Goal: Information Seeking & Learning: Learn about a topic

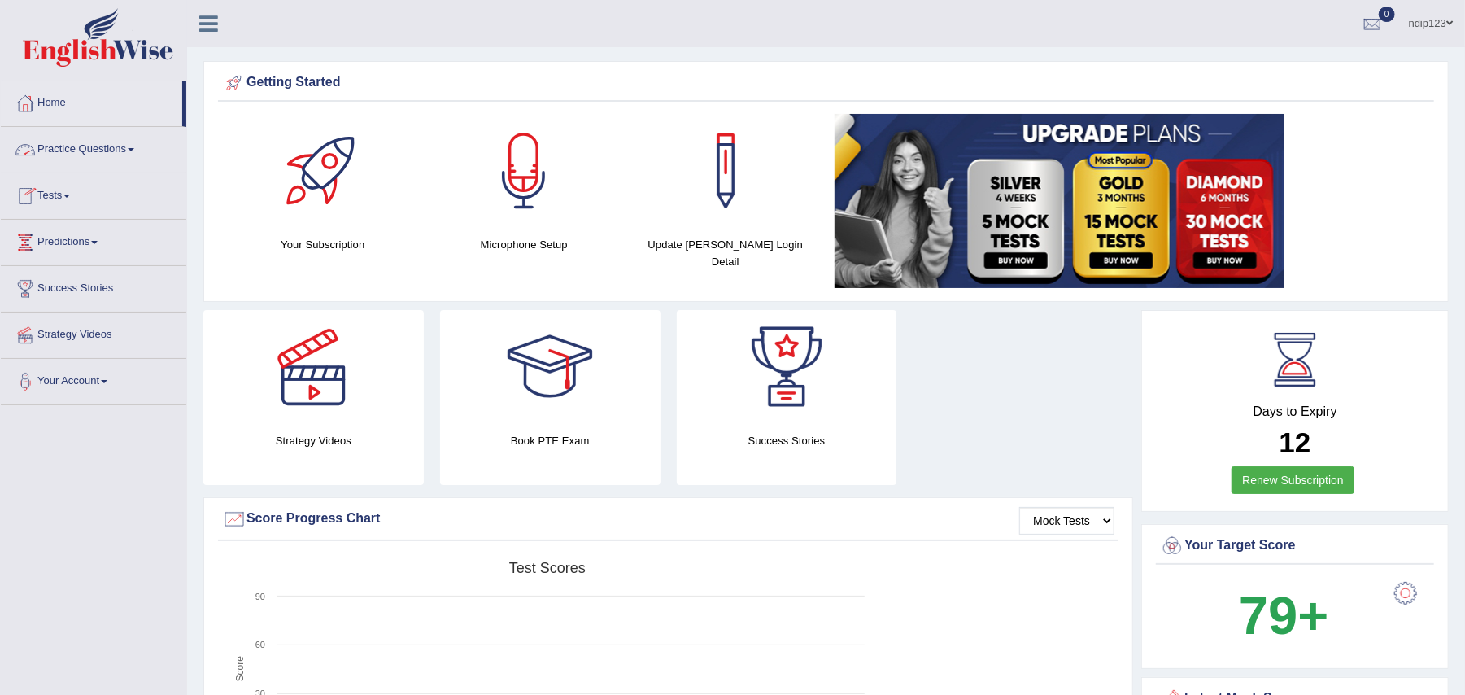
click at [115, 153] on link "Practice Questions" at bounding box center [93, 147] width 185 height 41
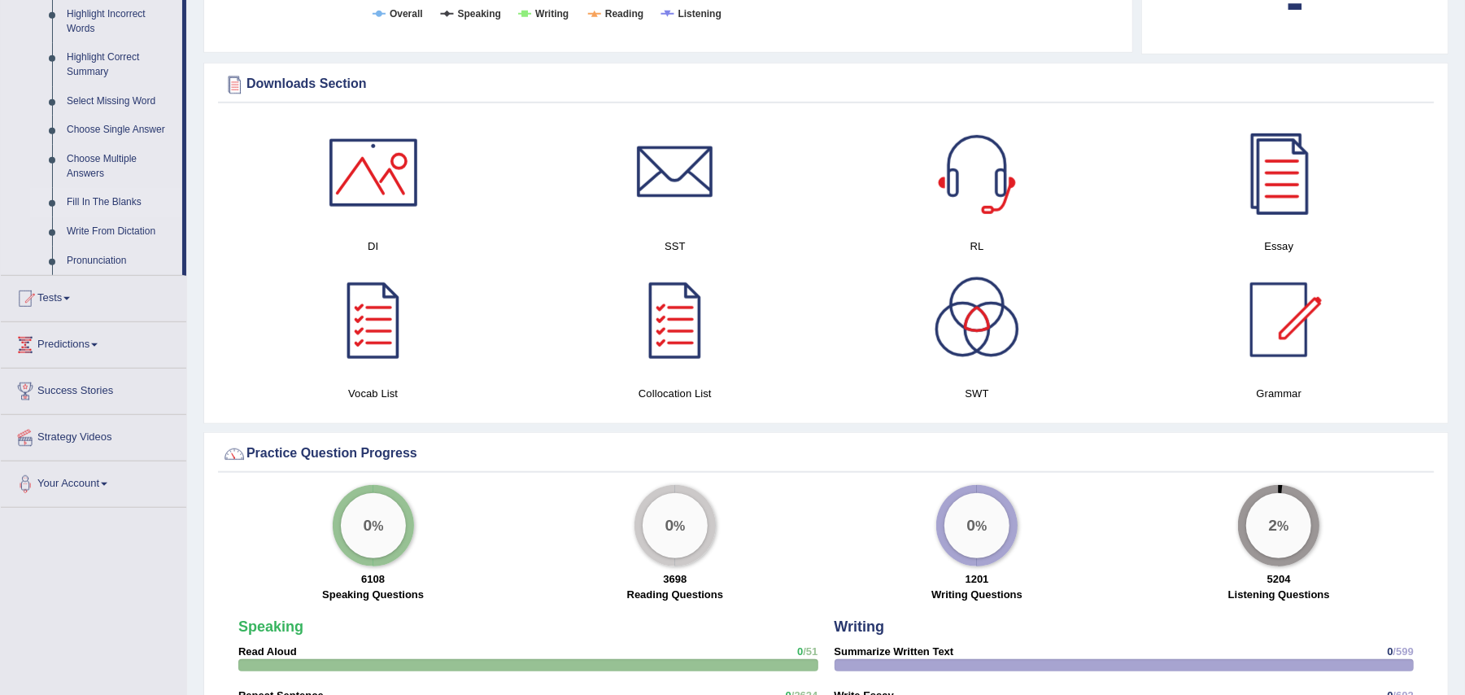
scroll to position [867, 0]
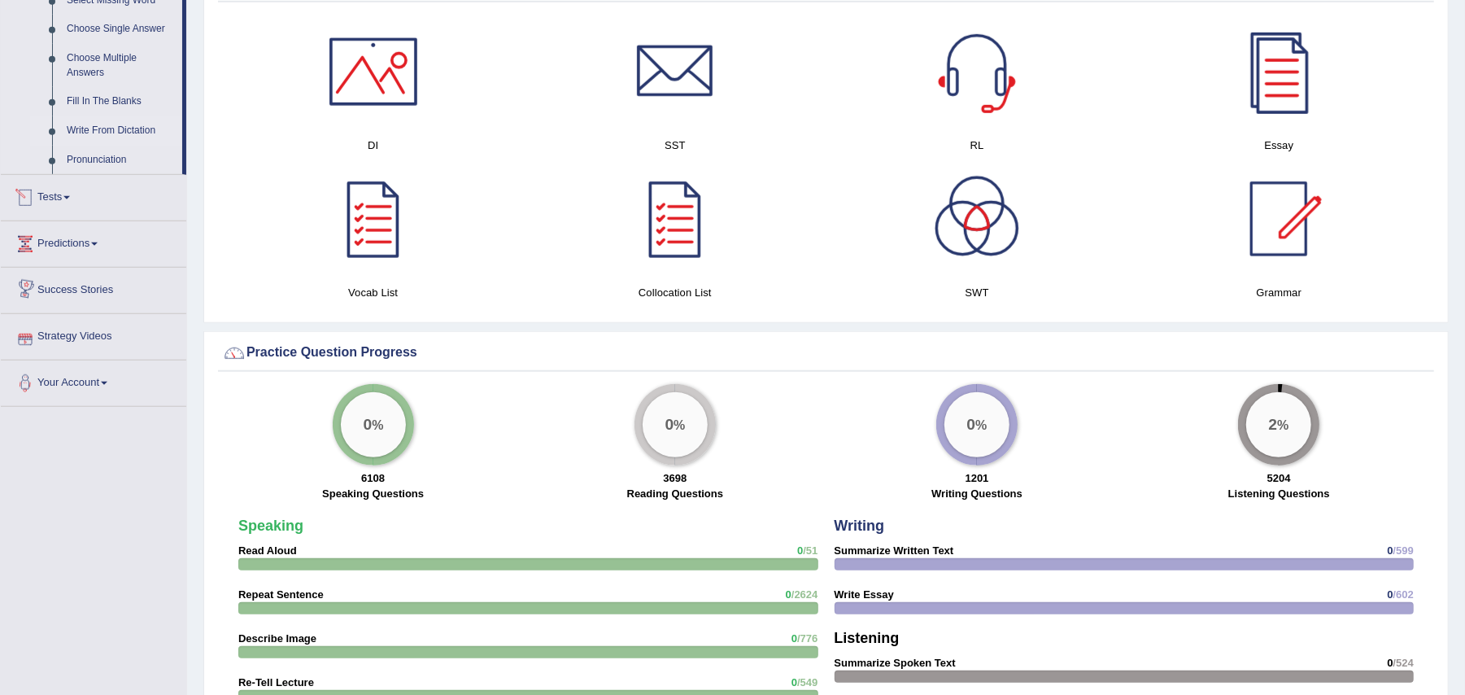
click at [91, 127] on link "Write From Dictation" at bounding box center [120, 130] width 123 height 29
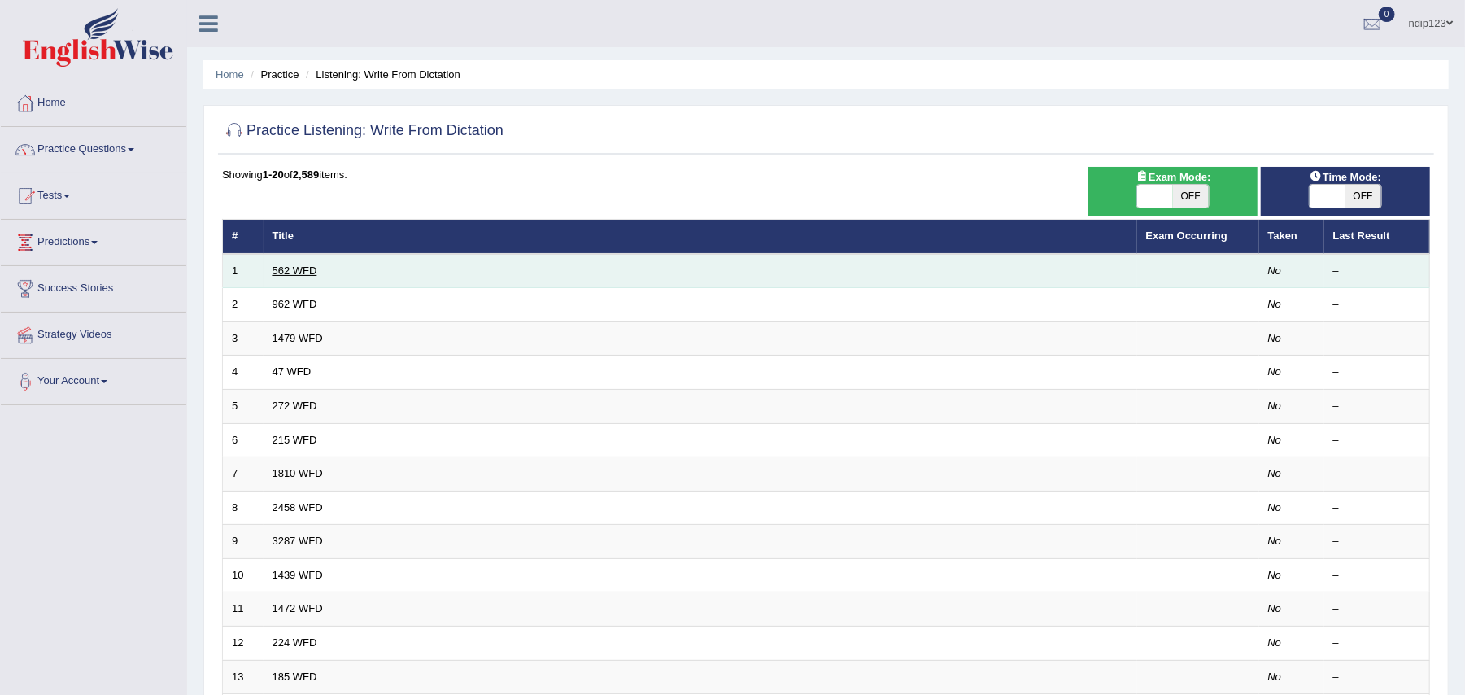
click at [286, 271] on link "562 WFD" at bounding box center [294, 270] width 45 height 12
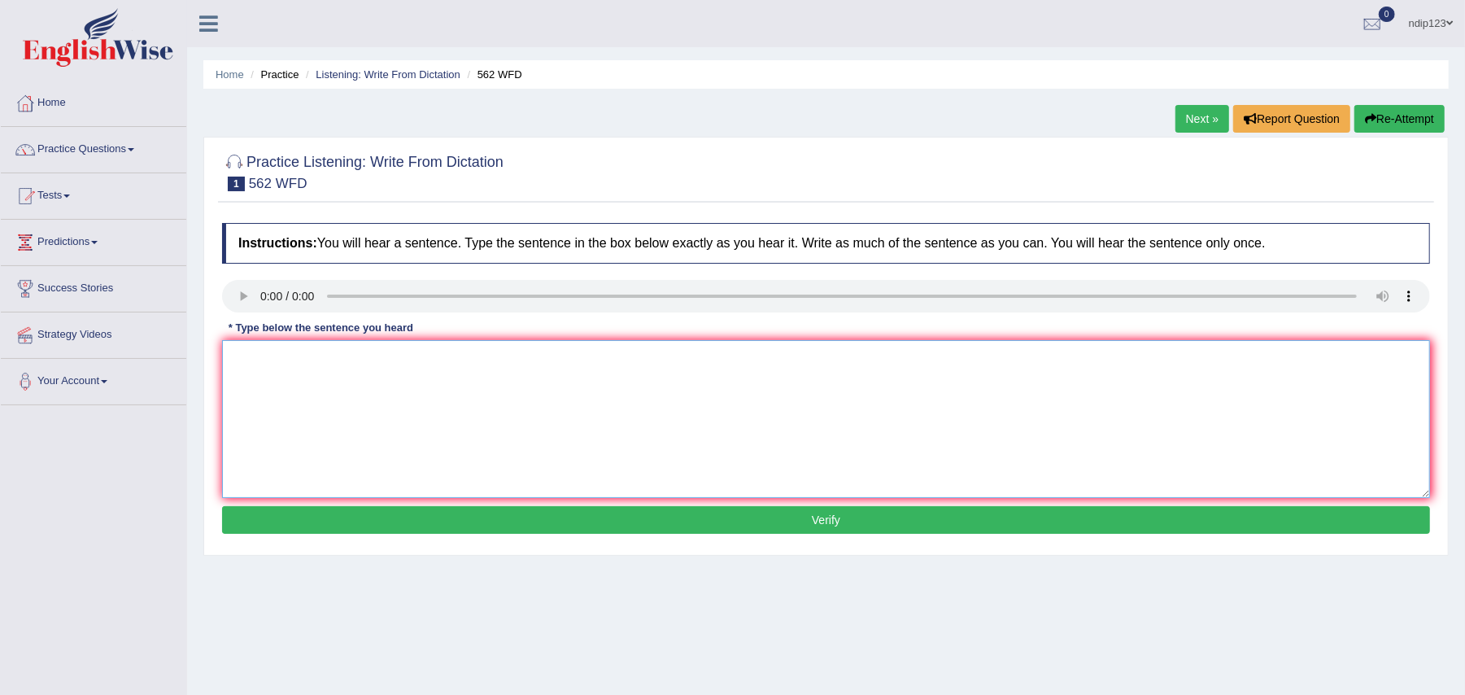
click at [273, 349] on textarea at bounding box center [826, 419] width 1208 height 158
click at [433, 358] on textarea "The gap between the rich and the poor soes not decrease" at bounding box center [826, 419] width 1208 height 158
click at [564, 353] on textarea "The gap between the rich and the poor poors does not decrease" at bounding box center [826, 419] width 1208 height 158
type textarea "The gap between the rich and the poor poors does not decrease."
click at [846, 521] on button "Verify" at bounding box center [826, 520] width 1208 height 28
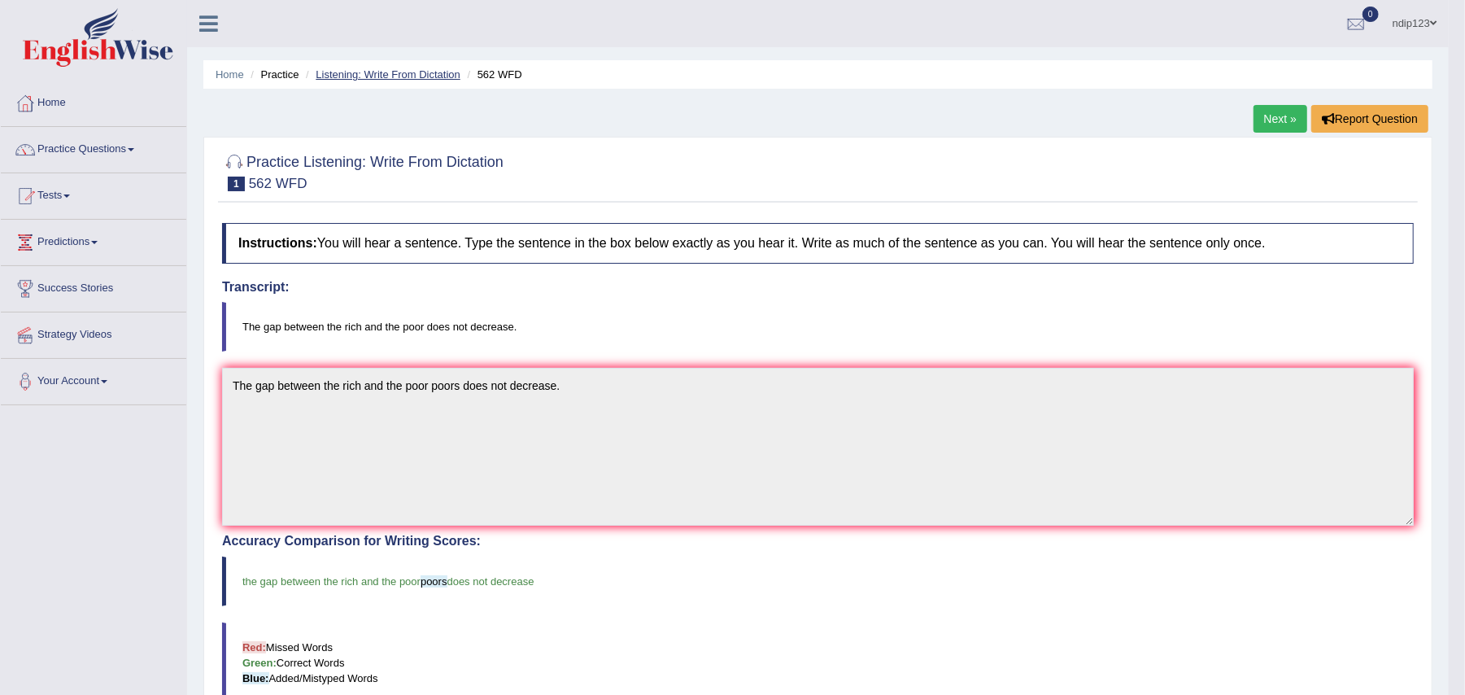
click at [384, 68] on link "Listening: Write From Dictation" at bounding box center [388, 74] width 145 height 12
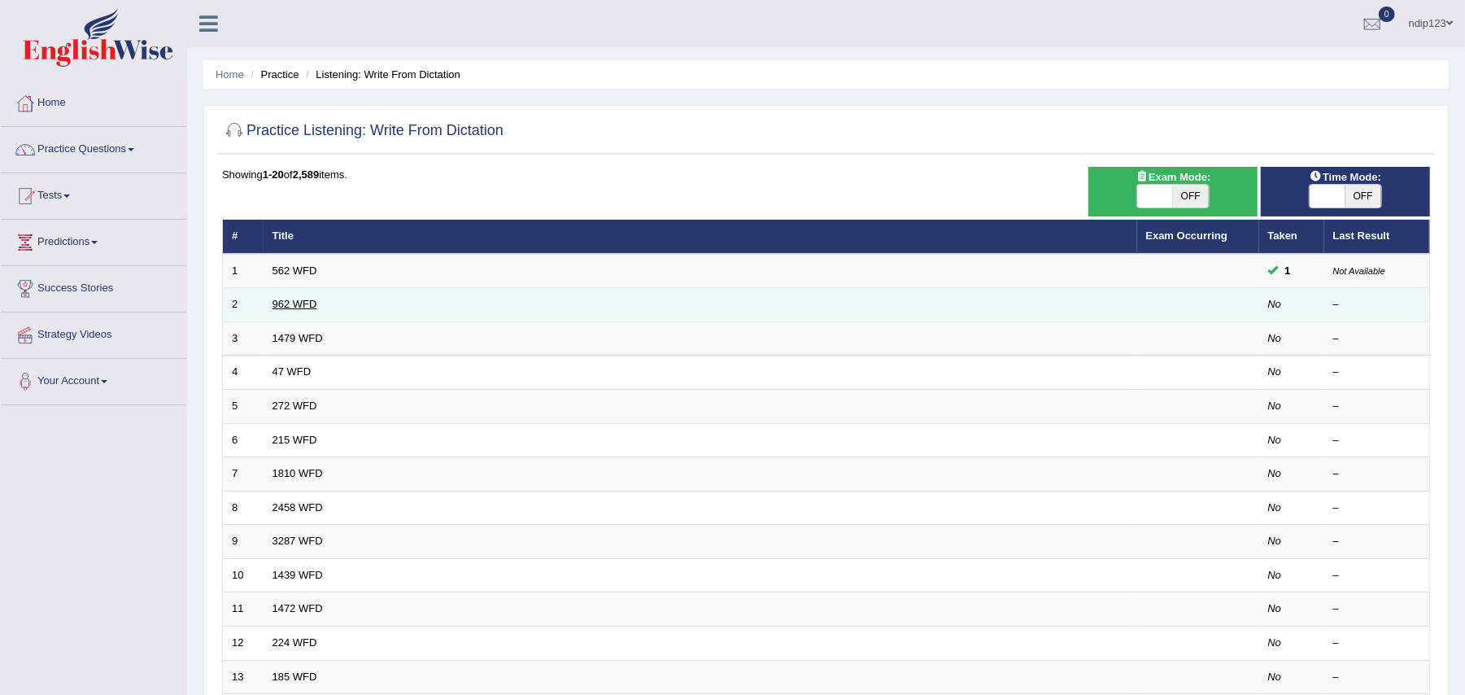
click at [288, 300] on link "962 WFD" at bounding box center [294, 304] width 45 height 12
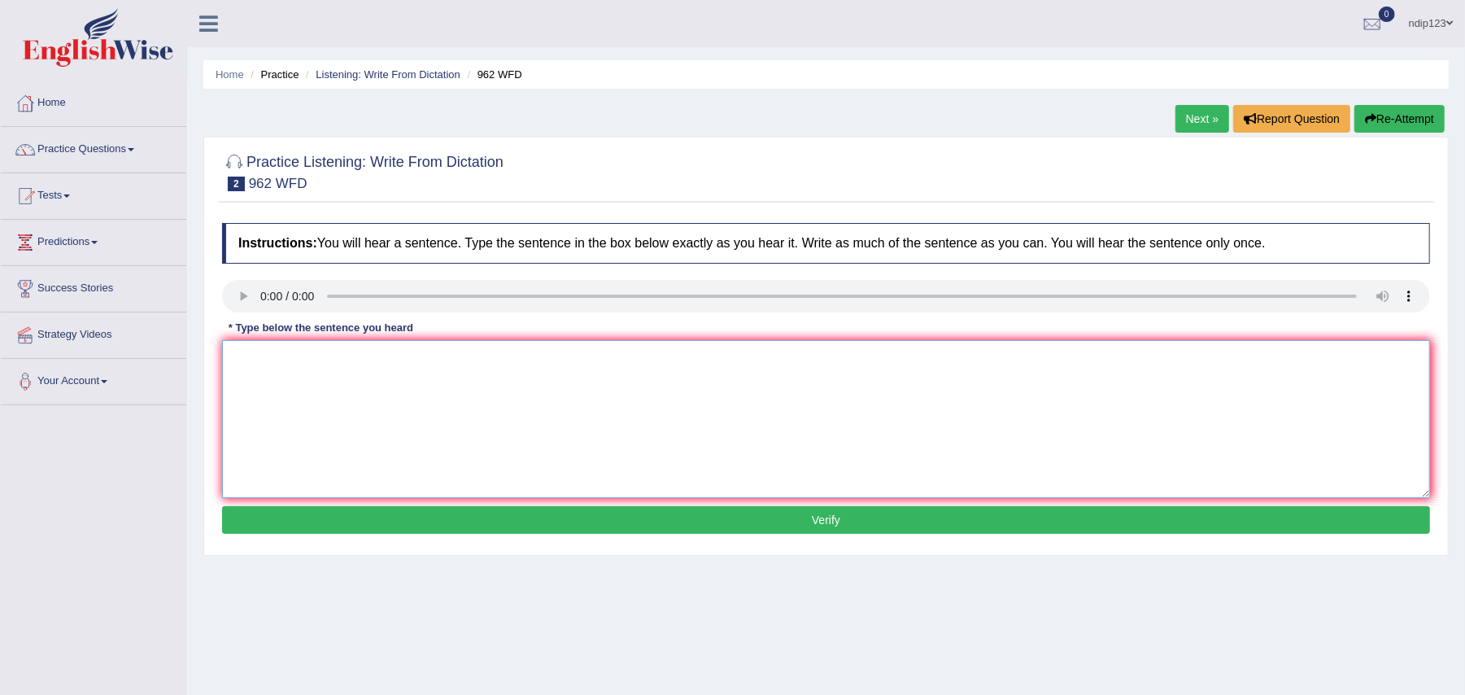
click at [329, 382] on textarea at bounding box center [826, 419] width 1208 height 158
click at [443, 358] on textarea "If you have any questions about the exam, please raise up your hand." at bounding box center [826, 419] width 1208 height 158
type textarea "If you have any questions about the exam exams, please raise up your hand."
click at [808, 524] on button "Verify" at bounding box center [826, 520] width 1208 height 28
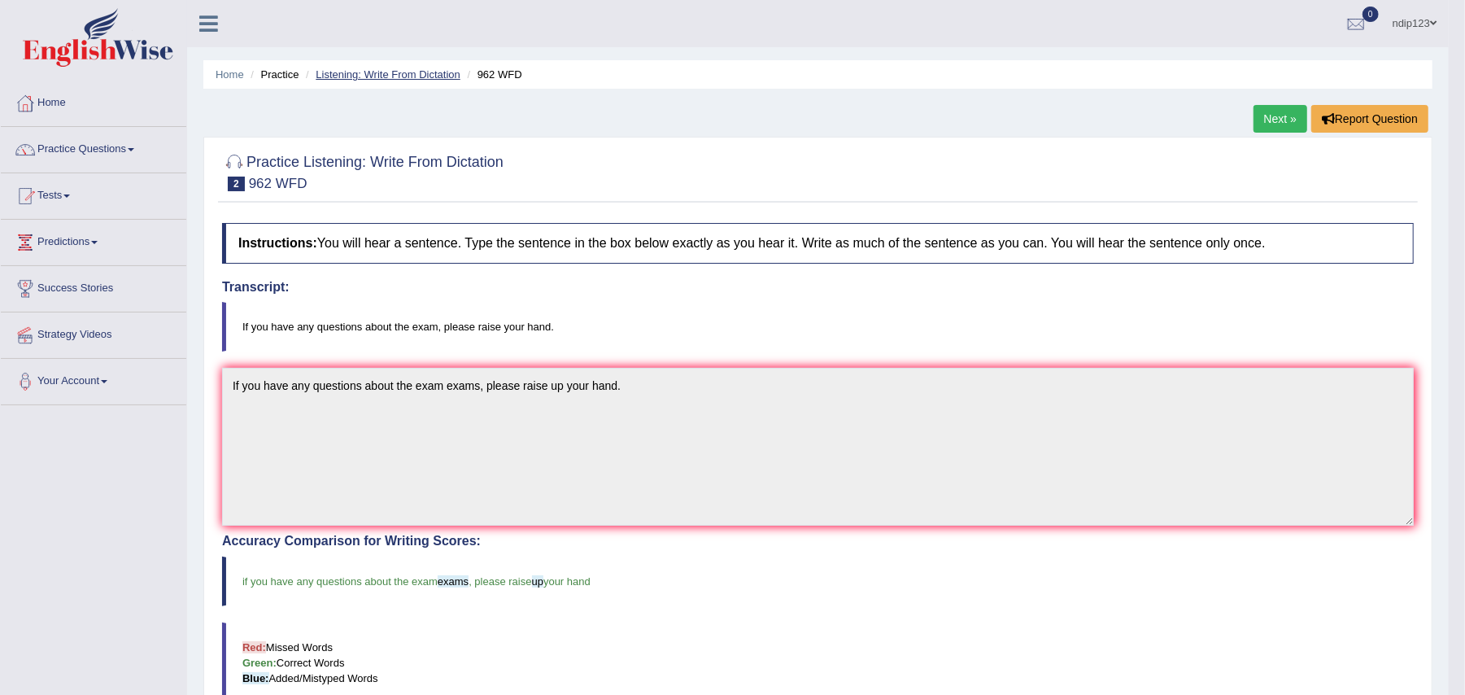
click at [346, 78] on link "Listening: Write From Dictation" at bounding box center [388, 74] width 145 height 12
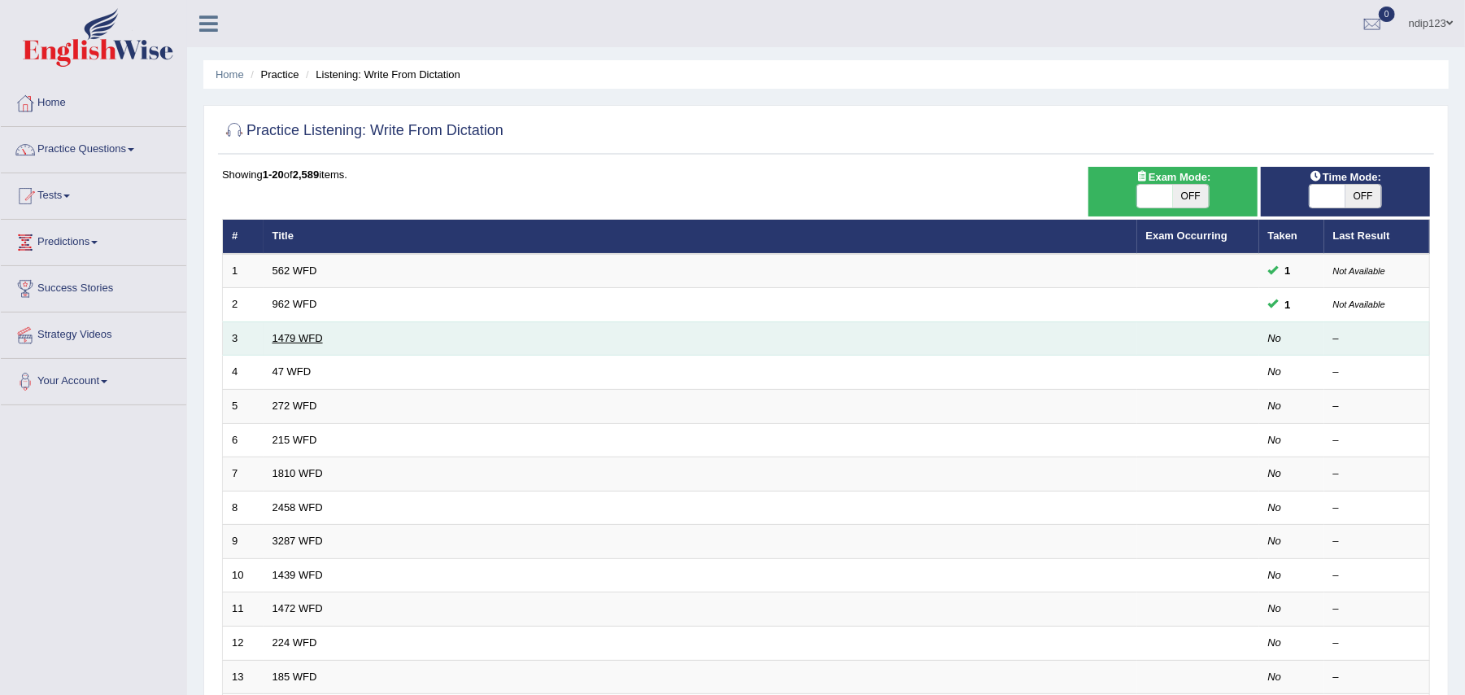
click at [307, 332] on link "1479 WFD" at bounding box center [297, 338] width 50 height 12
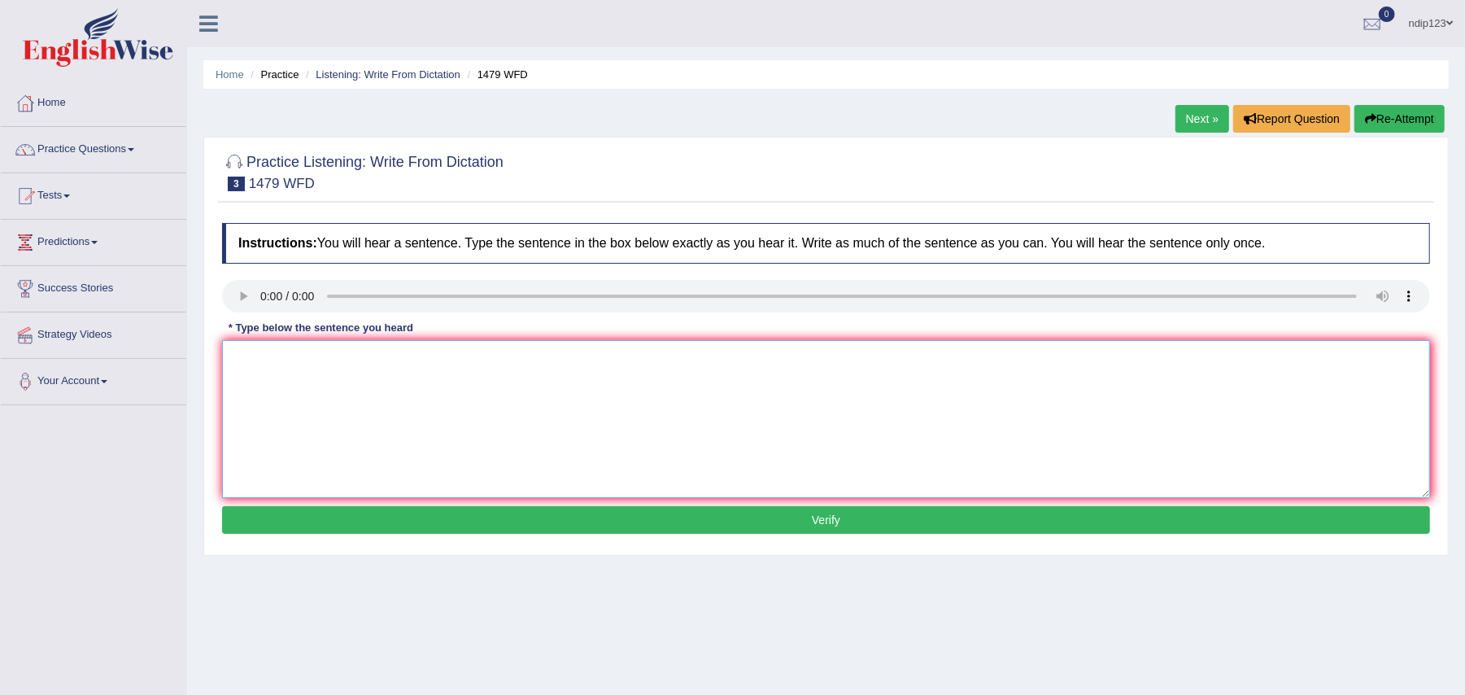
click at [385, 434] on textarea at bounding box center [826, 419] width 1208 height 158
click at [459, 356] on textarea "The teacher requireed students to attend the seminar organised at the play grou…" at bounding box center [826, 419] width 1208 height 158
click at [514, 363] on textarea "The teacher requireed students to attend the ceremony seminar organised at the …" at bounding box center [826, 419] width 1208 height 158
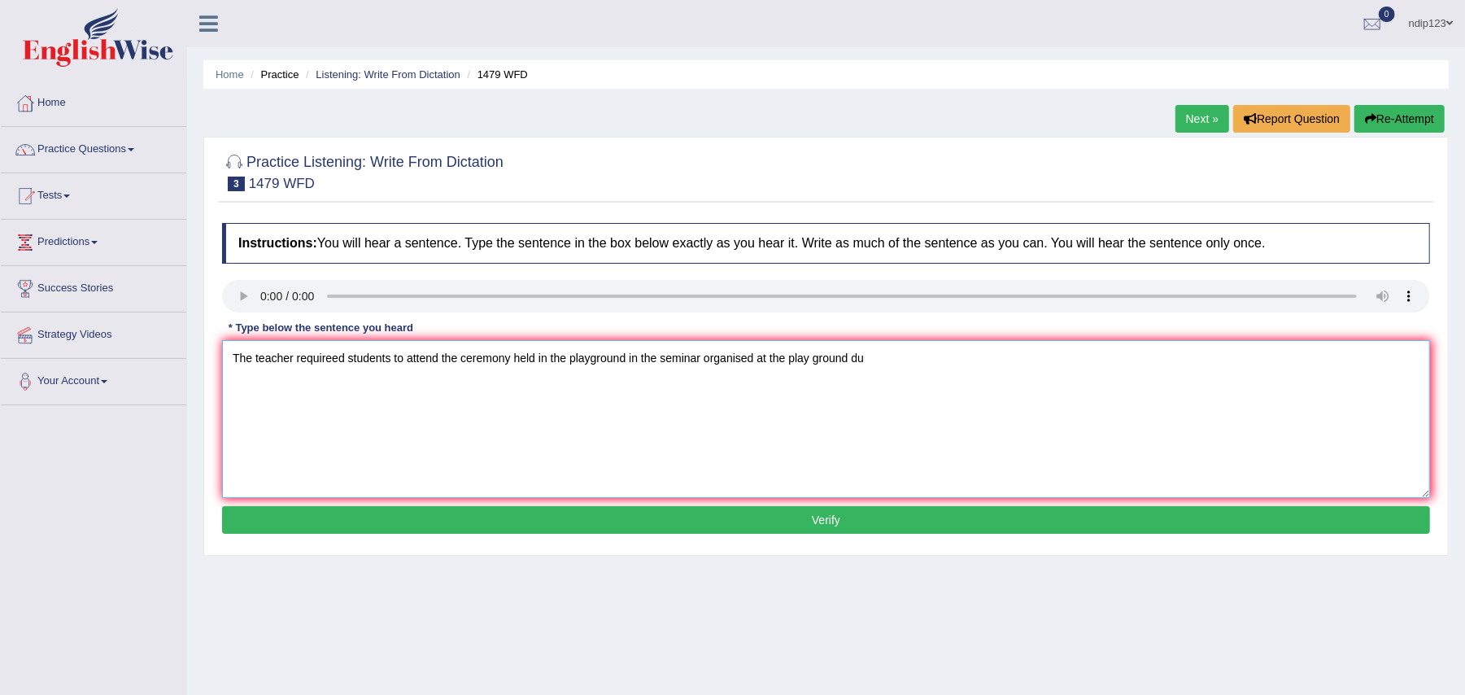
drag, startPoint x: 875, startPoint y: 361, endPoint x: 704, endPoint y: 371, distance: 171.1
click at [704, 371] on textarea "The teacher requireed students to attend the ceremony held in the playground in…" at bounding box center [826, 419] width 1208 height 158
type textarea "The teacher requireed students to attend the ceremony held in the playground in…"
click at [817, 524] on button "Verify" at bounding box center [826, 520] width 1208 height 28
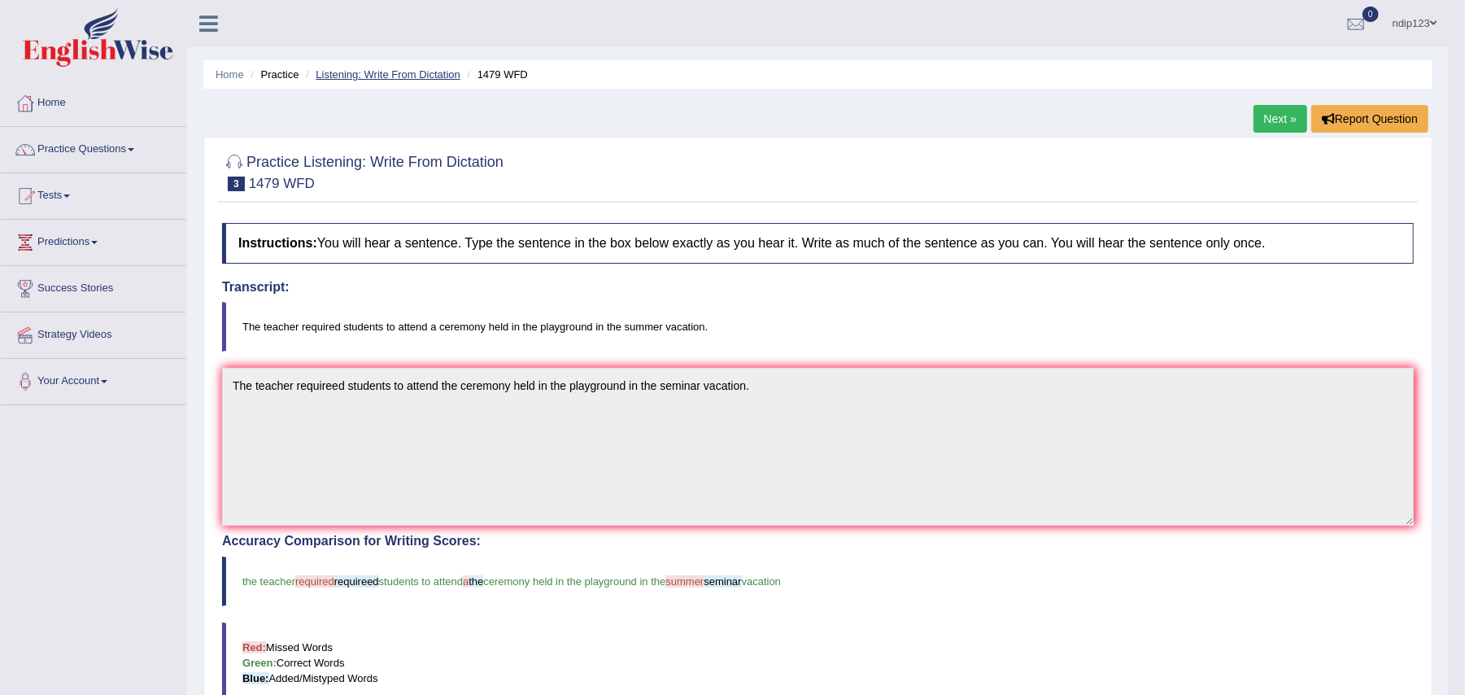
click at [364, 76] on link "Listening: Write From Dictation" at bounding box center [388, 74] width 145 height 12
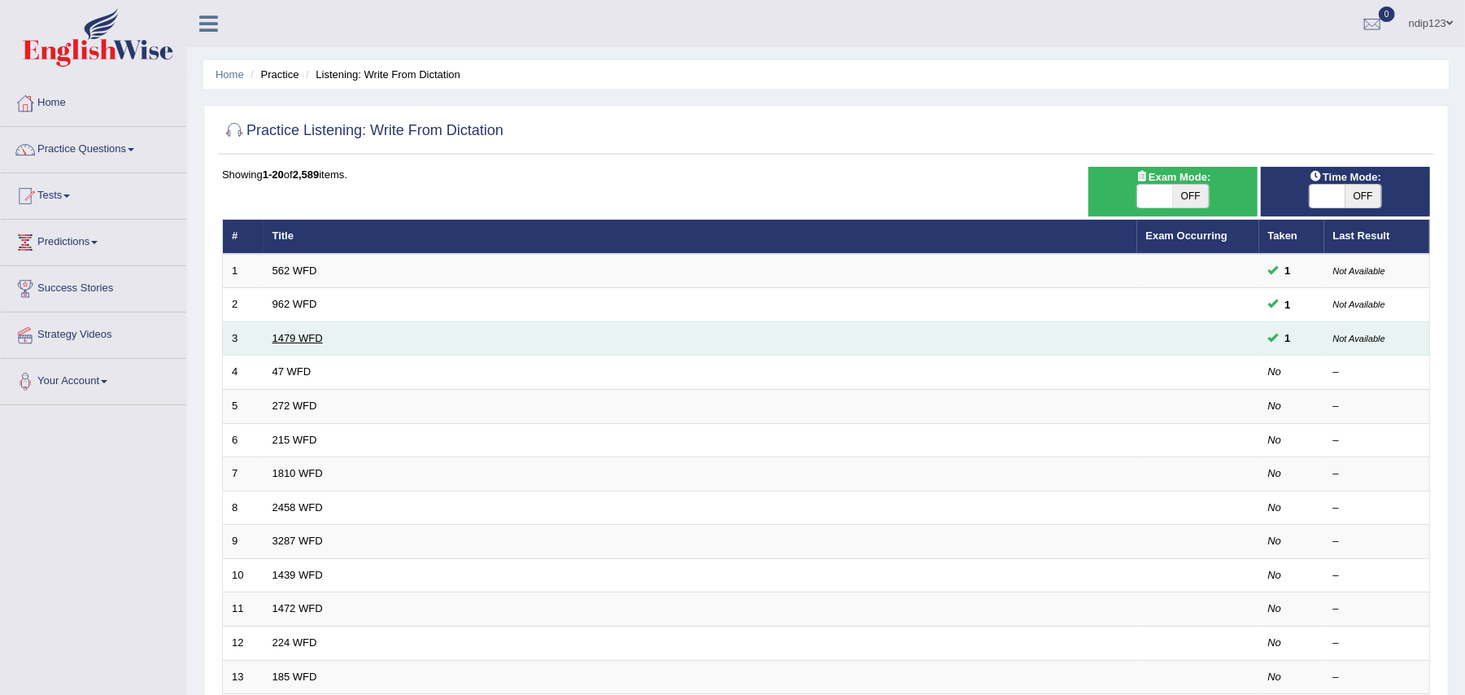
click at [293, 337] on link "1479 WFD" at bounding box center [297, 338] width 50 height 12
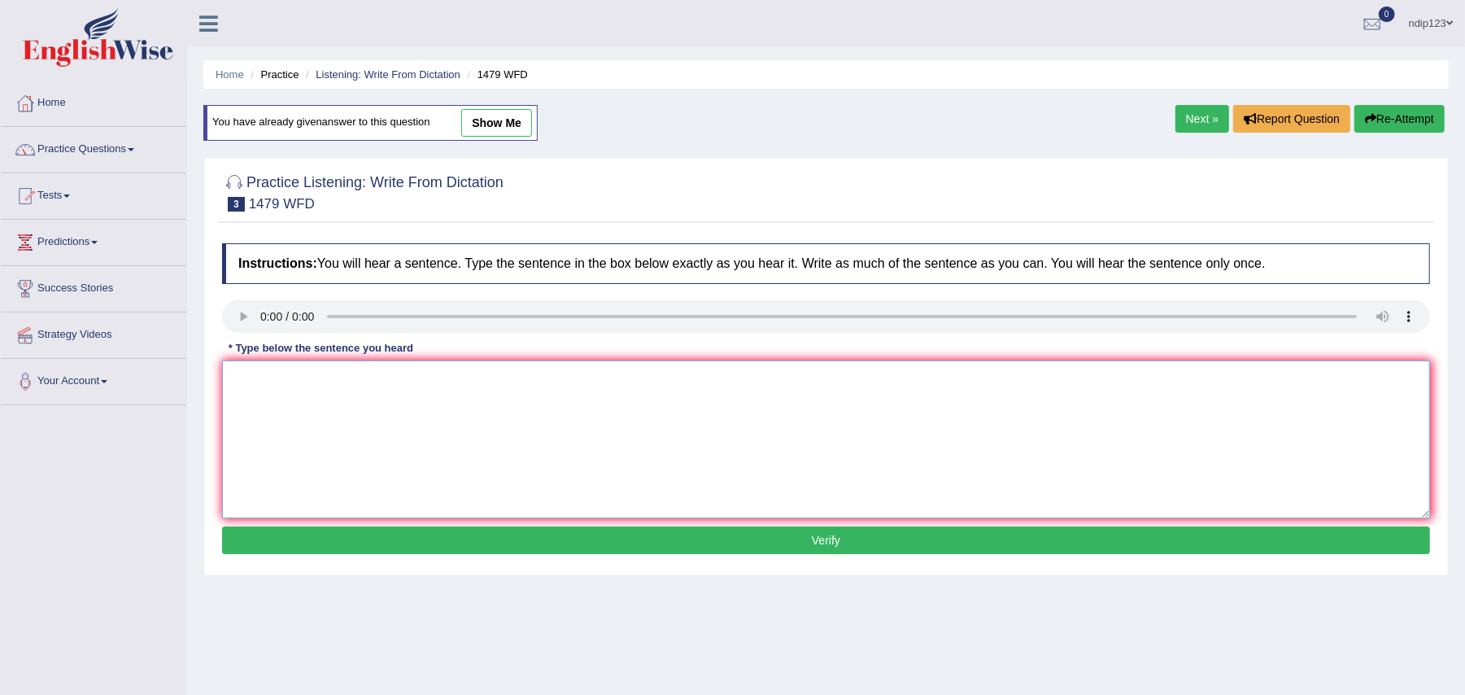
click at [320, 397] on textarea at bounding box center [826, 439] width 1208 height 158
click at [488, 391] on textarea "The teacher required students to attend the" at bounding box center [826, 439] width 1208 height 158
click at [646, 382] on textarea "The teacher required students to attend the ceramony held in the playground" at bounding box center [826, 439] width 1208 height 158
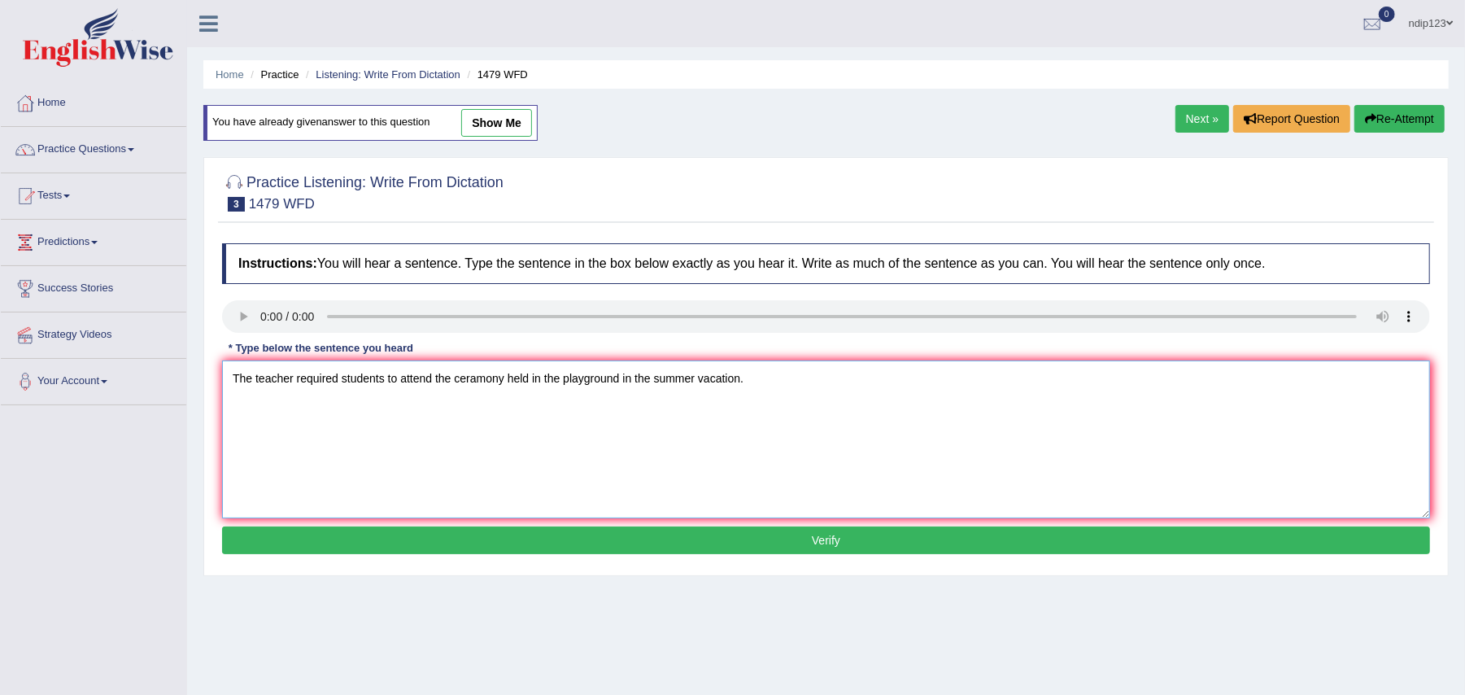
click at [558, 378] on textarea "The teacher required students to attend the ceramony held in the playground in …" at bounding box center [826, 439] width 1208 height 158
click at [479, 376] on textarea "The teacher required students to attend the ceramony held in a playground in th…" at bounding box center [826, 439] width 1208 height 158
type textarea "The teacher required students to attend the ceremony held in a playground in th…"
click at [859, 543] on button "Verify" at bounding box center [826, 540] width 1208 height 28
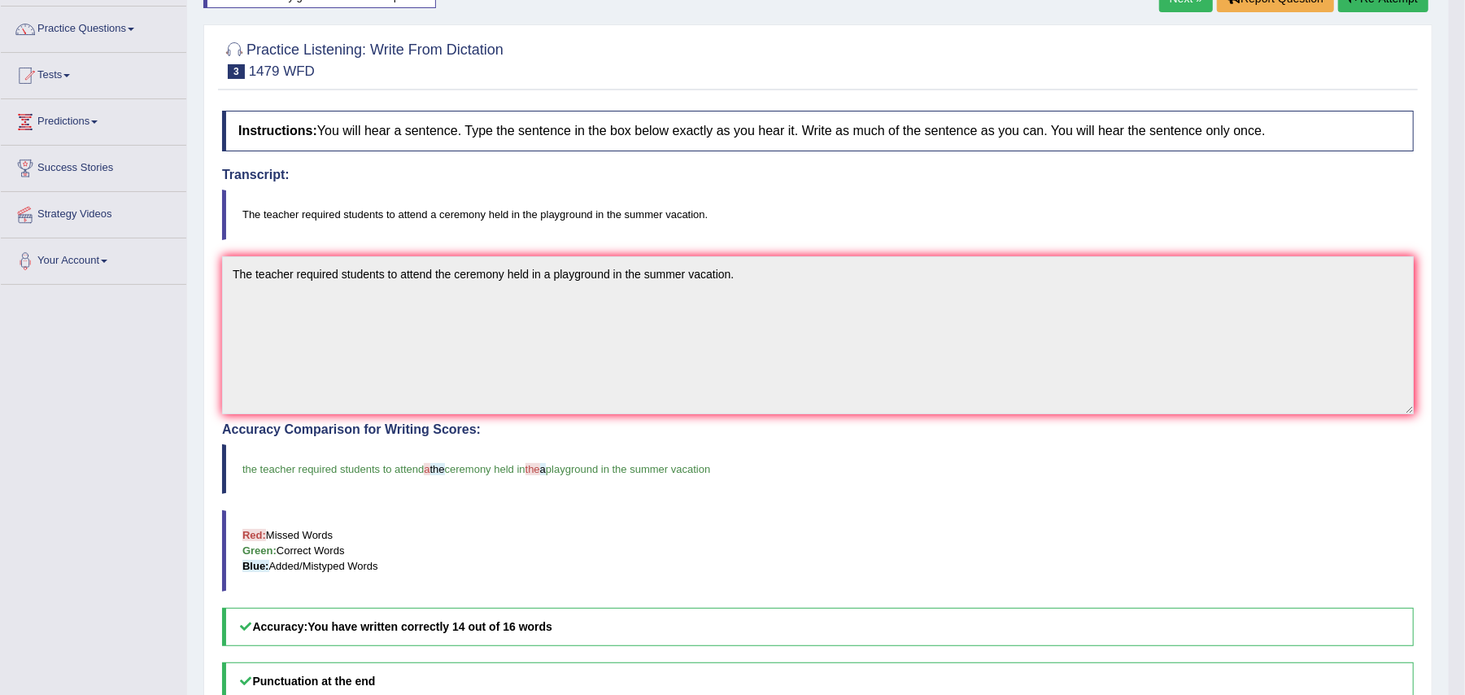
scroll to position [108, 0]
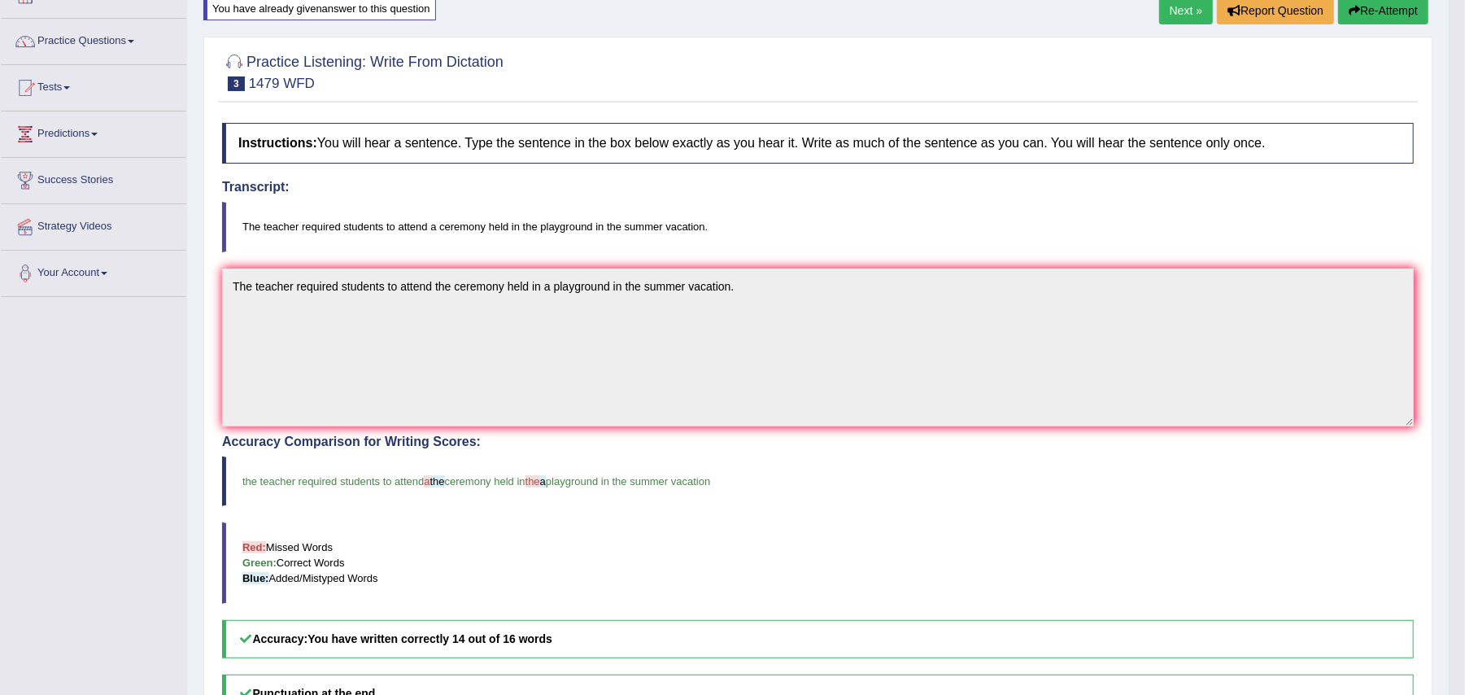
drag, startPoint x: 724, startPoint y: 485, endPoint x: 687, endPoint y: 480, distance: 36.9
click at [687, 480] on blockquote "the teacher required students to attend a the ceremony held in the a playground…" at bounding box center [818, 481] width 1192 height 50
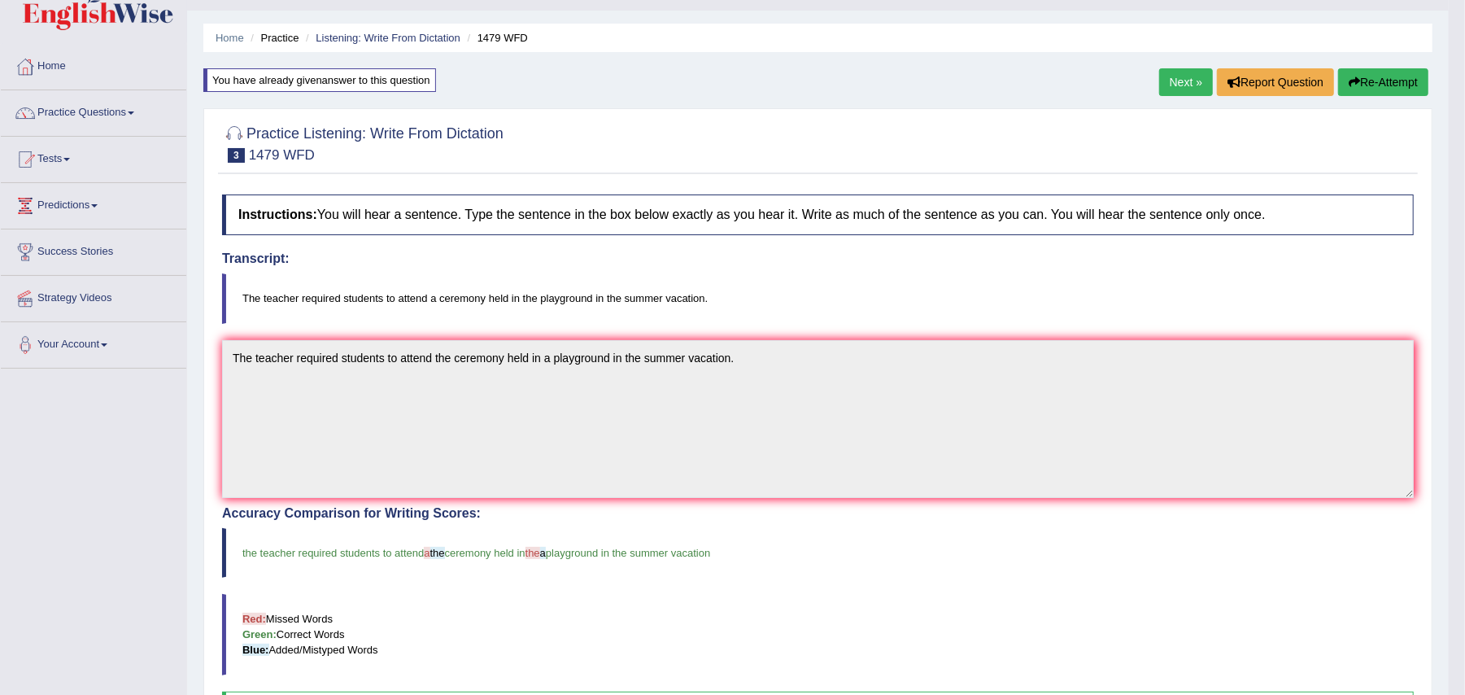
scroll to position [0, 0]
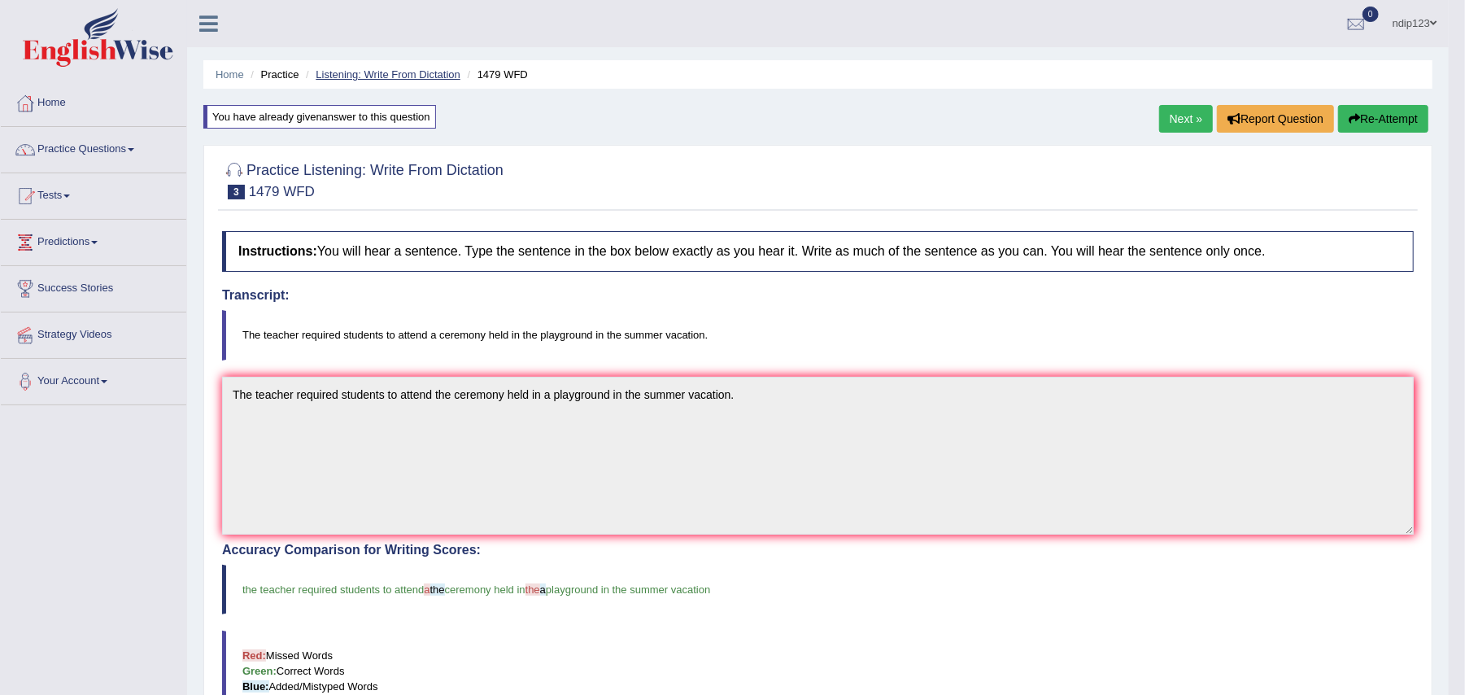
click at [342, 76] on link "Listening: Write From Dictation" at bounding box center [388, 74] width 145 height 12
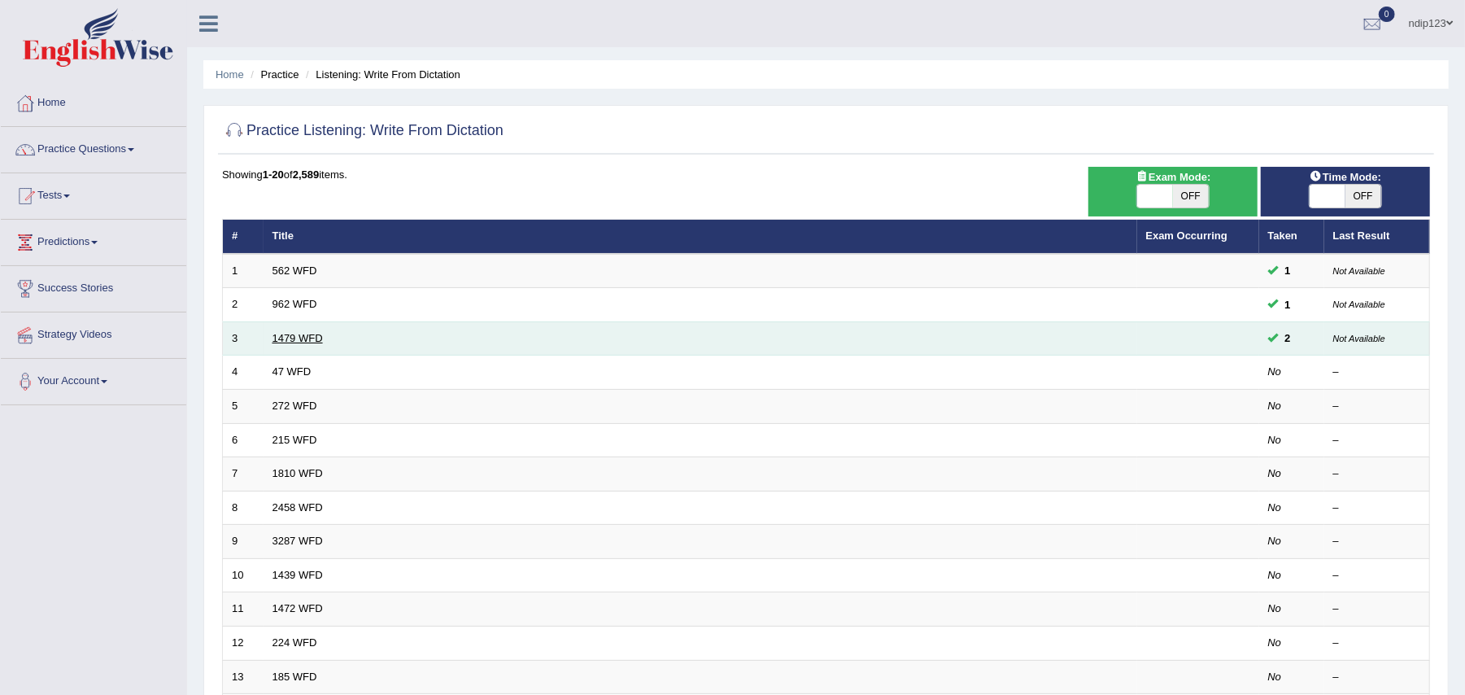
click at [283, 340] on link "1479 WFD" at bounding box center [297, 338] width 50 height 12
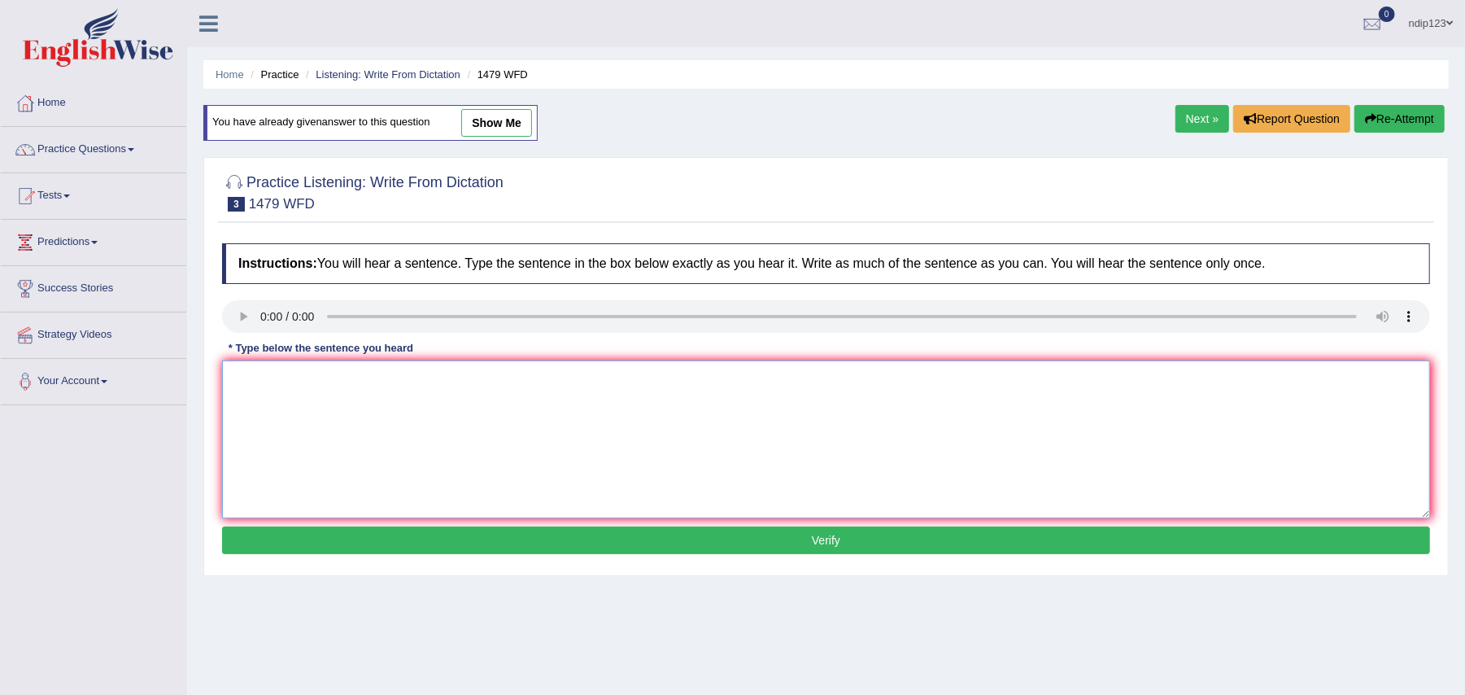
click at [273, 399] on textarea at bounding box center [826, 439] width 1208 height 158
click at [553, 384] on textarea "The teacher required students to attend the ceremony held in" at bounding box center [826, 439] width 1208 height 158
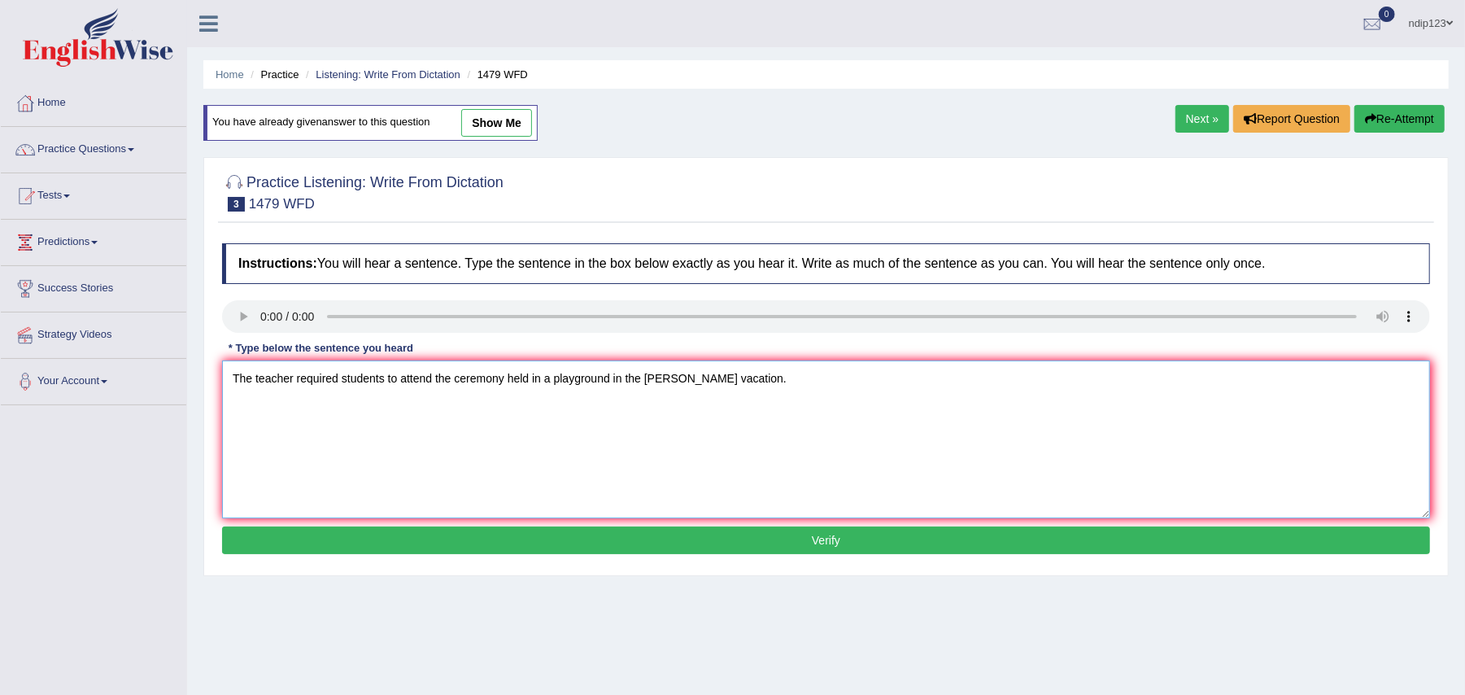
type textarea "The teacher required students to attend the ceremony held in a playground in th…"
click at [860, 542] on button "Verify" at bounding box center [826, 540] width 1208 height 28
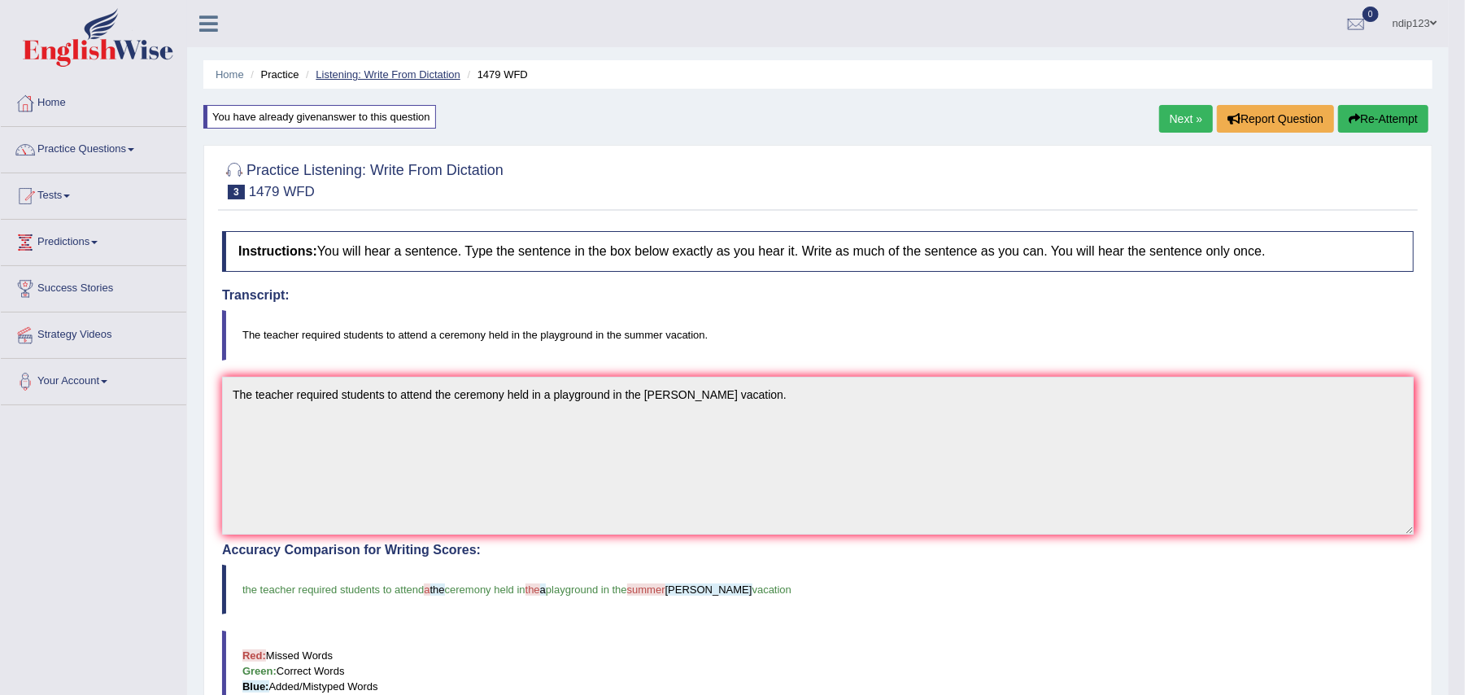
click at [347, 72] on link "Listening: Write From Dictation" at bounding box center [388, 74] width 145 height 12
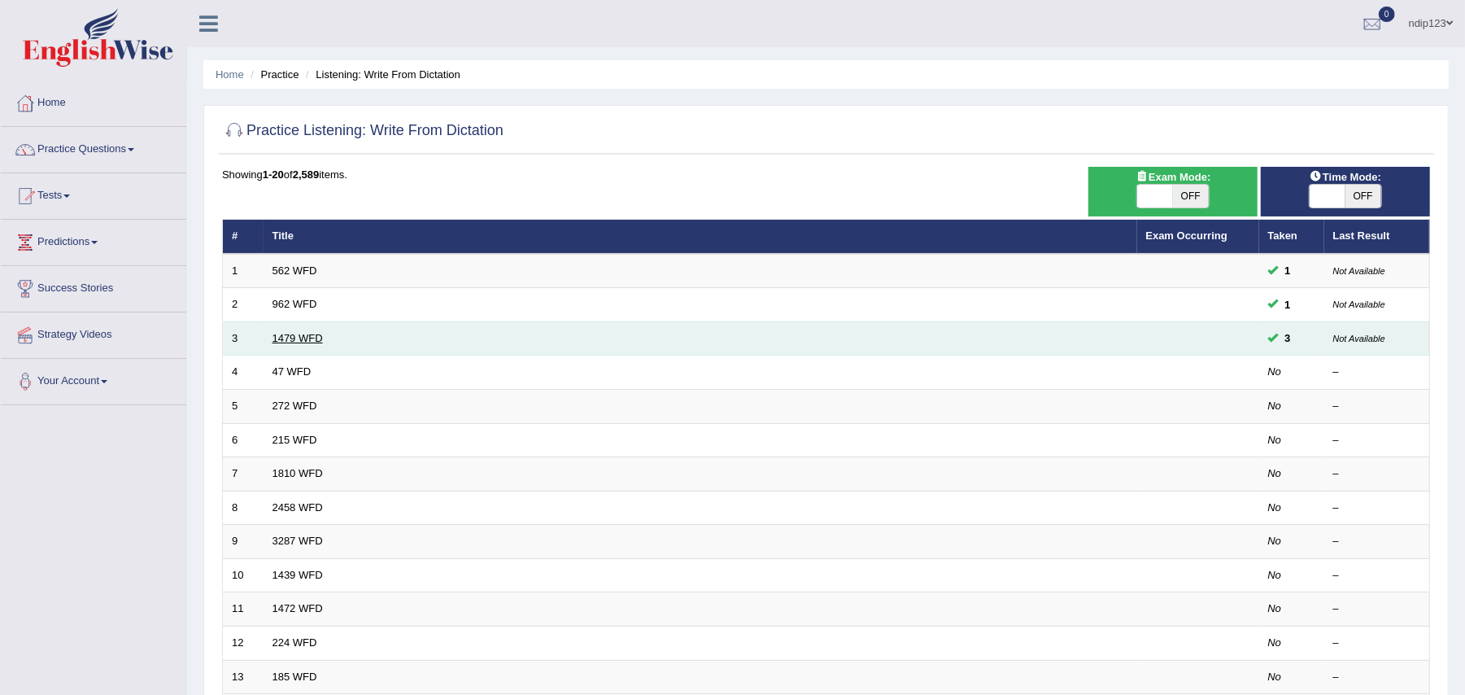
click at [287, 335] on link "1479 WFD" at bounding box center [297, 338] width 50 height 12
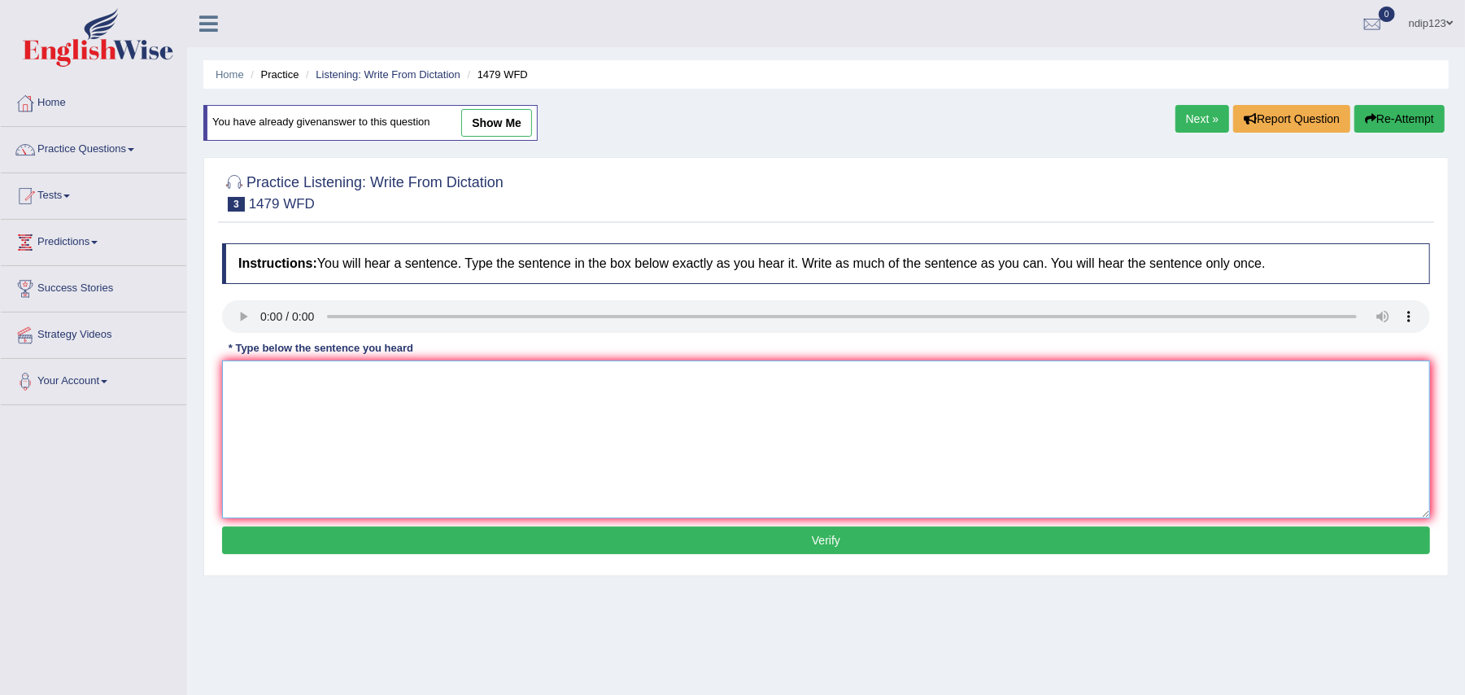
click at [294, 411] on textarea at bounding box center [826, 439] width 1208 height 158
click at [538, 377] on textarea "The teacher required students to attend a ceremony held in a playground in the …" at bounding box center [826, 439] width 1208 height 158
type textarea "The teacher required students to attend a ceremony held in the playground in th…"
click at [814, 545] on button "Verify" at bounding box center [826, 540] width 1208 height 28
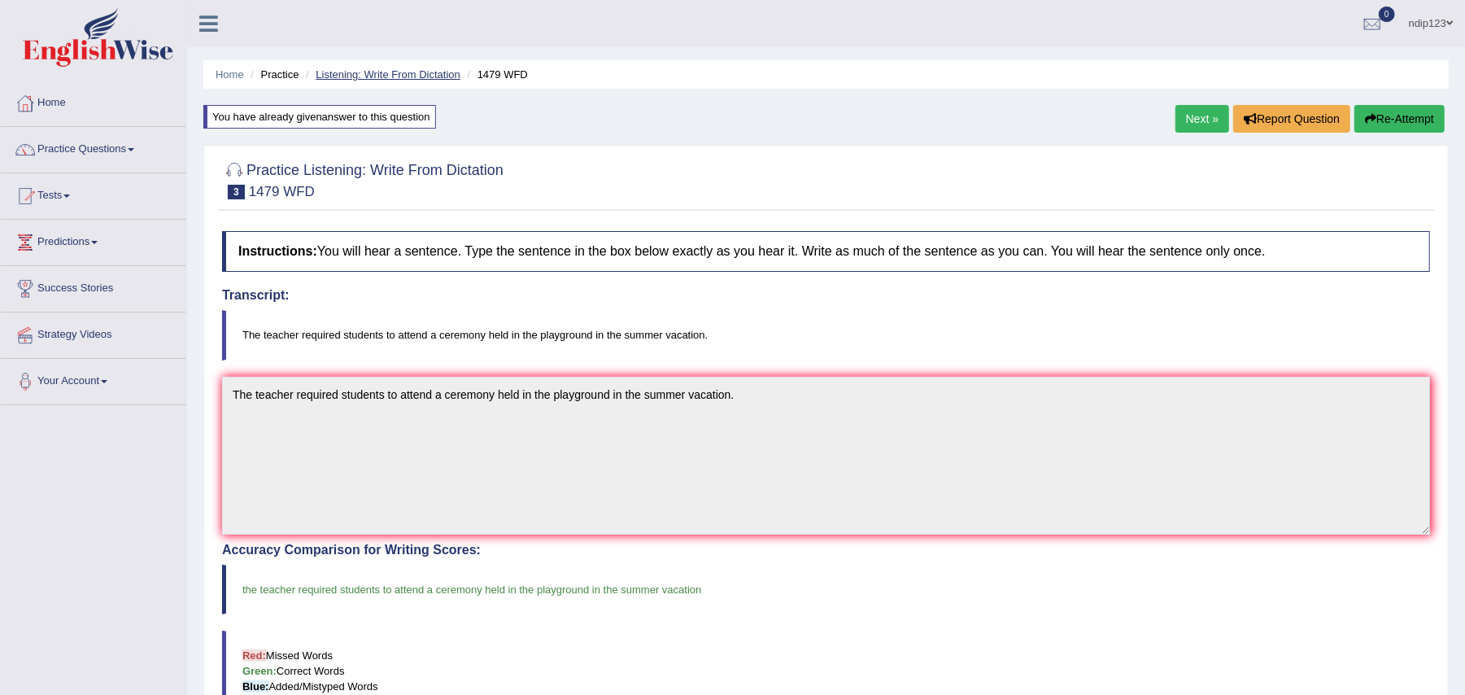
click at [368, 75] on link "Listening: Write From Dictation" at bounding box center [388, 74] width 145 height 12
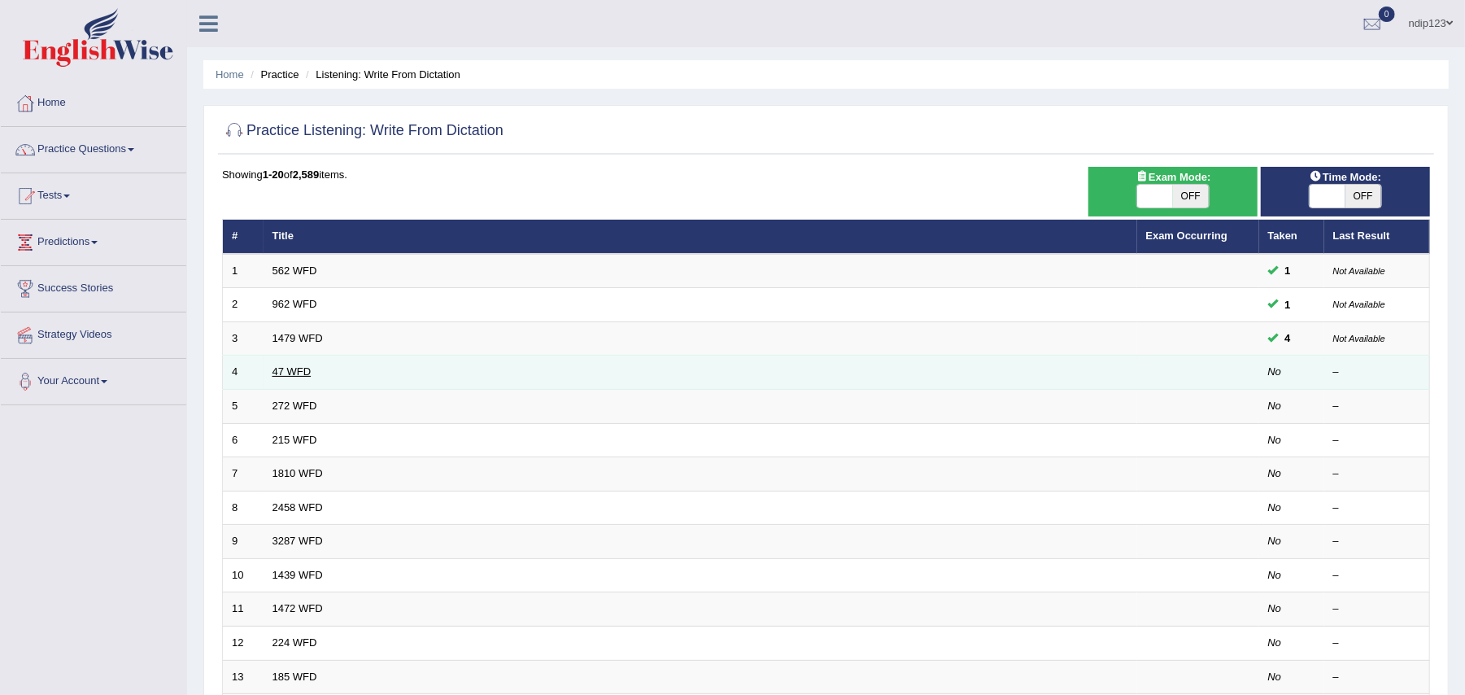
click at [294, 374] on link "47 WFD" at bounding box center [291, 371] width 39 height 12
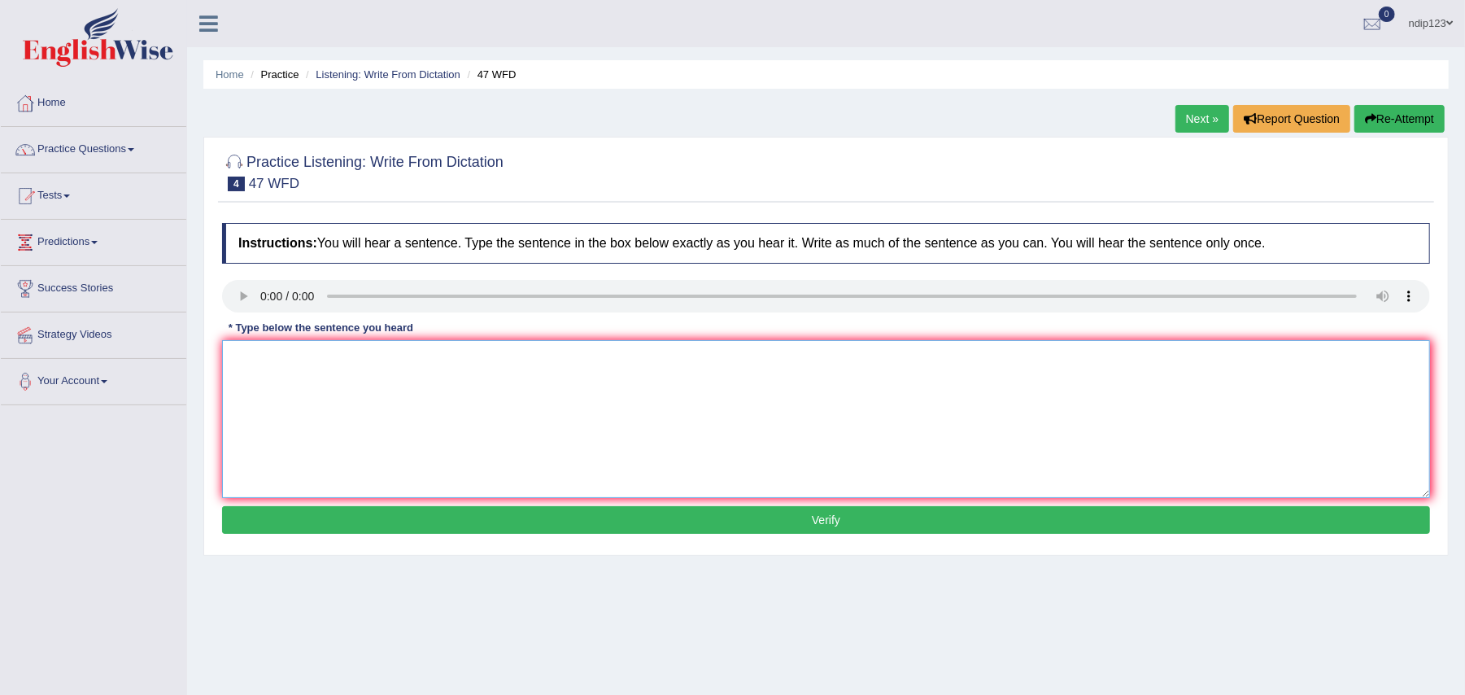
click at [277, 381] on textarea at bounding box center [826, 419] width 1208 height 158
type textarea "Two drops of the solution where hidden in the test tube."
click at [847, 512] on button "Verify" at bounding box center [826, 520] width 1208 height 28
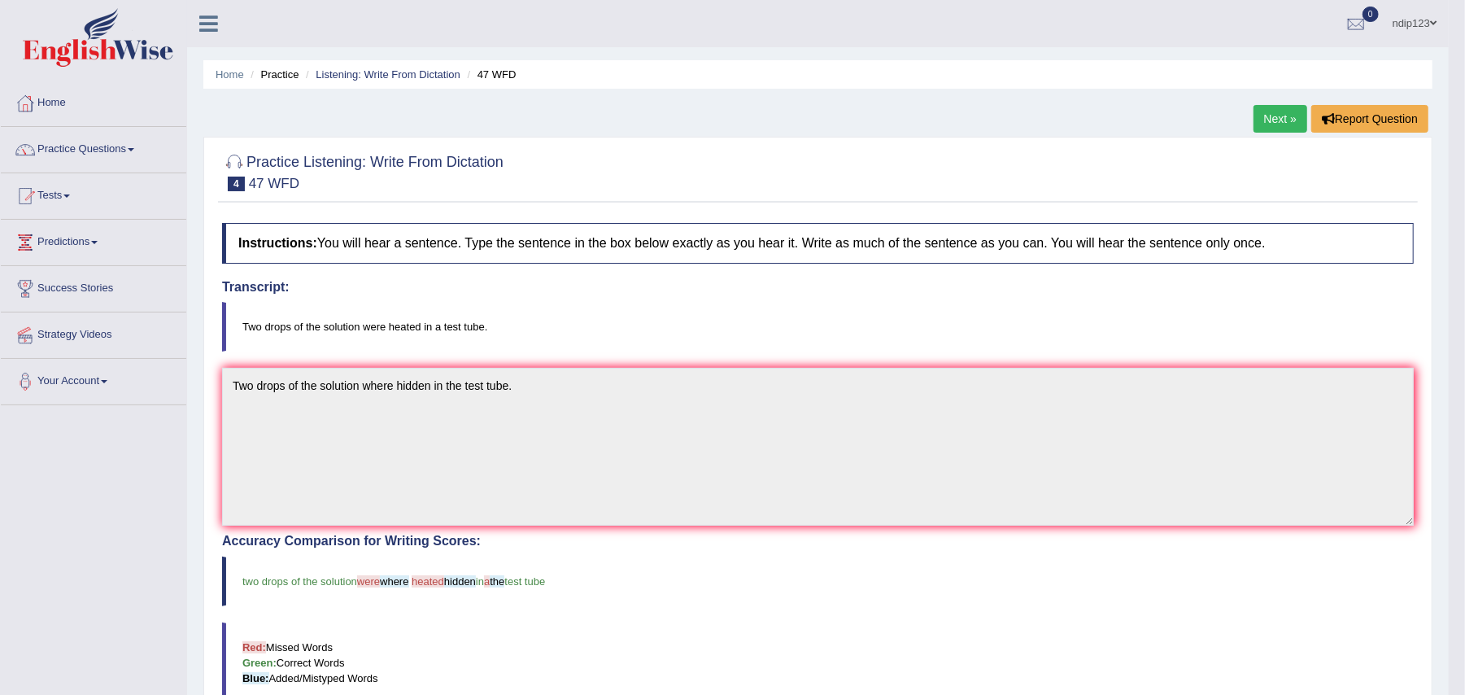
click at [351, 80] on li "Listening: Write From Dictation" at bounding box center [381, 74] width 159 height 15
click at [347, 72] on link "Listening: Write From Dictation" at bounding box center [388, 74] width 145 height 12
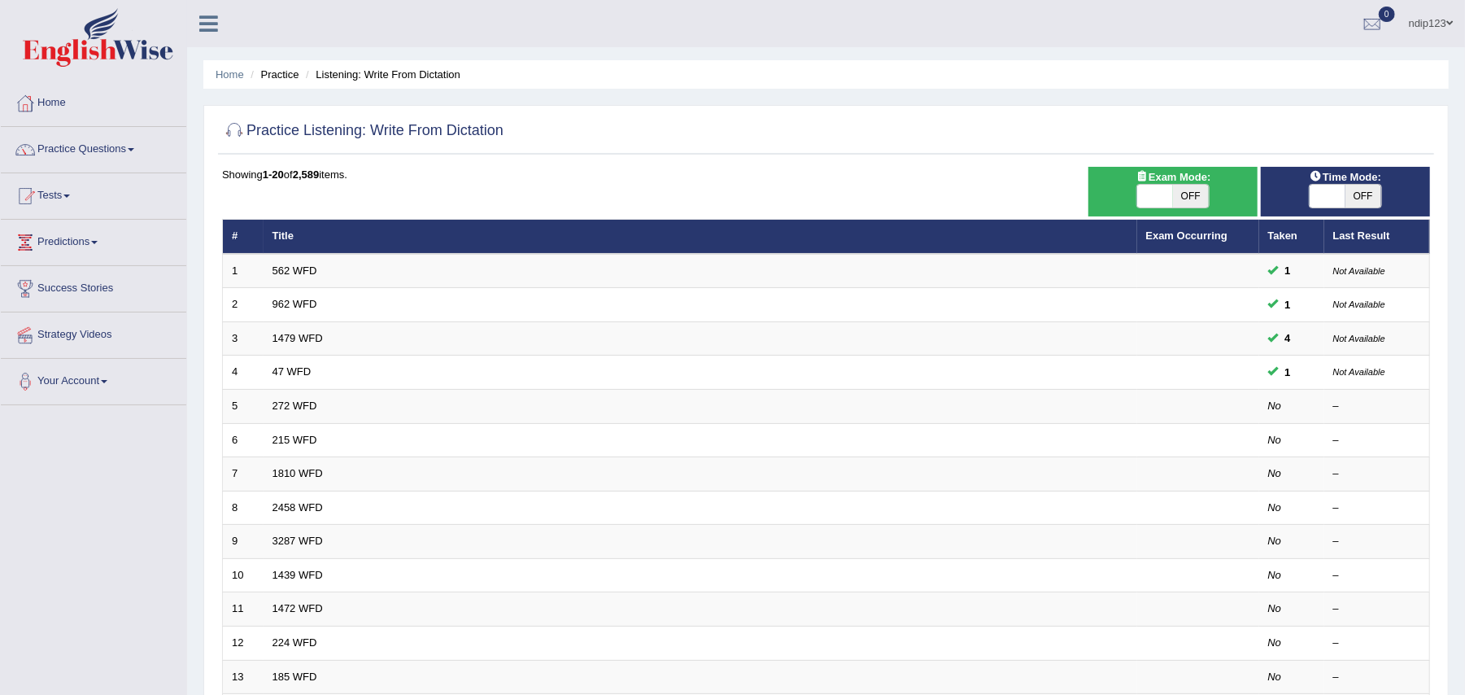
click at [1361, 194] on span "OFF" at bounding box center [1363, 196] width 36 height 23
checkbox input "true"
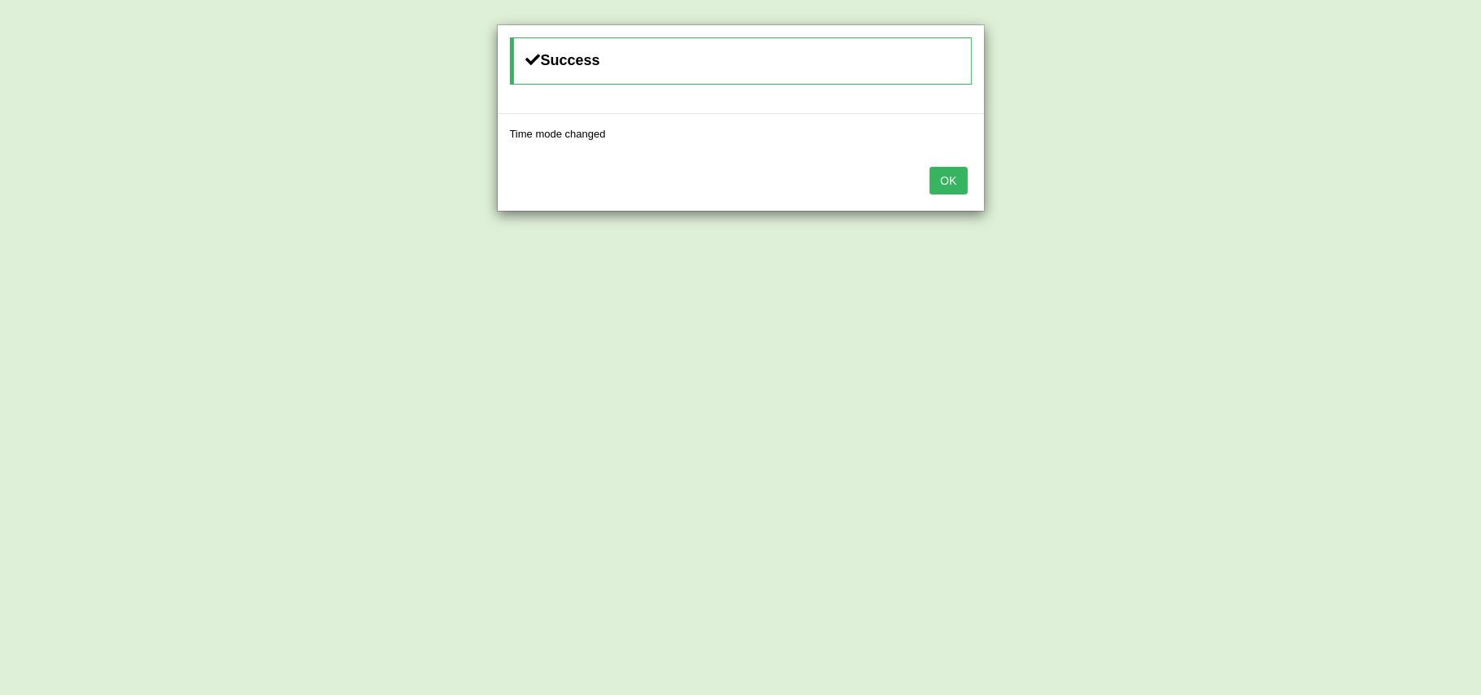
click at [944, 184] on button "OK" at bounding box center [948, 181] width 37 height 28
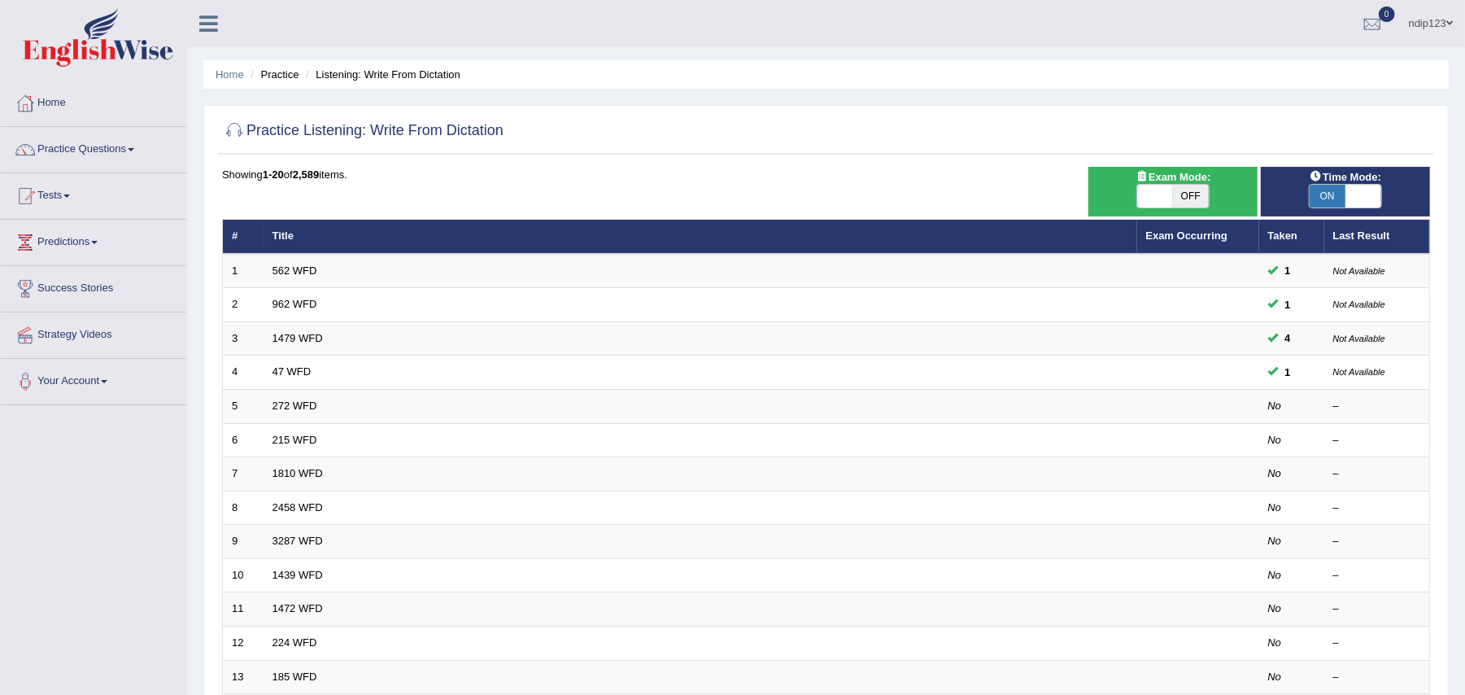
click at [1179, 195] on span "OFF" at bounding box center [1191, 196] width 36 height 23
checkbox input "true"
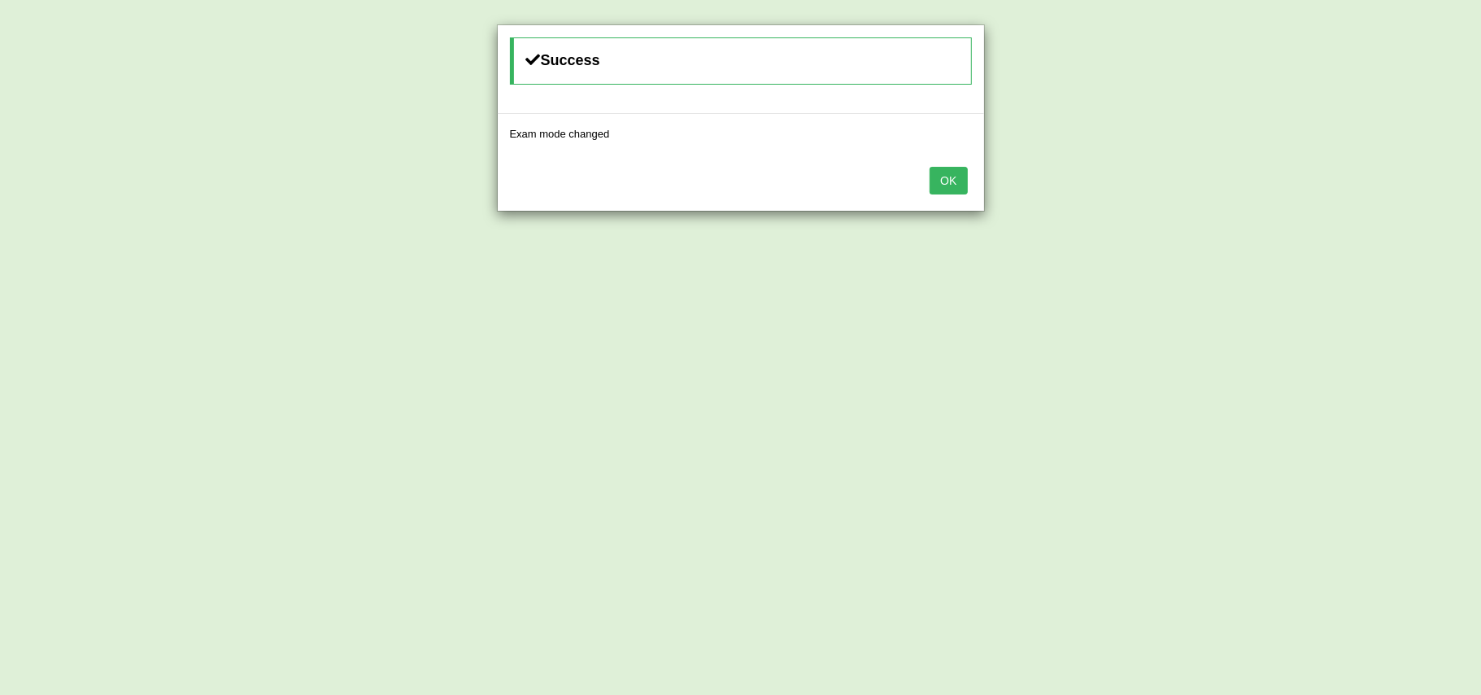
click at [955, 183] on button "OK" at bounding box center [948, 181] width 37 height 28
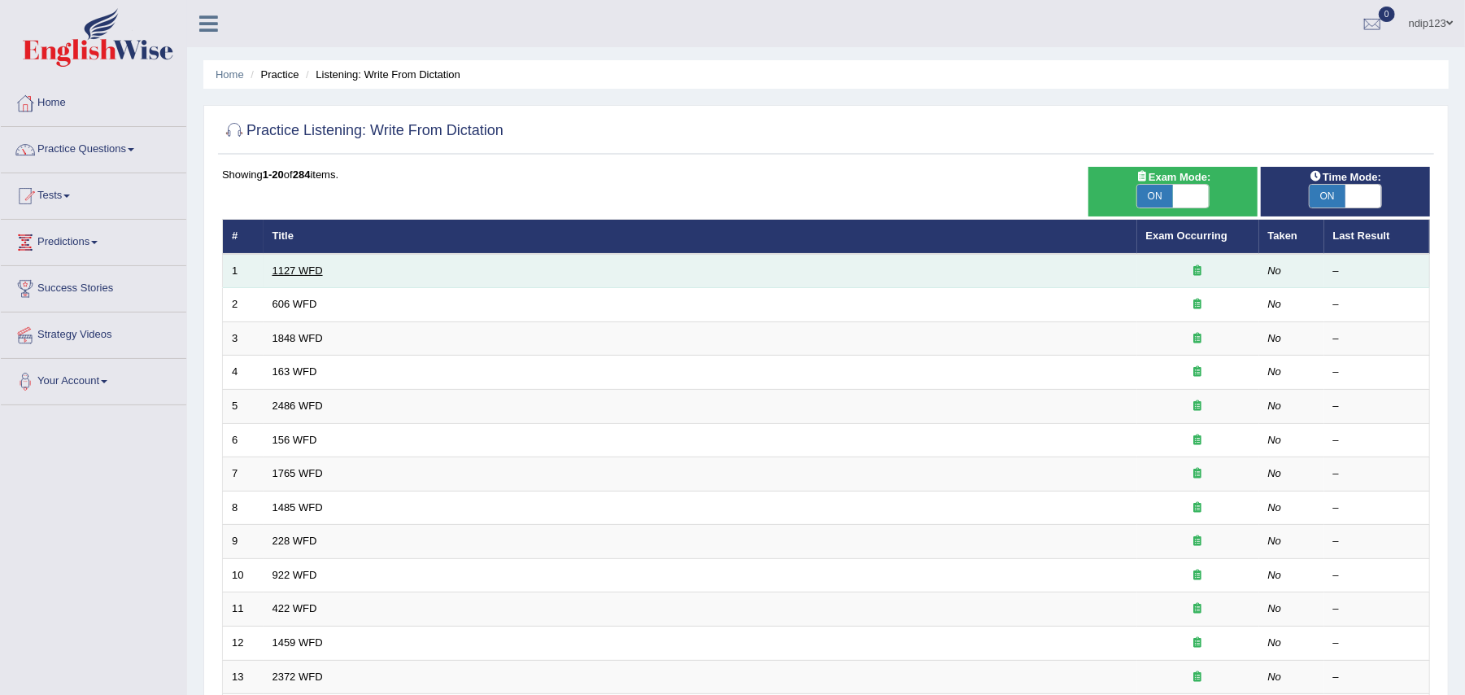
click at [294, 267] on link "1127 WFD" at bounding box center [297, 270] width 50 height 12
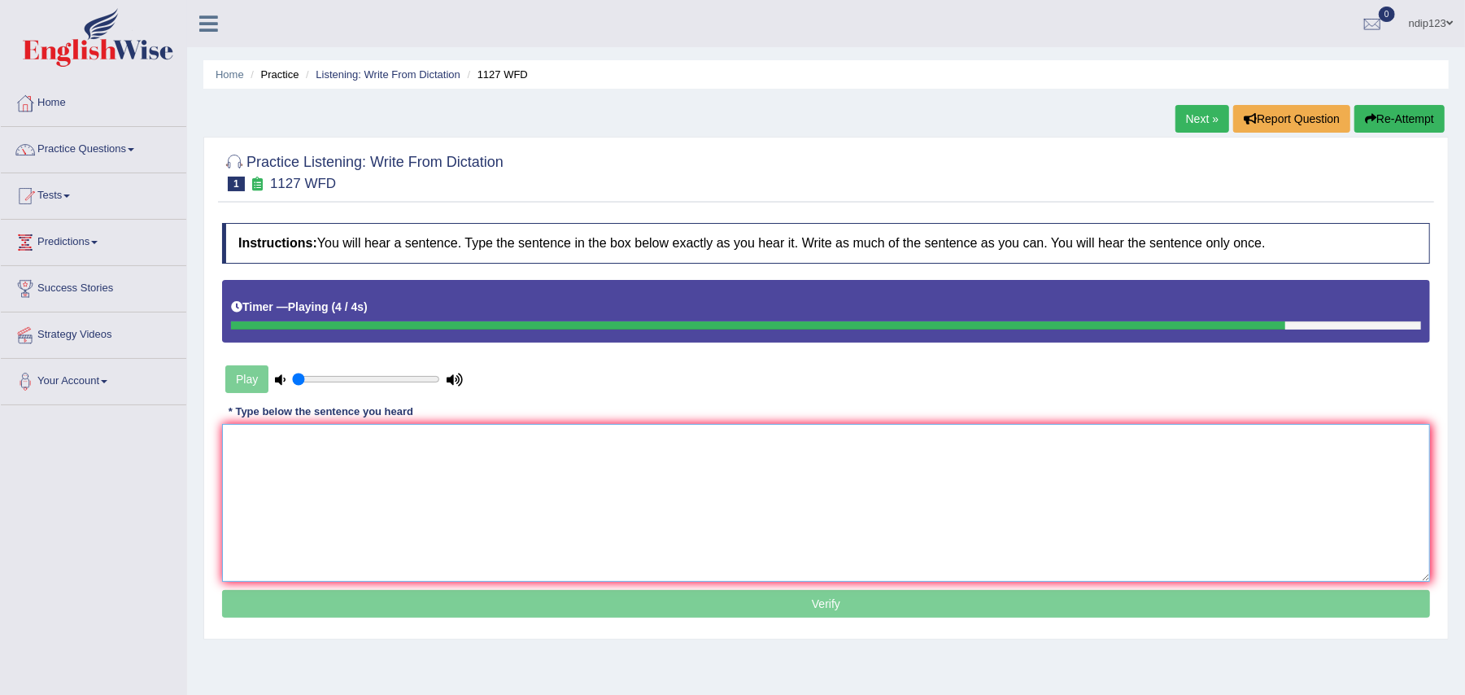
click at [299, 465] on textarea at bounding box center [826, 503] width 1208 height 158
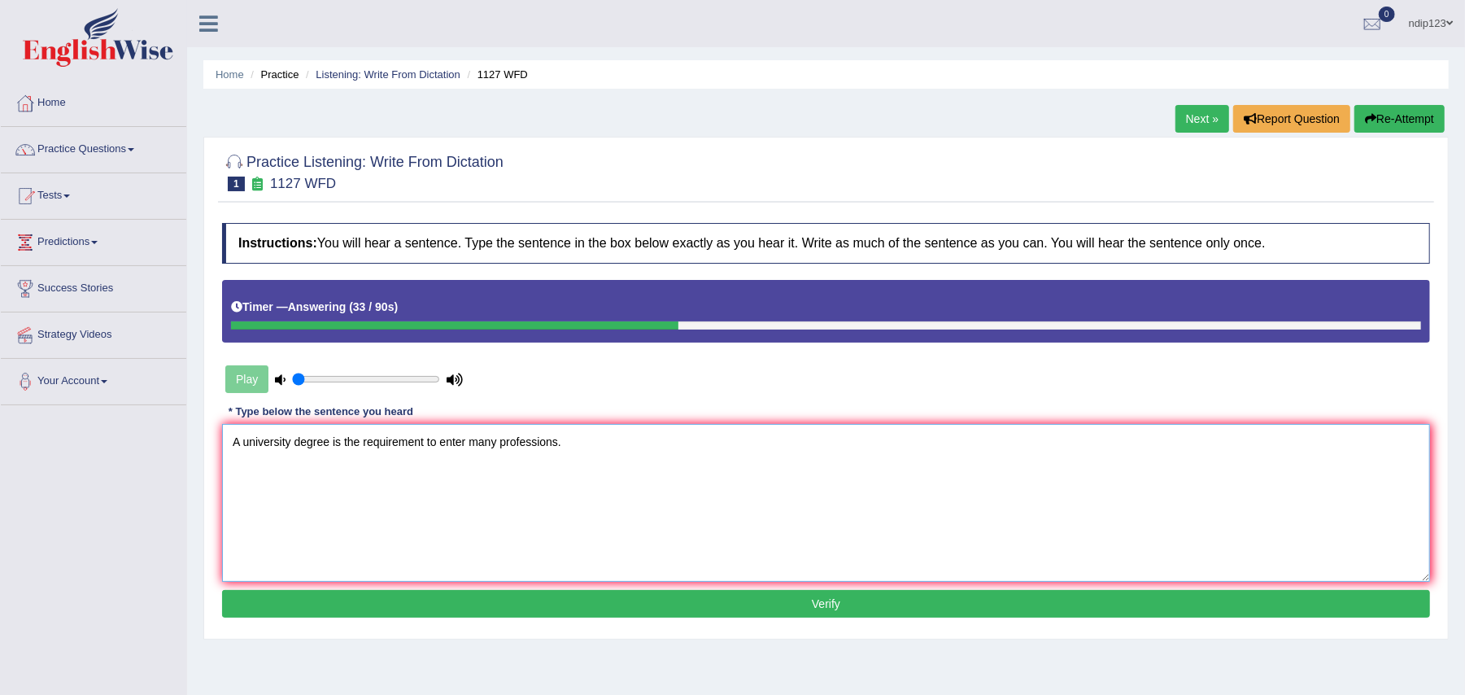
type textarea "A university degree is the requirement to enter many professions."
click at [245, 382] on div "Play" at bounding box center [344, 379] width 244 height 41
click at [835, 602] on button "Verify" at bounding box center [826, 604] width 1208 height 28
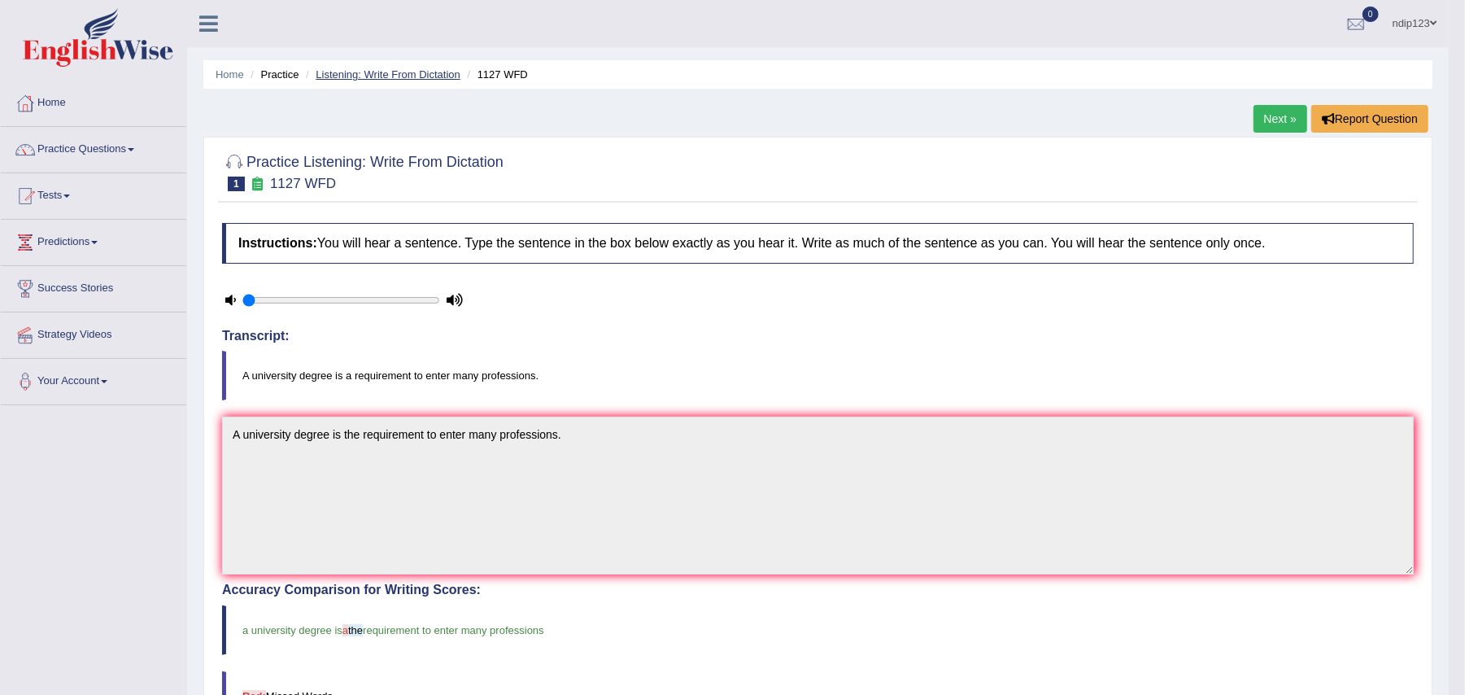
click at [338, 72] on link "Listening: Write From Dictation" at bounding box center [388, 74] width 145 height 12
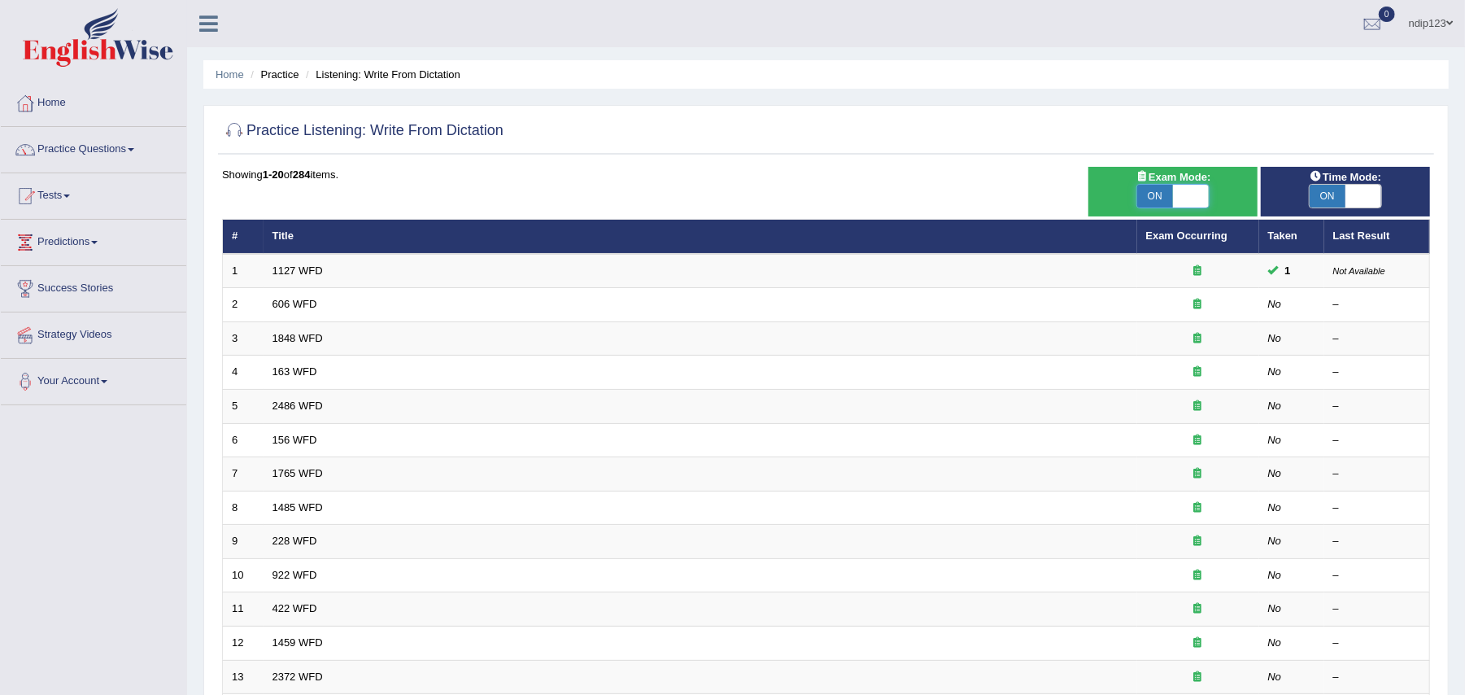
click at [1197, 190] on span at bounding box center [1191, 196] width 36 height 23
checkbox input "false"
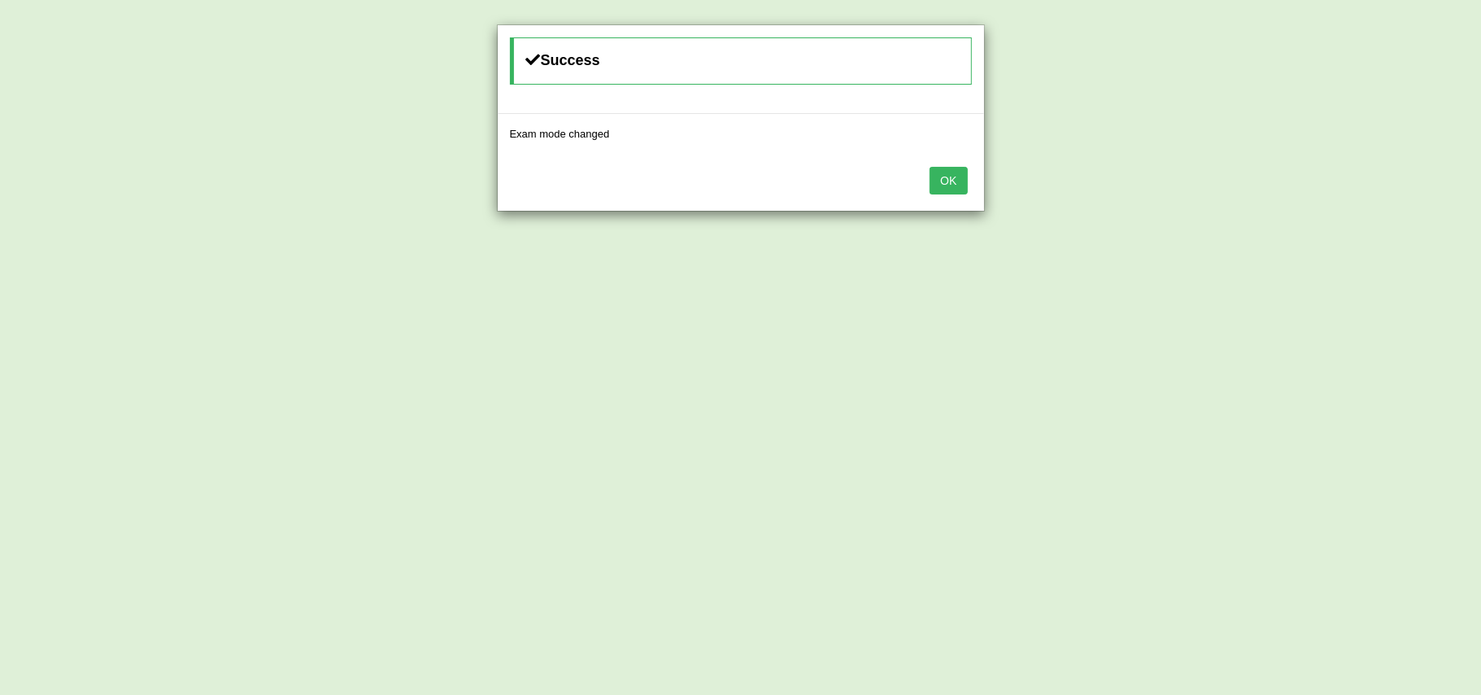
click at [952, 179] on button "OK" at bounding box center [948, 181] width 37 height 28
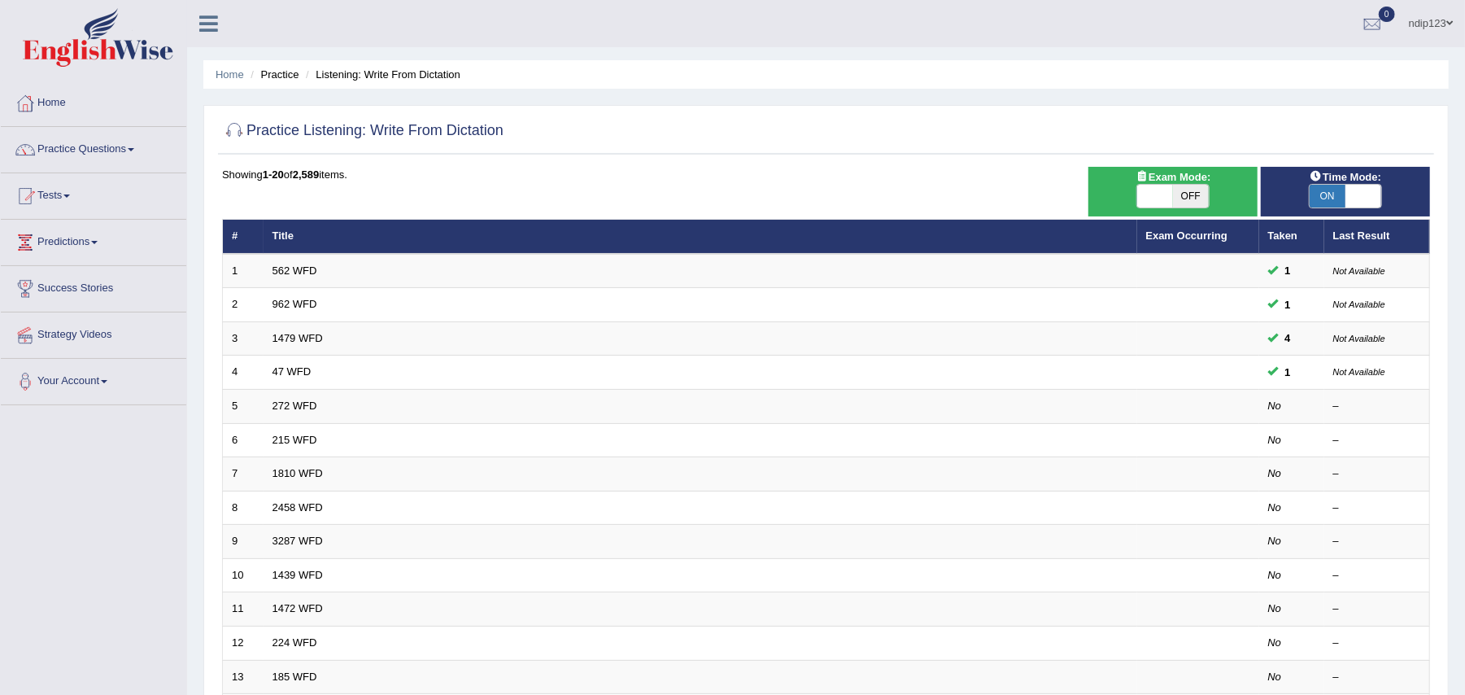
click at [1355, 193] on span at bounding box center [1363, 196] width 36 height 23
checkbox input "false"
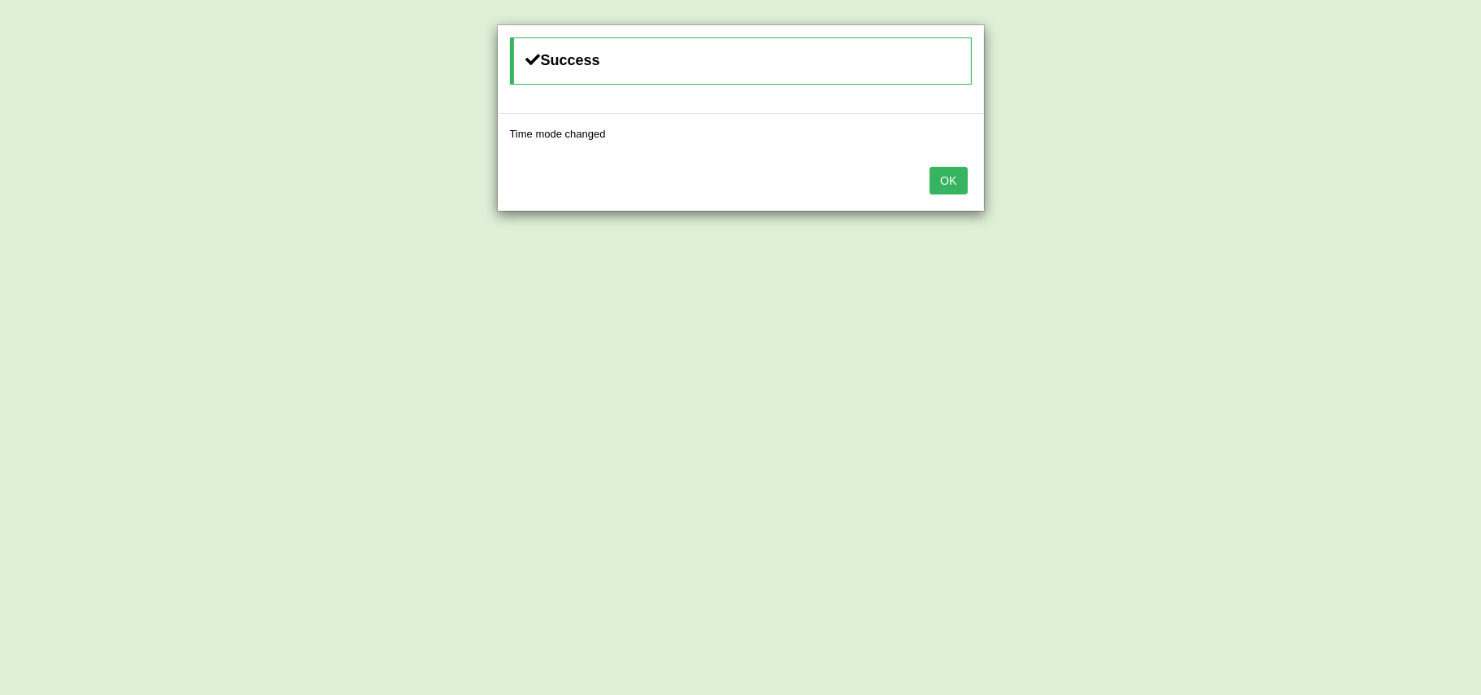
click at [941, 184] on button "OK" at bounding box center [948, 181] width 37 height 28
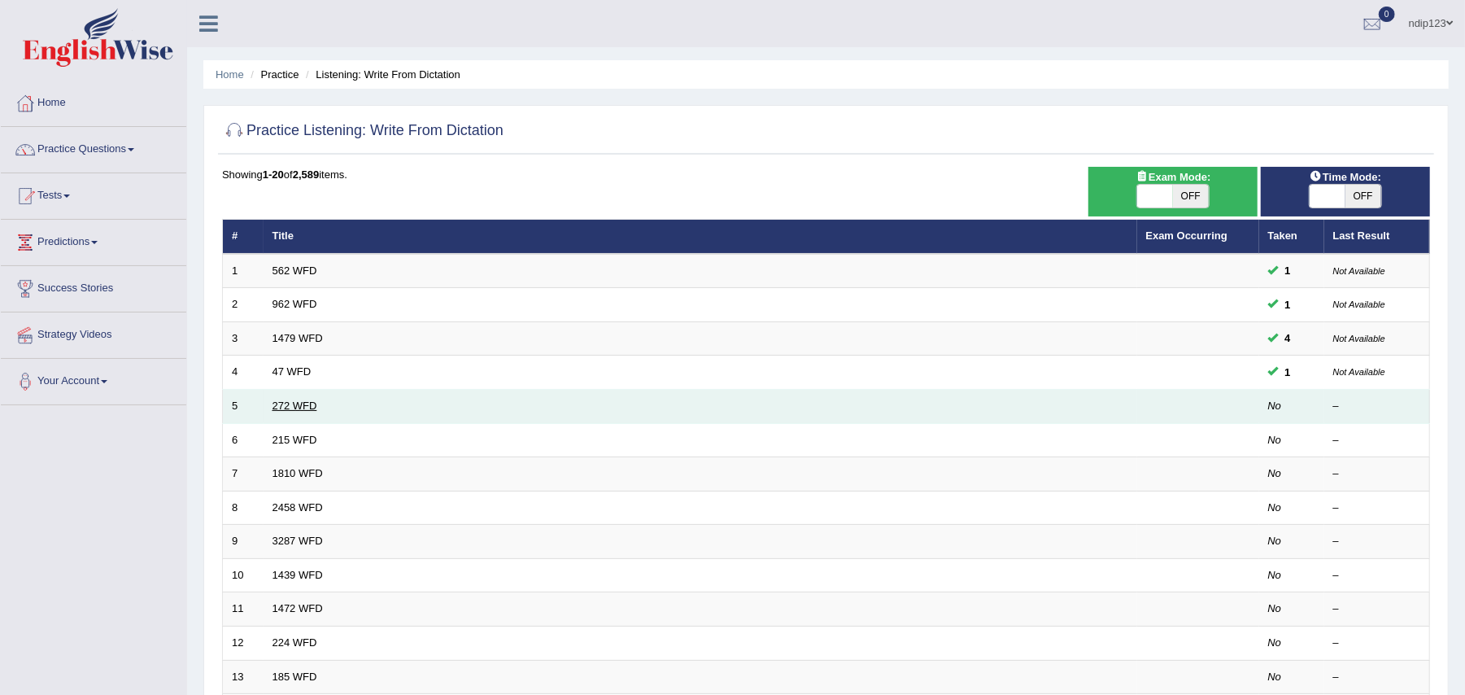
click at [286, 408] on link "272 WFD" at bounding box center [294, 405] width 45 height 12
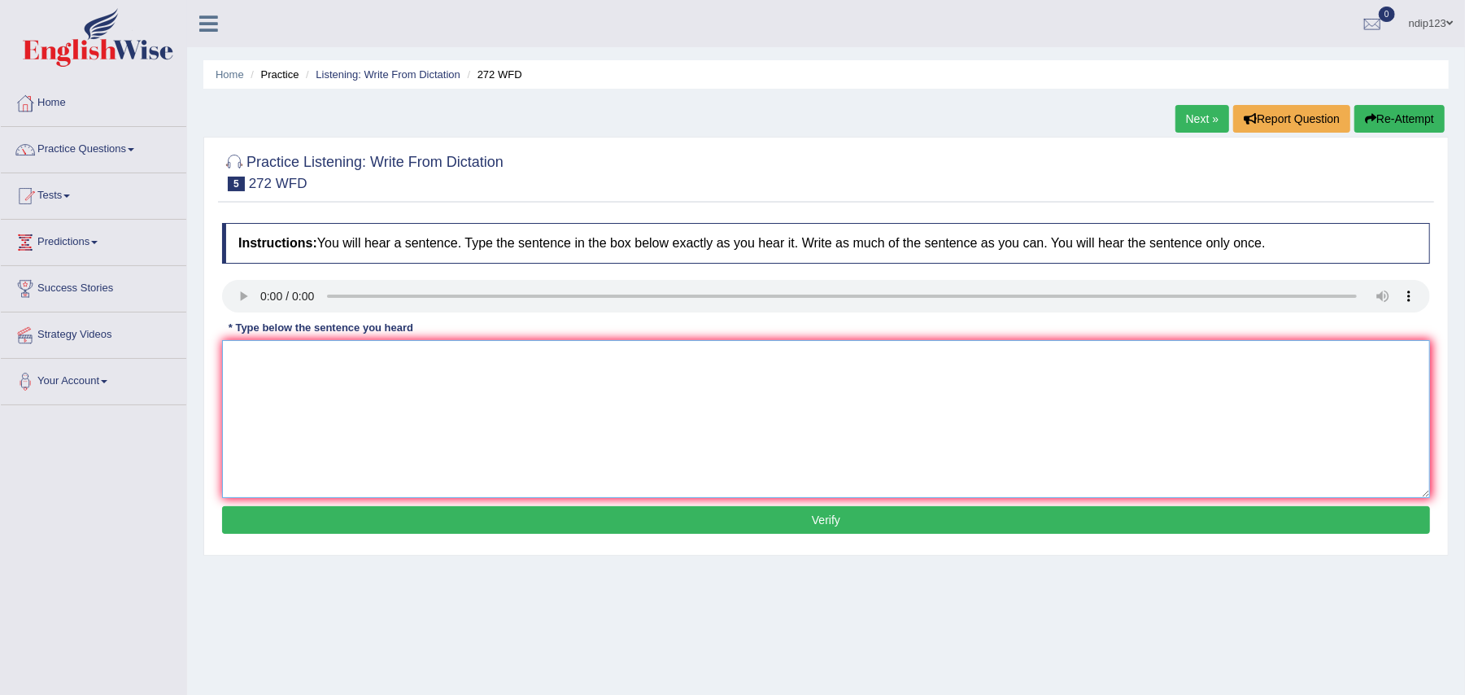
click at [286, 381] on textarea at bounding box center [826, 419] width 1208 height 158
type textarea "The development has a great negative impact on the environment."
click at [786, 525] on button "Verify" at bounding box center [826, 520] width 1208 height 28
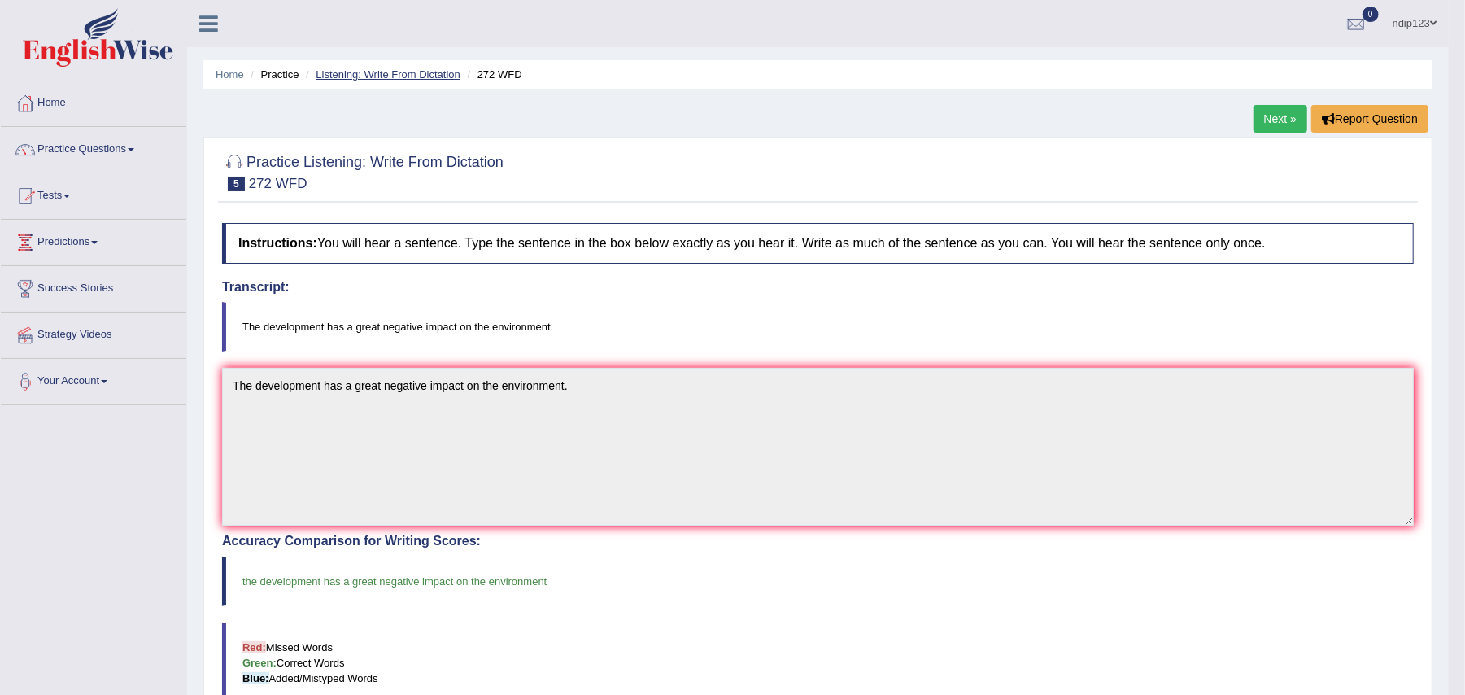
click at [375, 72] on link "Listening: Write From Dictation" at bounding box center [388, 74] width 145 height 12
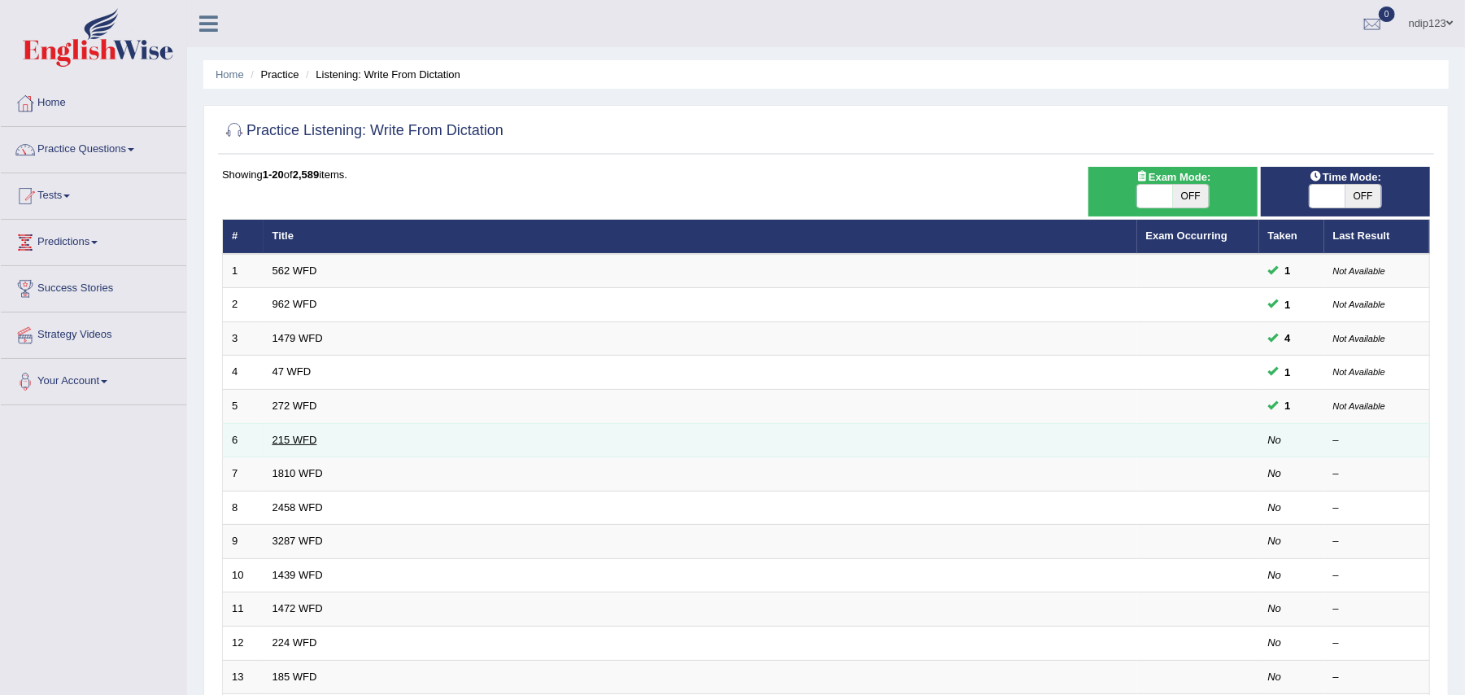
click at [296, 443] on link "215 WFD" at bounding box center [294, 440] width 45 height 12
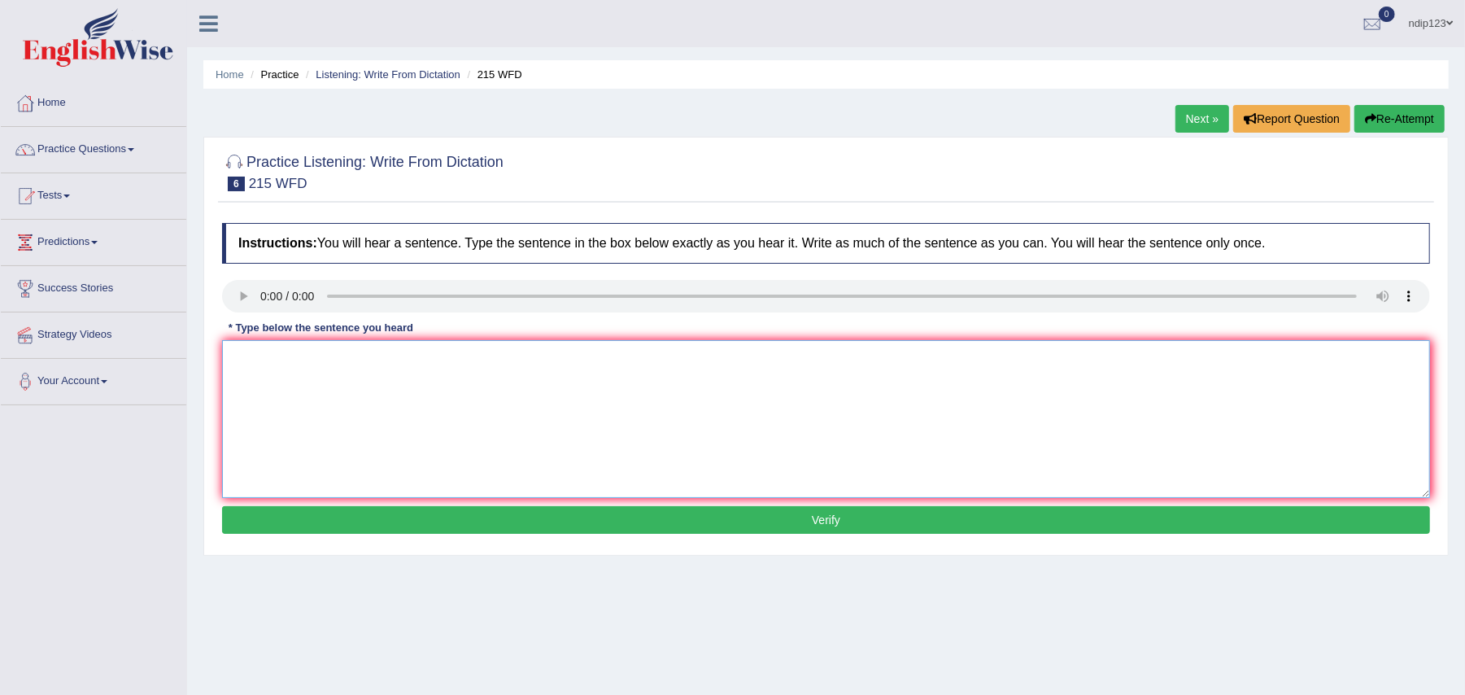
click at [413, 385] on textarea at bounding box center [826, 419] width 1208 height 158
click at [424, 362] on textarea "Scientist find found everywhere of the society today." at bounding box center [826, 419] width 1208 height 158
type textarea "Scientist find found everywhere in society today."
click at [817, 521] on button "Verify" at bounding box center [826, 520] width 1208 height 28
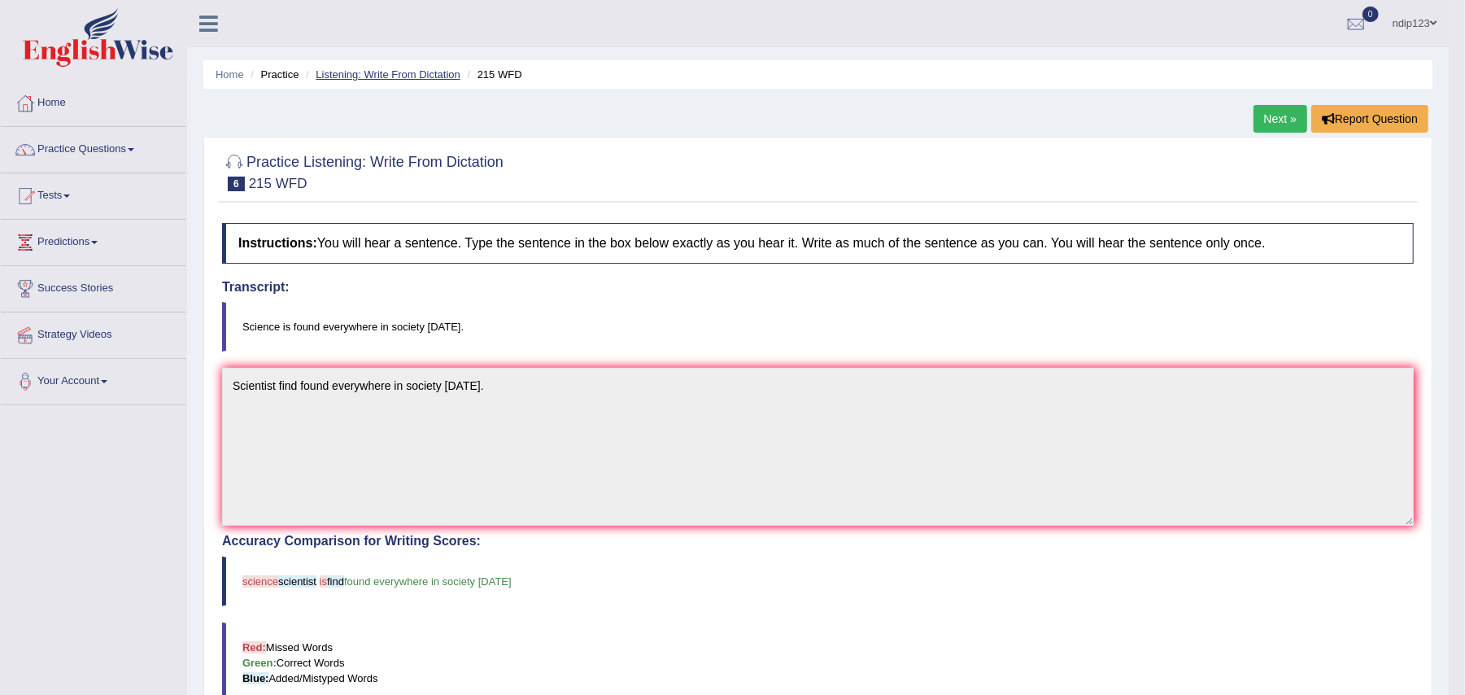
click at [350, 76] on link "Listening: Write From Dictation" at bounding box center [388, 74] width 145 height 12
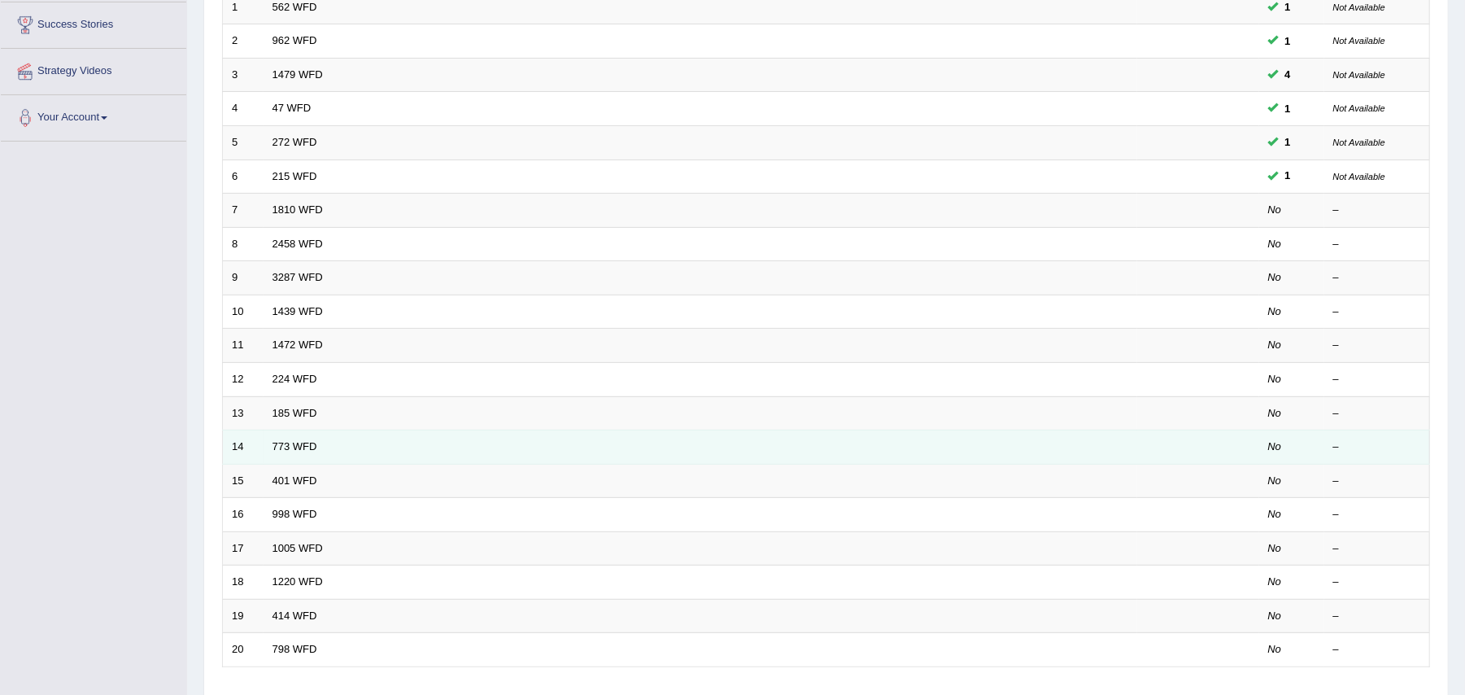
scroll to position [325, 0]
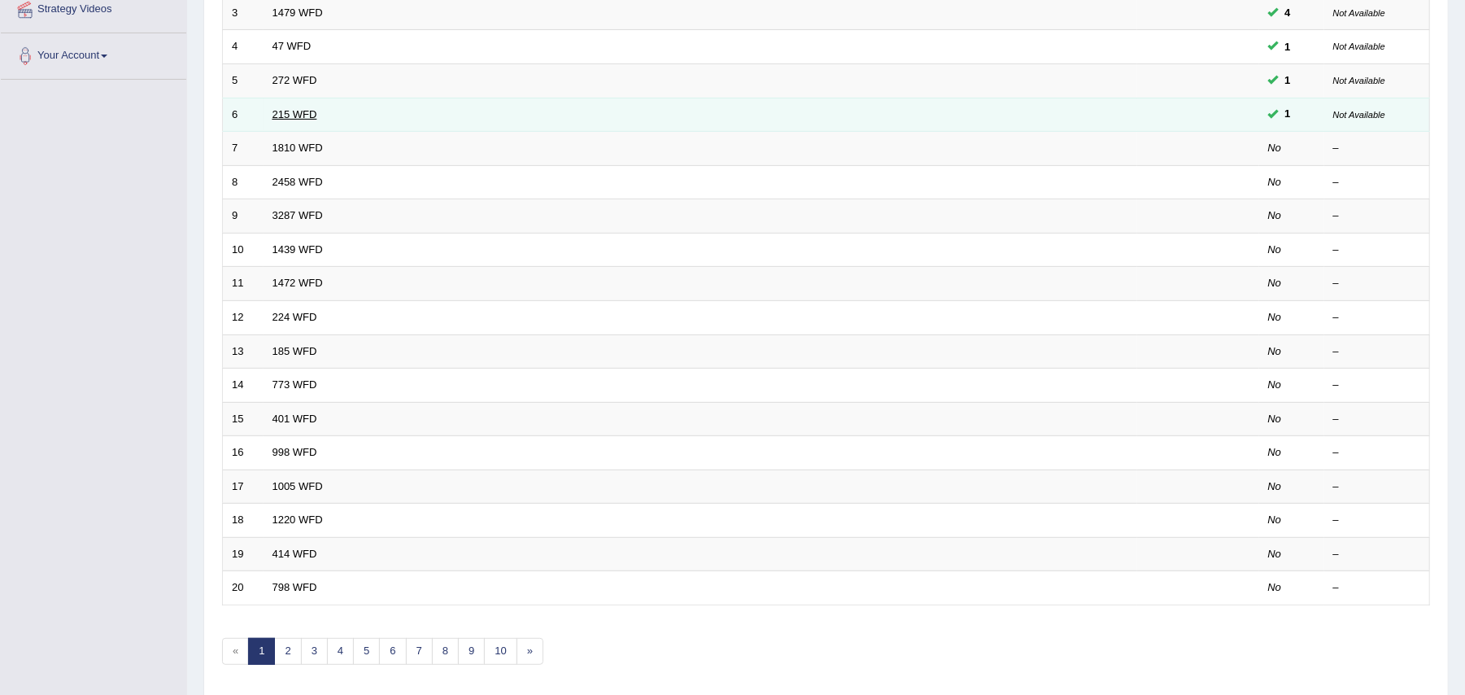
click at [291, 117] on link "215 WFD" at bounding box center [294, 114] width 45 height 12
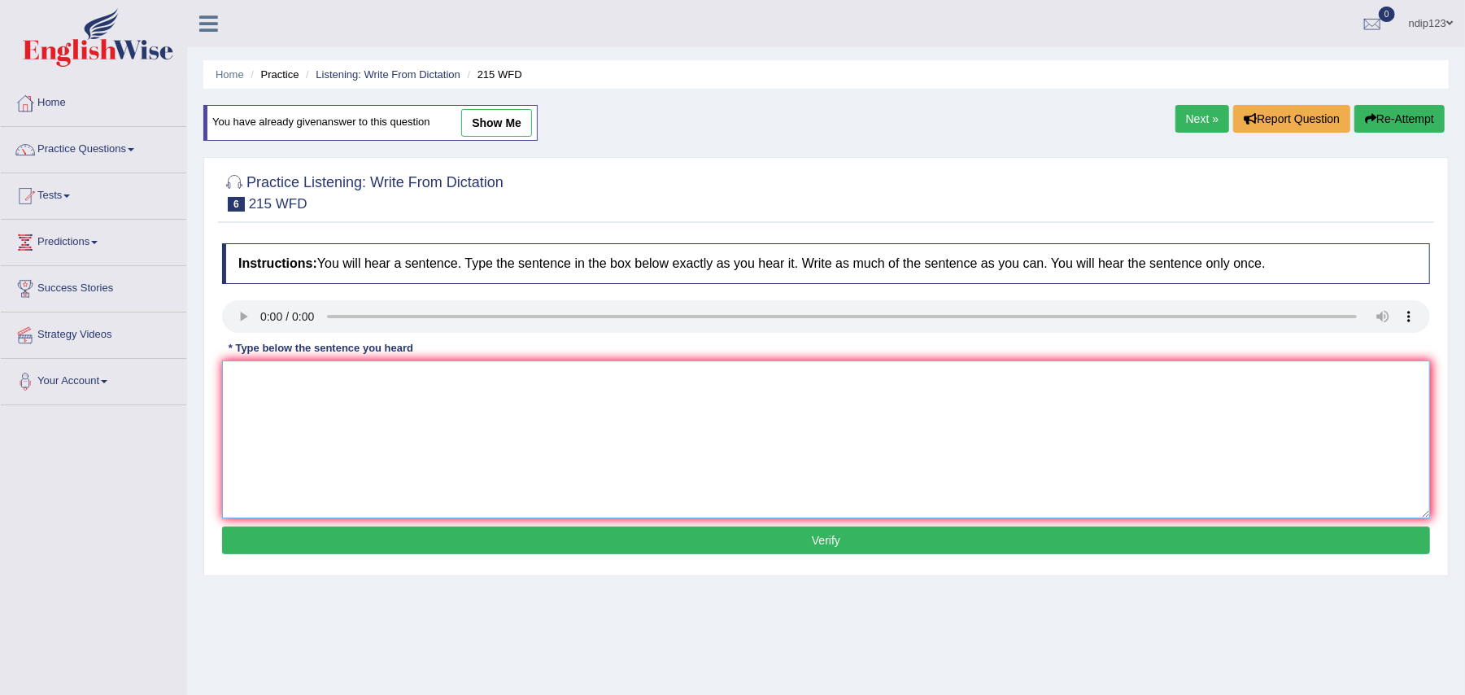
click at [287, 405] on textarea at bounding box center [826, 439] width 1208 height 158
click at [411, 378] on textarea "Science is found everywhere in the society [DATE]." at bounding box center [826, 439] width 1208 height 158
type textarea "Science is found everywhere in society [DATE]."
click at [831, 540] on button "Verify" at bounding box center [826, 540] width 1208 height 28
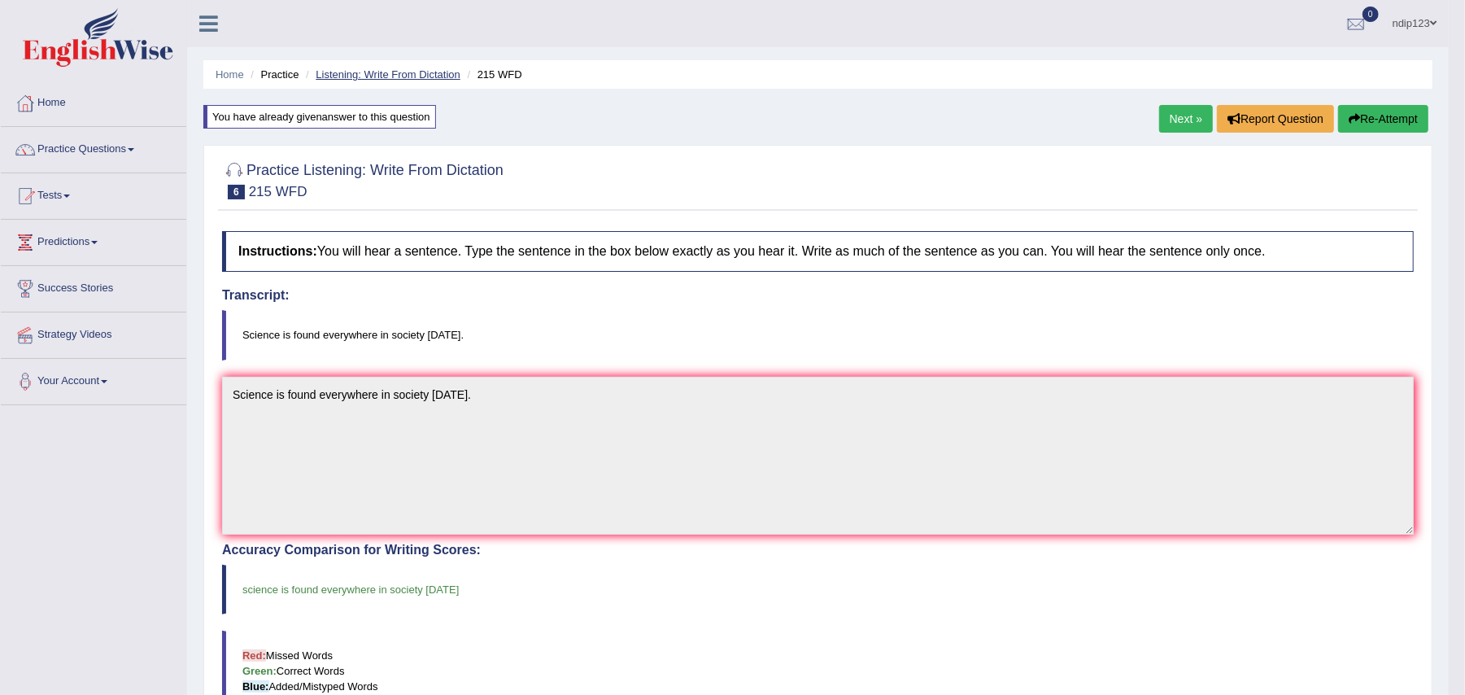
click at [349, 72] on link "Listening: Write From Dictation" at bounding box center [388, 74] width 145 height 12
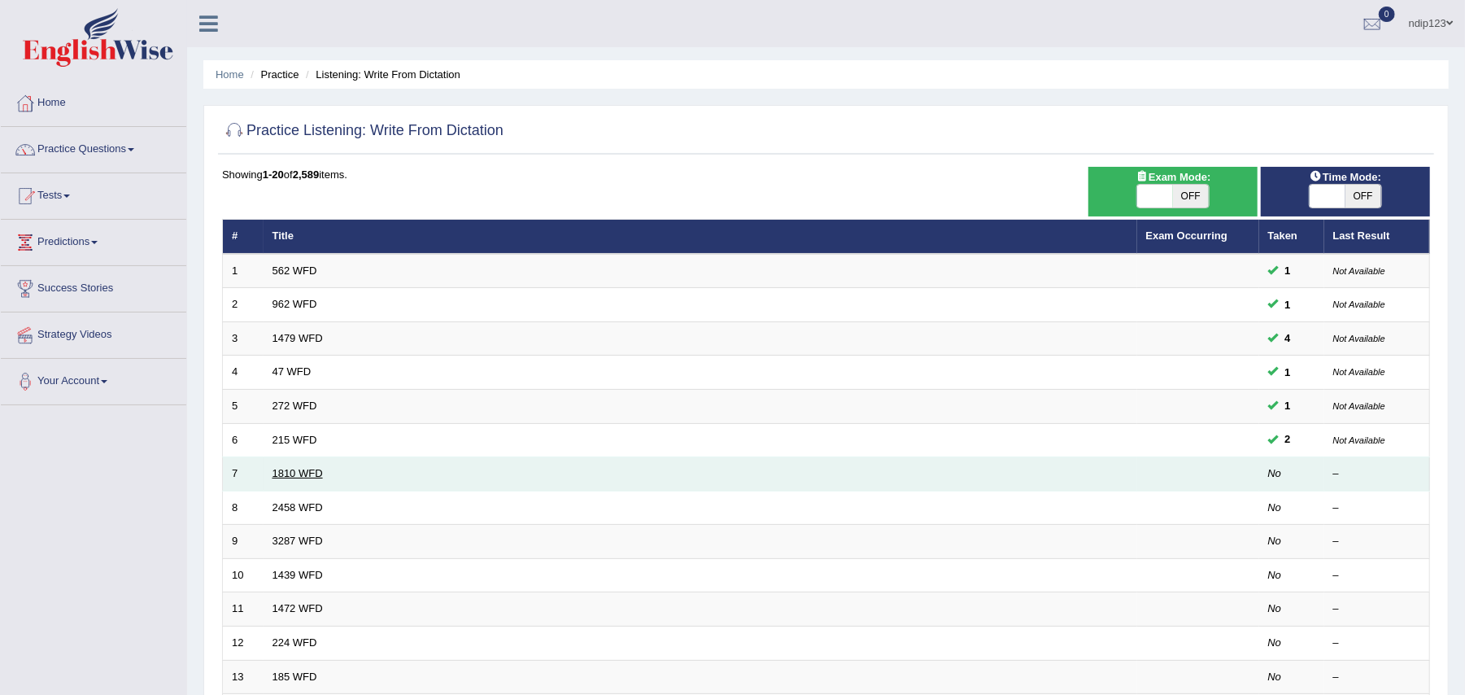
click at [293, 473] on link "1810 WFD" at bounding box center [297, 473] width 50 height 12
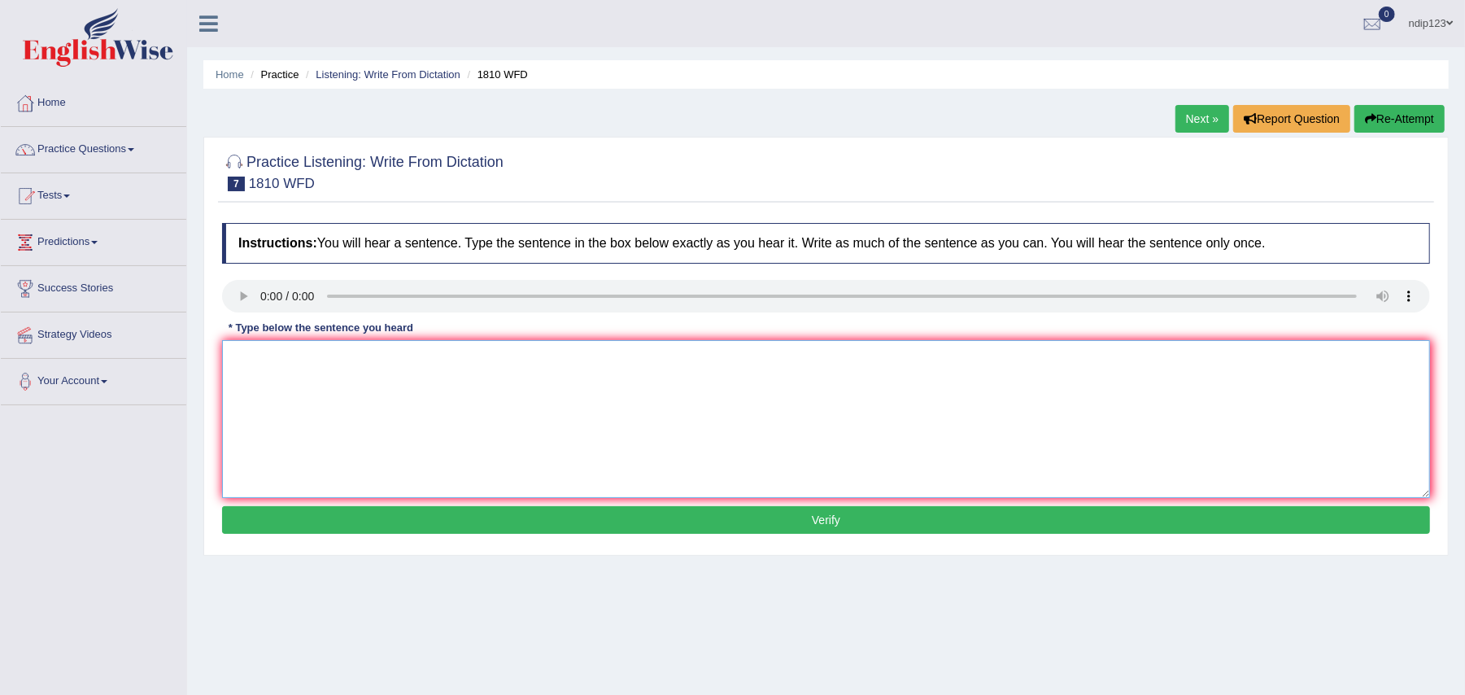
click at [312, 381] on textarea at bounding box center [826, 419] width 1208 height 158
click at [317, 359] on textarea "You can borrow a book at the library ata atime." at bounding box center [826, 419] width 1208 height 158
click at [489, 355] on textarea "You can borrow eight books a book at the library ata atime." at bounding box center [826, 419] width 1208 height 158
type textarea "You can borrow eight books a book at the library at a atime."
click at [815, 521] on button "Verify" at bounding box center [826, 520] width 1208 height 28
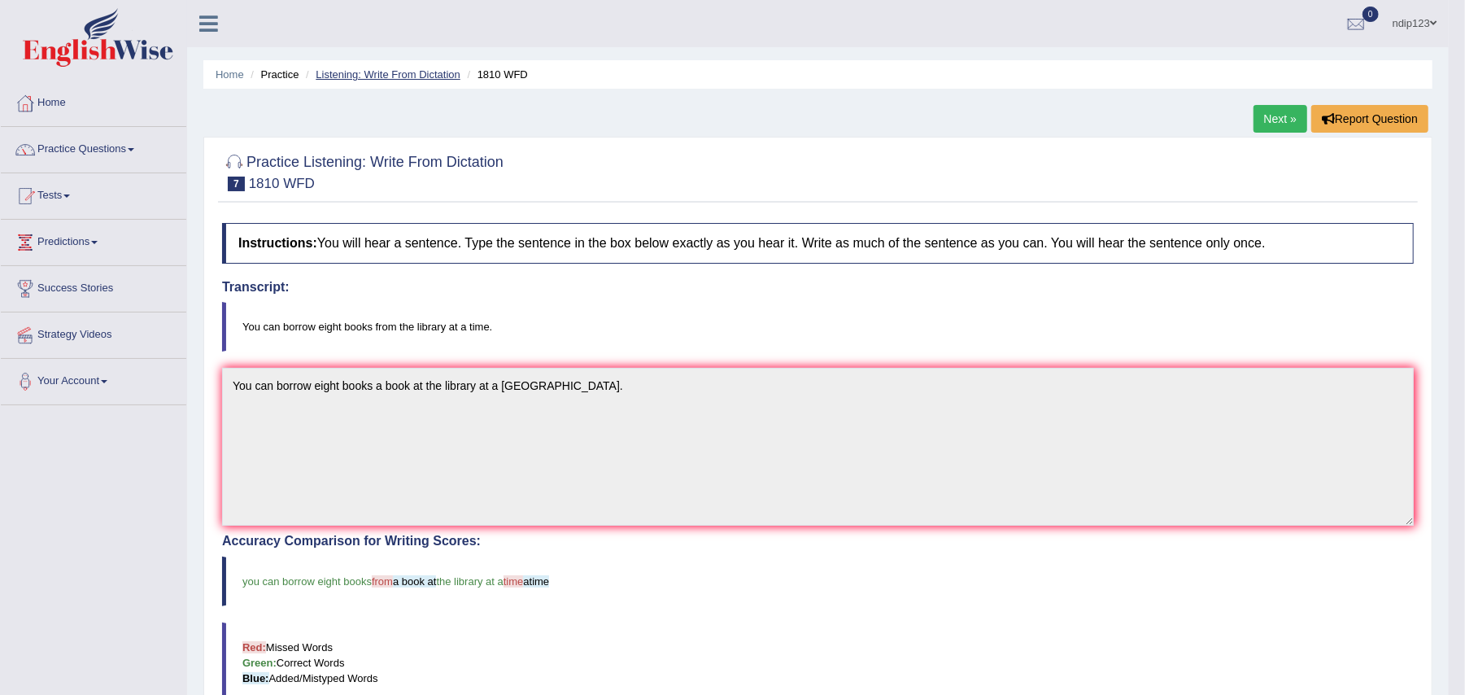
click at [362, 76] on link "Listening: Write From Dictation" at bounding box center [388, 74] width 145 height 12
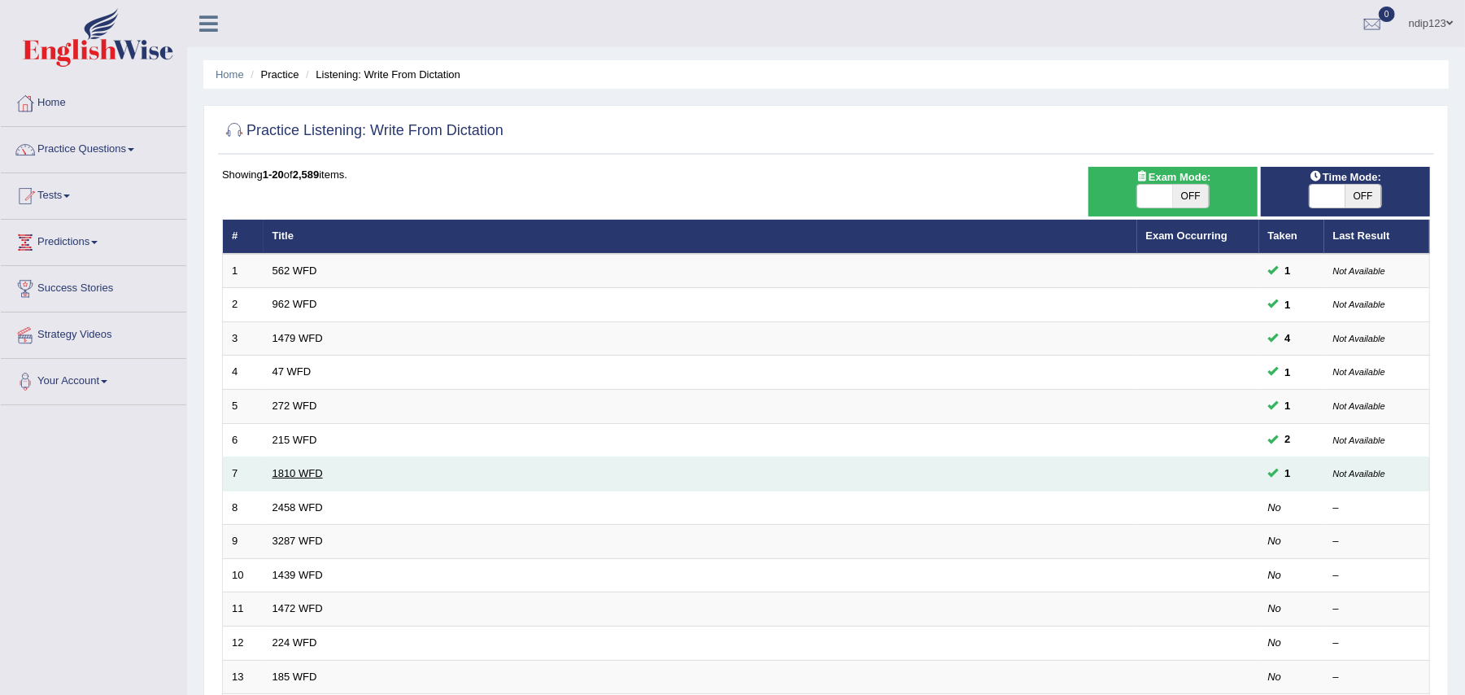
click at [287, 477] on link "1810 WFD" at bounding box center [297, 473] width 50 height 12
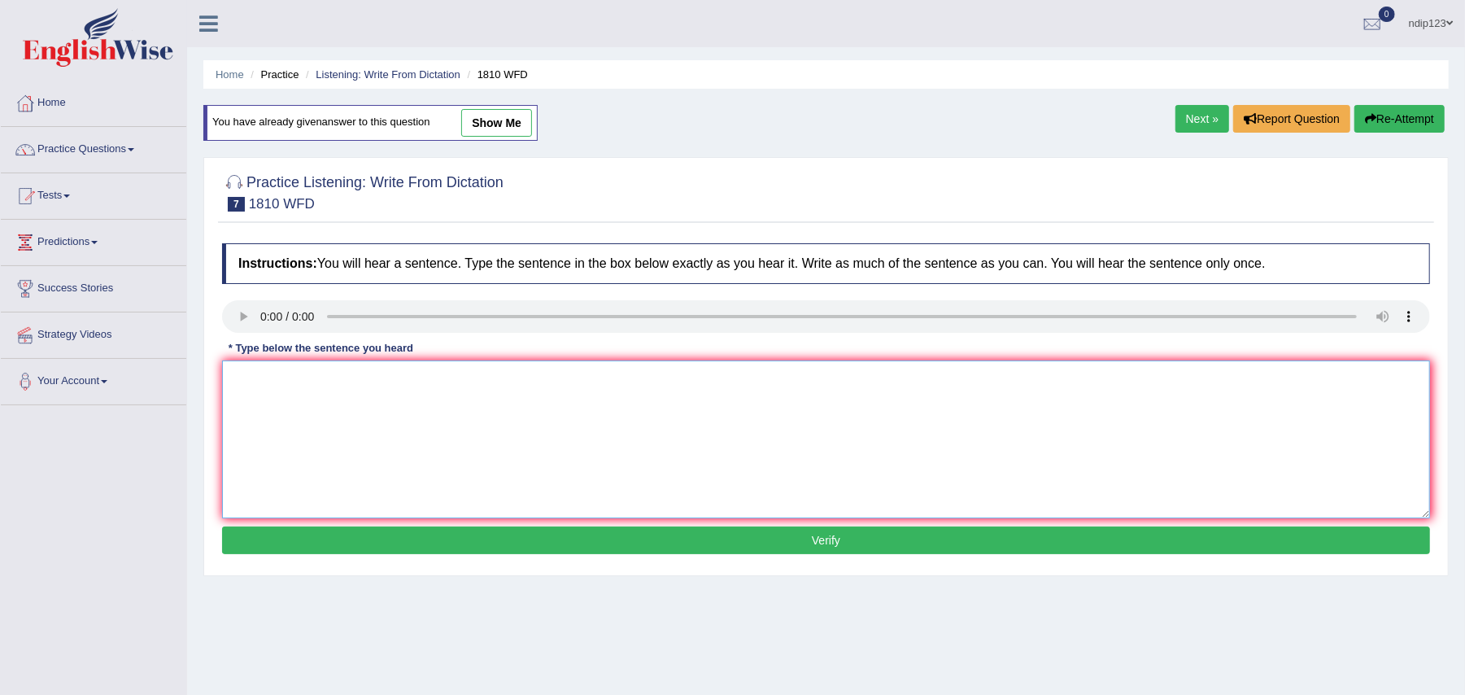
click at [398, 439] on textarea at bounding box center [826, 439] width 1208 height 158
type textarea "You can borrow eight books from the library at a time."
click at [826, 547] on button "Verify" at bounding box center [826, 540] width 1208 height 28
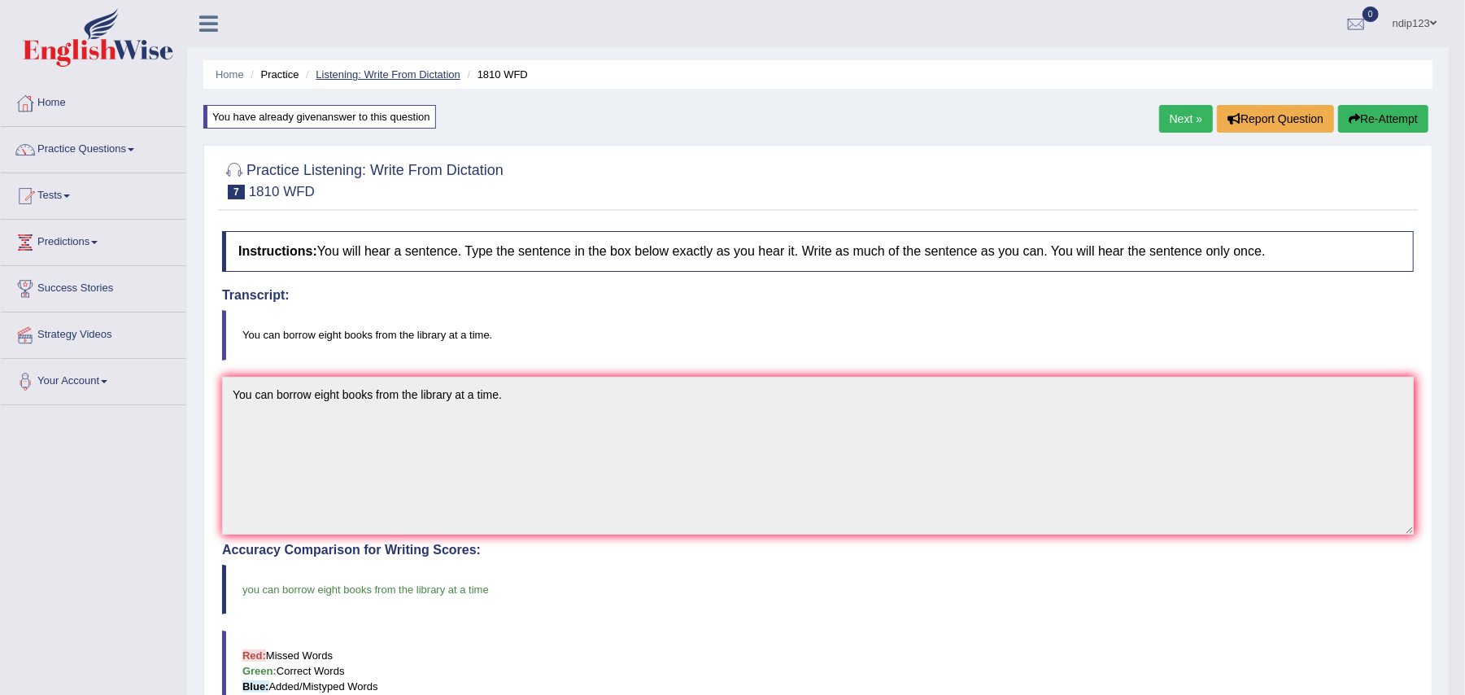
click at [337, 72] on link "Listening: Write From Dictation" at bounding box center [388, 74] width 145 height 12
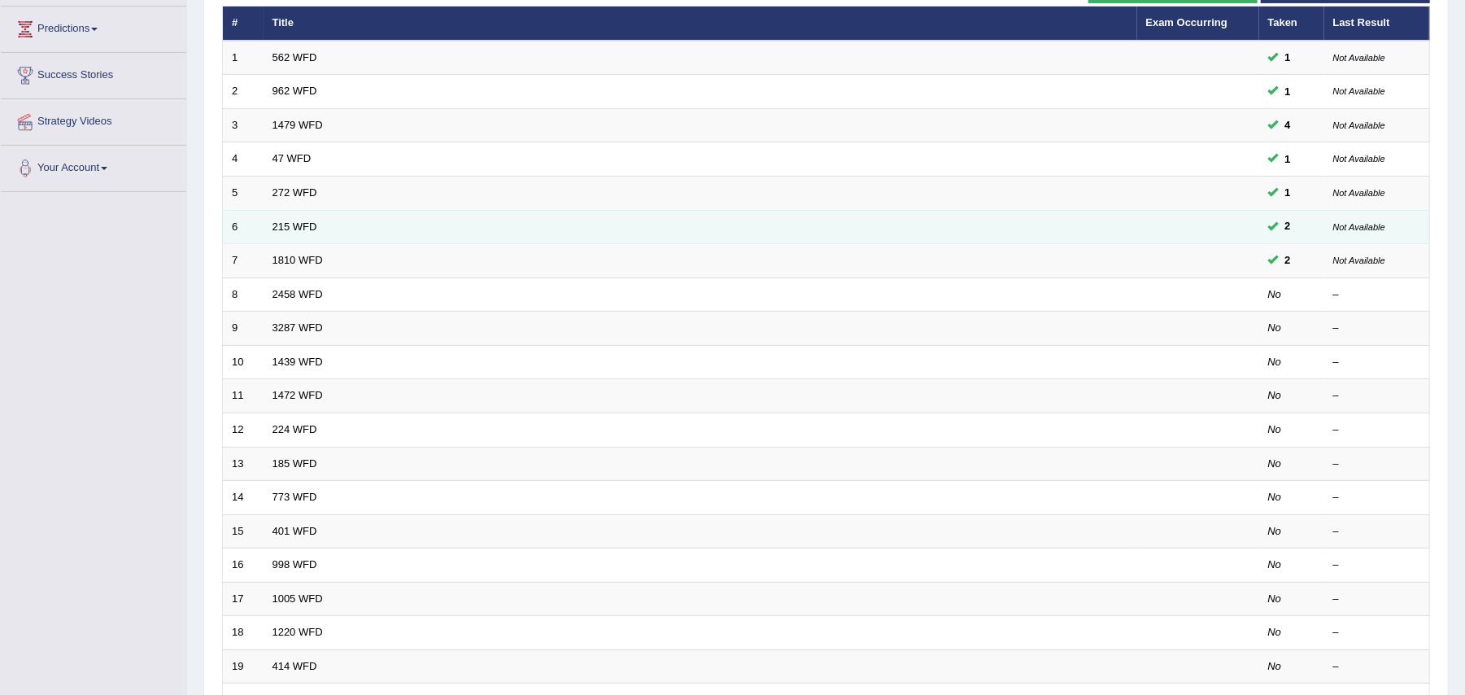
scroll to position [216, 0]
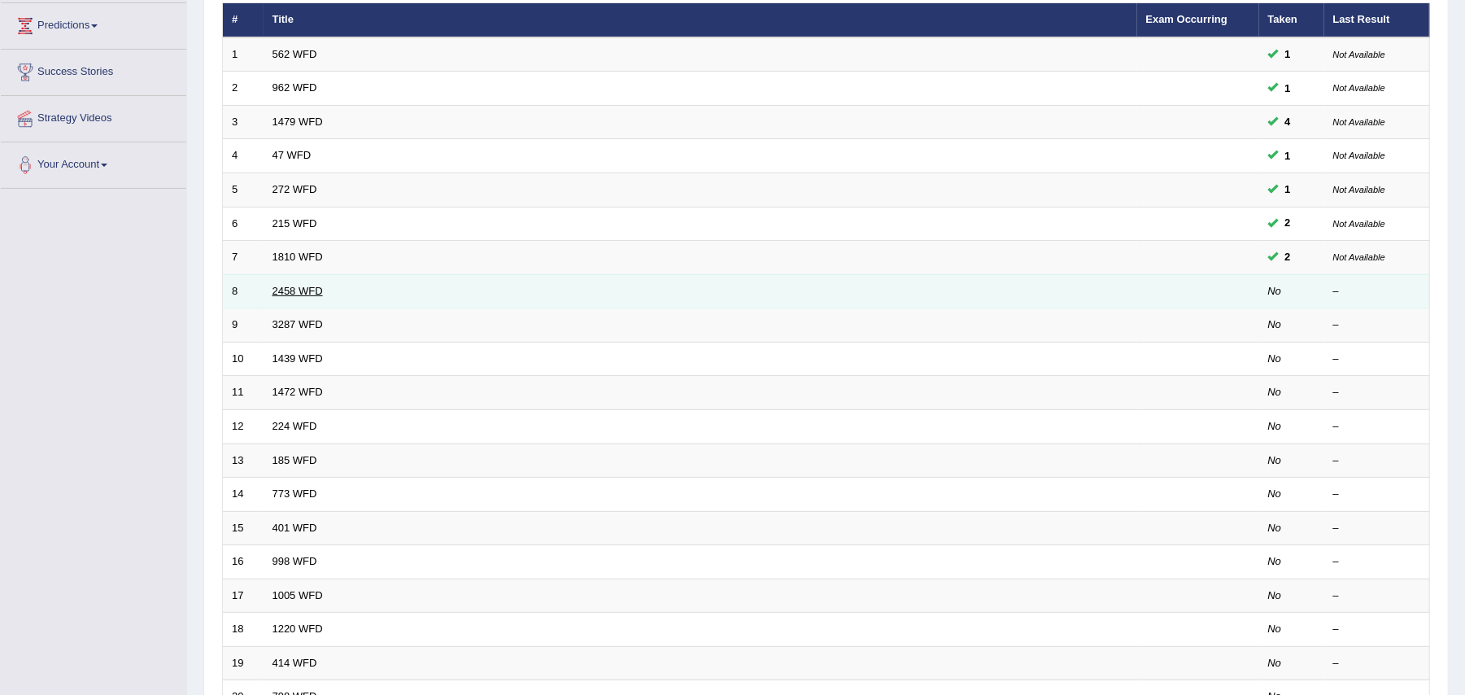
click at [311, 294] on link "2458 WFD" at bounding box center [297, 291] width 50 height 12
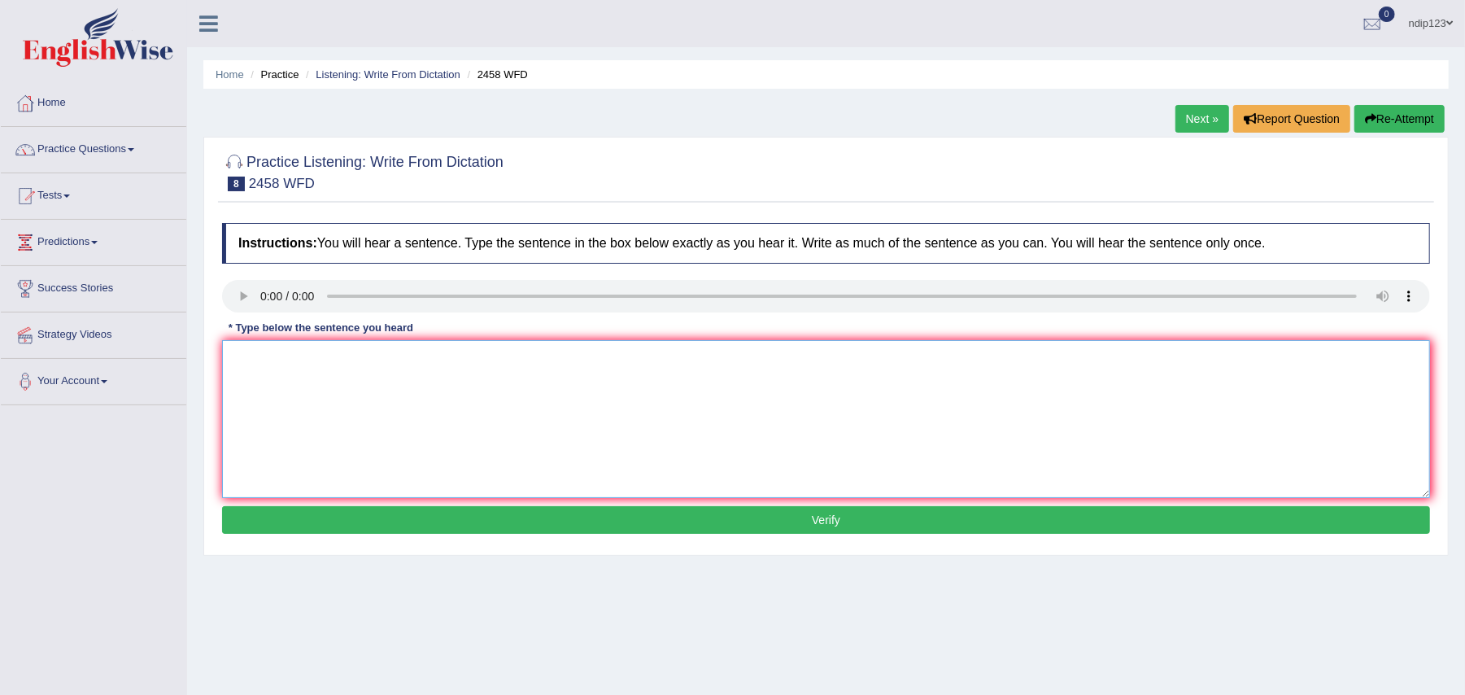
click at [290, 391] on textarea at bounding box center [826, 419] width 1208 height 158
drag, startPoint x: 428, startPoint y: 362, endPoint x: 408, endPoint y: 352, distance: 21.8
click at [408, 352] on textarea "Courses on neutrition are growing on a popularity every year." at bounding box center [826, 419] width 1208 height 158
click at [306, 355] on textarea "Courses on neutrition are growing in popularity every year." at bounding box center [826, 419] width 1208 height 158
type textarea "Courses on nutrition are growing in popularity every year."
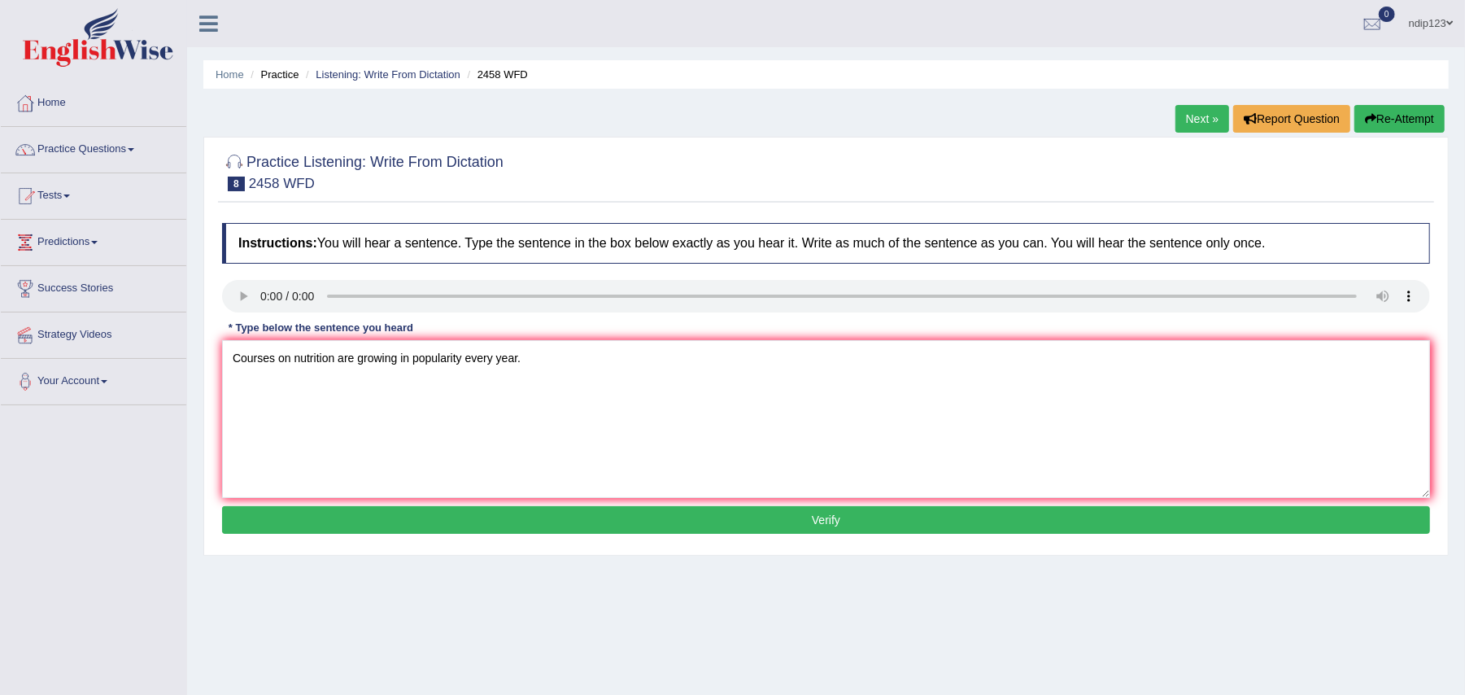
click at [824, 522] on button "Verify" at bounding box center [826, 520] width 1208 height 28
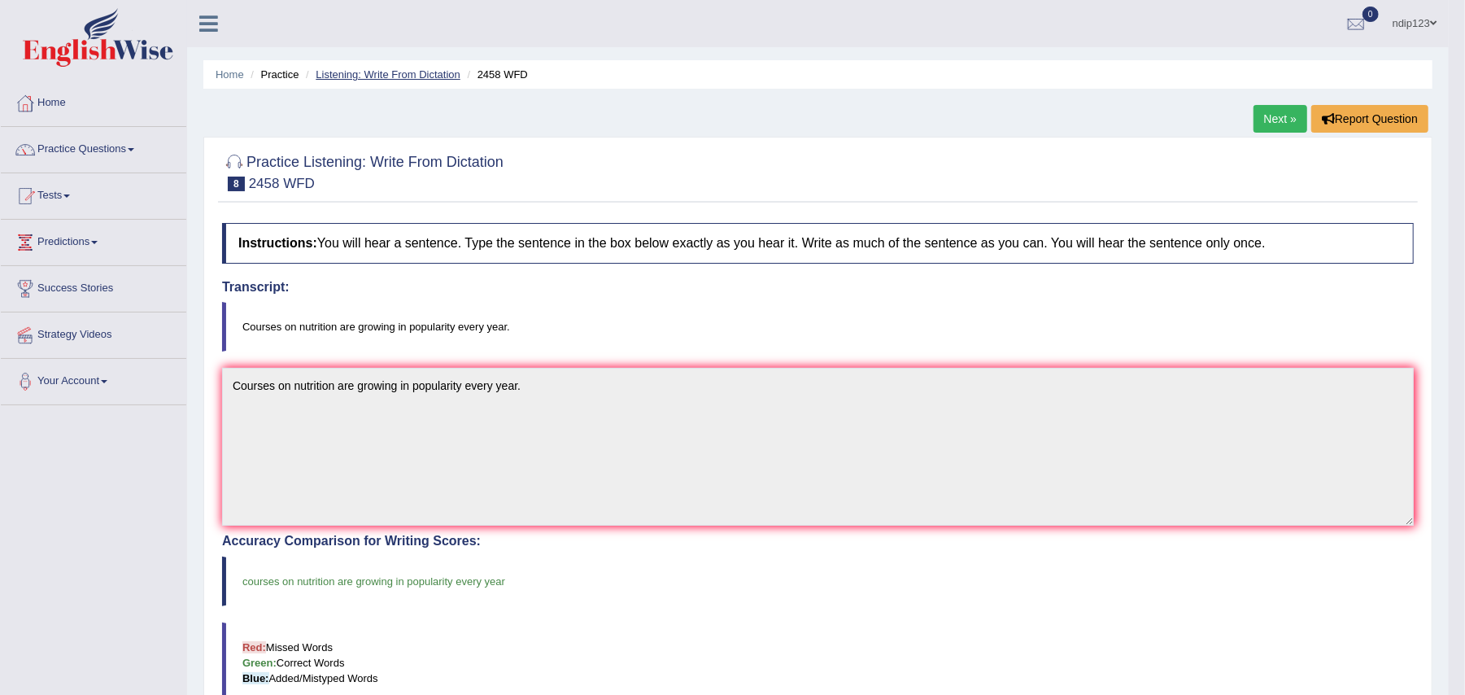
click at [376, 79] on link "Listening: Write From Dictation" at bounding box center [388, 74] width 145 height 12
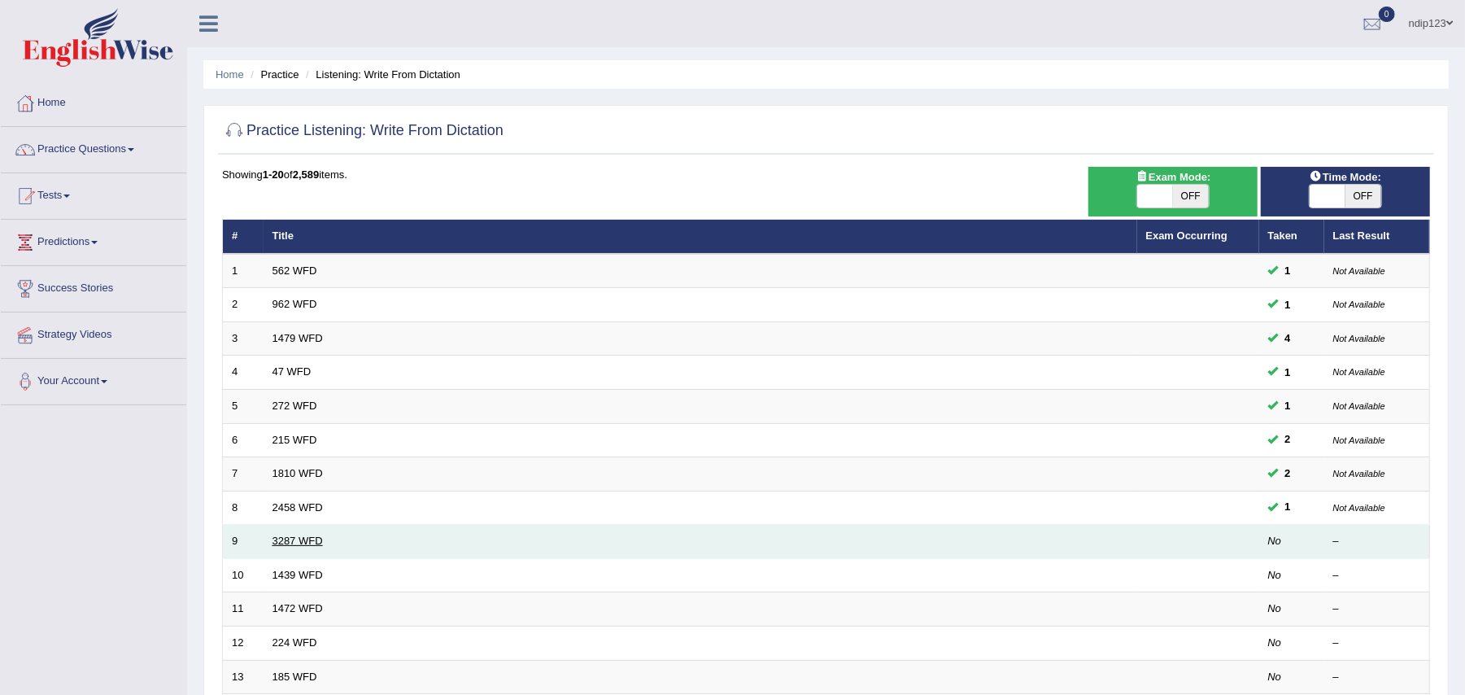
click at [294, 542] on link "3287 WFD" at bounding box center [297, 540] width 50 height 12
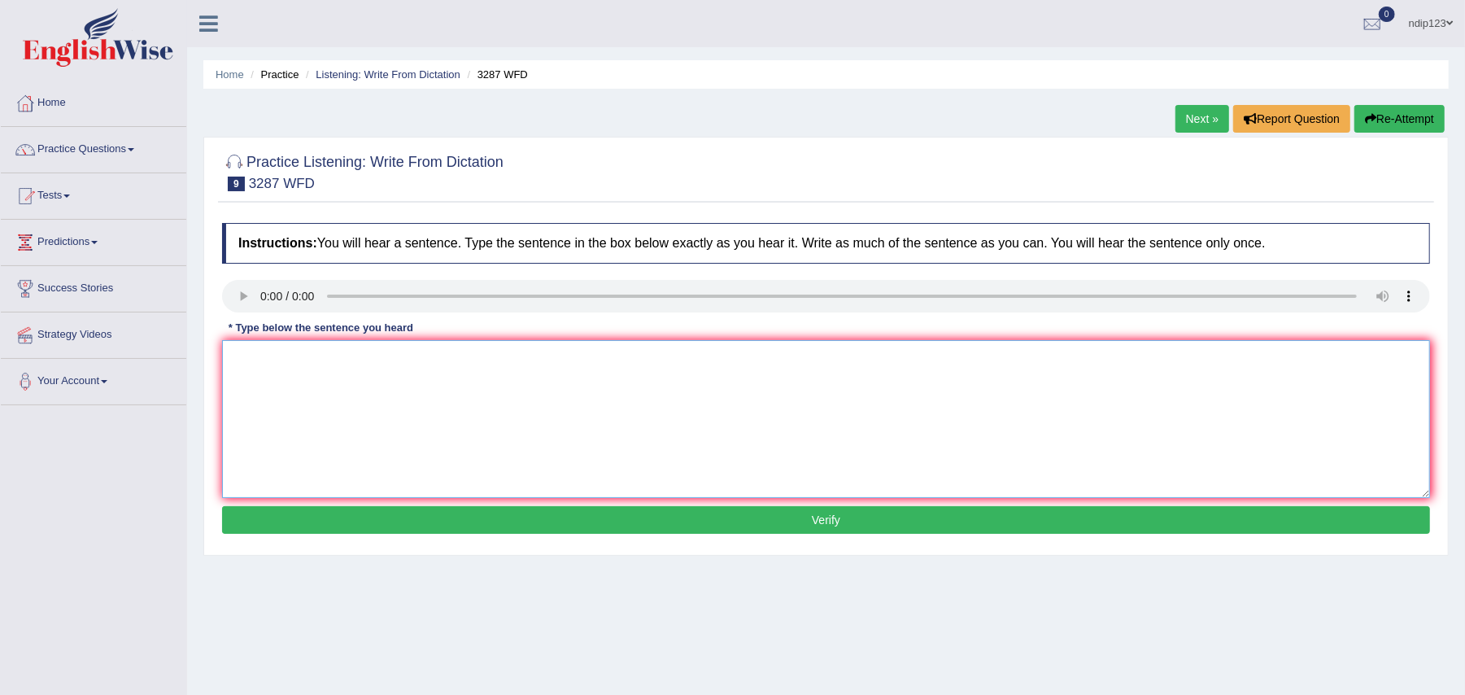
click at [284, 426] on textarea at bounding box center [826, 419] width 1208 height 158
type textarea "A new article was published regarding the university last week."
click at [827, 521] on button "Verify" at bounding box center [826, 520] width 1208 height 28
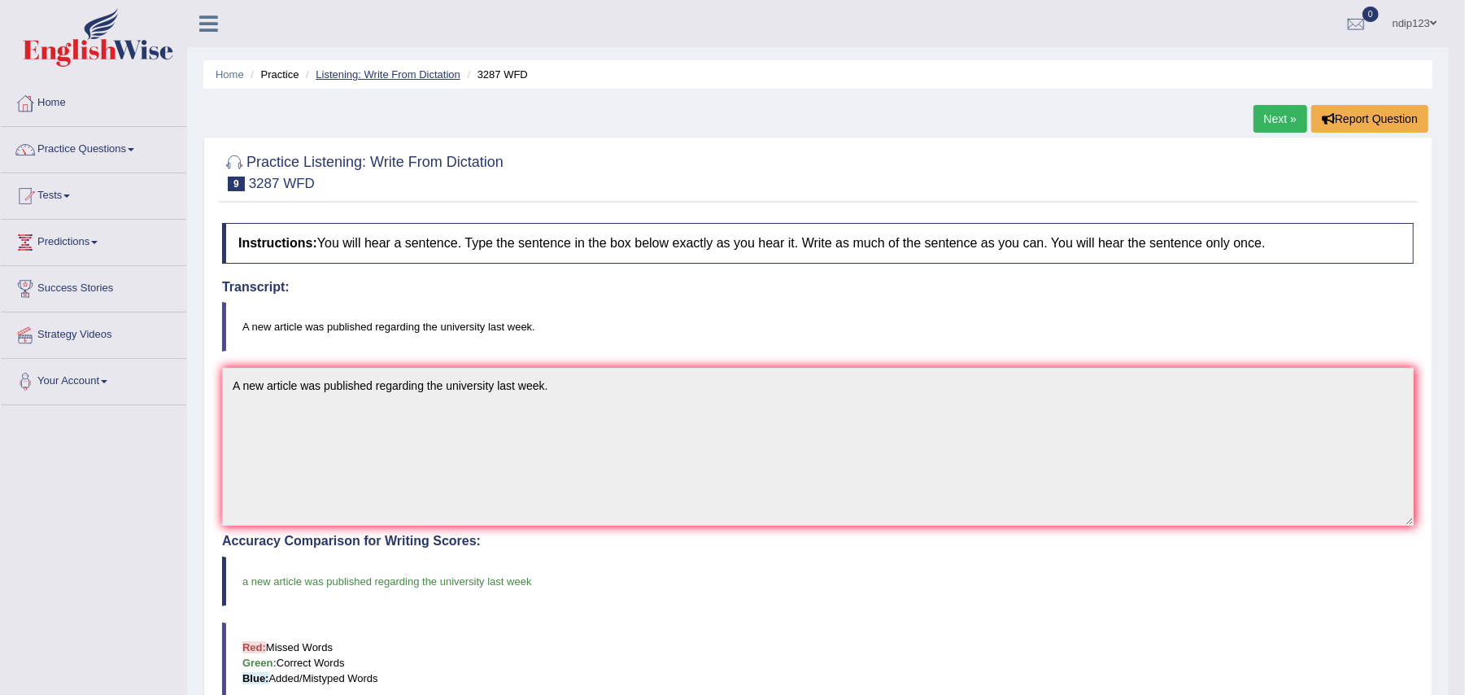
click at [360, 69] on link "Listening: Write From Dictation" at bounding box center [388, 74] width 145 height 12
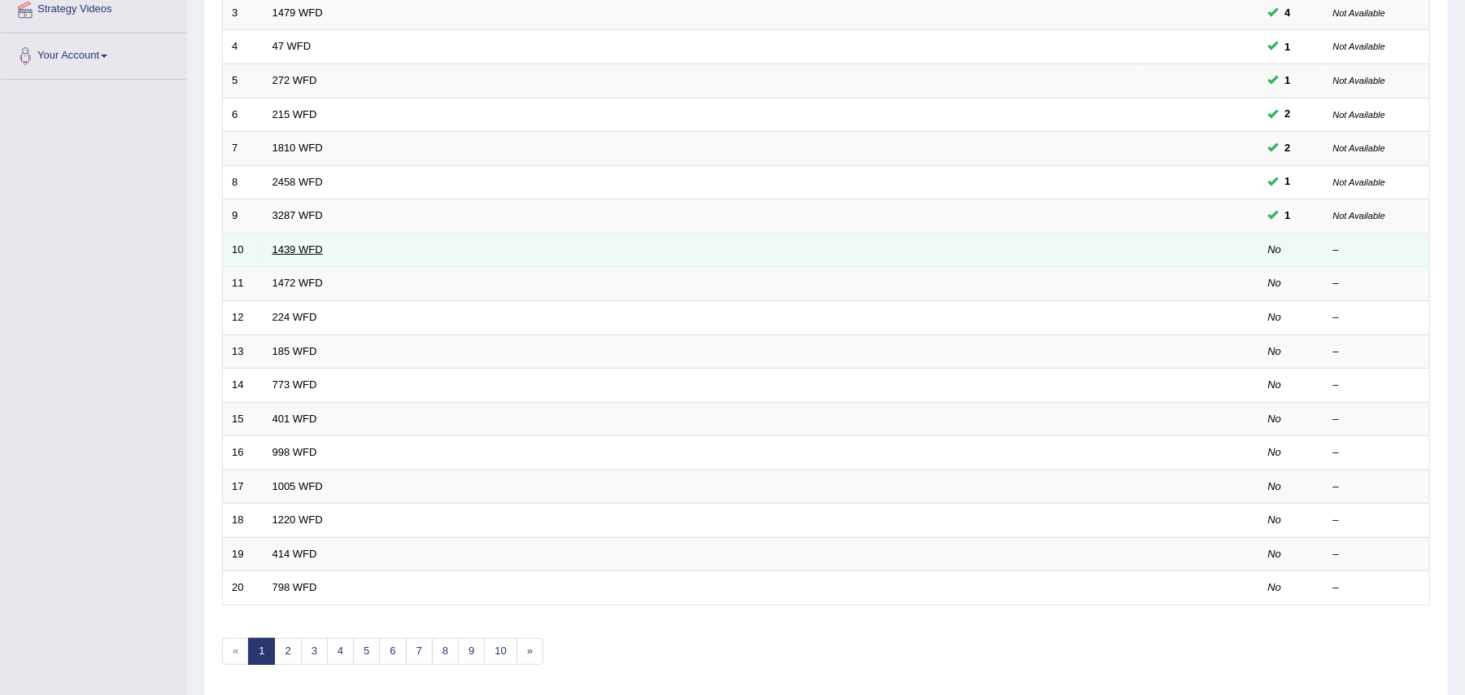
click at [299, 255] on link "1439 WFD" at bounding box center [297, 249] width 50 height 12
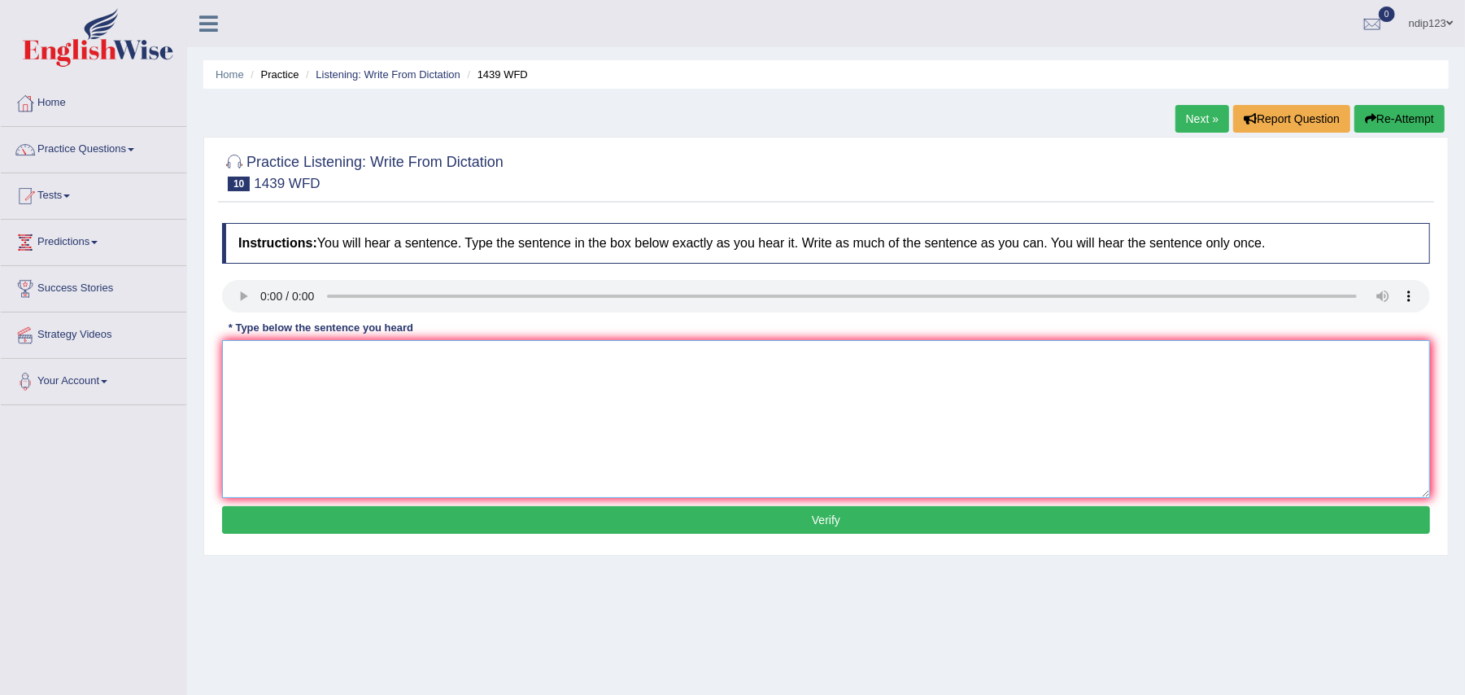
click at [460, 425] on textarea at bounding box center [826, 419] width 1208 height 158
type textarea "The fiction books has just passed the counter."
click at [826, 528] on button "Verify" at bounding box center [826, 520] width 1208 height 28
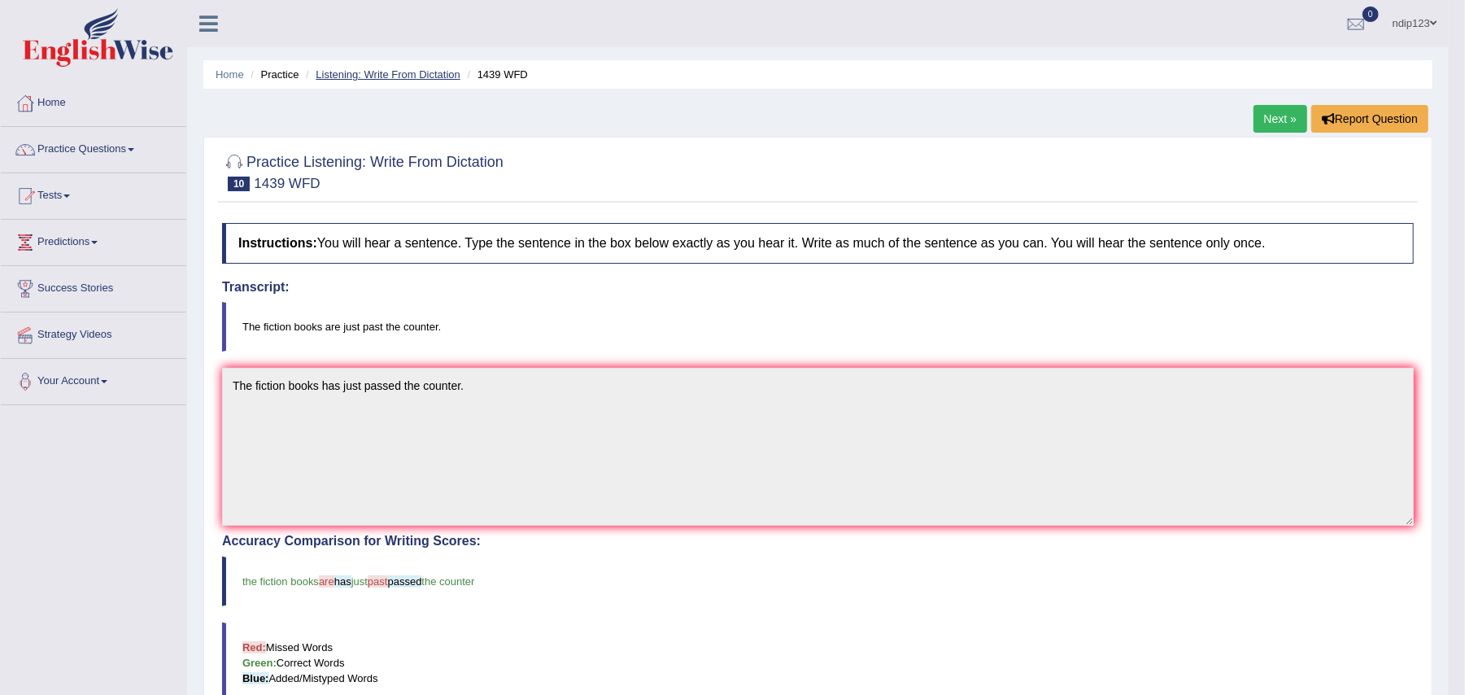
click at [400, 76] on link "Listening: Write From Dictation" at bounding box center [388, 74] width 145 height 12
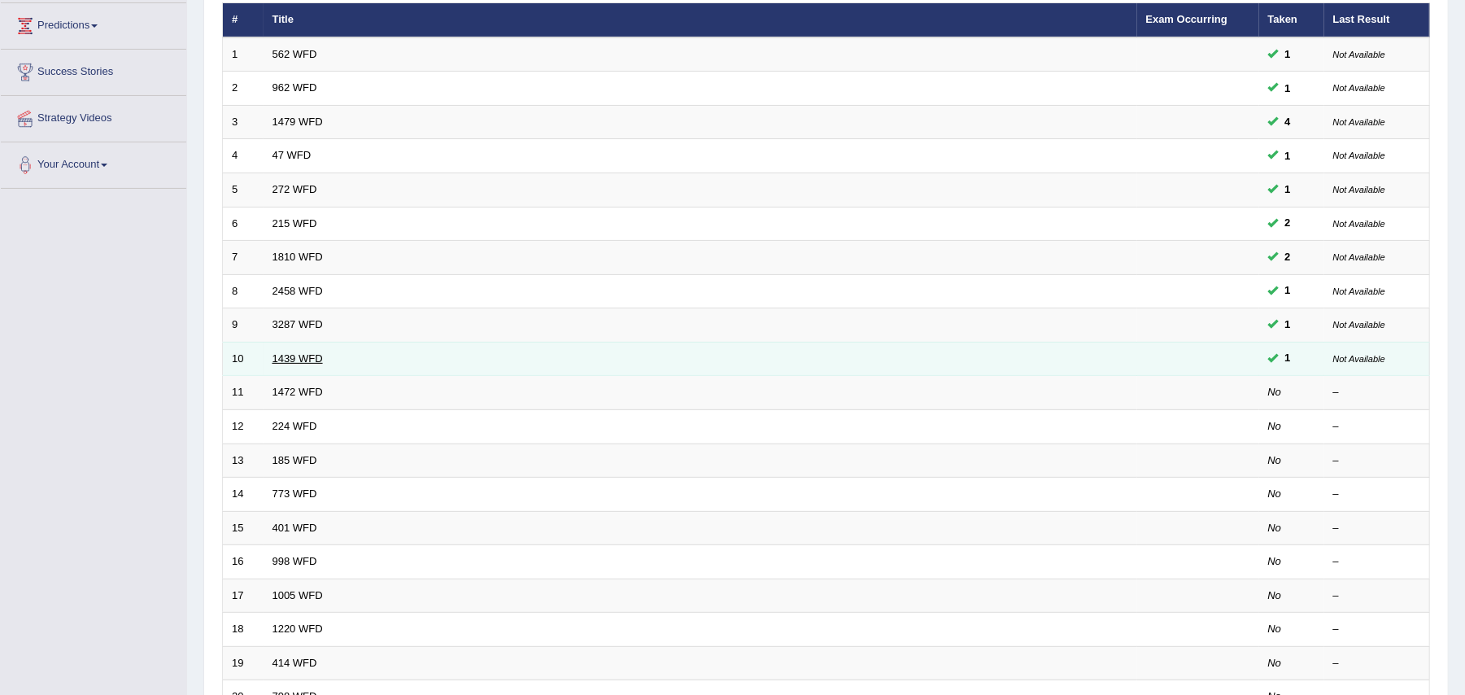
click at [296, 360] on link "1439 WFD" at bounding box center [297, 358] width 50 height 12
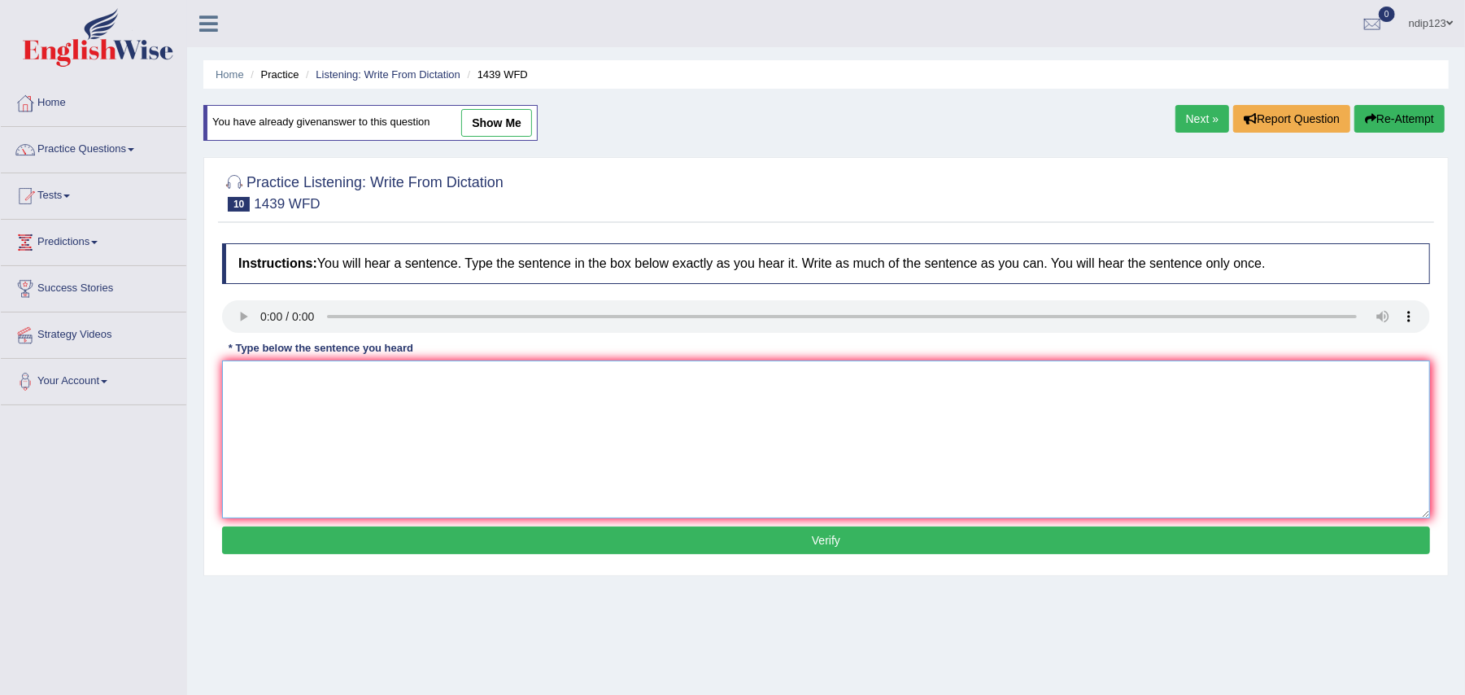
click at [272, 392] on textarea at bounding box center [826, 439] width 1208 height 158
click at [294, 418] on textarea at bounding box center [826, 439] width 1208 height 158
type textarea "The fiction books are just past the counter."
click at [847, 538] on button "Verify" at bounding box center [826, 540] width 1208 height 28
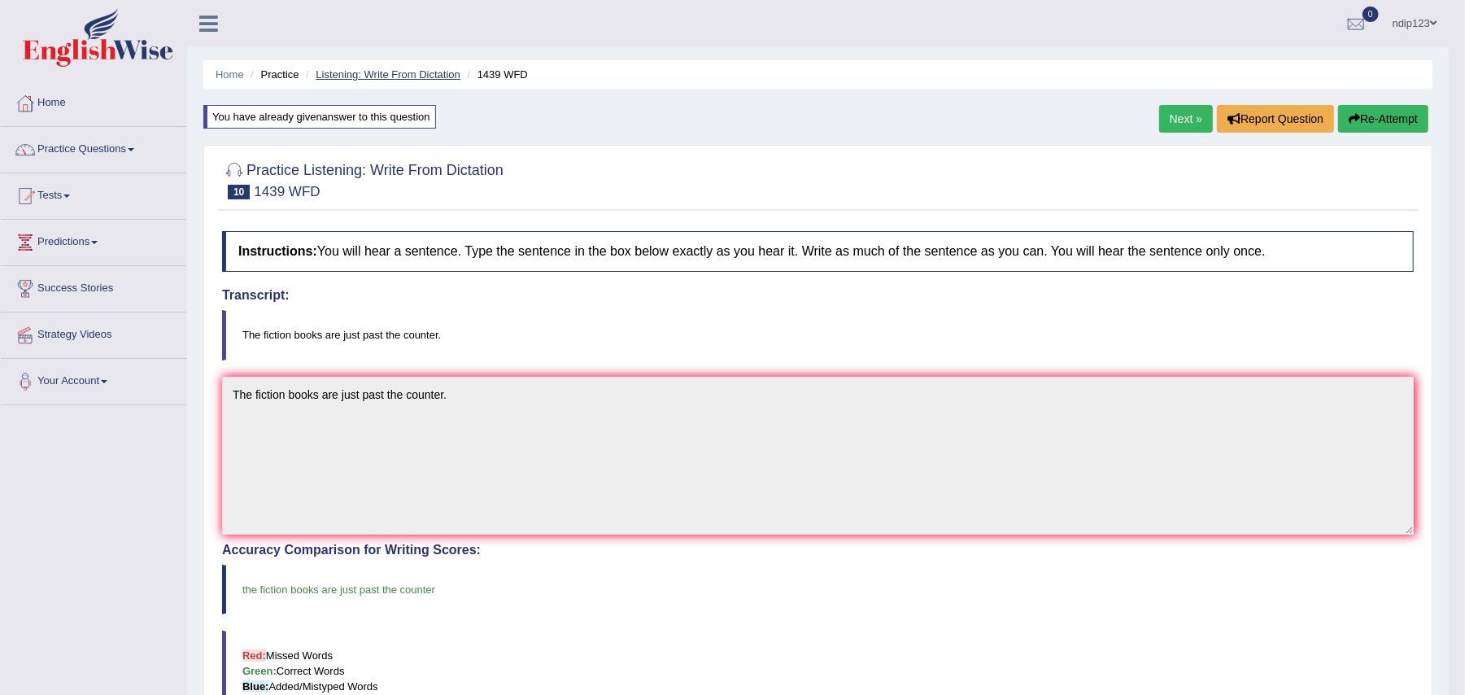
click at [375, 76] on link "Listening: Write From Dictation" at bounding box center [388, 74] width 145 height 12
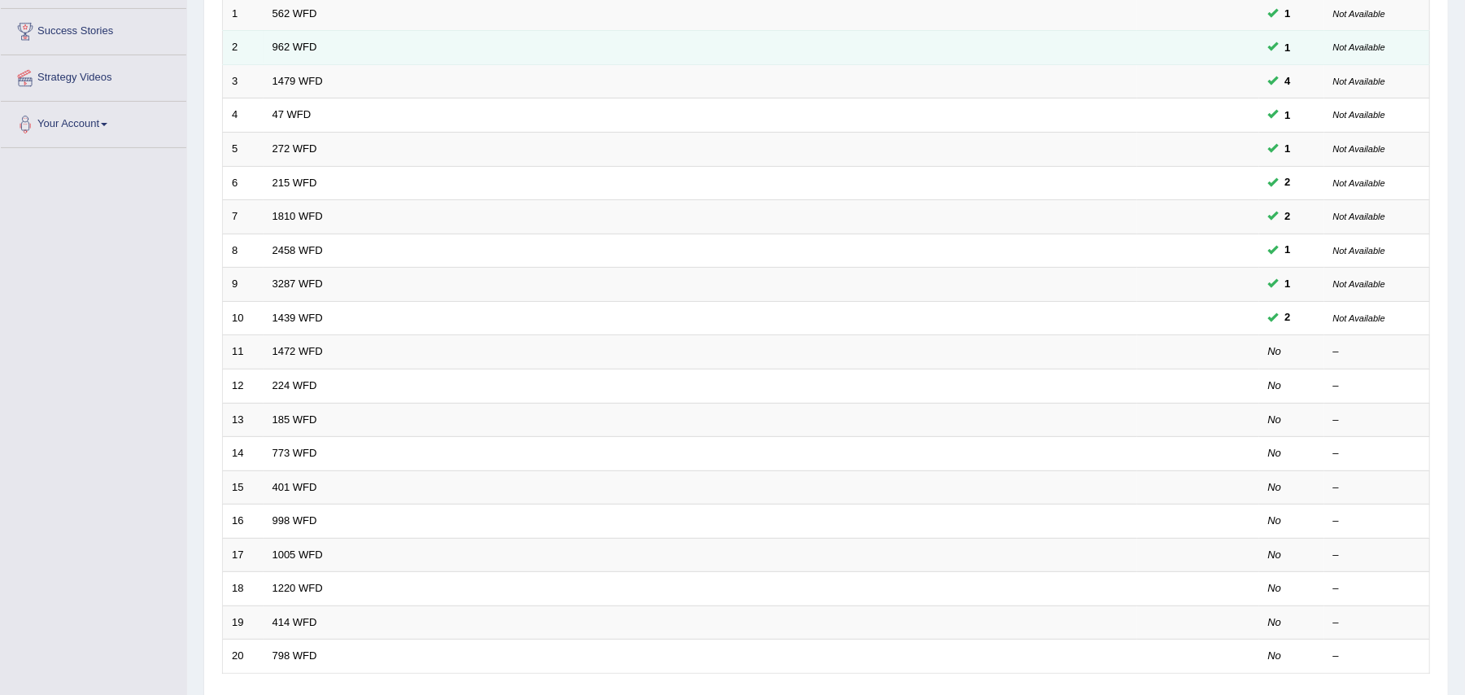
scroll to position [325, 0]
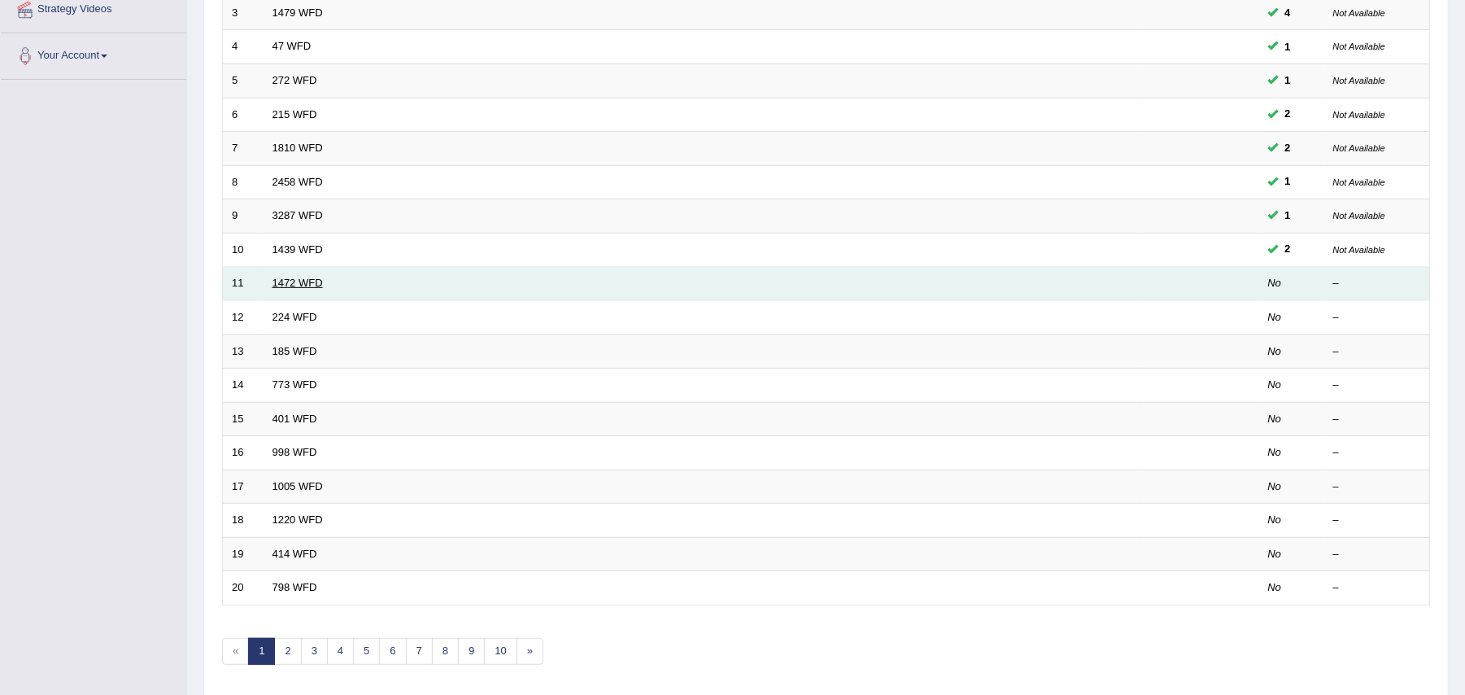
click at [307, 281] on link "1472 WFD" at bounding box center [297, 283] width 50 height 12
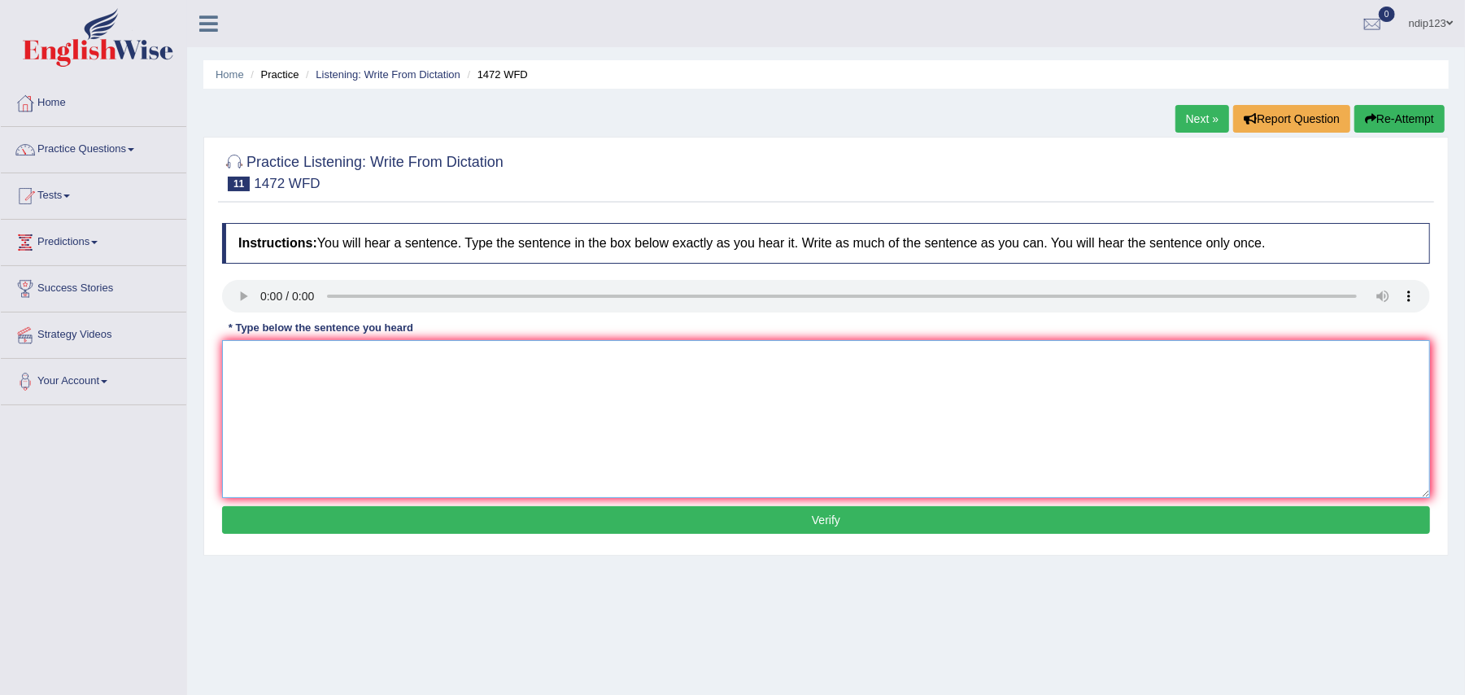
click at [284, 372] on textarea at bounding box center [826, 419] width 1208 height 158
type textarea "The local government has adopted a plan for infrastructure development."
click at [837, 517] on button "Verify" at bounding box center [826, 520] width 1208 height 28
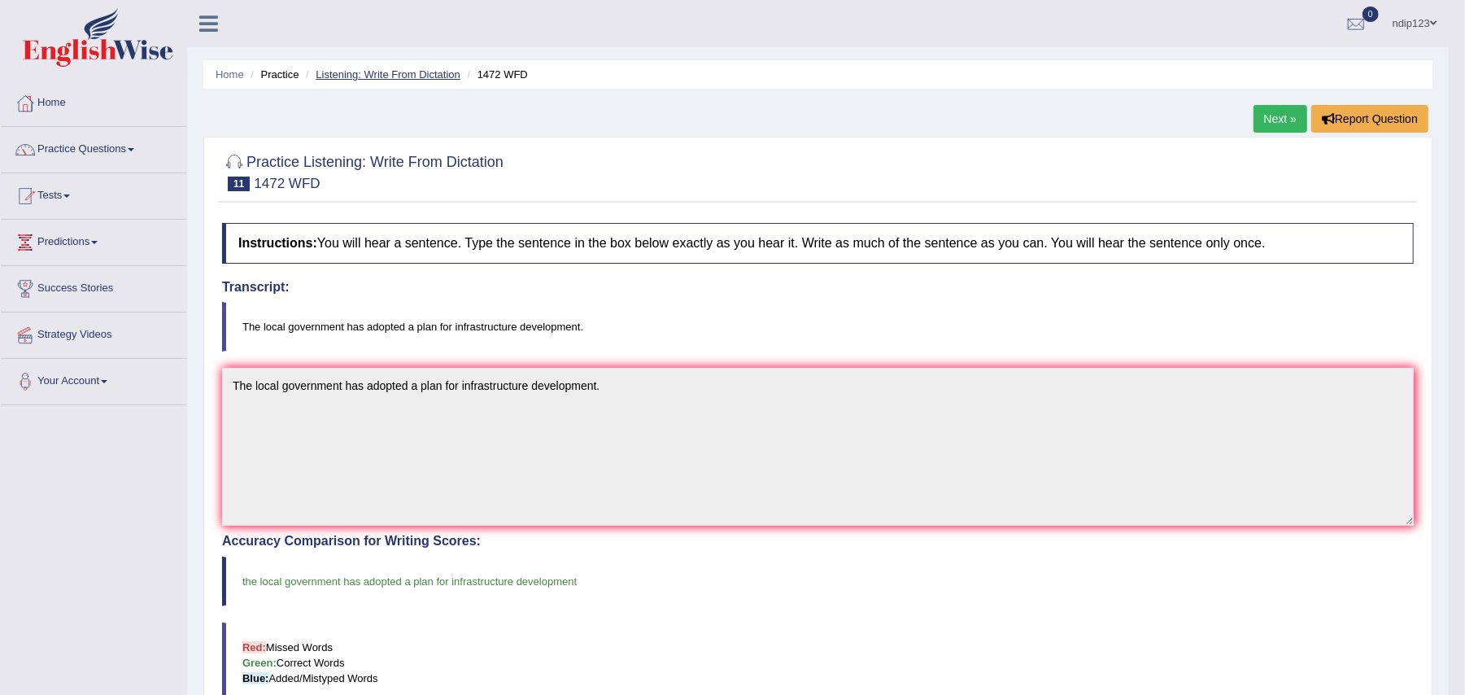
click at [378, 72] on link "Listening: Write From Dictation" at bounding box center [388, 74] width 145 height 12
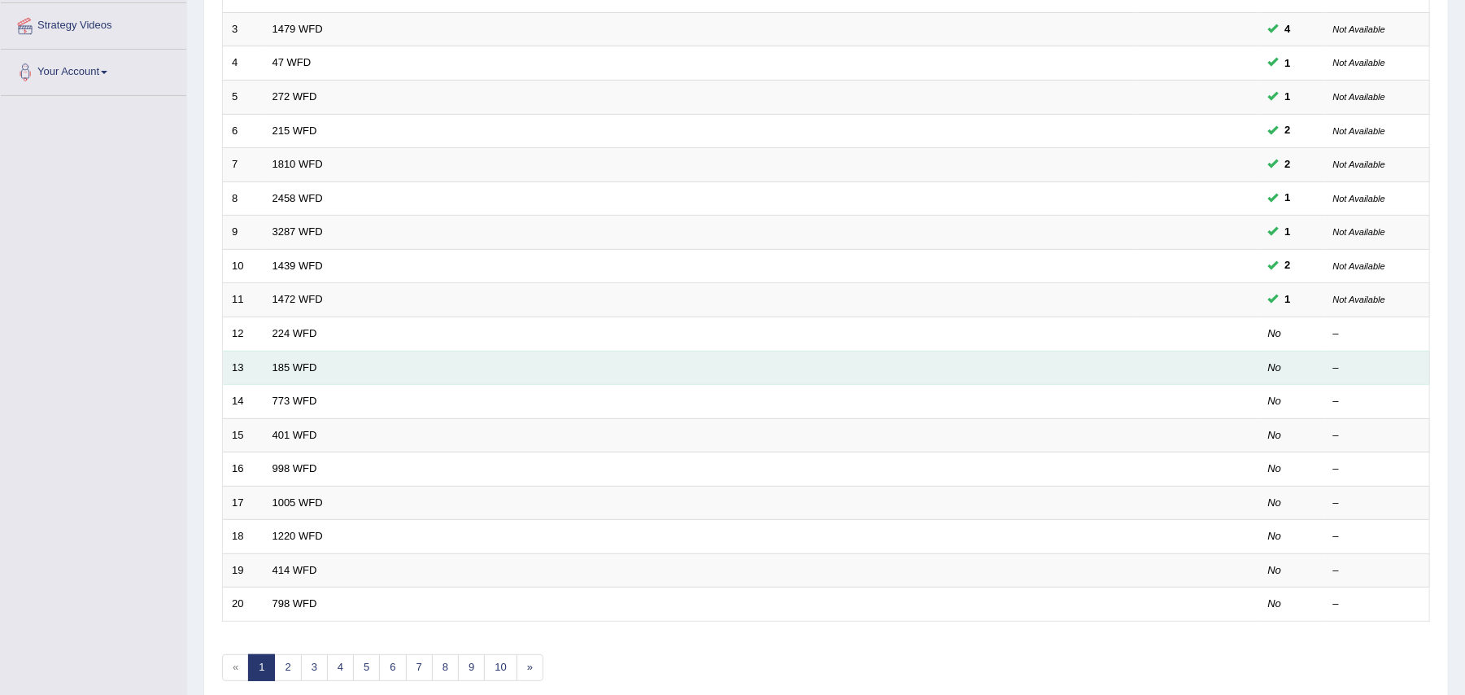
scroll to position [325, 0]
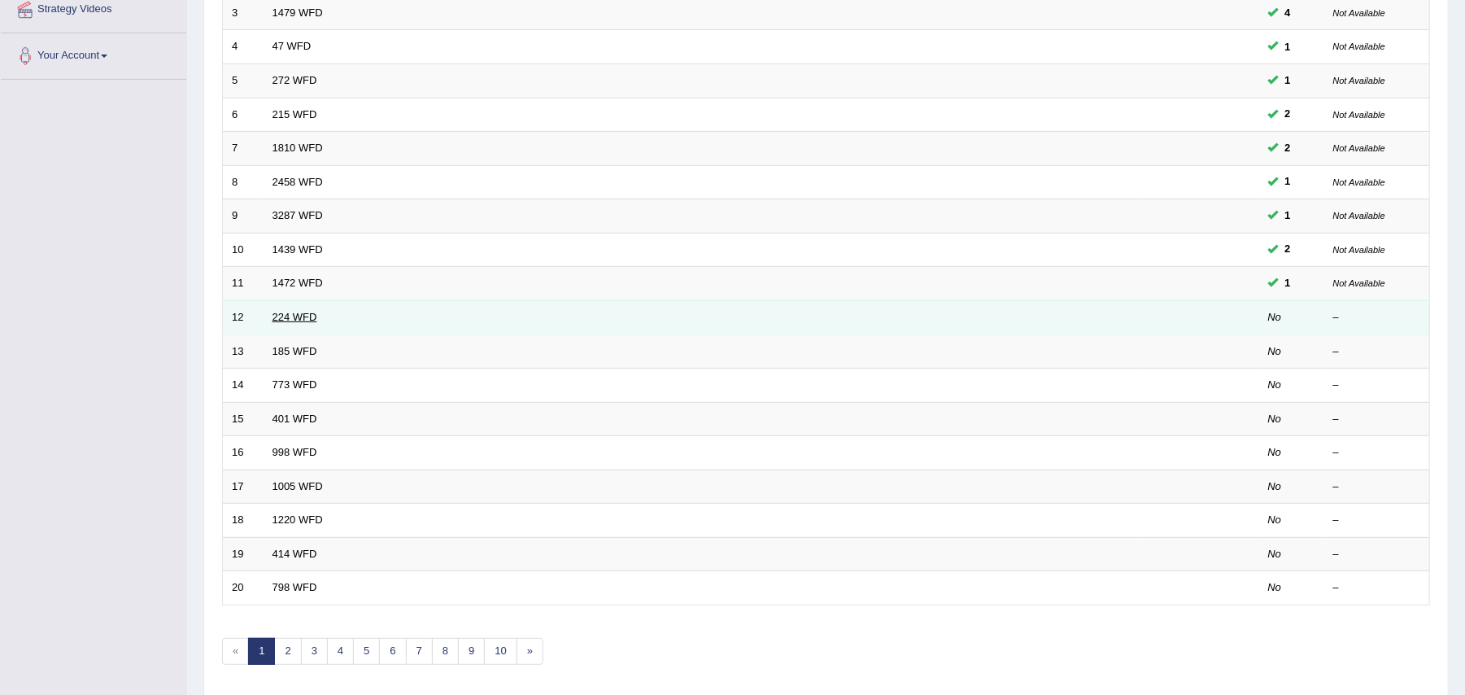
click at [307, 322] on link "224 WFD" at bounding box center [294, 317] width 45 height 12
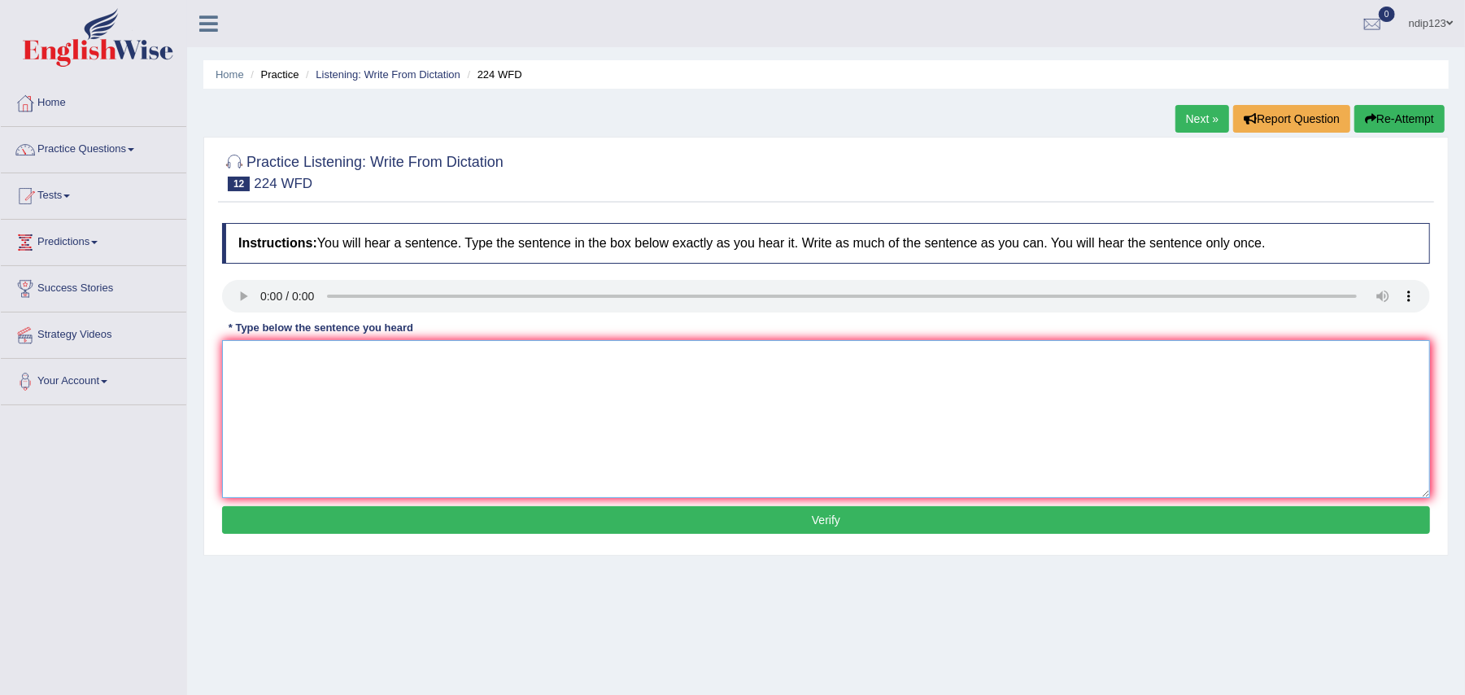
click at [290, 381] on textarea at bounding box center [826, 419] width 1208 height 158
type textarea "In the winter it gets harsh but i won't be an issue since there is a heater."
click at [828, 517] on button "Verify" at bounding box center [826, 520] width 1208 height 28
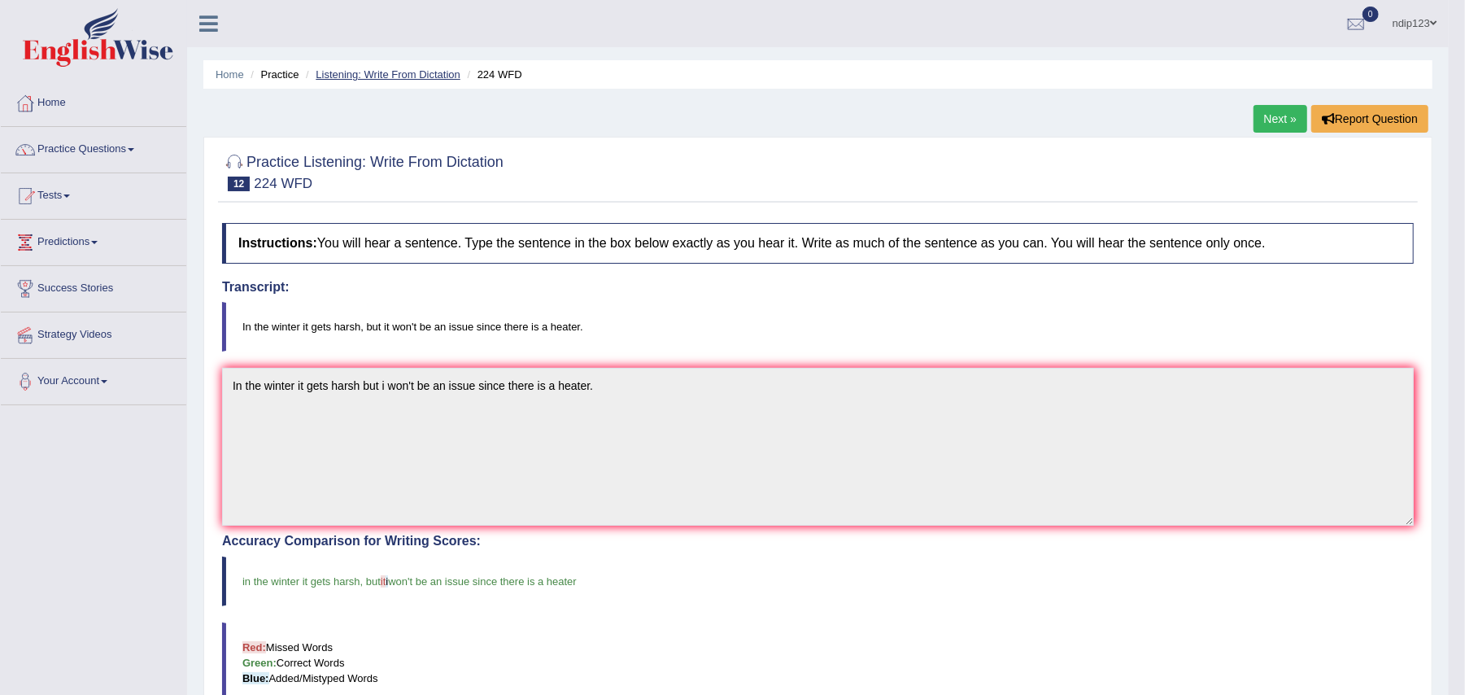
click at [368, 72] on link "Listening: Write From Dictation" at bounding box center [388, 74] width 145 height 12
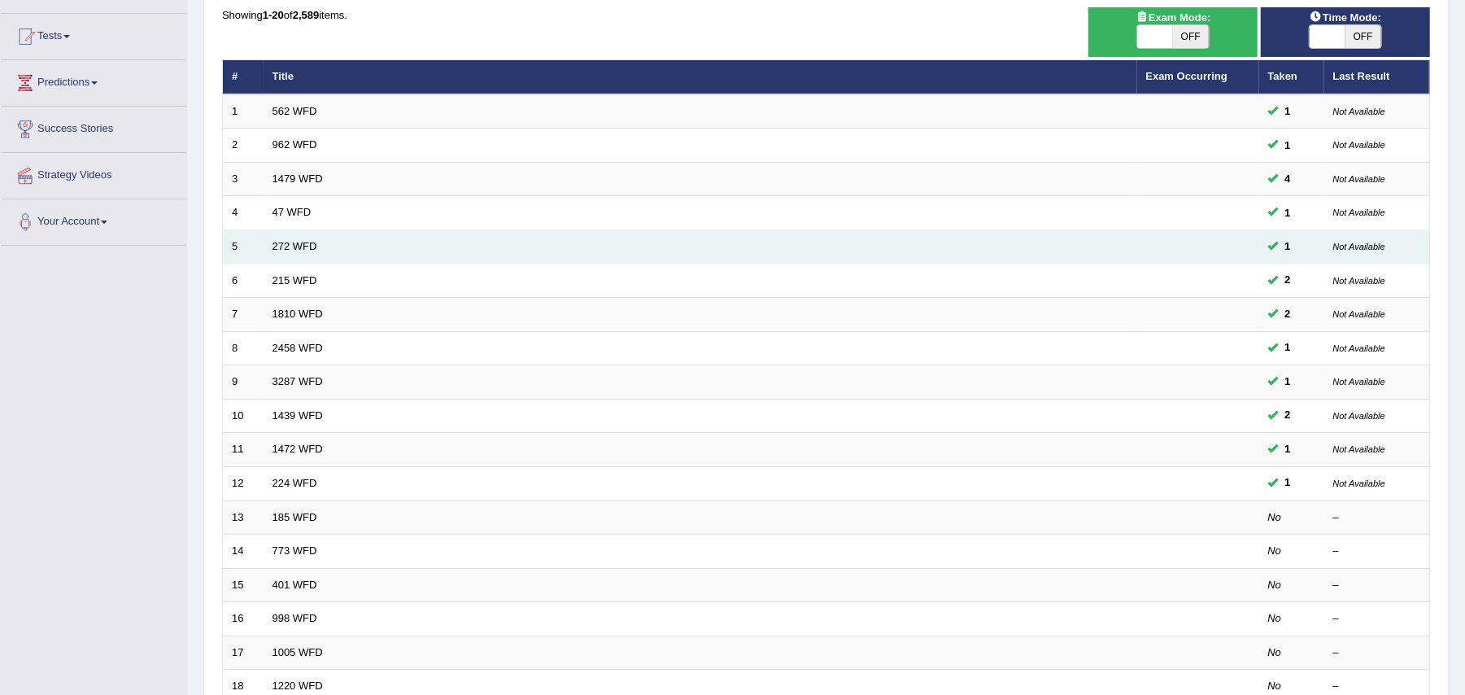
scroll to position [216, 0]
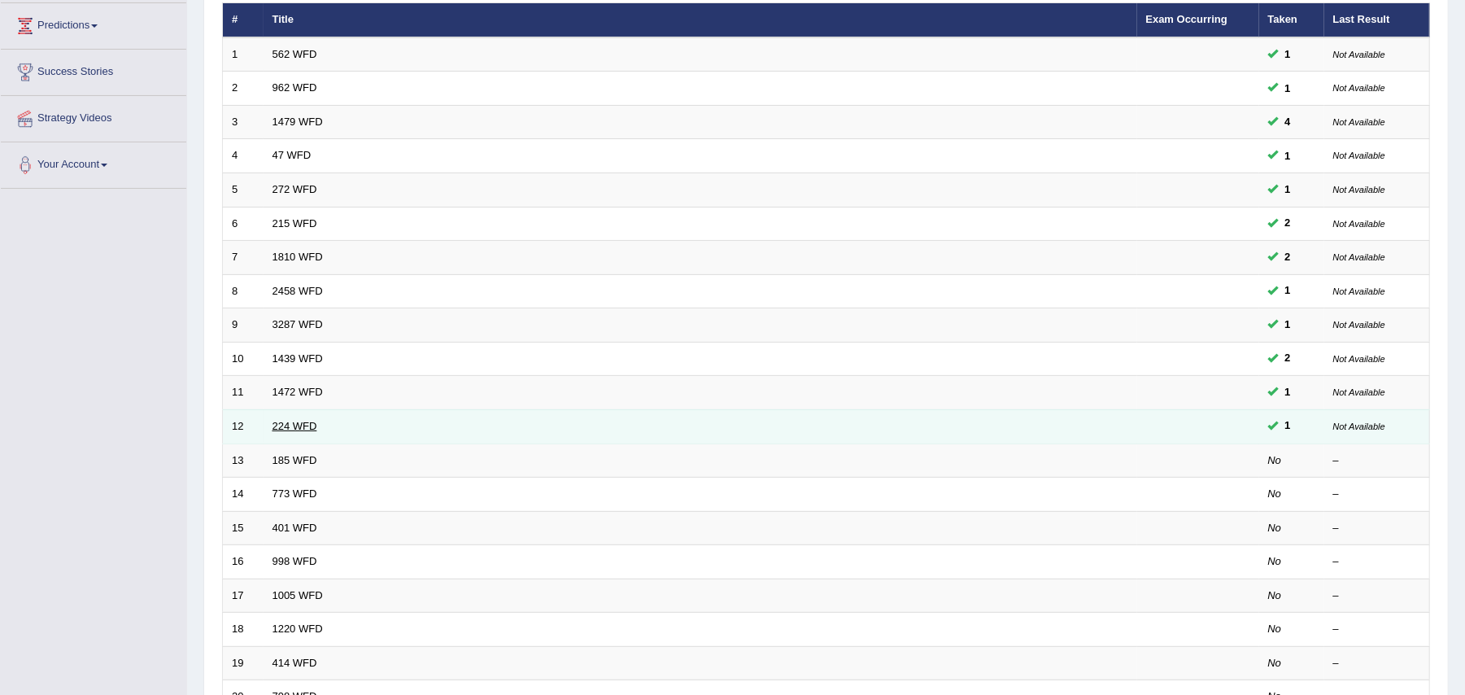
click at [296, 424] on link "224 WFD" at bounding box center [294, 426] width 45 height 12
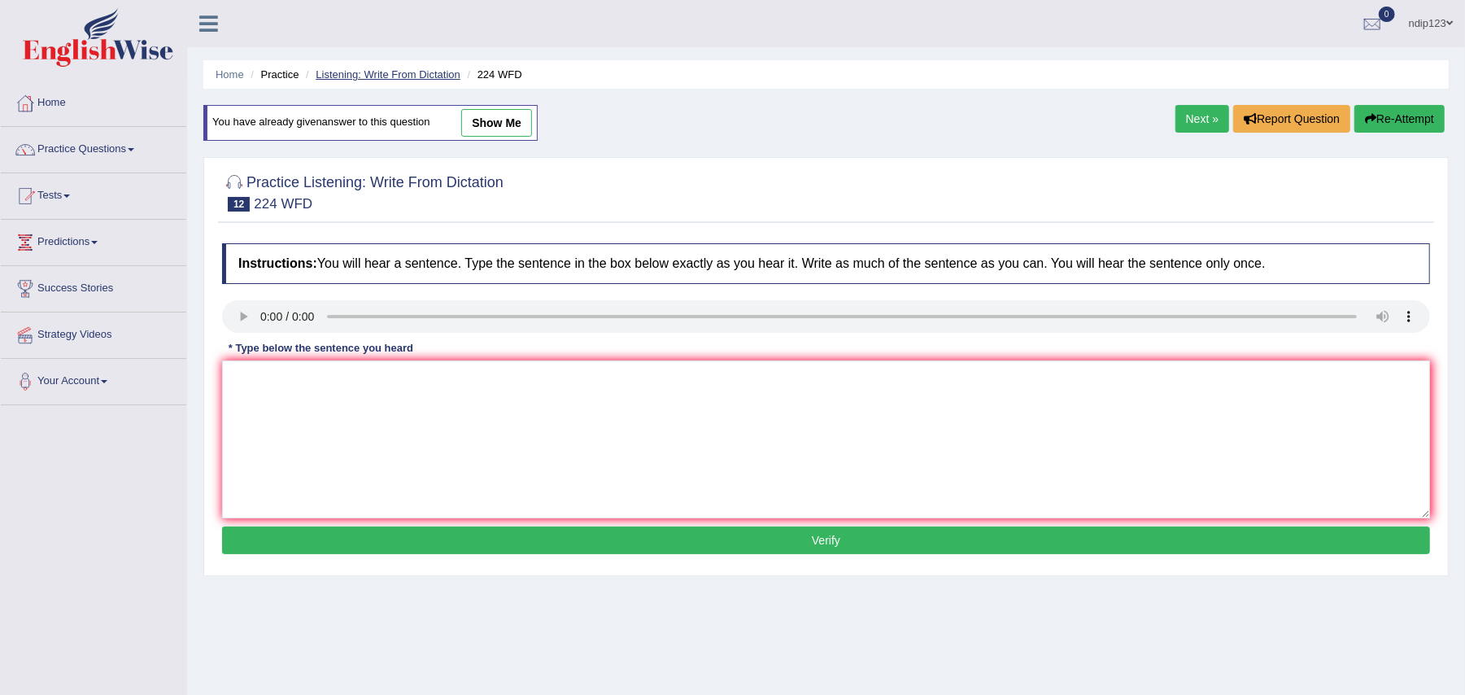
click at [342, 72] on link "Listening: Write From Dictation" at bounding box center [388, 74] width 145 height 12
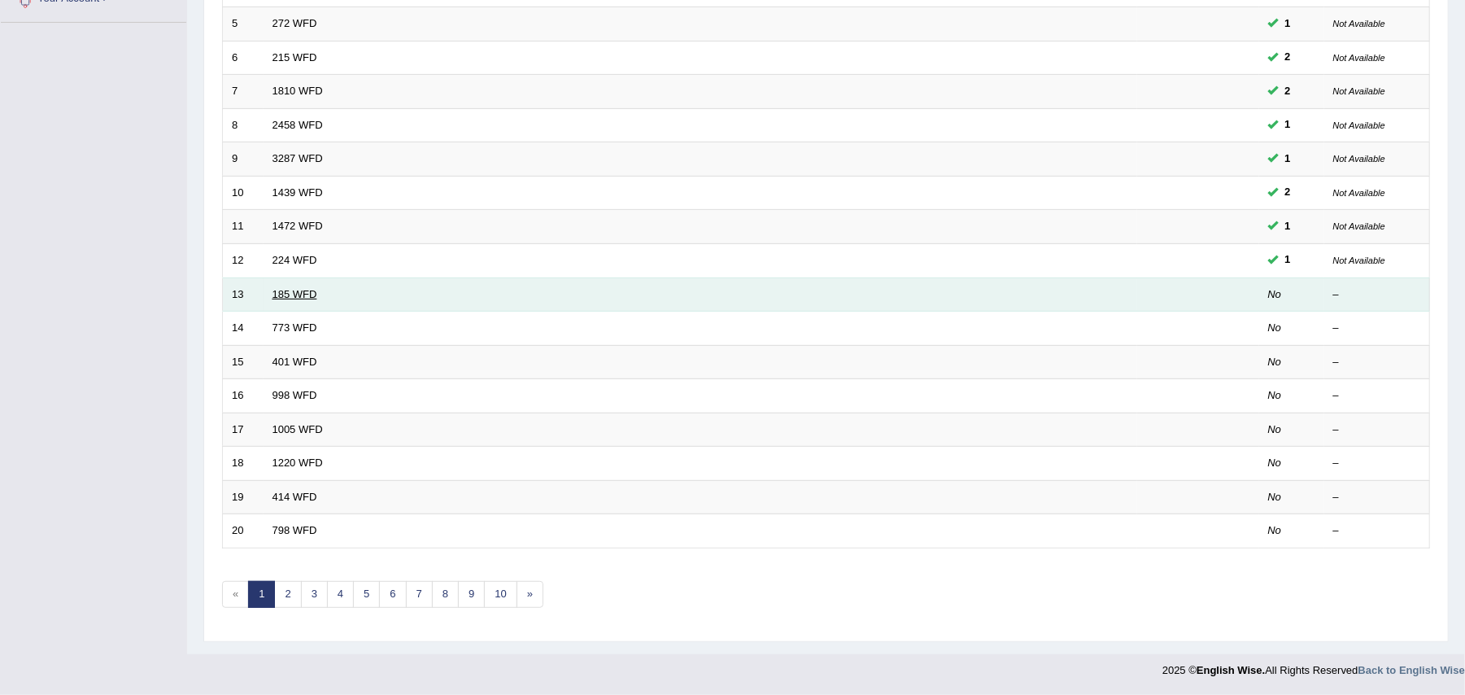
click at [306, 288] on link "185 WFD" at bounding box center [294, 294] width 45 height 12
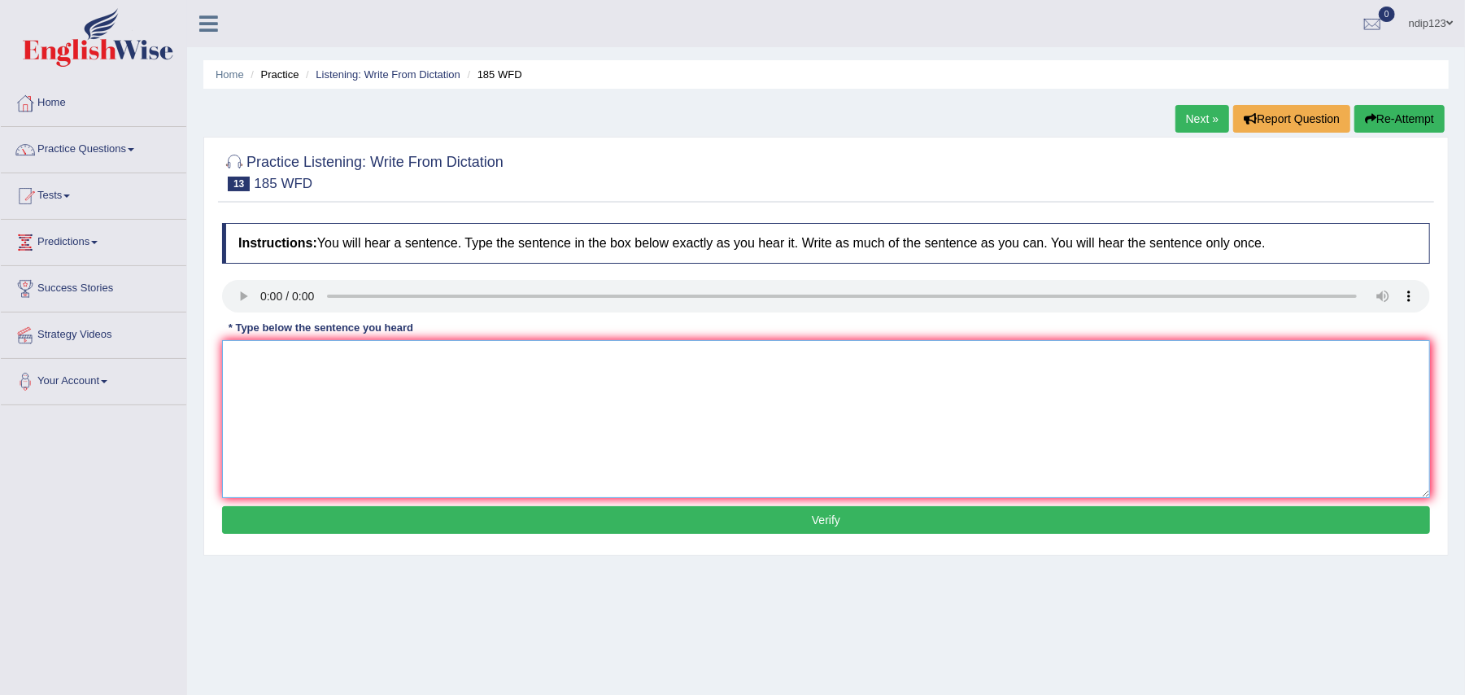
click at [285, 353] on textarea at bounding box center [826, 419] width 1208 height 158
click at [319, 356] on textarea "Researcher says that many students feel stress under the academic results." at bounding box center [826, 419] width 1208 height 158
click at [337, 356] on textarea "Researcher say that many students feel stress under the academic results." at bounding box center [826, 419] width 1208 height 158
click at [319, 353] on textarea "Researcher say tmany students feel stress under the academic results." at bounding box center [826, 419] width 1208 height 158
click at [496, 361] on textarea "Researcher say many students feel stress under the academic results." at bounding box center [826, 419] width 1208 height 158
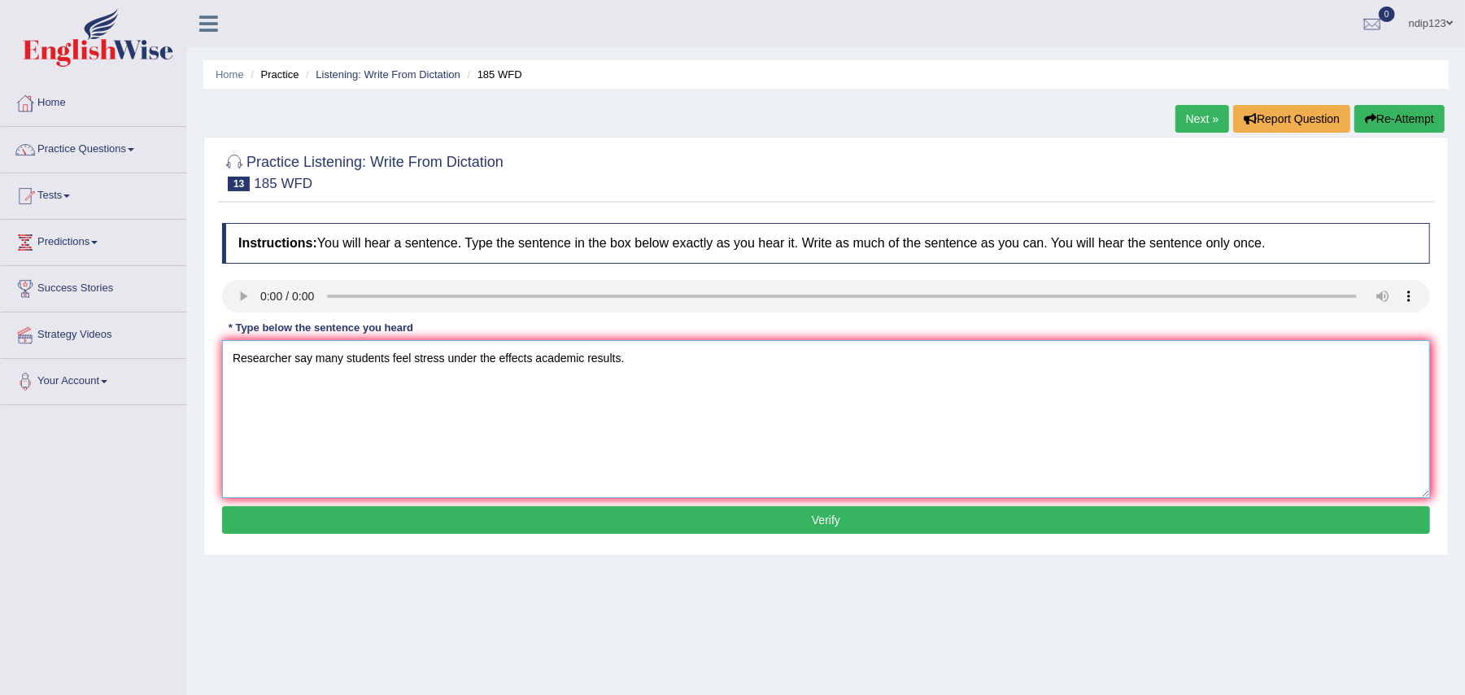
click at [441, 361] on textarea "Researcher say many students feel stress under the effects academic results." at bounding box center [826, 419] width 1208 height 158
click at [446, 363] on textarea "Researcher say many students feel stress under the effects academic results." at bounding box center [826, 419] width 1208 height 158
click at [553, 353] on textarea "Researcher say many students feel stressed under the effects academic results." at bounding box center [826, 419] width 1208 height 158
click at [551, 362] on textarea "Researcher say many students feel stressed under the effects academic results." at bounding box center [826, 419] width 1208 height 158
type textarea "Researcher say many students feel stressed under the effects of academic result…"
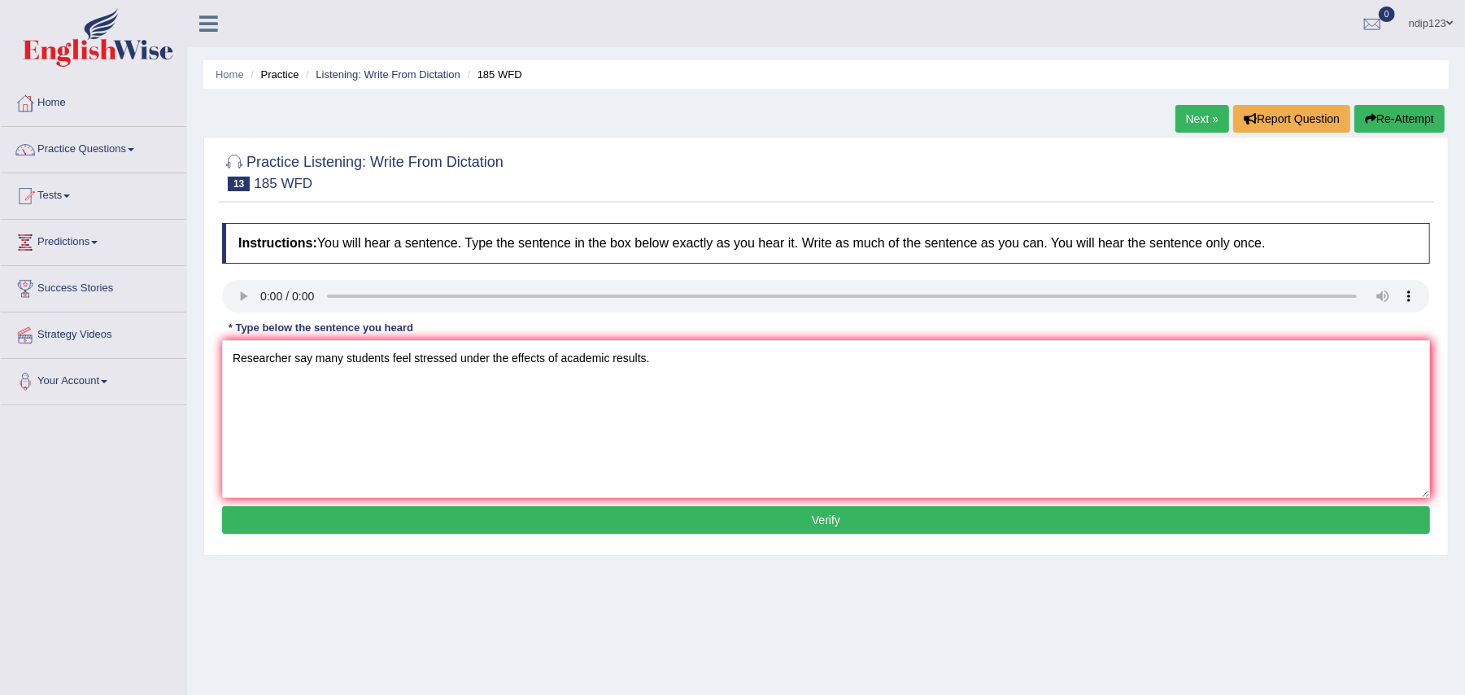
click at [848, 522] on button "Verify" at bounding box center [826, 520] width 1208 height 28
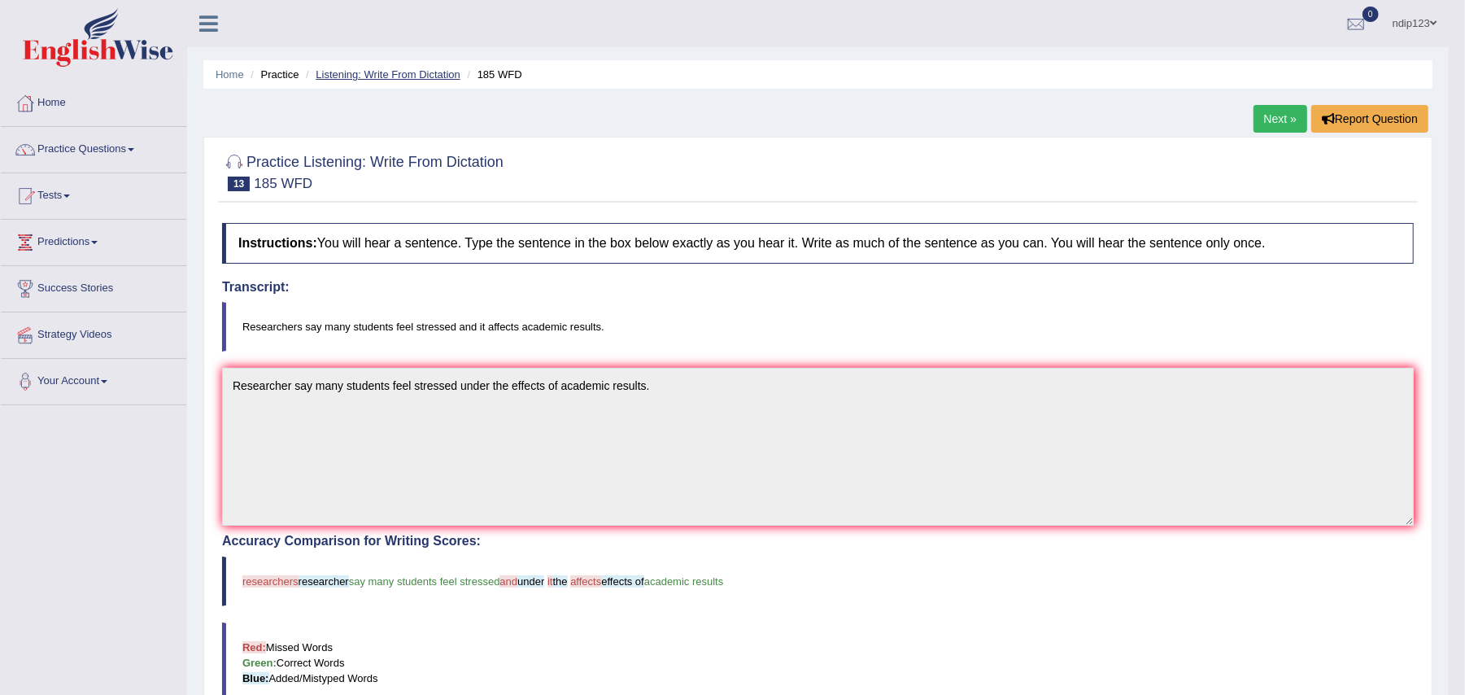
click at [363, 76] on link "Listening: Write From Dictation" at bounding box center [388, 74] width 145 height 12
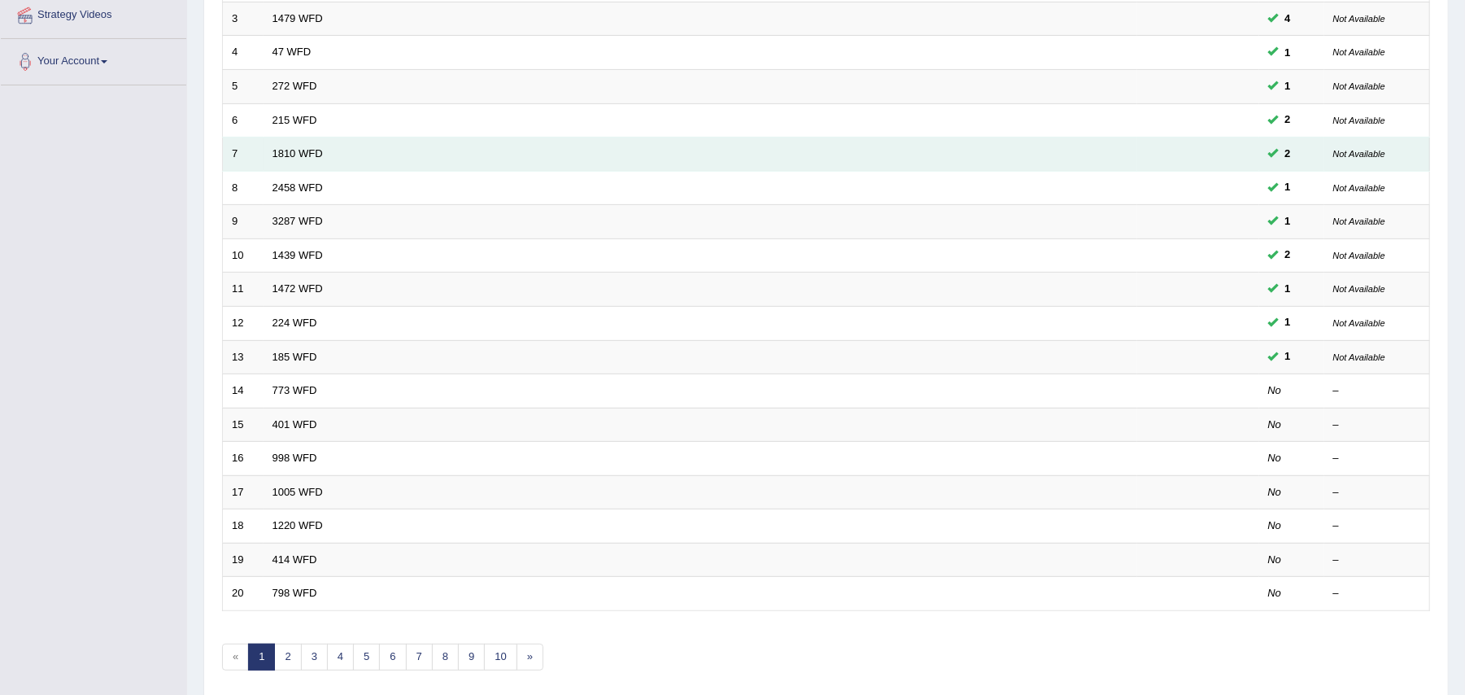
scroll to position [325, 0]
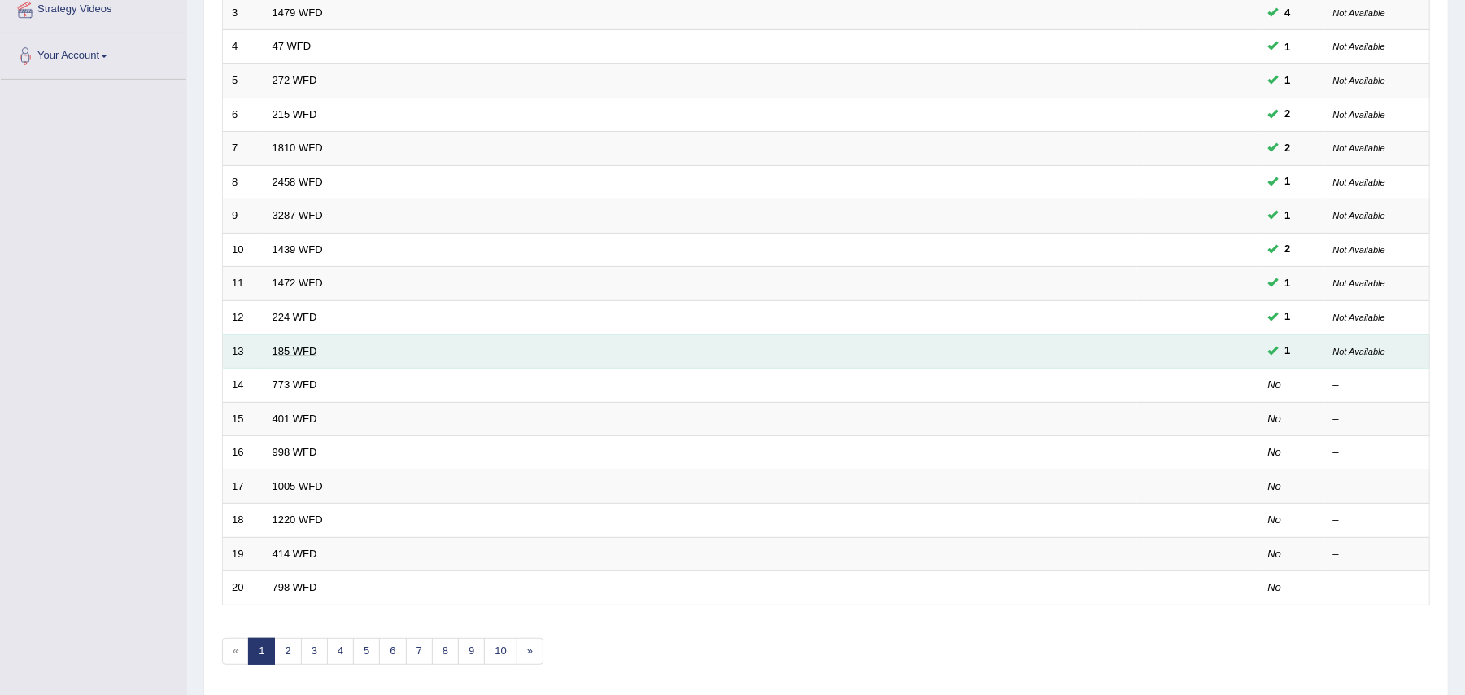
click at [285, 355] on link "185 WFD" at bounding box center [294, 351] width 45 height 12
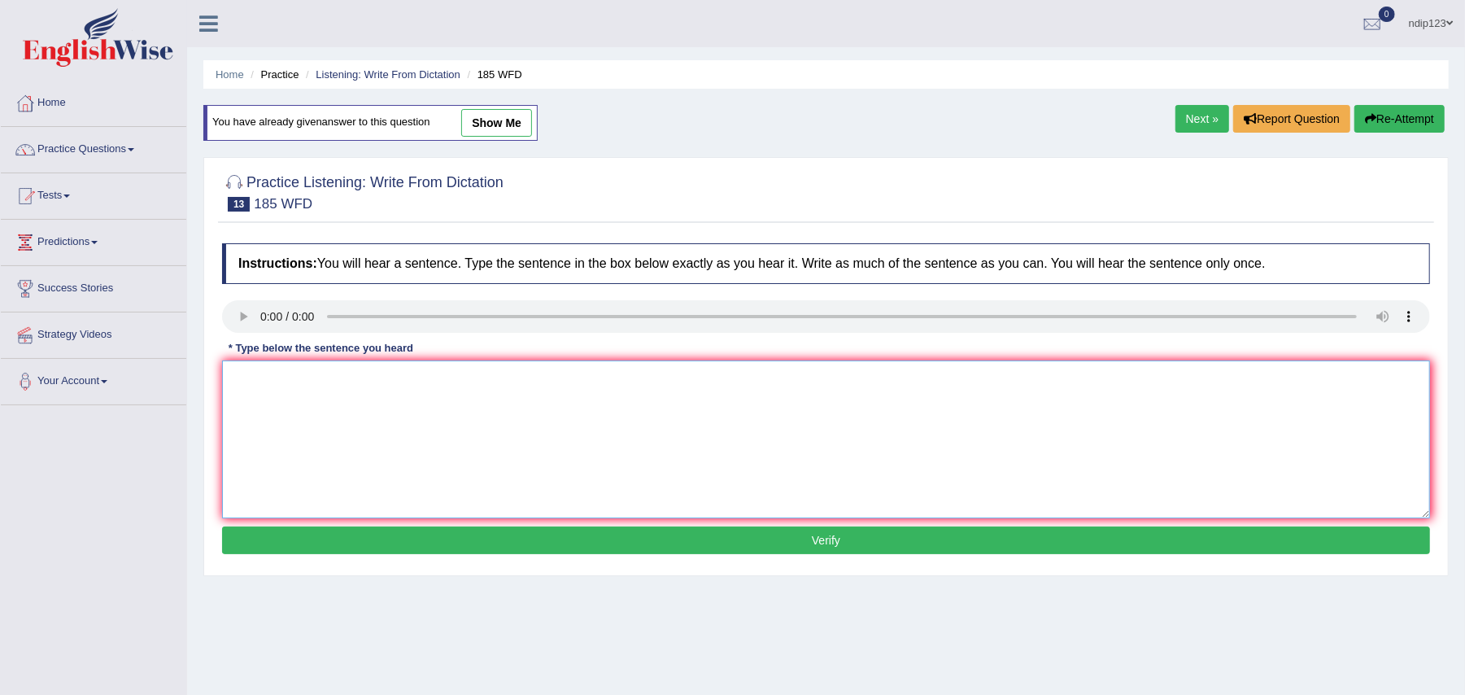
click at [320, 413] on textarea at bounding box center [826, 439] width 1208 height 158
click at [519, 381] on textarea "Reaseacher say many students feel stress and it affacts academic results." at bounding box center [826, 439] width 1208 height 158
type textarea "Reaseacher say many students feel stress and it affacts the academic results."
click at [844, 538] on button "Verify" at bounding box center [826, 540] width 1208 height 28
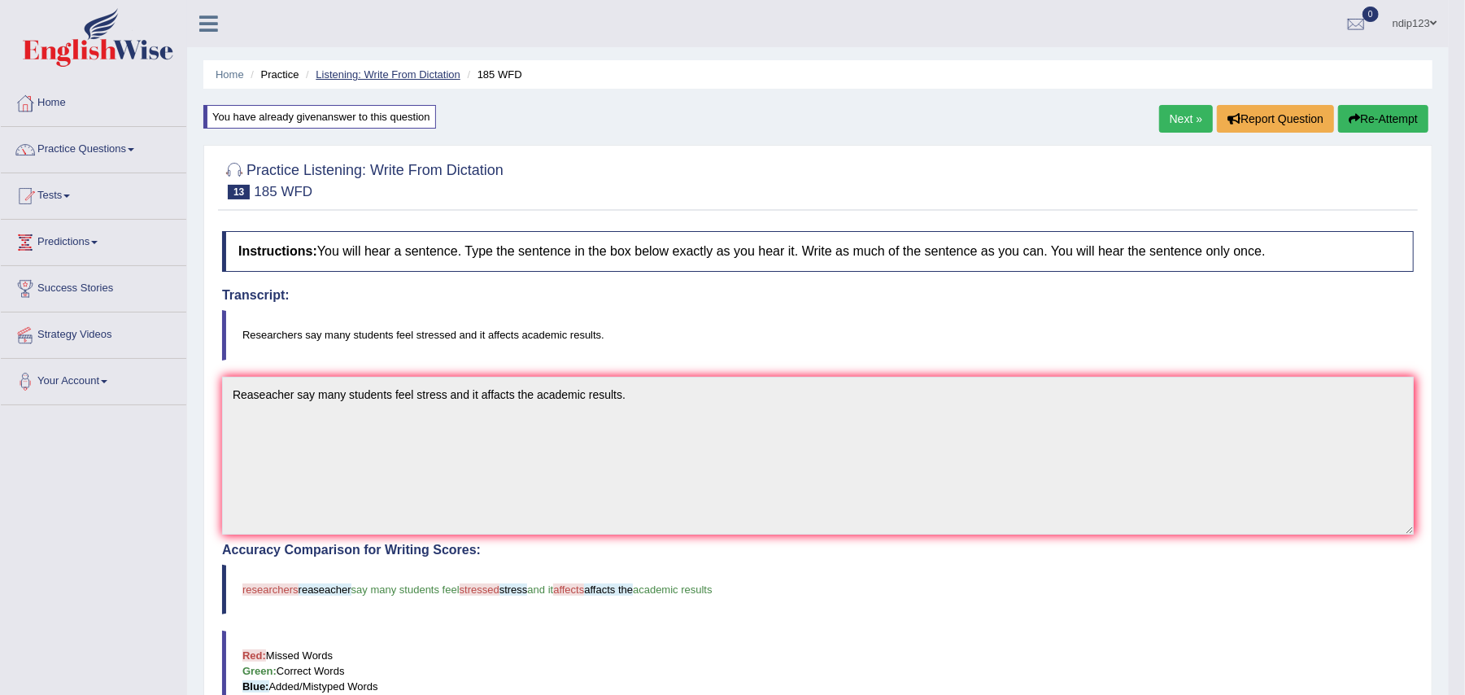
click at [378, 73] on link "Listening: Write From Dictation" at bounding box center [388, 74] width 145 height 12
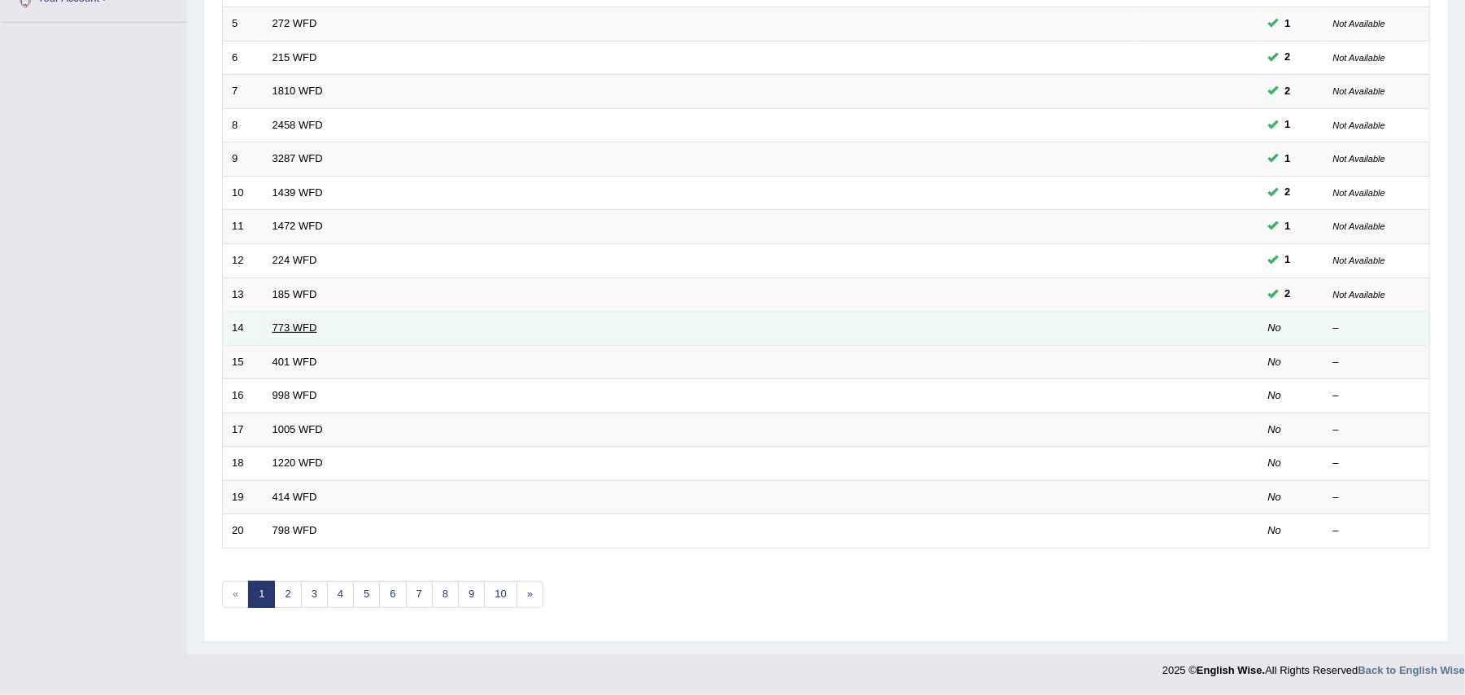
click at [310, 325] on link "773 WFD" at bounding box center [294, 327] width 45 height 12
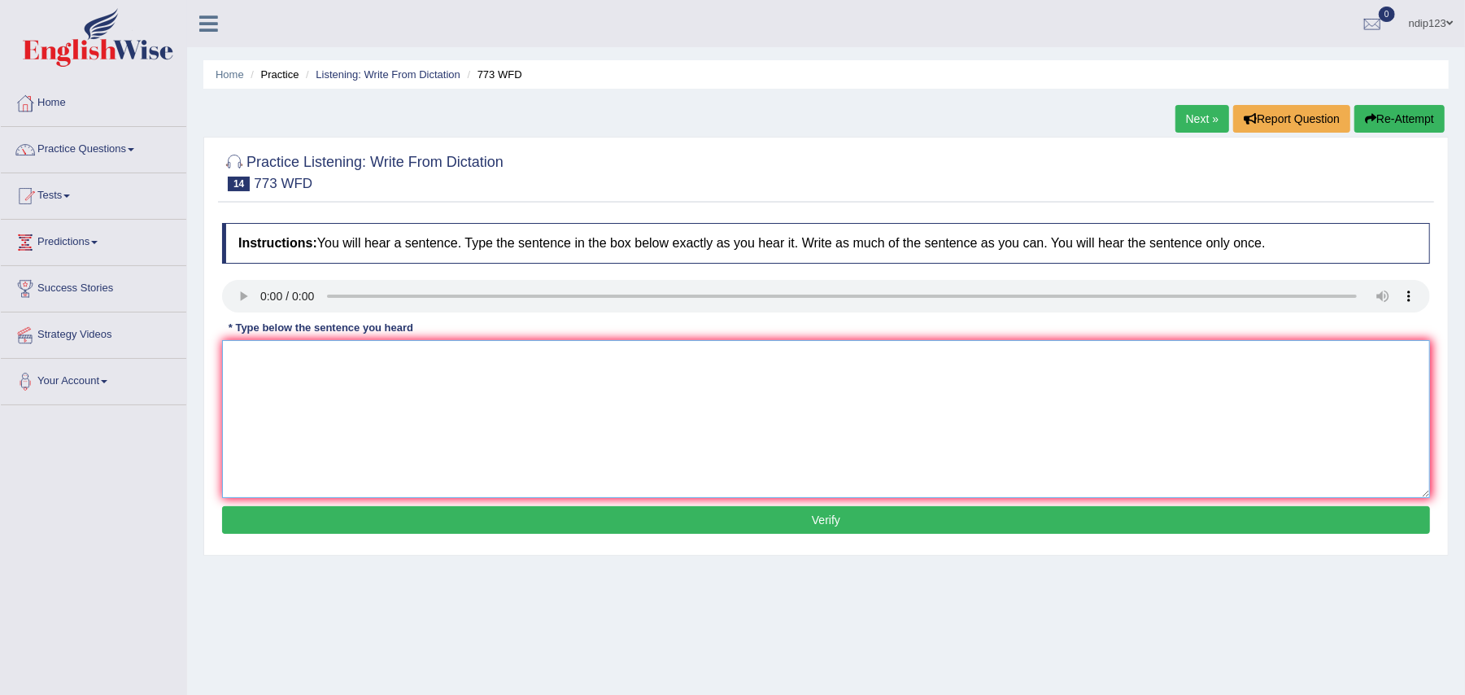
click at [294, 403] on textarea at bounding box center [826, 419] width 1208 height 158
click at [407, 362] on textarea "Gravity is extra ordinary weak and it is almost impossible to study directly at…" at bounding box center [826, 419] width 1208 height 158
drag, startPoint x: 463, startPoint y: 358, endPoint x: 407, endPoint y: 355, distance: 56.2
click at [407, 355] on textarea "Gravity is extra ordinary weak and it is almost impossible to study directly at…" at bounding box center [826, 419] width 1208 height 158
click at [612, 360] on textarea "Gravity is extra ordinary weak and nearly impossible to study directly at the l…" at bounding box center [826, 419] width 1208 height 158
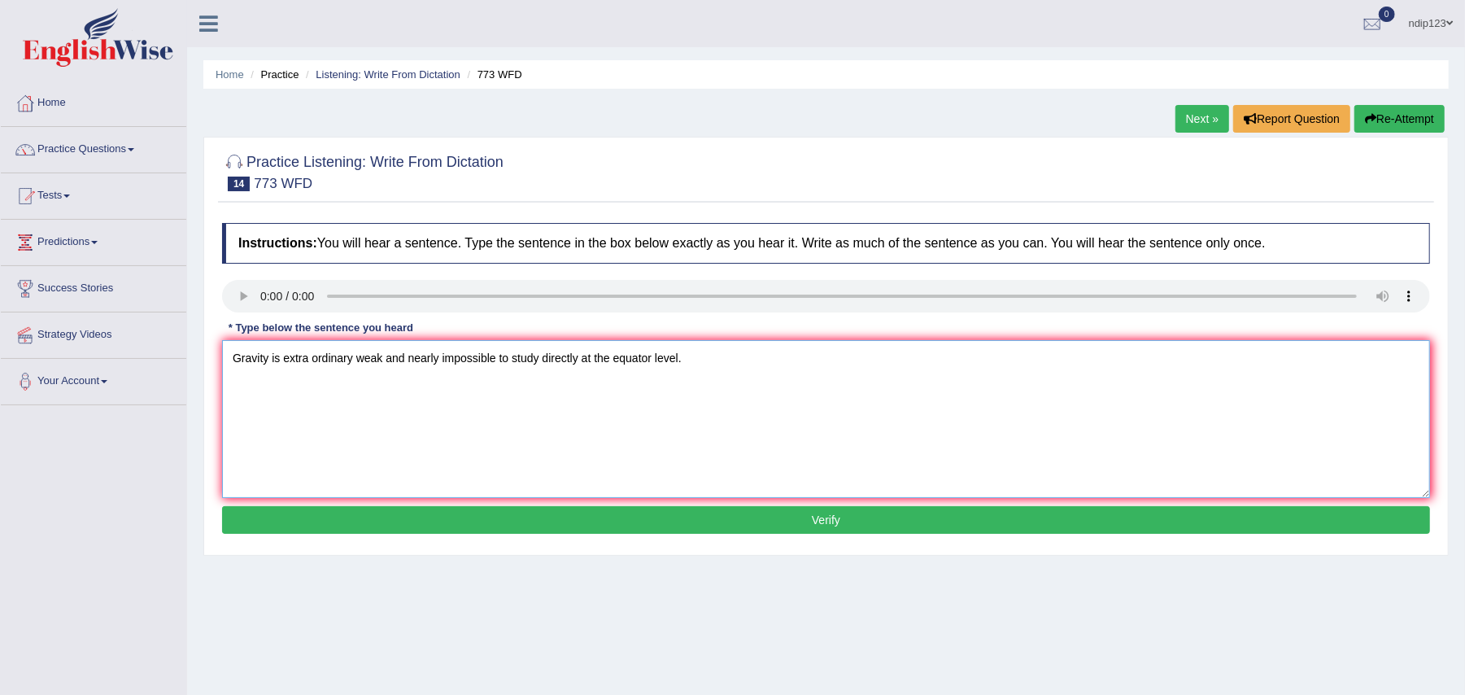
type textarea "Gravity is extra ordinary weak and nearly impossible to study directly at the e…"
click at [828, 522] on button "Verify" at bounding box center [826, 520] width 1208 height 28
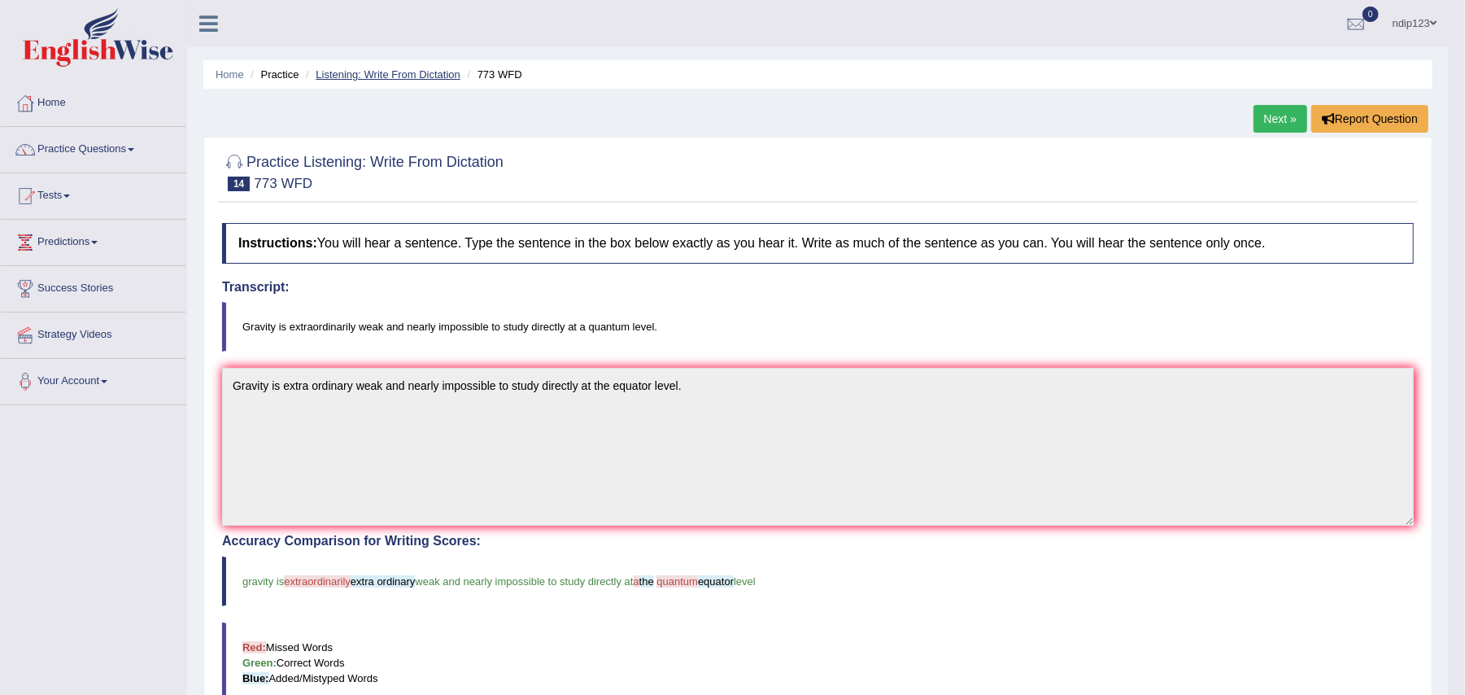
click at [359, 72] on link "Listening: Write From Dictation" at bounding box center [388, 74] width 145 height 12
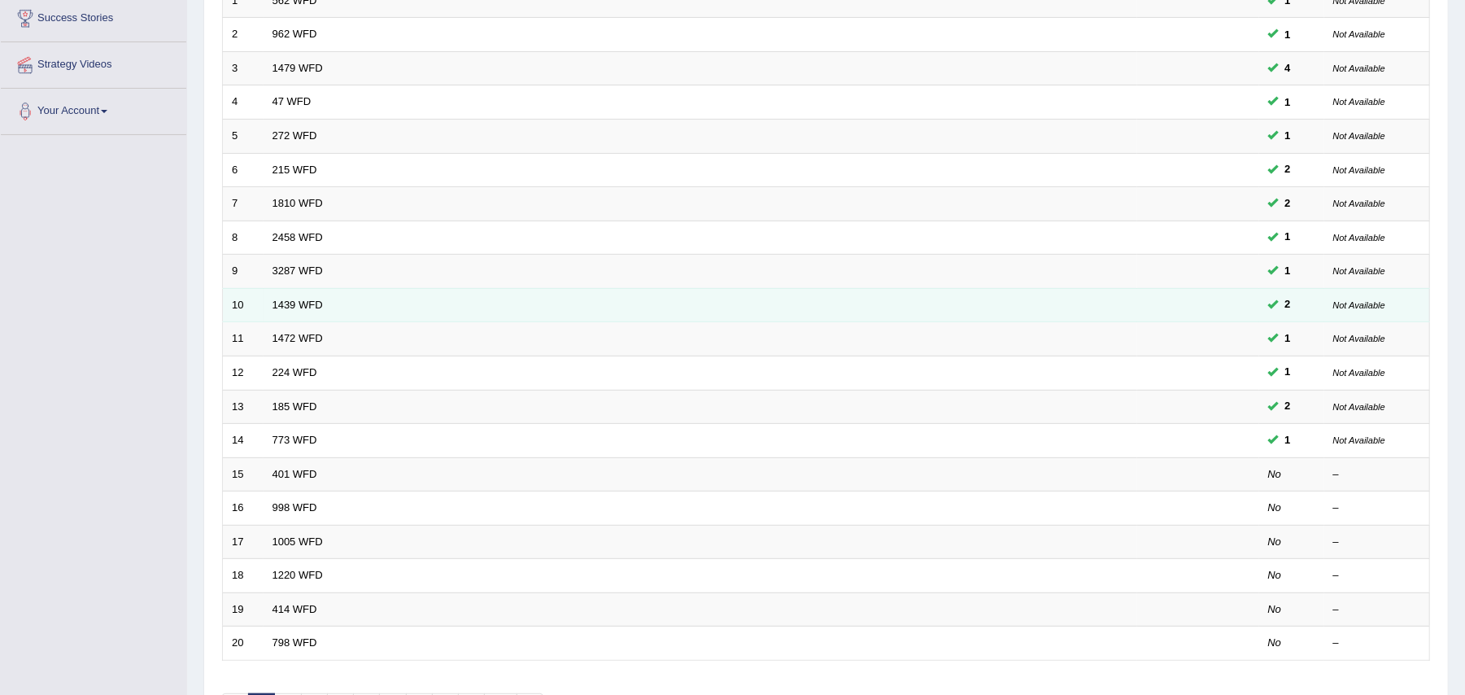
scroll to position [325, 0]
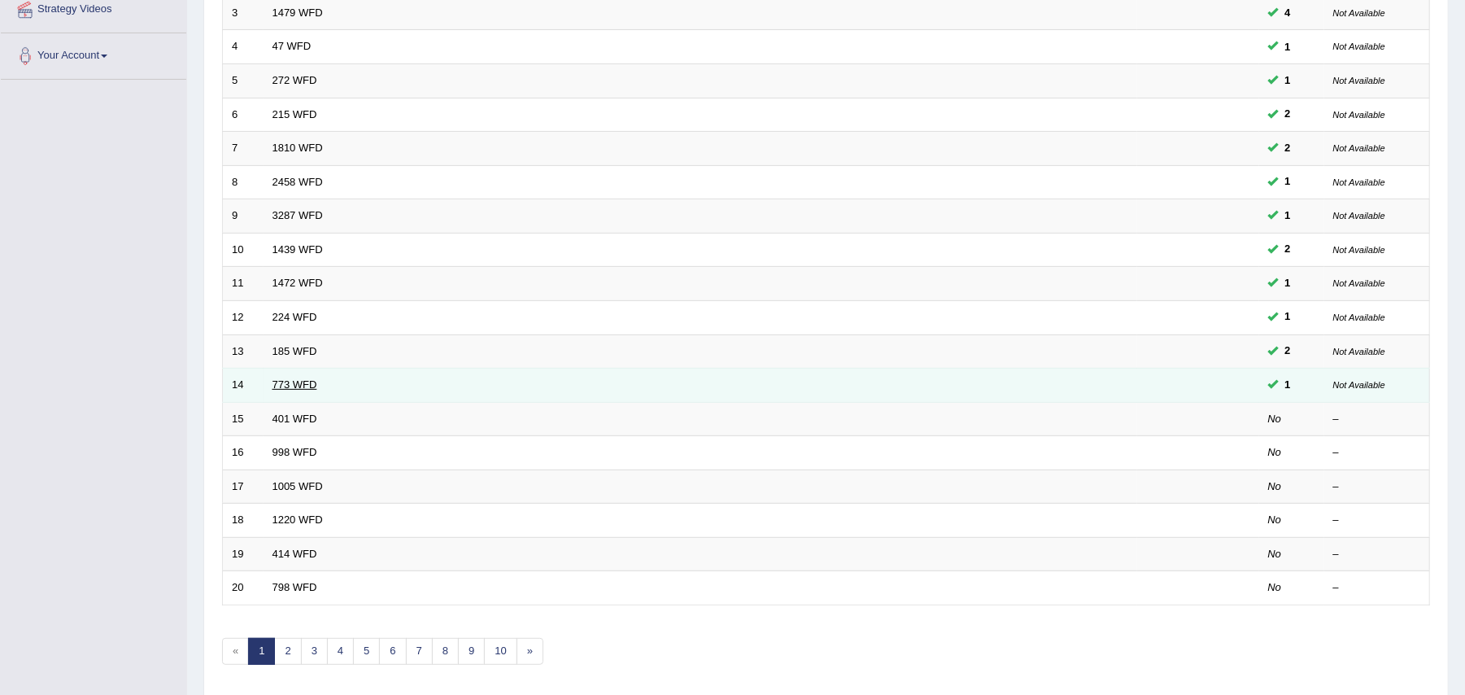
click at [294, 389] on link "773 WFD" at bounding box center [294, 384] width 45 height 12
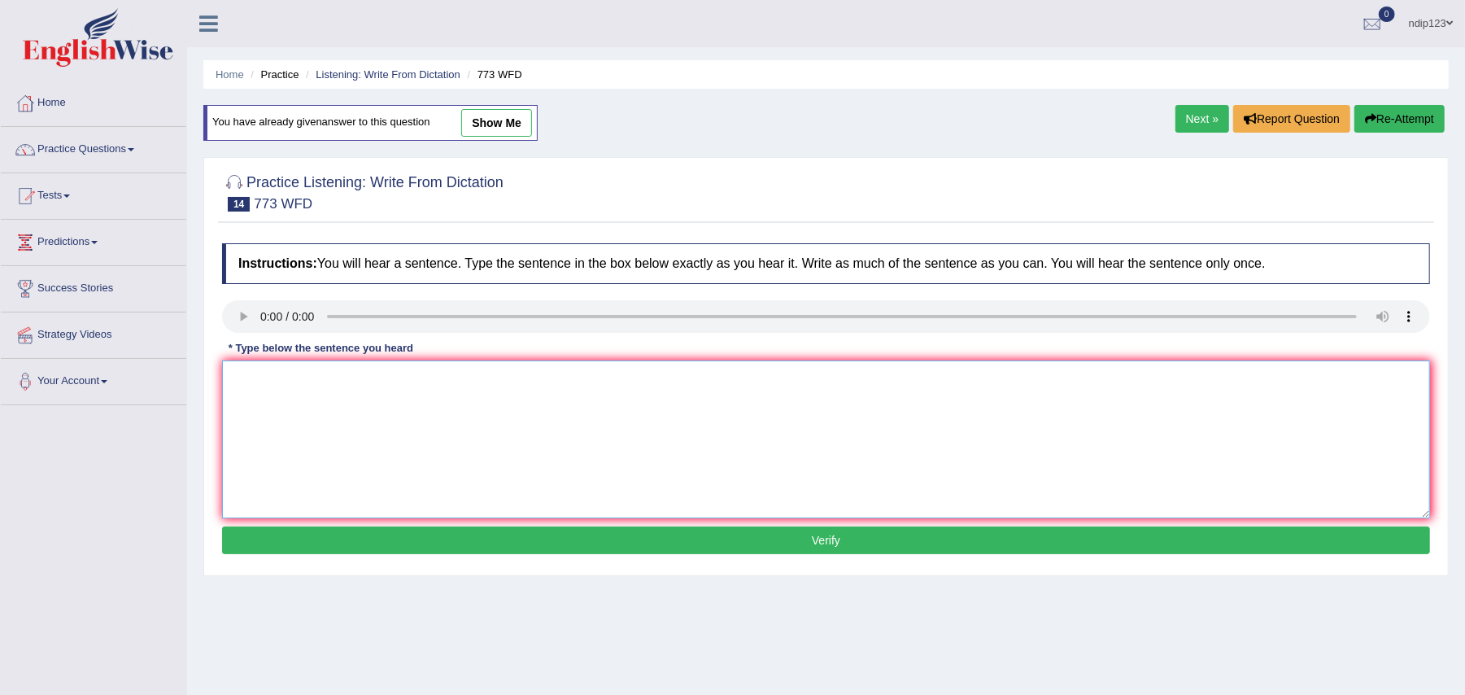
click at [356, 443] on textarea at bounding box center [826, 439] width 1208 height 158
click at [541, 379] on textarea "Gravity is extra ordinary weak and nearly impossible to study at a quantum leve…" at bounding box center [826, 439] width 1208 height 158
type textarea "Gravity is extra ordinary weak and nearly impossible to study directly at a qua…"
click at [833, 542] on button "Verify" at bounding box center [826, 540] width 1208 height 28
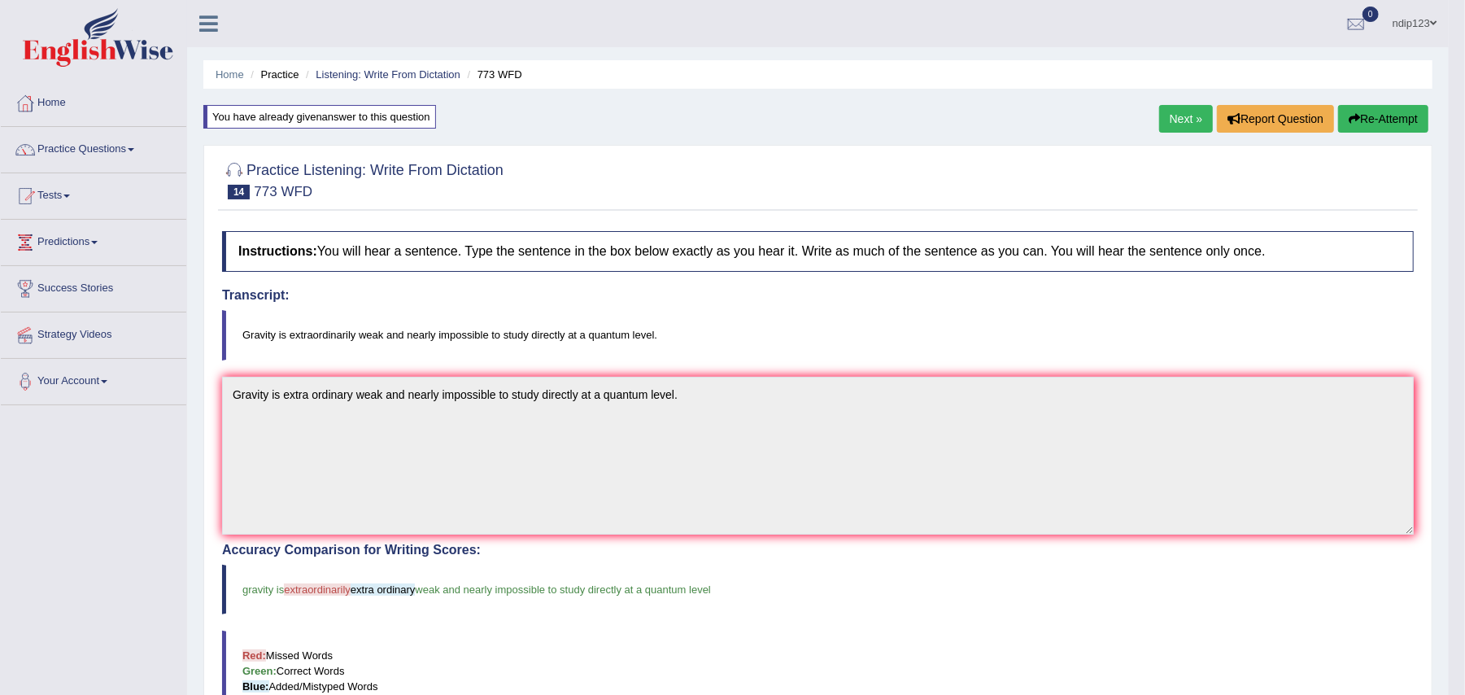
click at [363, 82] on ul "Home Practice Listening: Write From Dictation 773 WFD" at bounding box center [817, 74] width 1229 height 28
click at [395, 70] on link "Listening: Write From Dictation" at bounding box center [388, 74] width 145 height 12
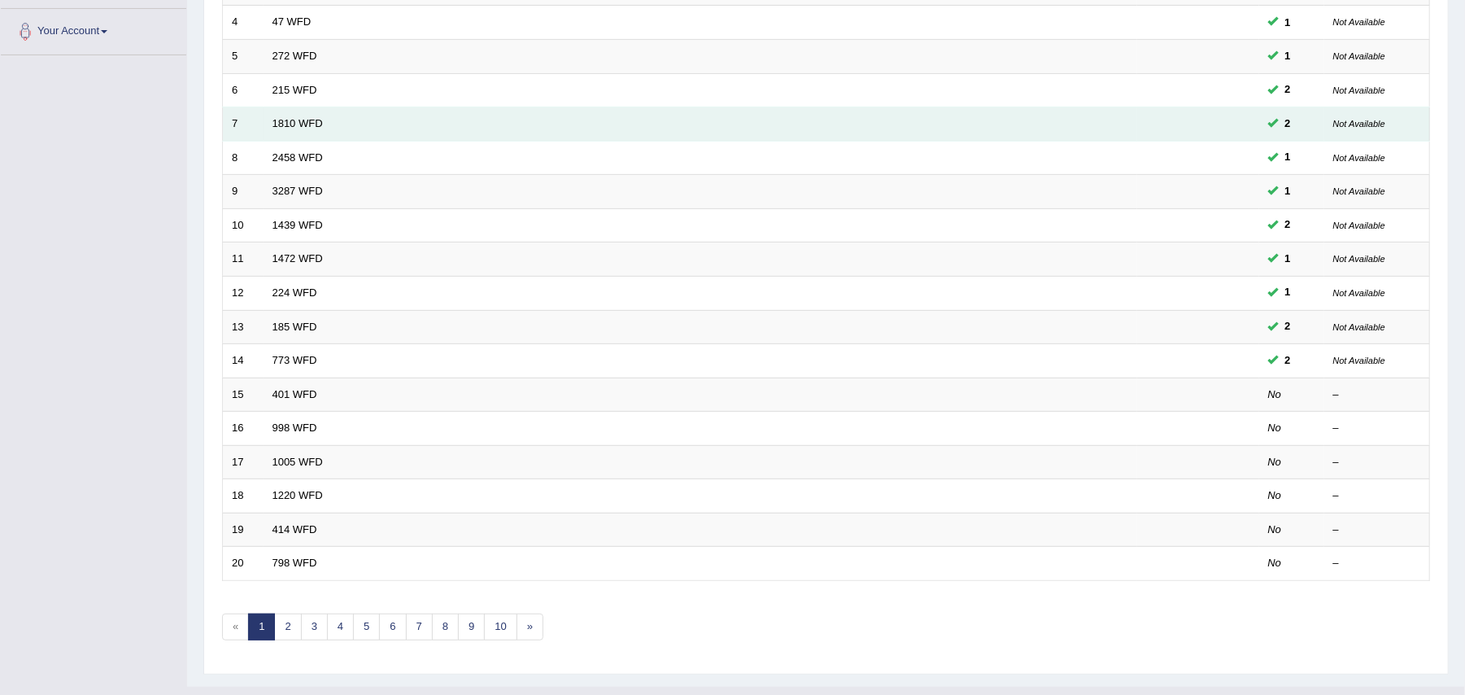
scroll to position [389, 0]
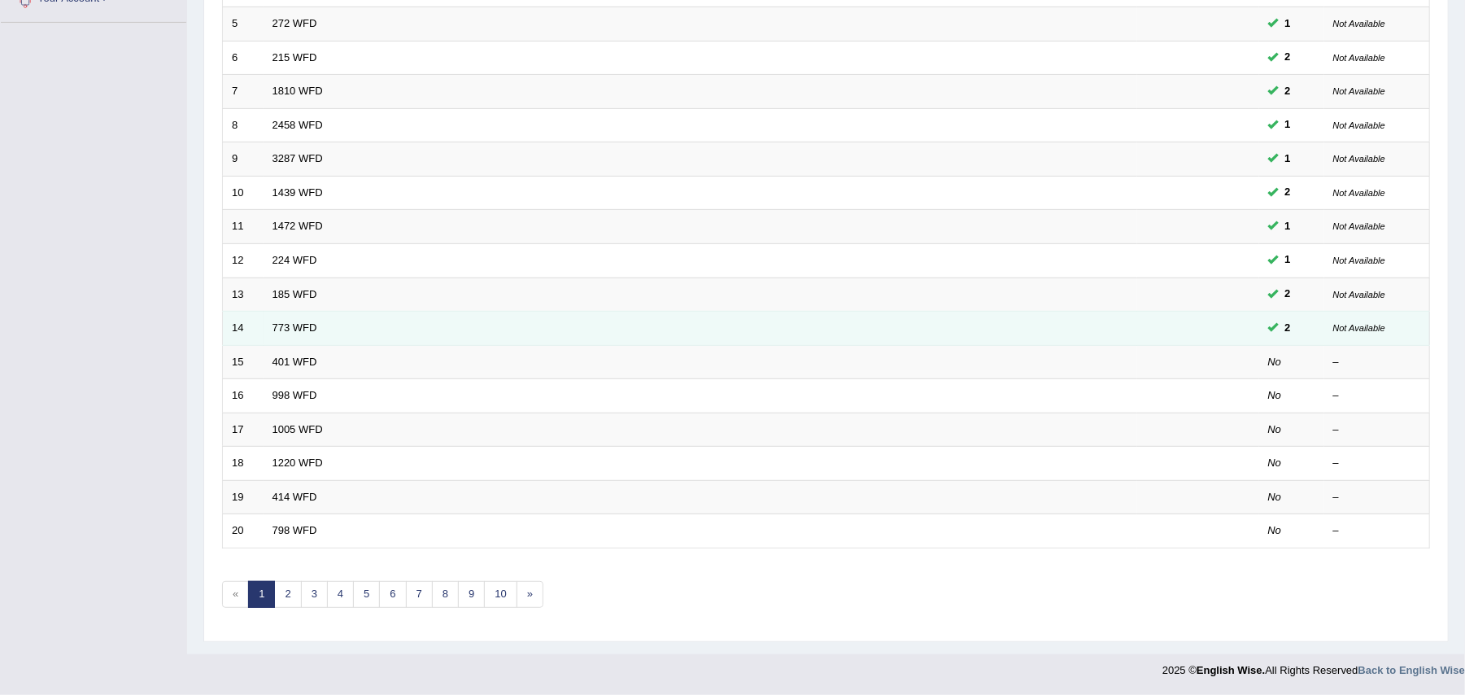
click at [769, 329] on td "773 WFD" at bounding box center [701, 329] width 874 height 34
click at [291, 327] on link "773 WFD" at bounding box center [294, 327] width 45 height 12
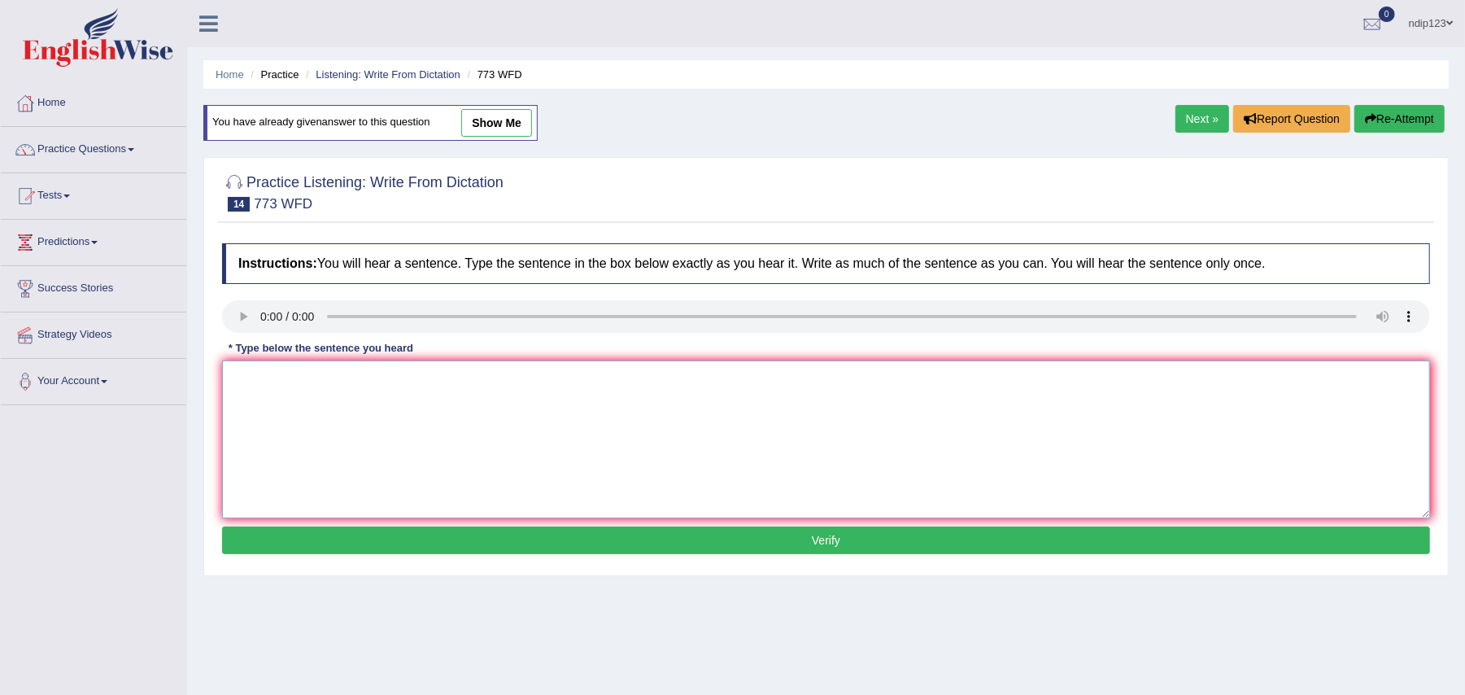
click at [251, 413] on textarea at bounding box center [826, 439] width 1208 height 158
type textarea "Gravity is extraordinary weak and nearly impossible to study directly at a quan…"
click at [817, 532] on button "Verify" at bounding box center [826, 540] width 1208 height 28
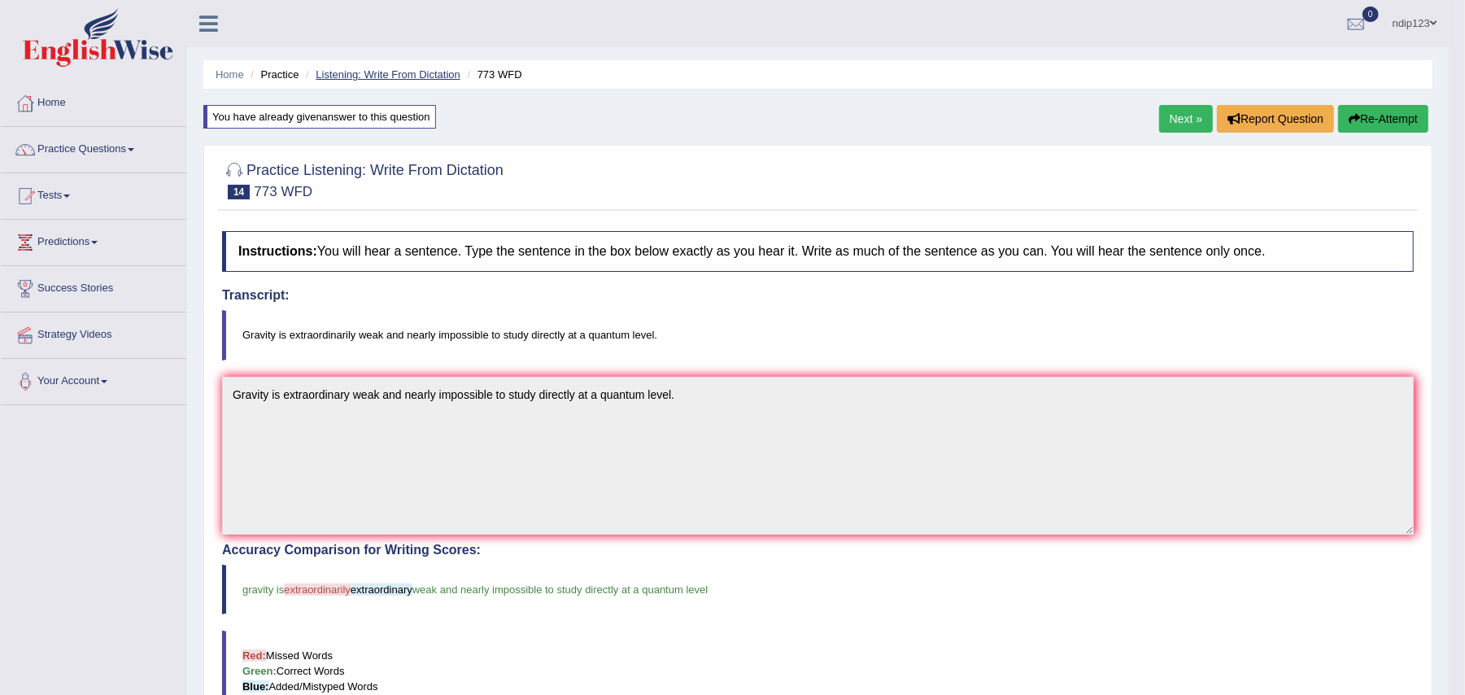
click at [371, 73] on link "Listening: Write From Dictation" at bounding box center [388, 74] width 145 height 12
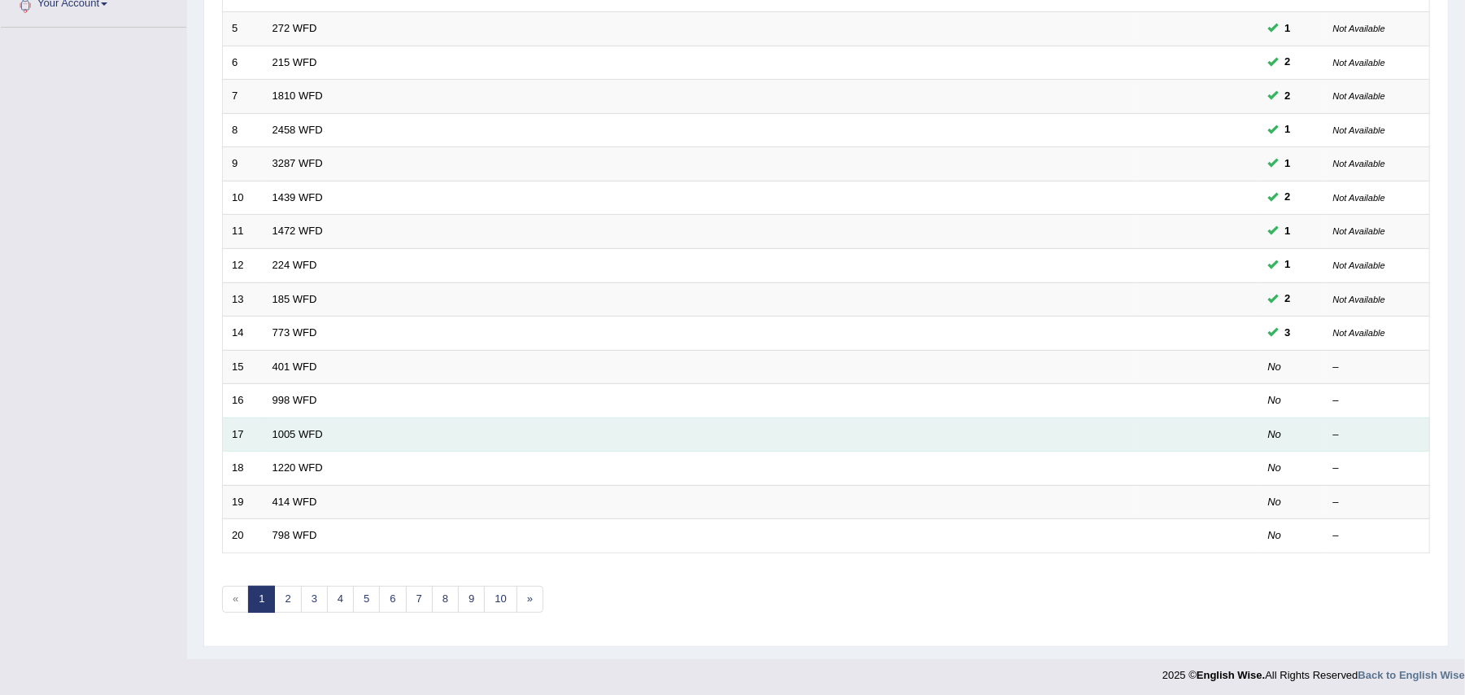
scroll to position [389, 0]
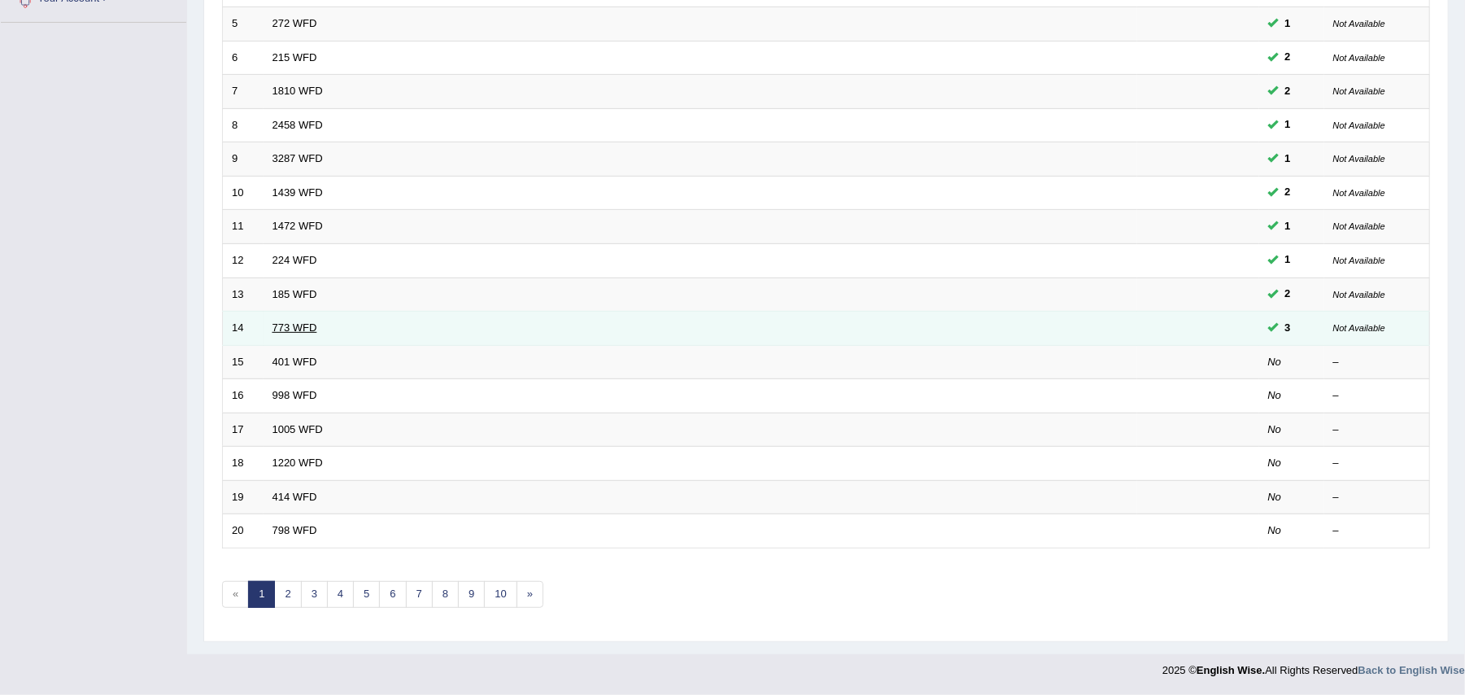
click at [290, 322] on link "773 WFD" at bounding box center [294, 327] width 45 height 12
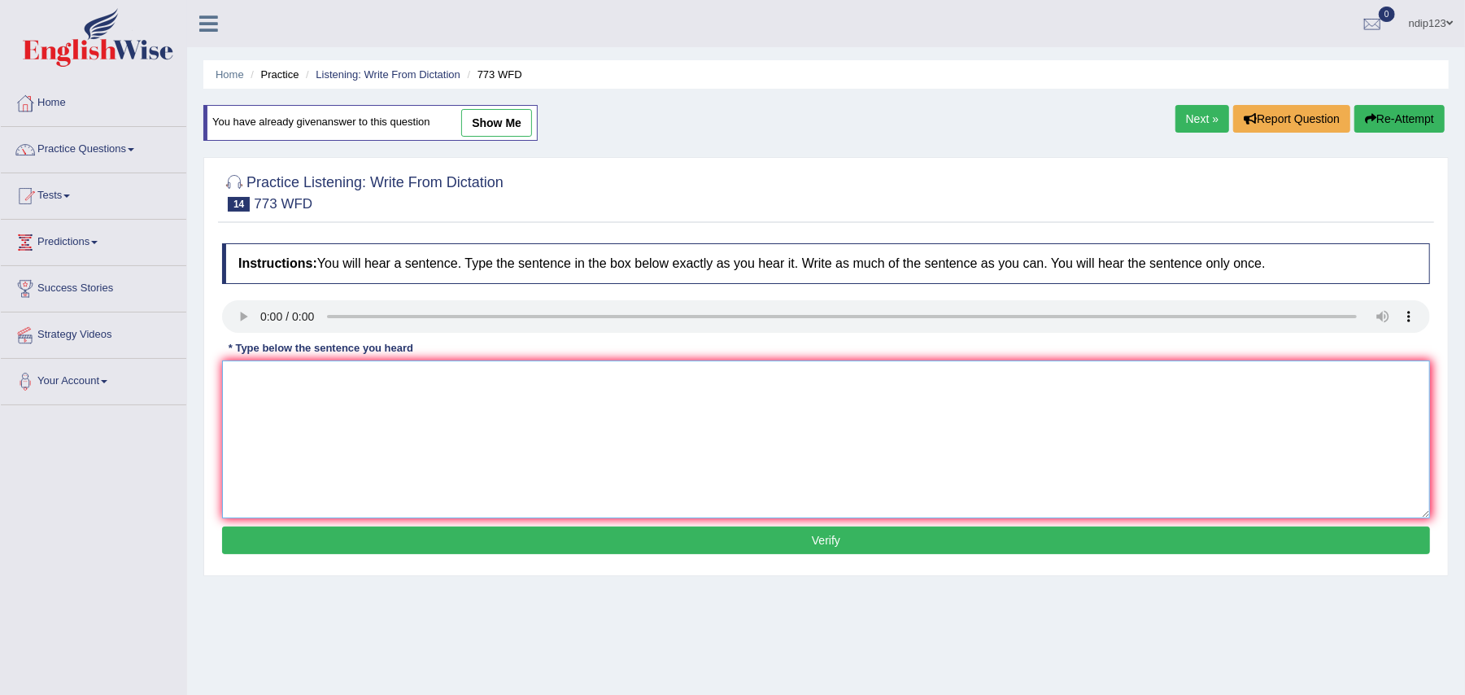
click at [299, 394] on textarea at bounding box center [826, 439] width 1208 height 158
click at [313, 378] on textarea "Gravity is extraodinarily weak and nearly impossible to study directly at a qua…" at bounding box center [826, 439] width 1208 height 158
type textarea "Gravity is extraordinarily weak and nearly impossible to study directly at a qu…"
click at [839, 542] on button "Verify" at bounding box center [826, 540] width 1208 height 28
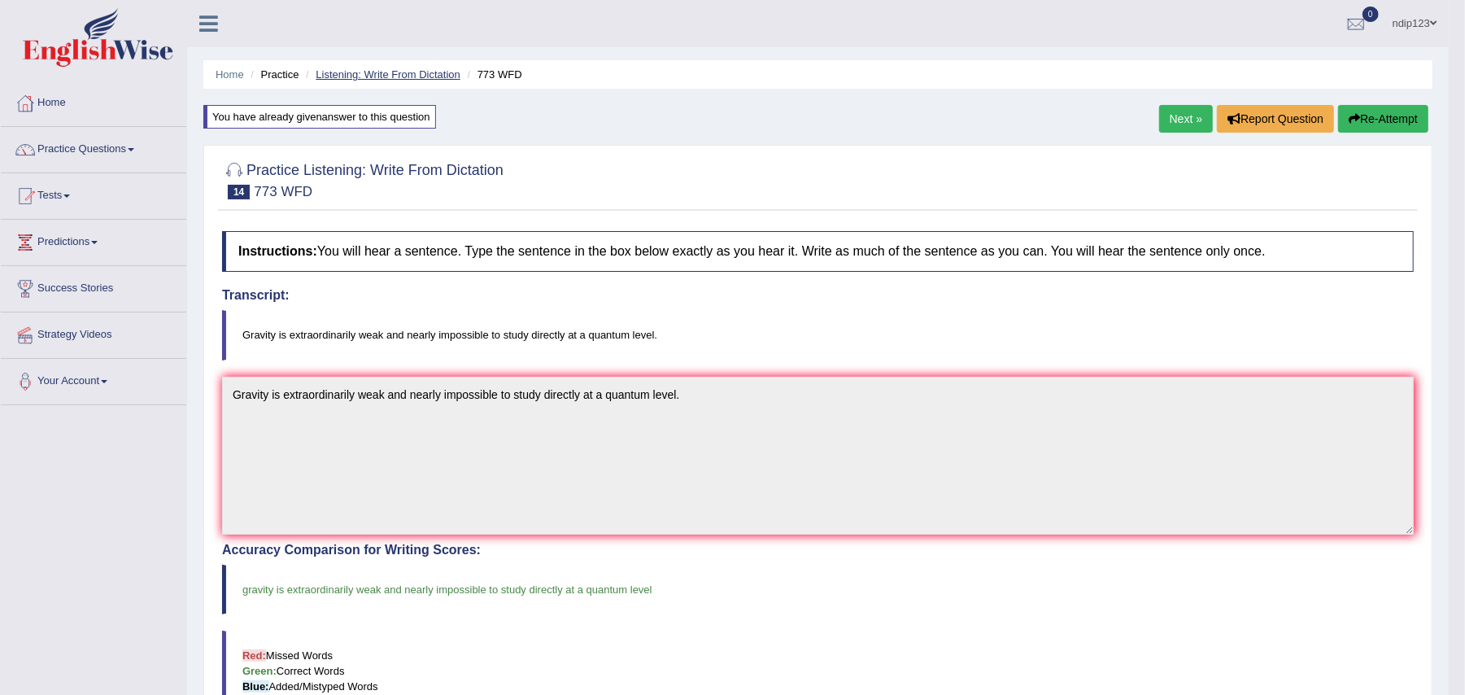
click at [355, 76] on link "Listening: Write From Dictation" at bounding box center [388, 74] width 145 height 12
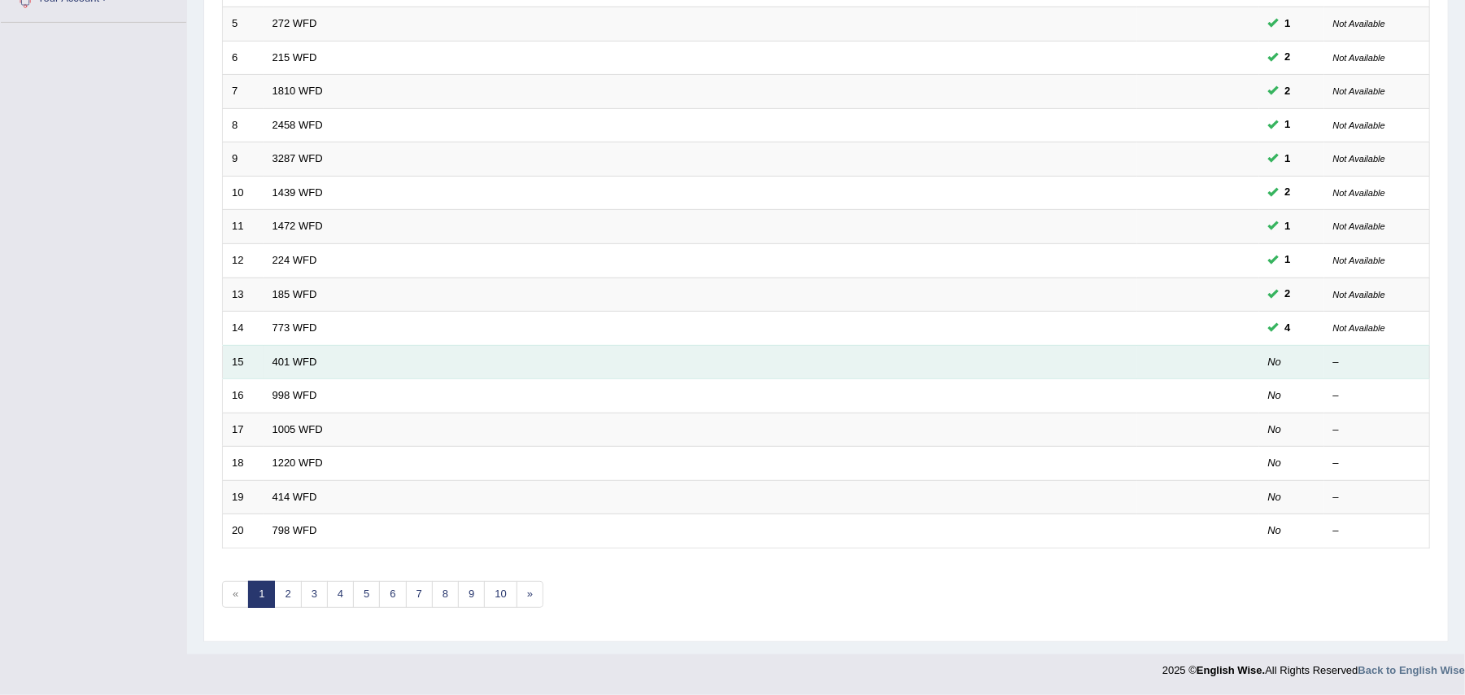
scroll to position [389, 0]
click at [303, 358] on link "401 WFD" at bounding box center [294, 361] width 45 height 12
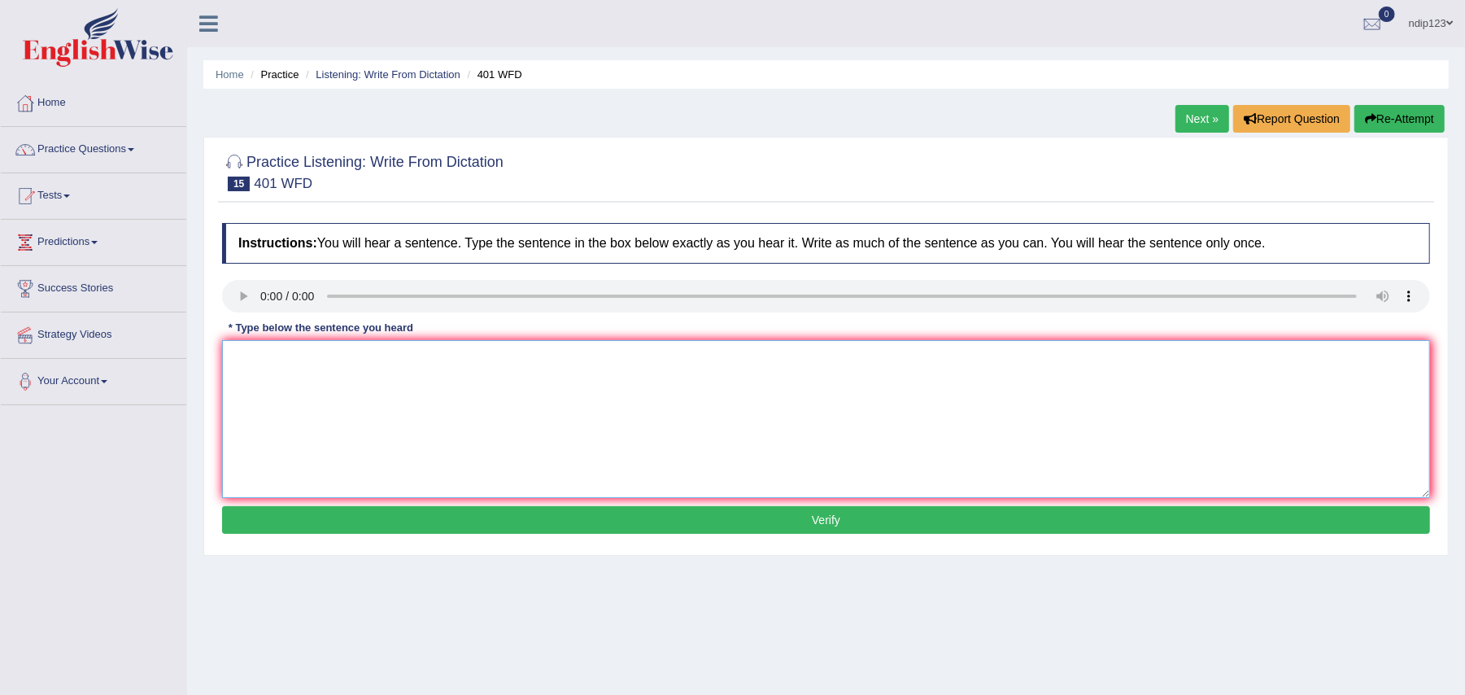
click at [327, 405] on textarea at bounding box center [826, 419] width 1208 height 158
type textarea "Students live in a hall or resident during term time."
click at [823, 522] on button "Verify" at bounding box center [826, 520] width 1208 height 28
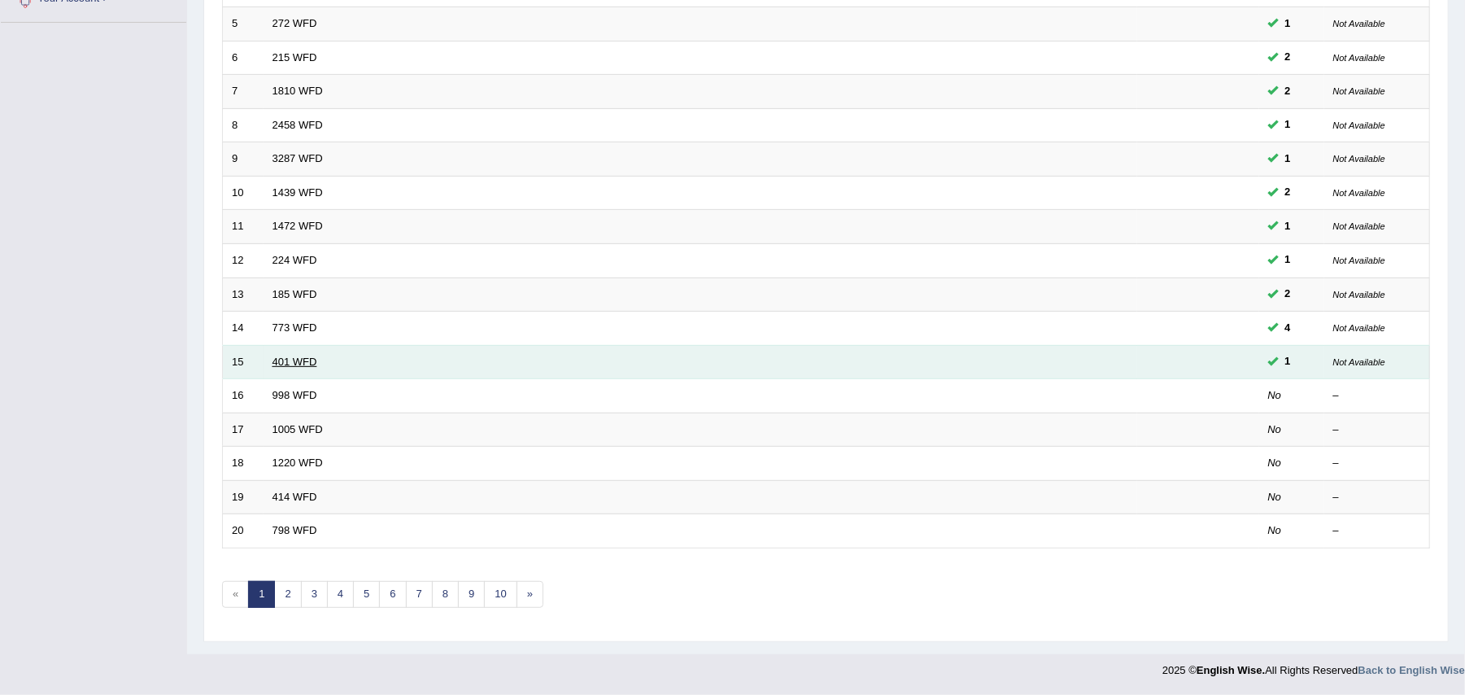
click at [290, 356] on link "401 WFD" at bounding box center [294, 361] width 45 height 12
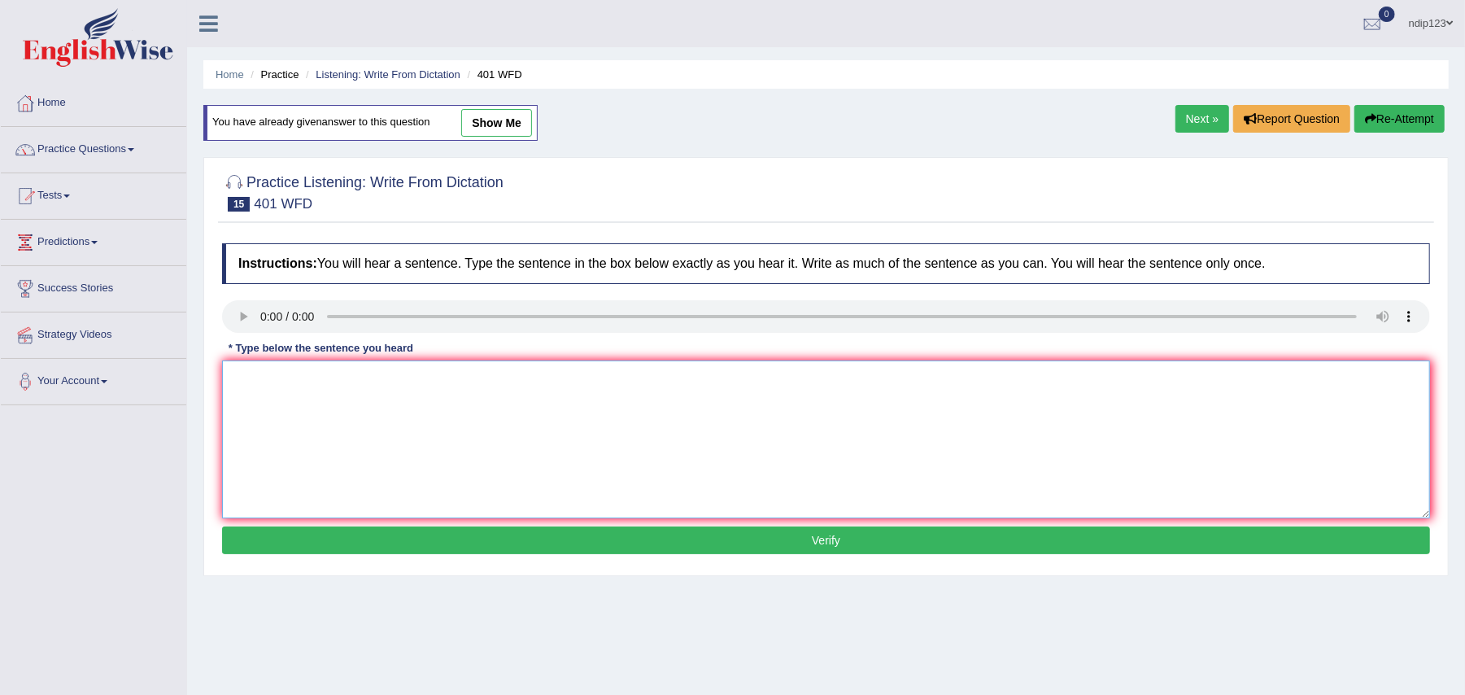
click at [309, 421] on textarea at bounding box center [826, 439] width 1208 height 158
click at [300, 381] on textarea "Students live a hall of residence during term time." at bounding box center [826, 439] width 1208 height 158
type textarea "Students live in a hall of residence during term time."
click at [839, 538] on button "Verify" at bounding box center [826, 540] width 1208 height 28
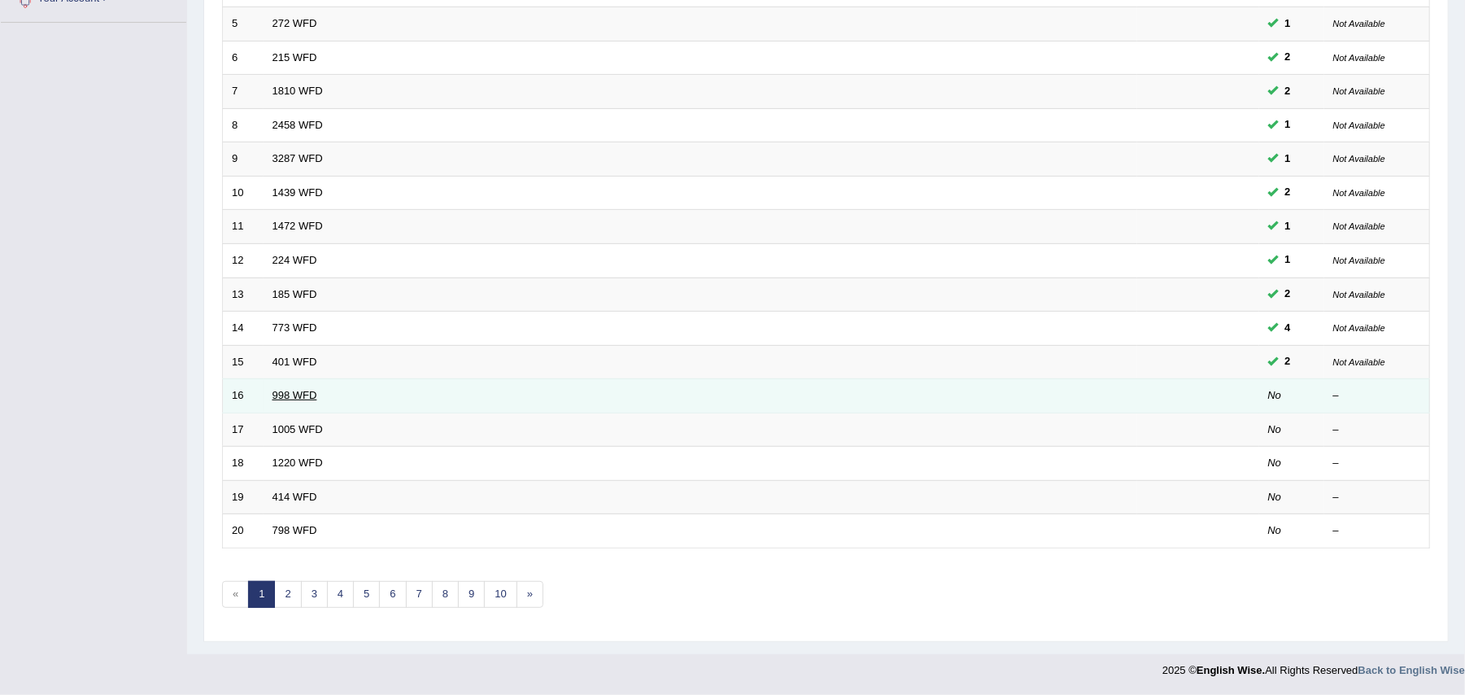
click at [290, 389] on link "998 WFD" at bounding box center [294, 395] width 45 height 12
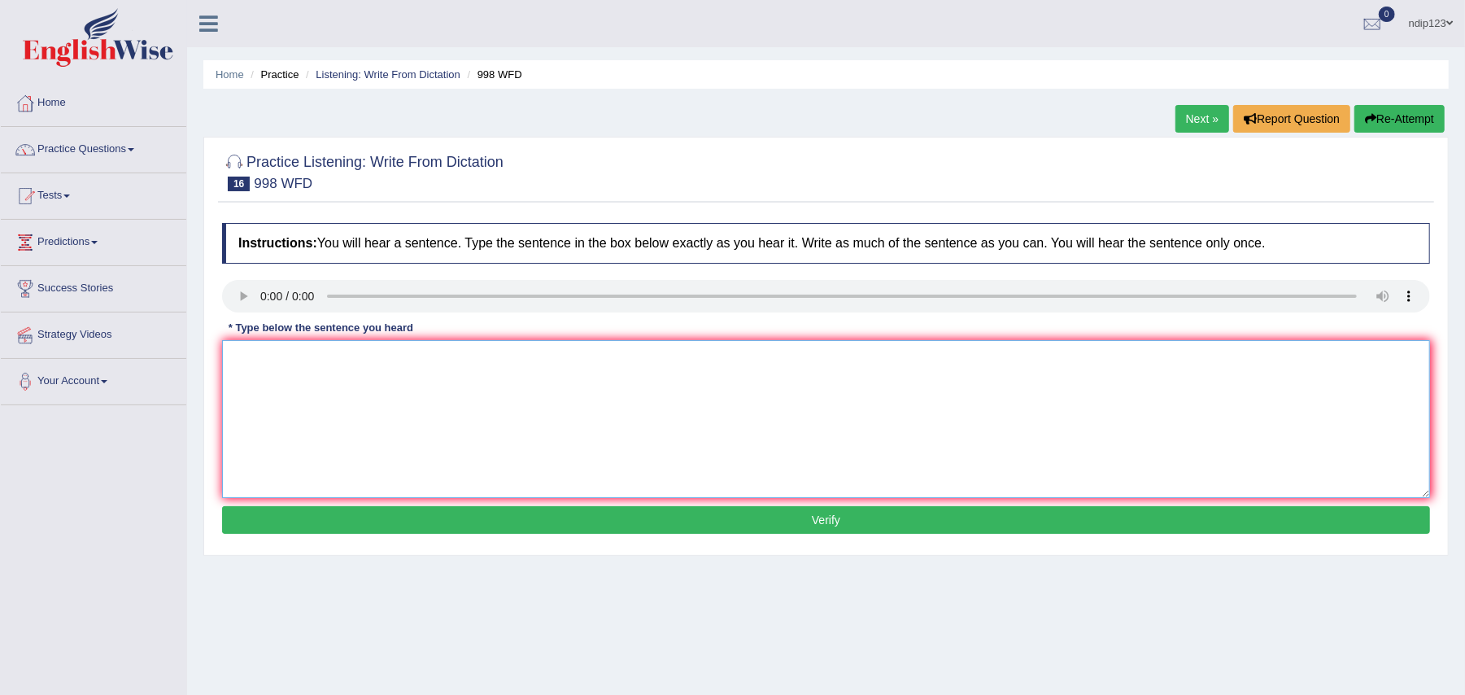
click at [249, 382] on textarea at bounding box center [826, 419] width 1208 height 158
type textarea "We will hold the celebration for the graduate students."
click at [817, 521] on button "Verify" at bounding box center [826, 520] width 1208 height 28
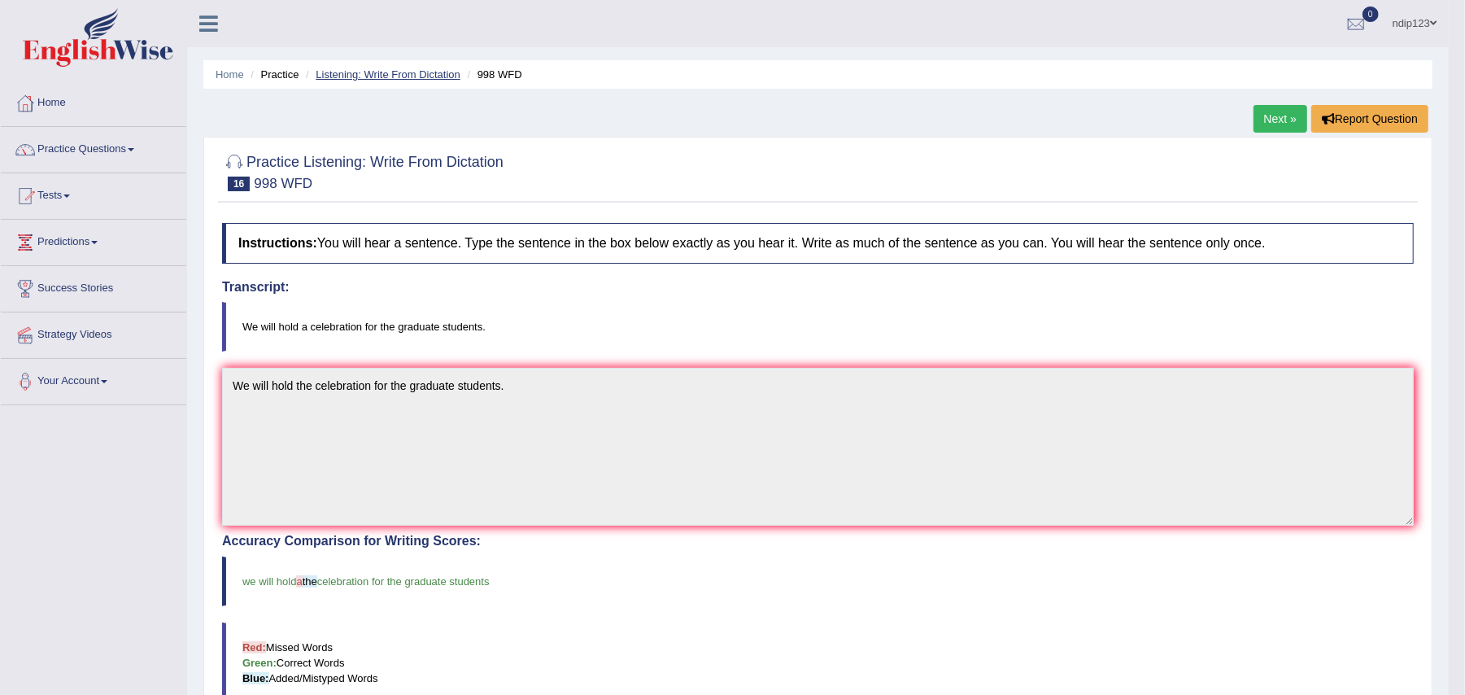
click at [392, 72] on link "Listening: Write From Dictation" at bounding box center [388, 74] width 145 height 12
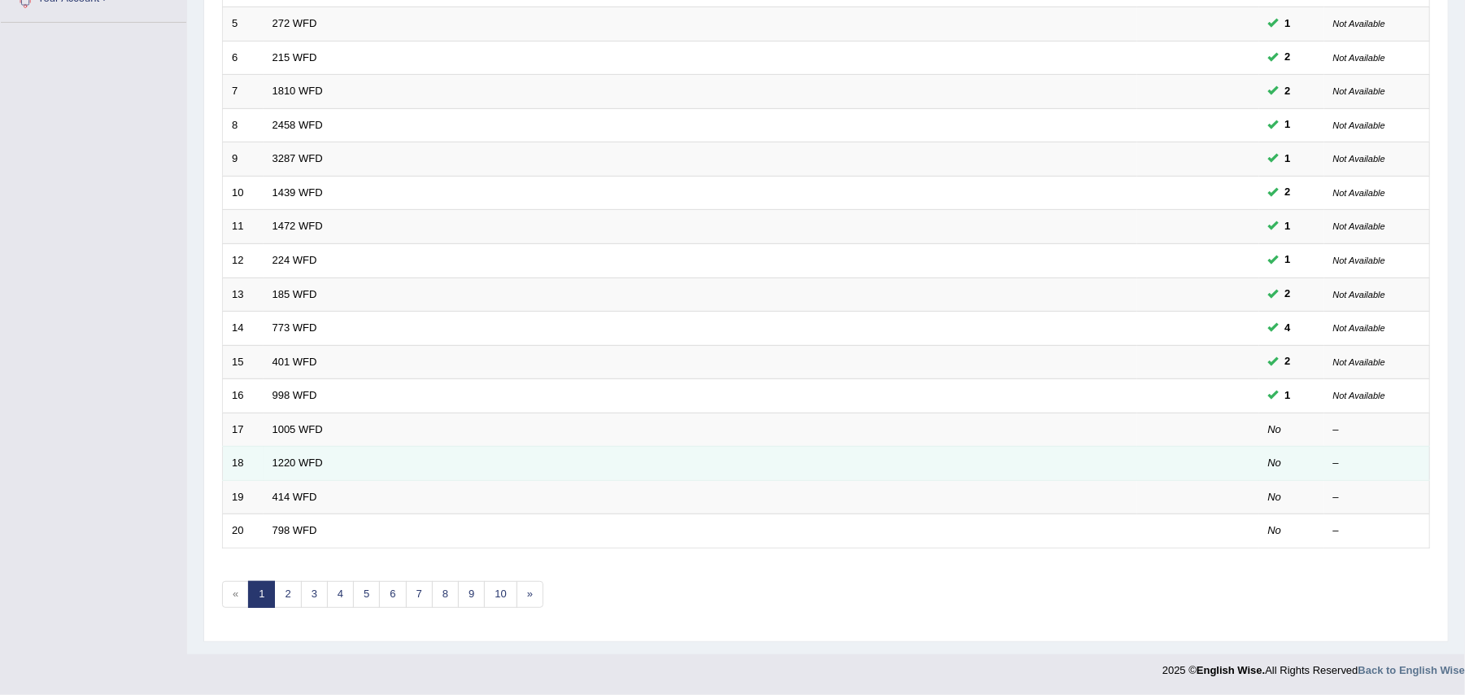
scroll to position [389, 0]
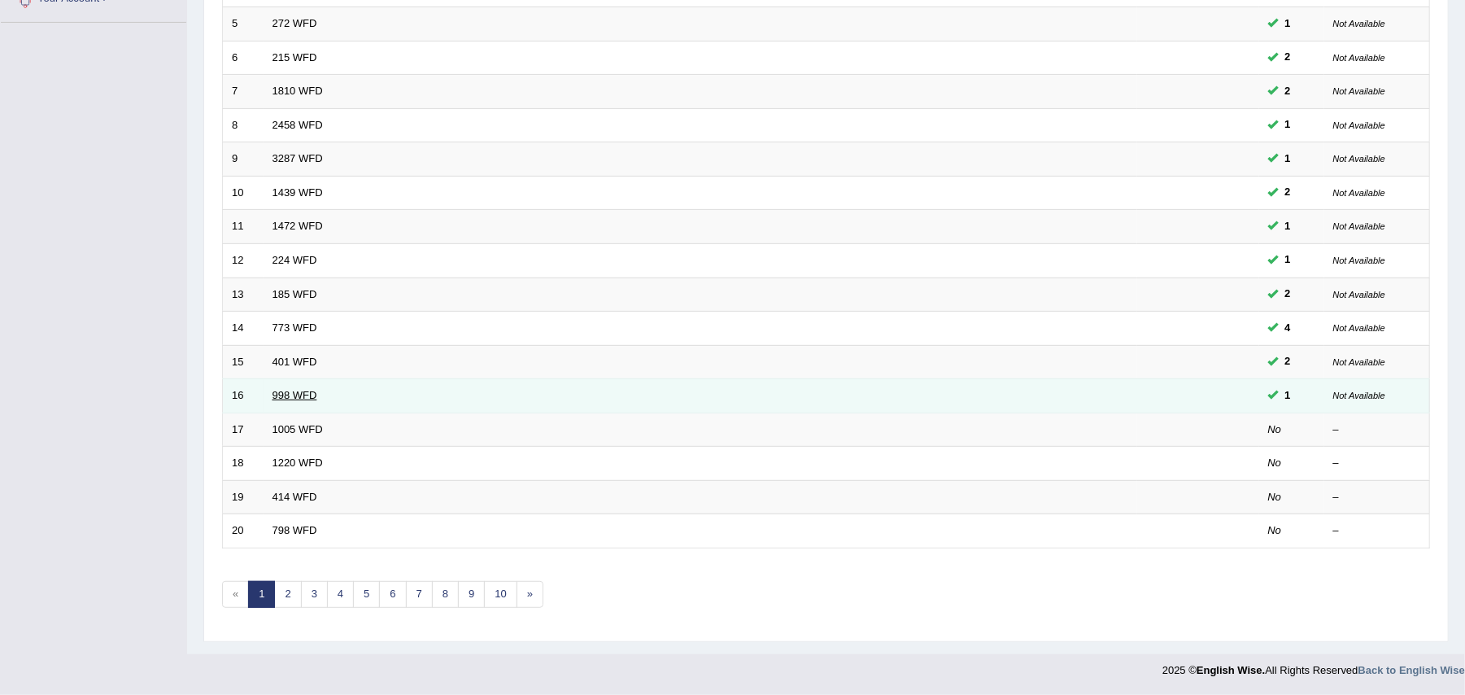
click at [290, 392] on link "998 WFD" at bounding box center [294, 395] width 45 height 12
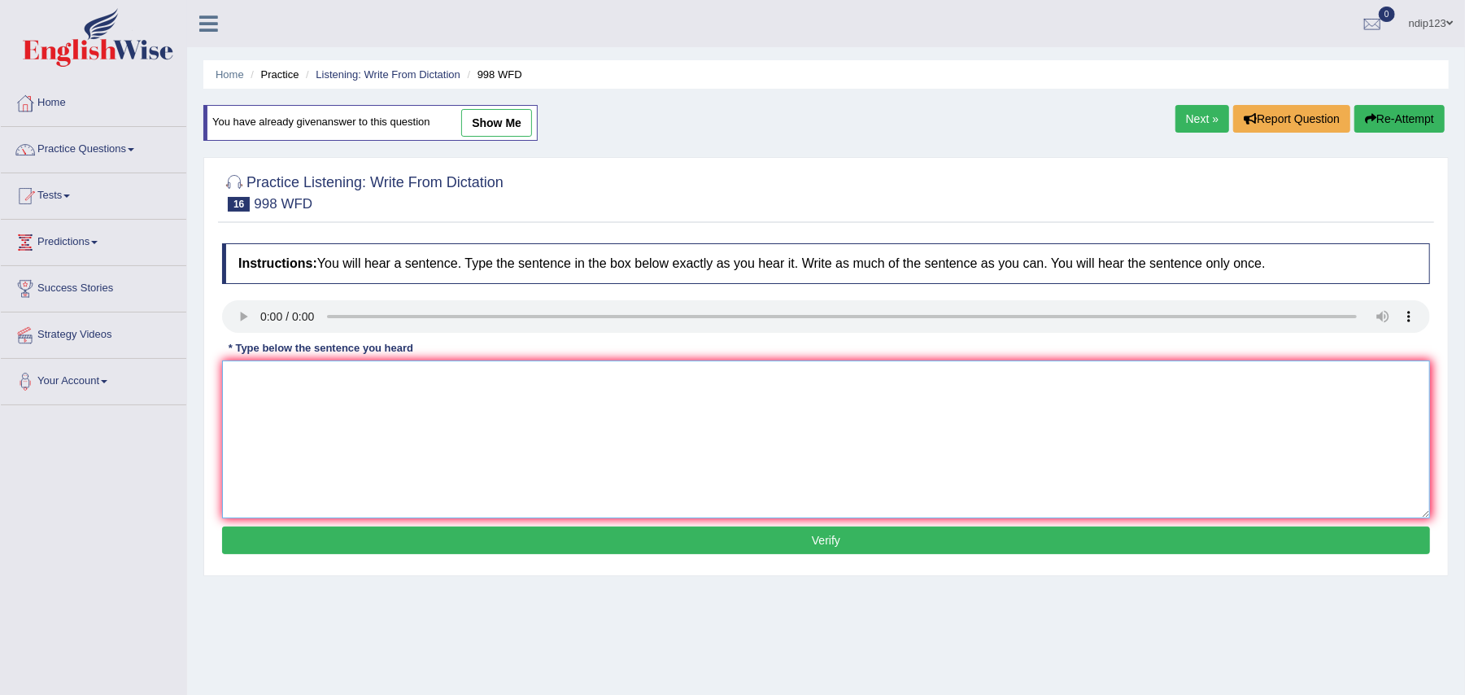
click at [280, 366] on textarea at bounding box center [826, 439] width 1208 height 158
click at [493, 124] on link "show me" at bounding box center [496, 123] width 71 height 28
type textarea "We will hold the celebration for the graduate students."
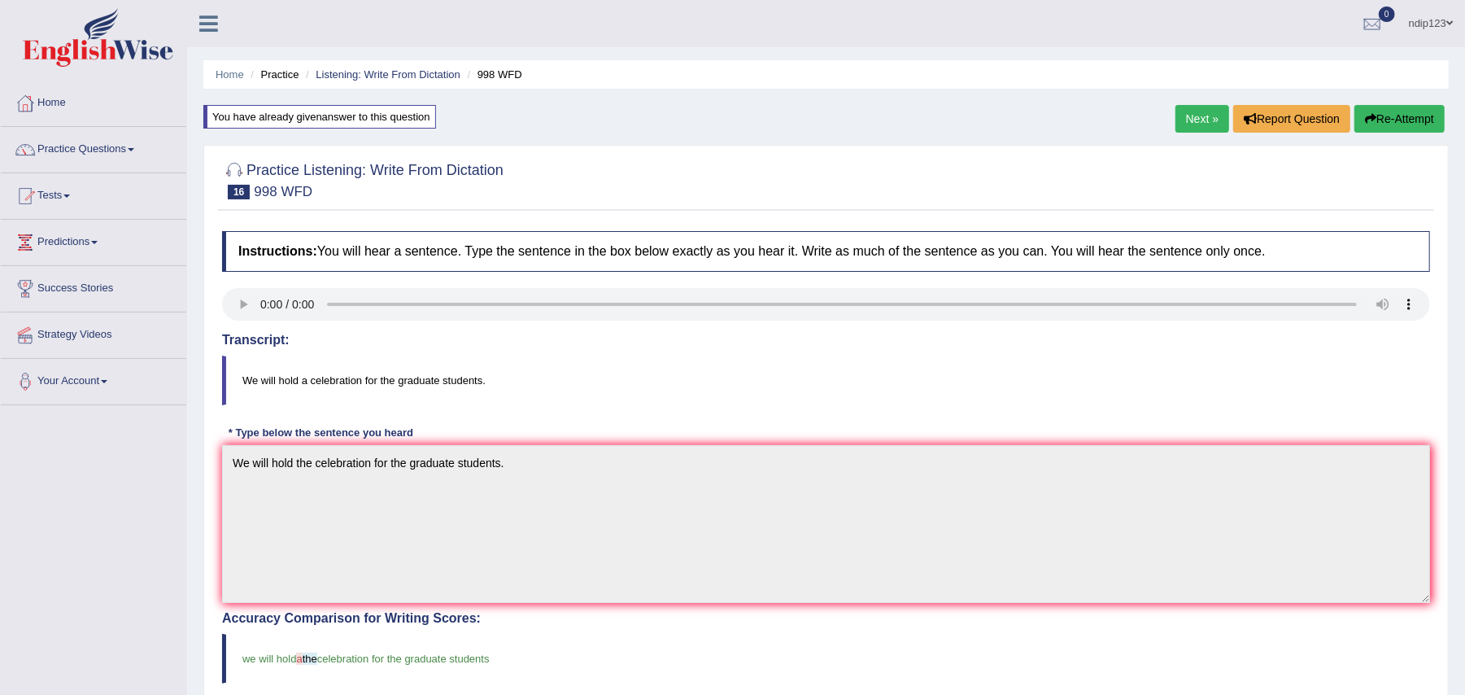
click at [59, 99] on link "Home" at bounding box center [93, 101] width 185 height 41
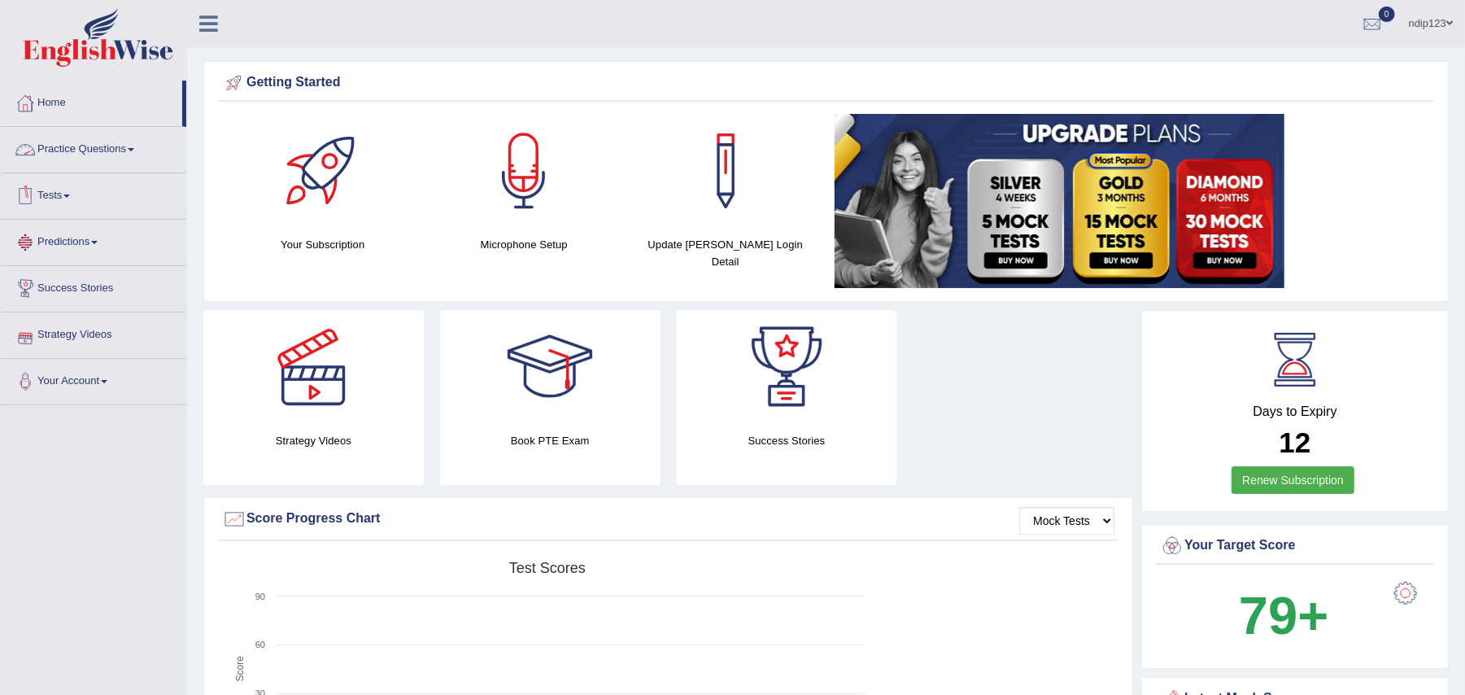
click at [124, 155] on link "Practice Questions" at bounding box center [93, 147] width 185 height 41
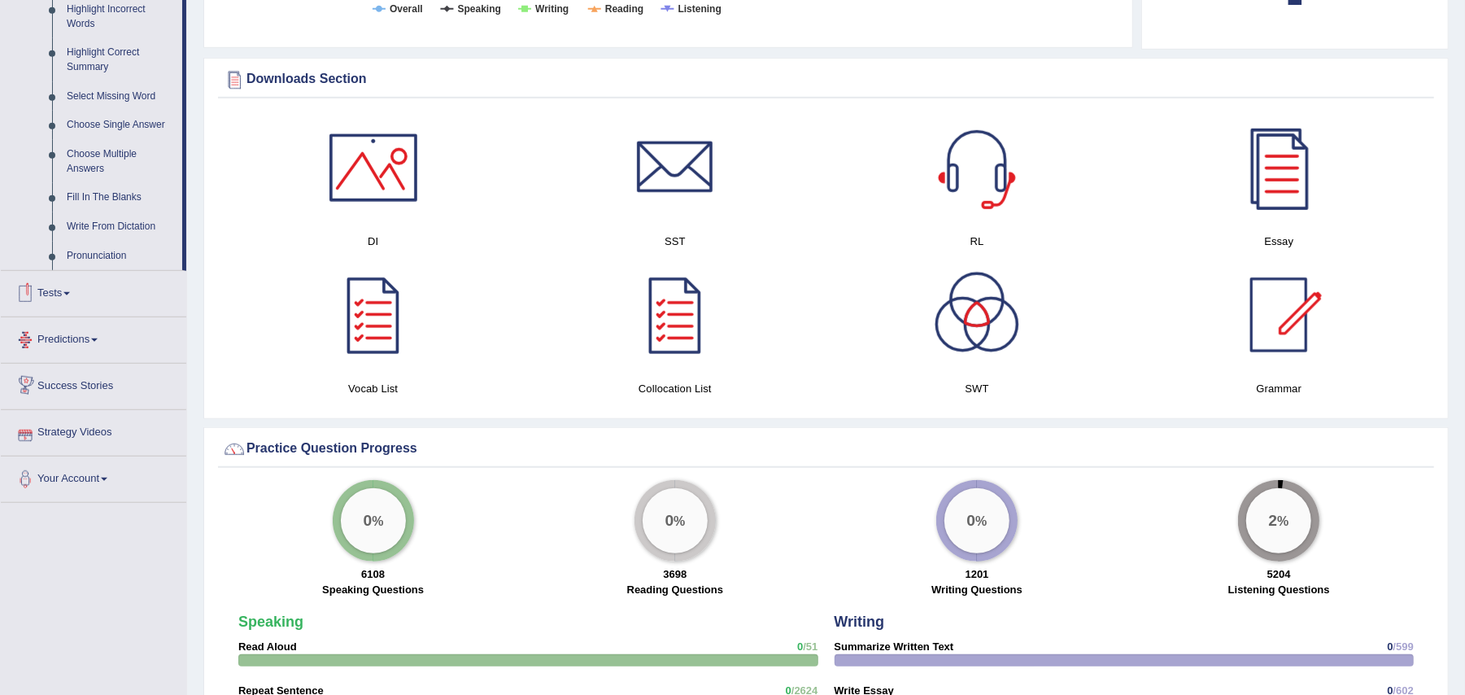
scroll to position [651, 0]
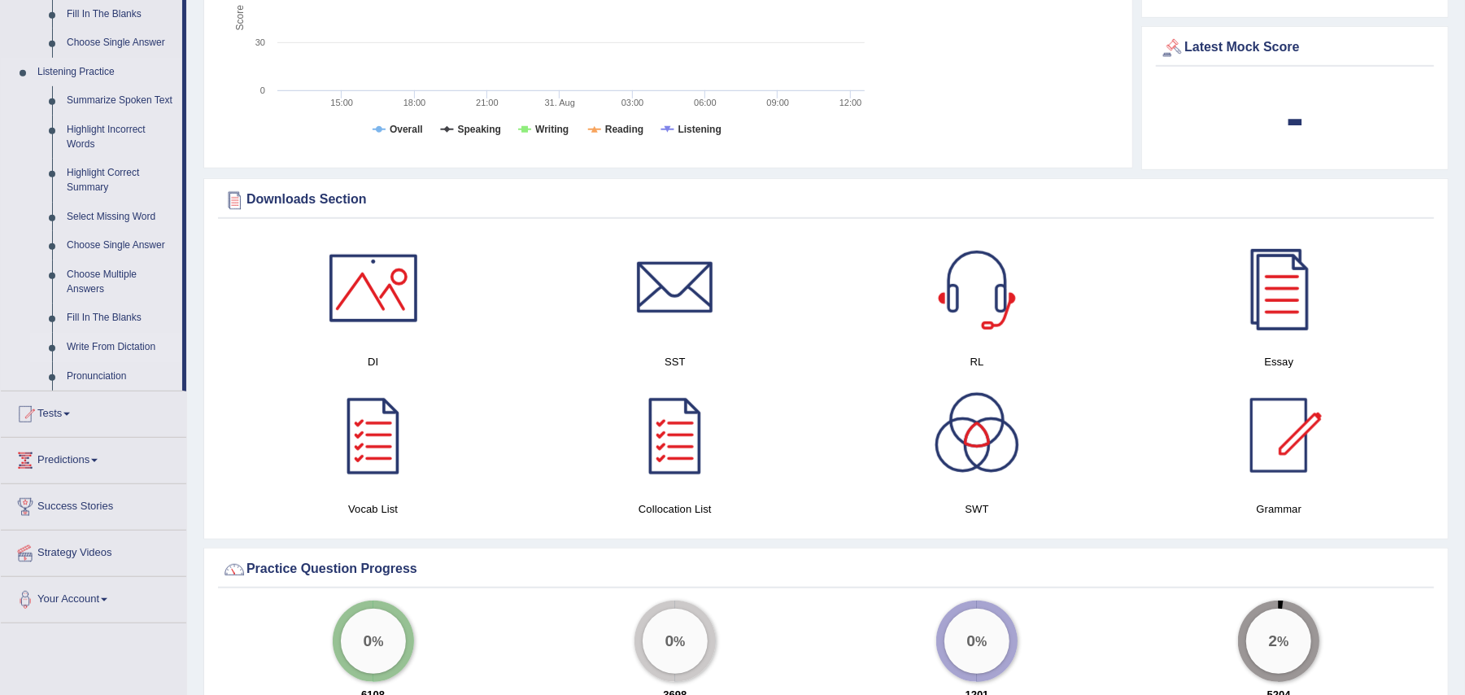
click at [115, 345] on link "Write From Dictation" at bounding box center [120, 347] width 123 height 29
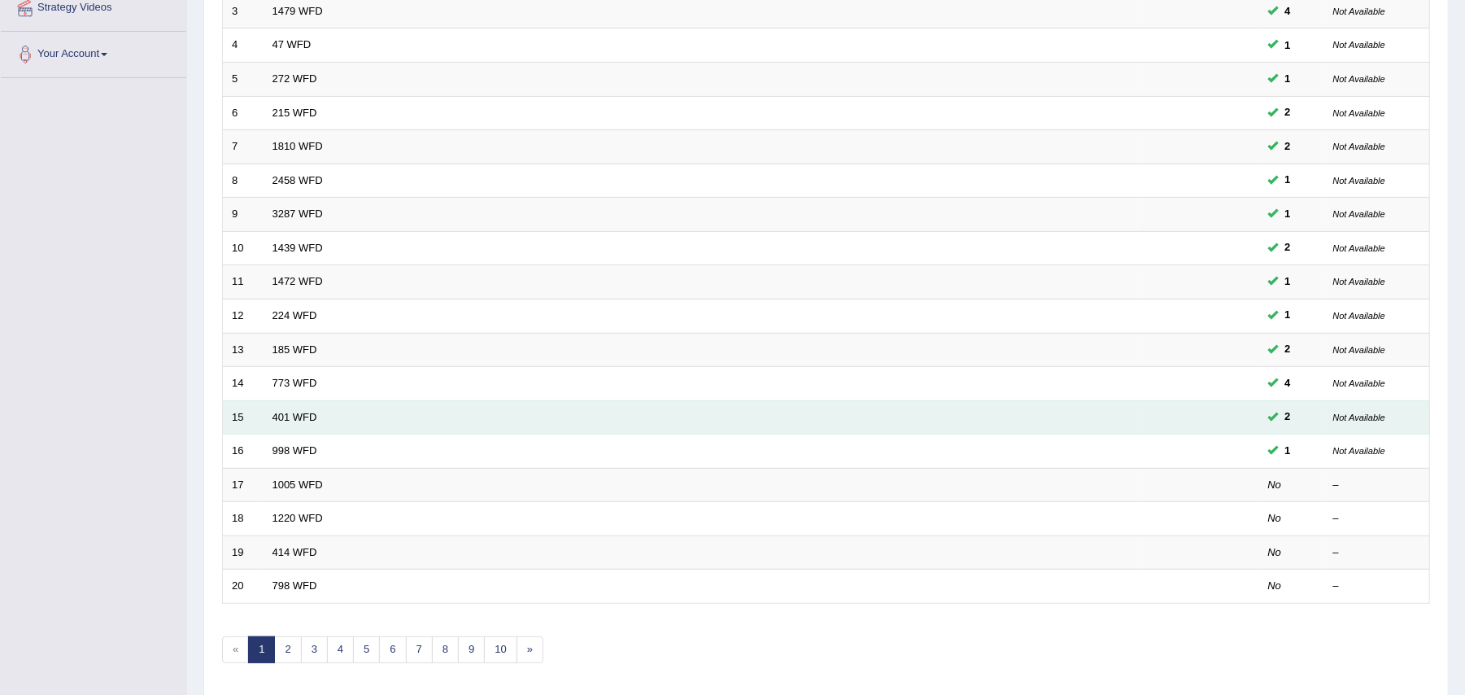
scroll to position [389, 0]
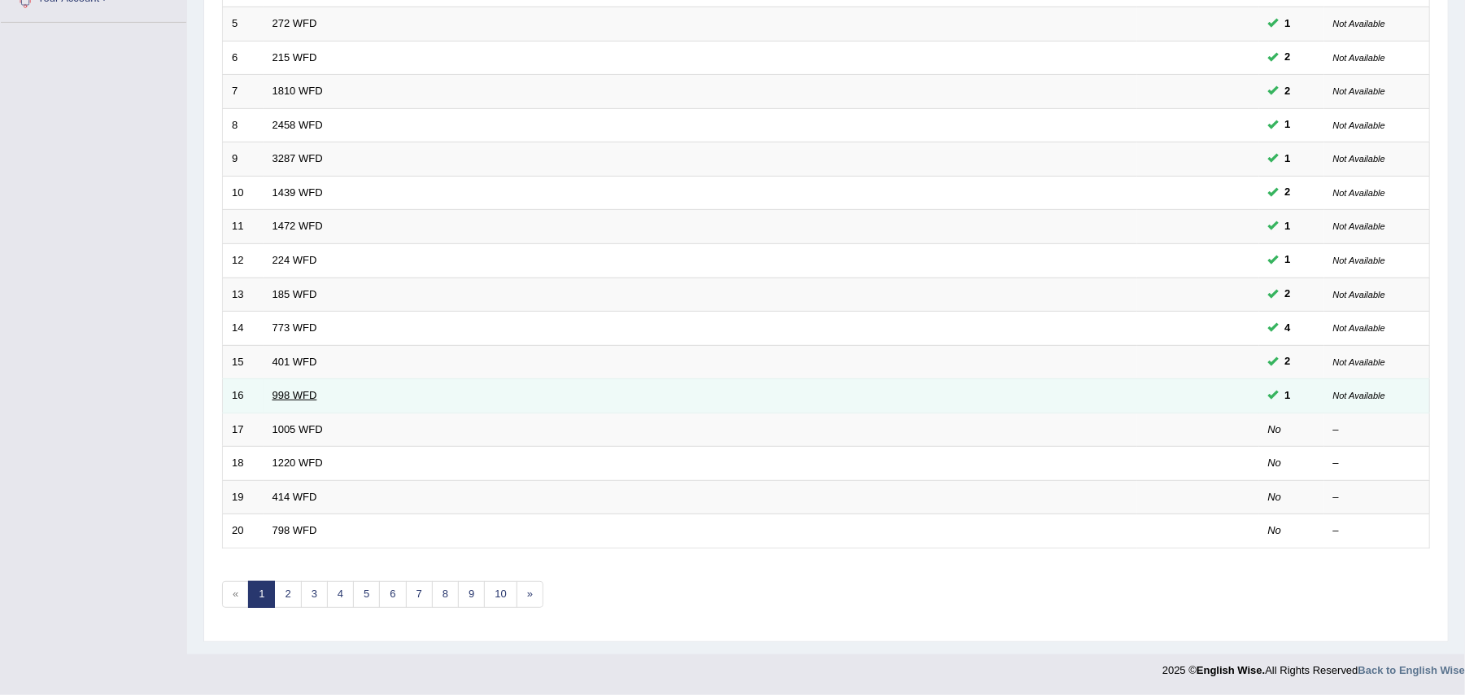
click at [294, 389] on link "998 WFD" at bounding box center [294, 395] width 45 height 12
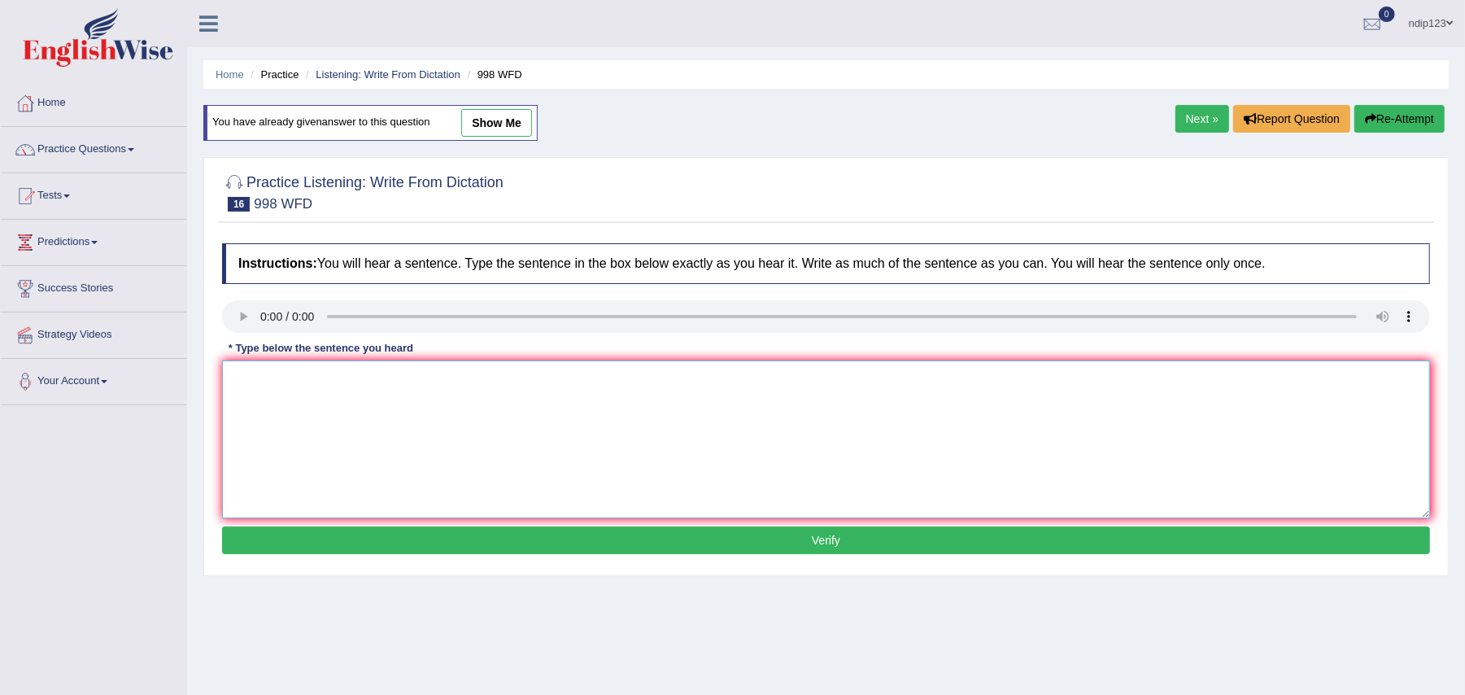
click at [359, 387] on textarea at bounding box center [826, 439] width 1208 height 158
click at [449, 447] on textarea at bounding box center [826, 439] width 1208 height 158
type textarea "We will hold a celebration for the graduate students."
click at [835, 537] on button "Verify" at bounding box center [826, 540] width 1208 height 28
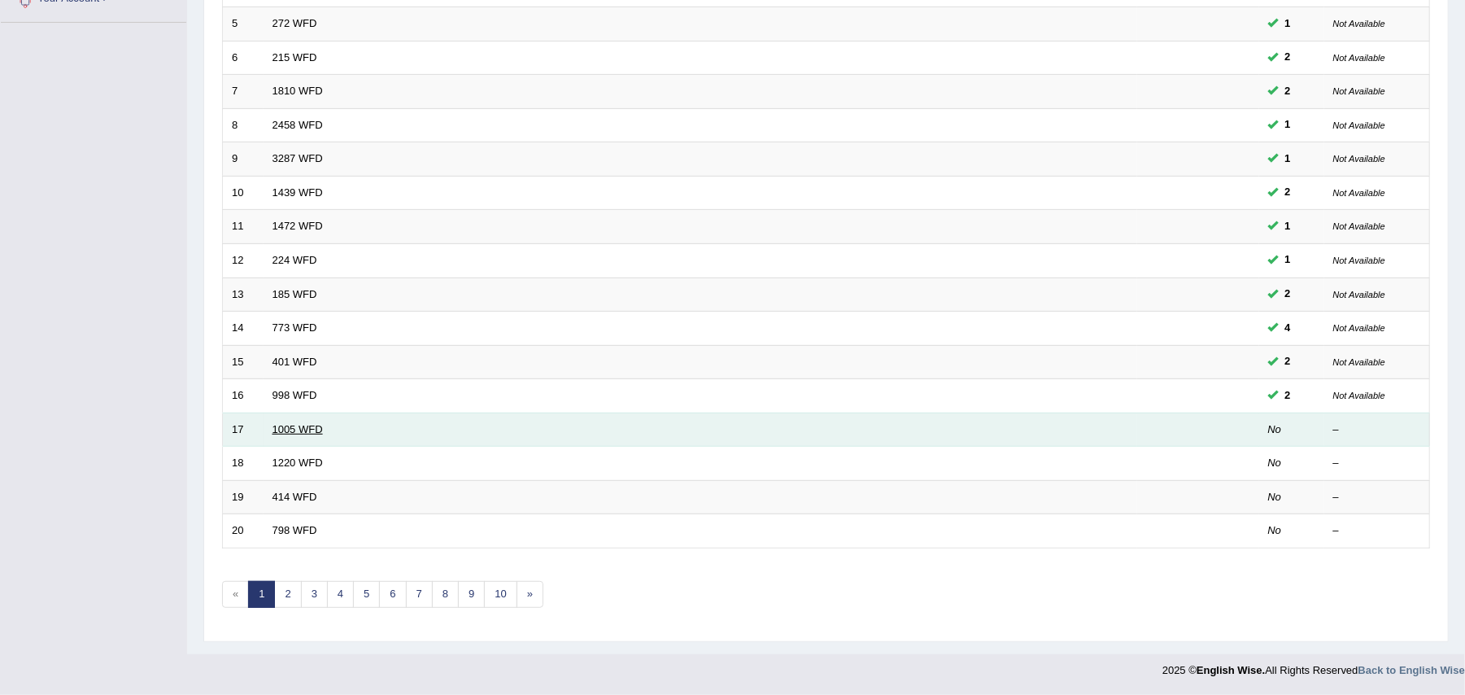
click at [322, 427] on link "1005 WFD" at bounding box center [297, 429] width 50 height 12
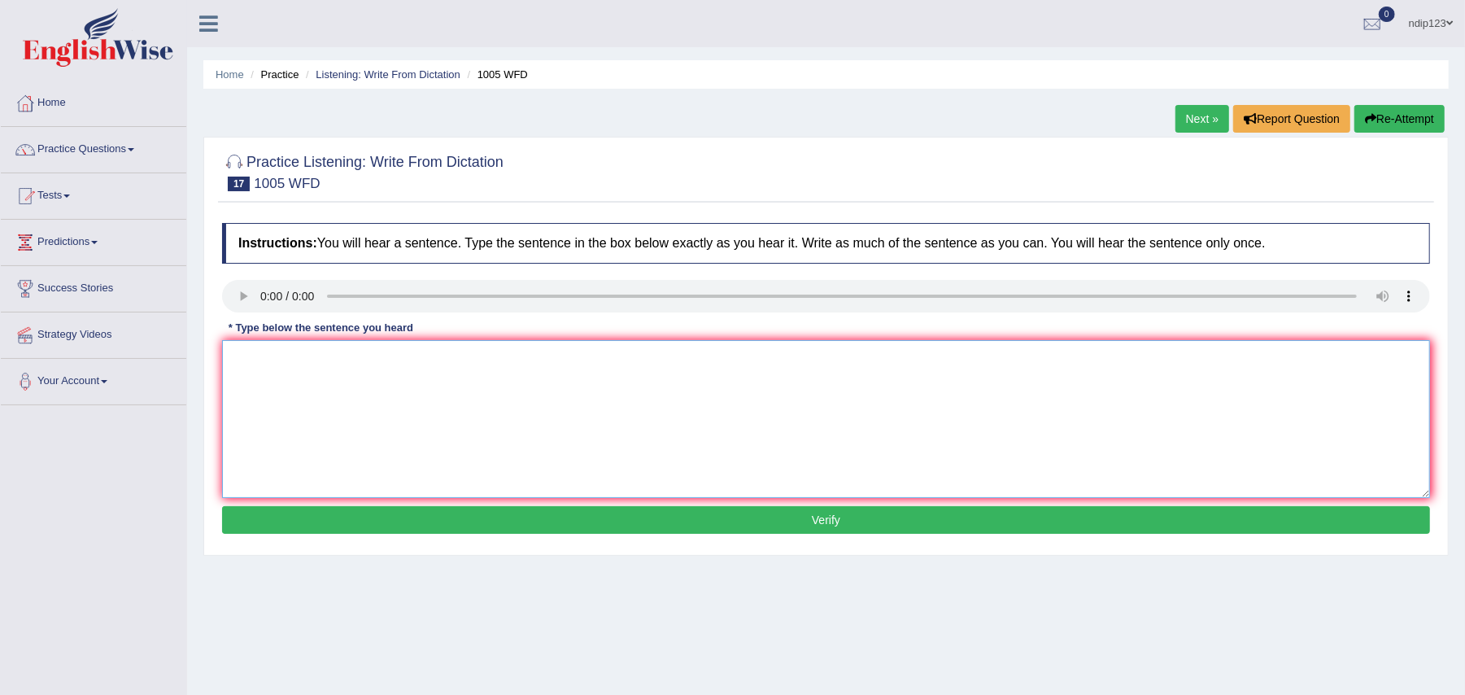
click at [304, 374] on textarea at bounding box center [826, 419] width 1208 height 158
click at [538, 363] on textarea "The collapse of the housing market has triggerred recession throughout the worl…" at bounding box center [826, 419] width 1208 height 158
click at [298, 361] on textarea "The collapse of the housing market has triggerred recessions throughout the wor…" at bounding box center [826, 419] width 1208 height 158
type textarea "The collapsed of the housing market has triggerred recessions throughout the wo…"
click at [822, 524] on button "Verify" at bounding box center [826, 520] width 1208 height 28
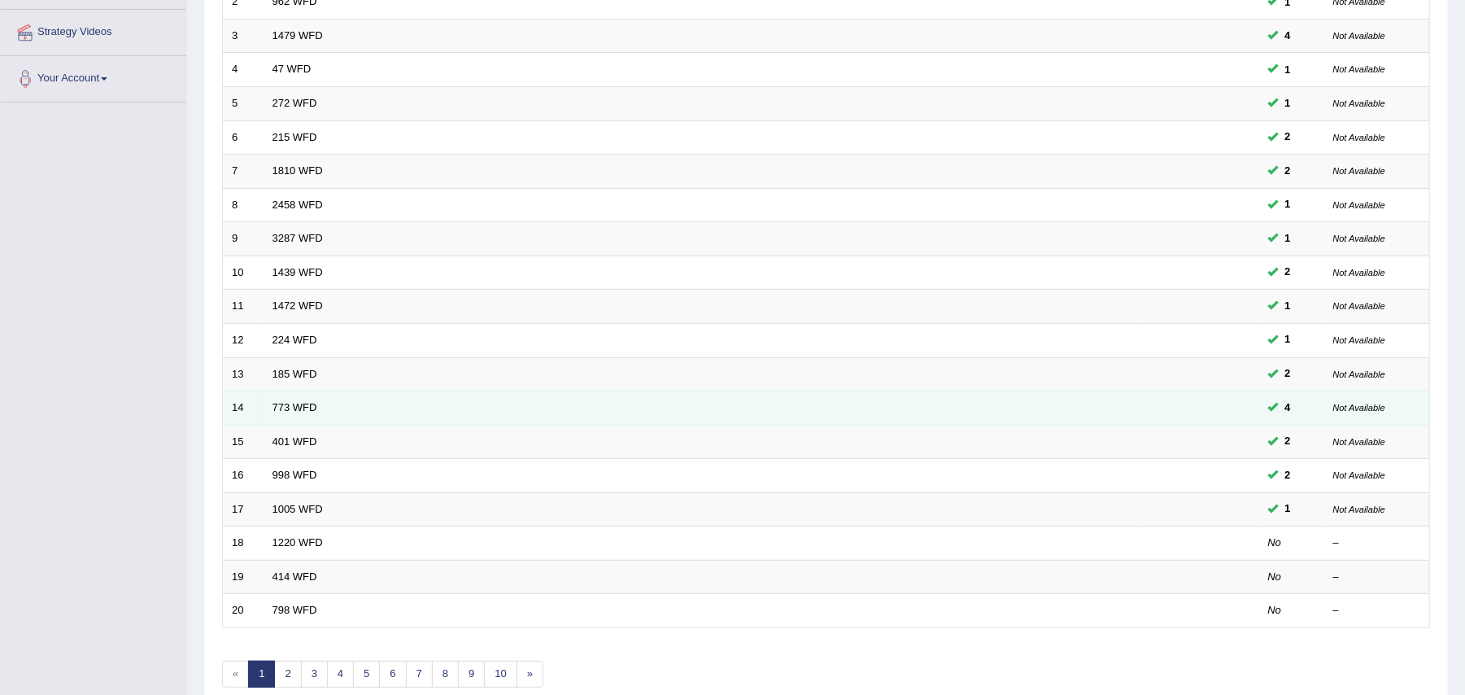
scroll to position [389, 0]
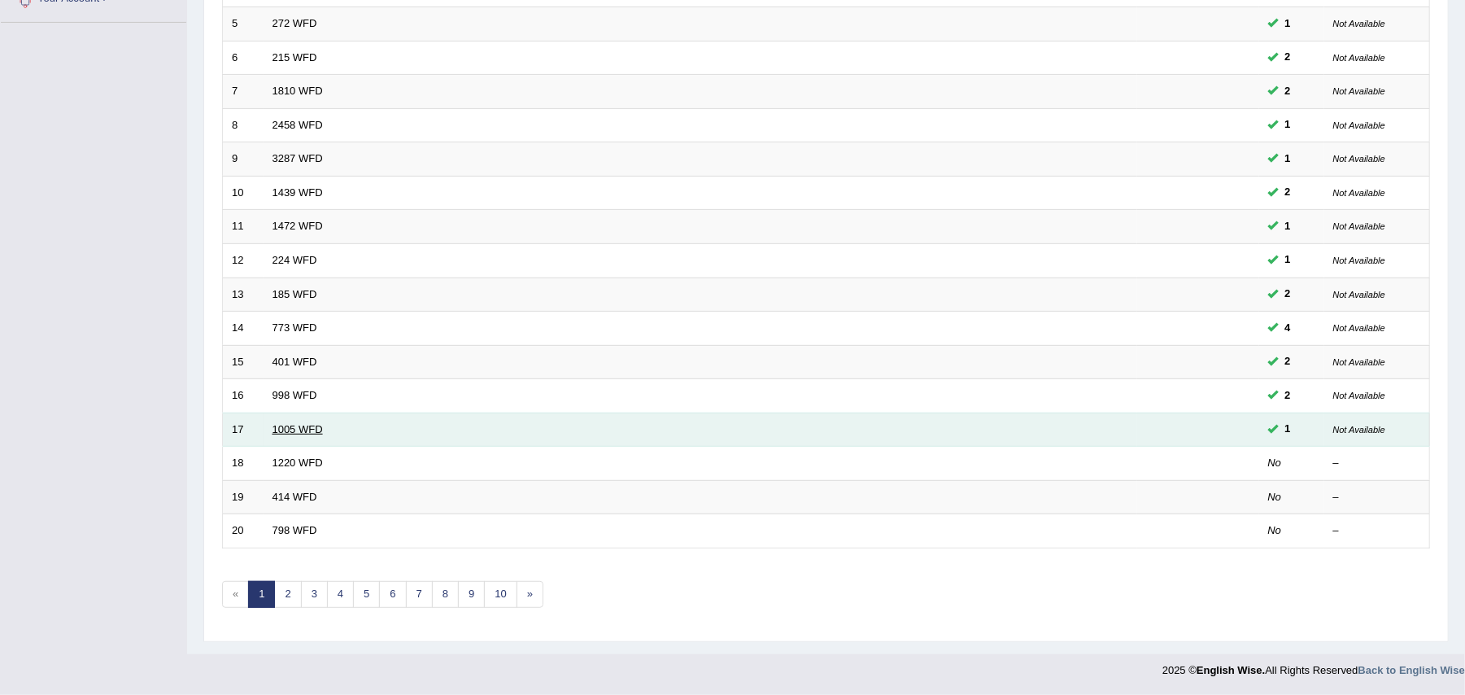
click at [311, 423] on link "1005 WFD" at bounding box center [297, 429] width 50 height 12
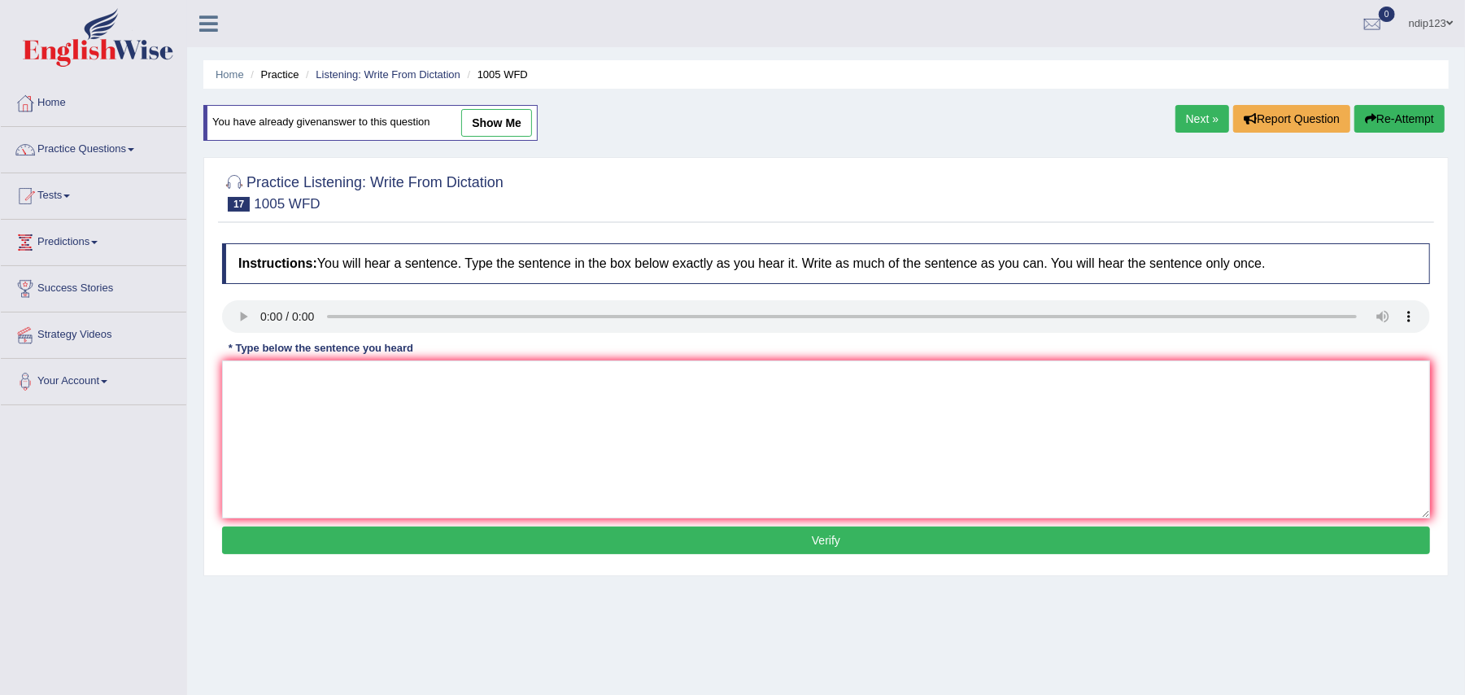
click at [489, 122] on link "show me" at bounding box center [496, 123] width 71 height 28
type textarea "The collapsed of the housing market has triggerred recessions throughout the wo…"
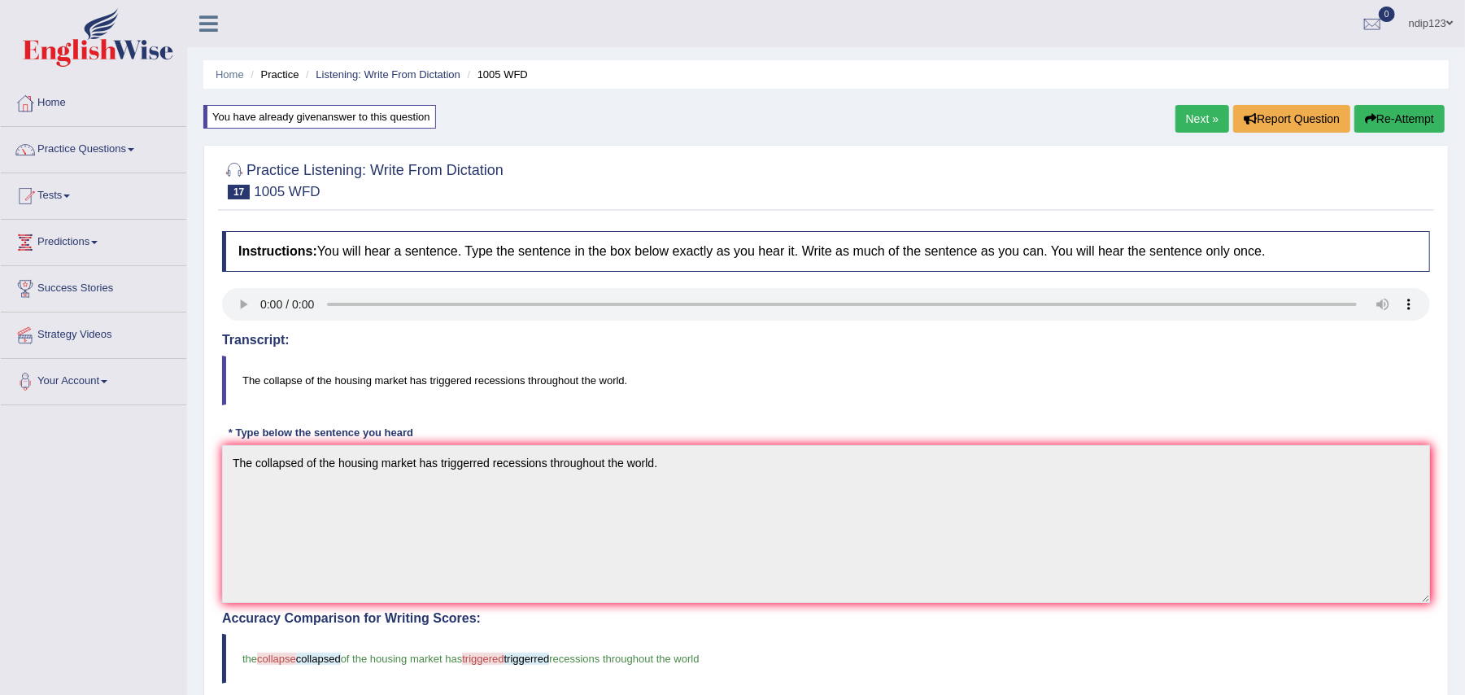
drag, startPoint x: 632, startPoint y: 381, endPoint x: 540, endPoint y: 369, distance: 92.6
click at [554, 376] on blockquote "The collapse of the housing market has triggered recessions throughout the worl…" at bounding box center [826, 380] width 1208 height 50
click at [338, 72] on link "Listening: Write From Dictation" at bounding box center [388, 74] width 145 height 12
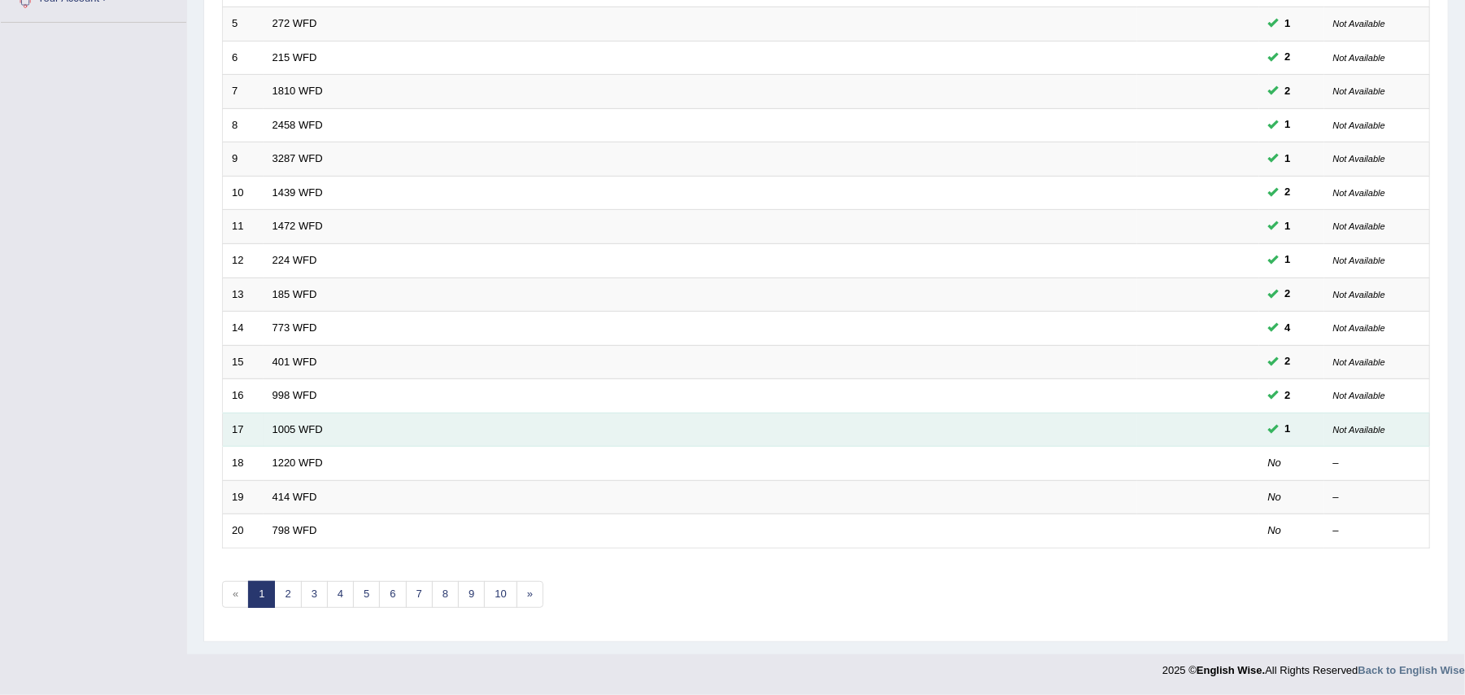
click at [323, 417] on td "1005 WFD" at bounding box center [701, 429] width 874 height 34
click at [312, 428] on link "1005 WFD" at bounding box center [297, 429] width 50 height 12
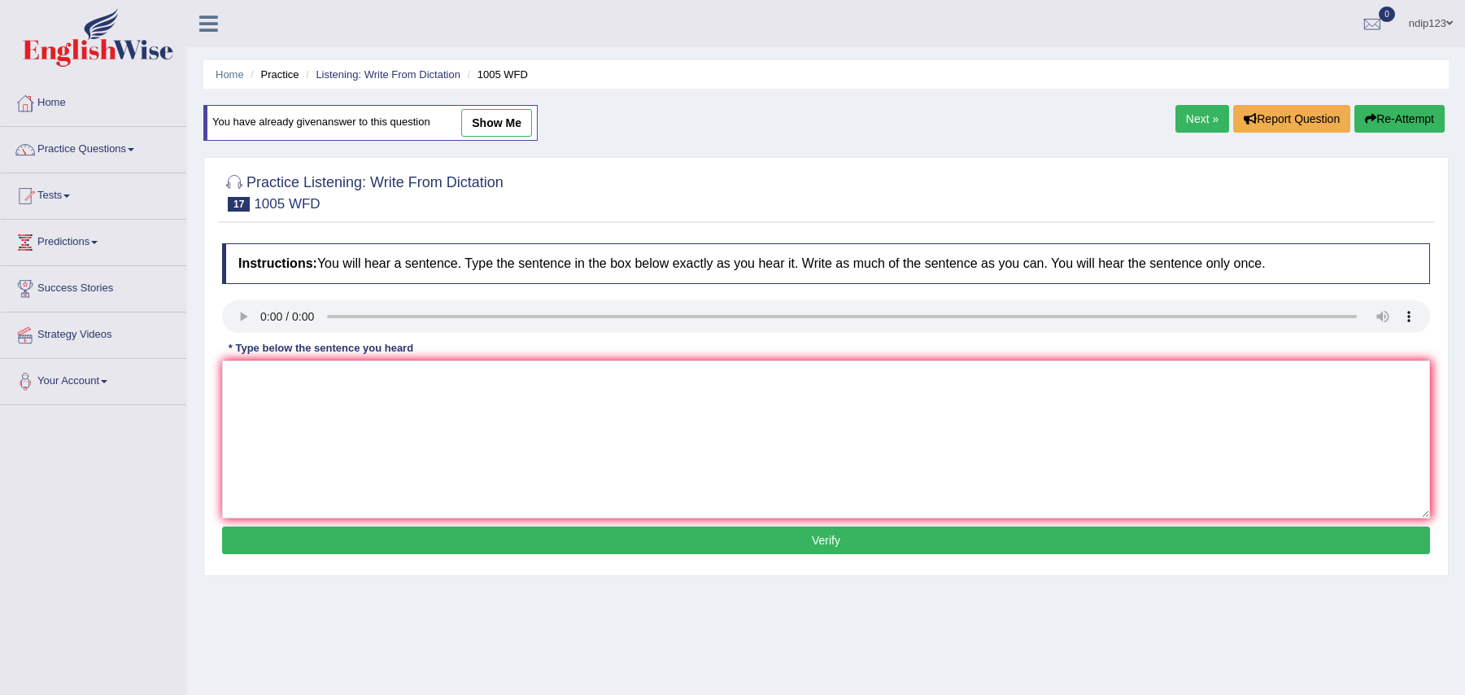
click at [322, 428] on textarea at bounding box center [826, 439] width 1208 height 158
click at [324, 377] on textarea "The collapse of tyhe housing market has triggered recessions throughout the wor…" at bounding box center [826, 439] width 1208 height 158
type textarea "The collapse of the housing market has triggered recessions throughout the worl…"
click at [821, 534] on button "Verify" at bounding box center [826, 540] width 1208 height 28
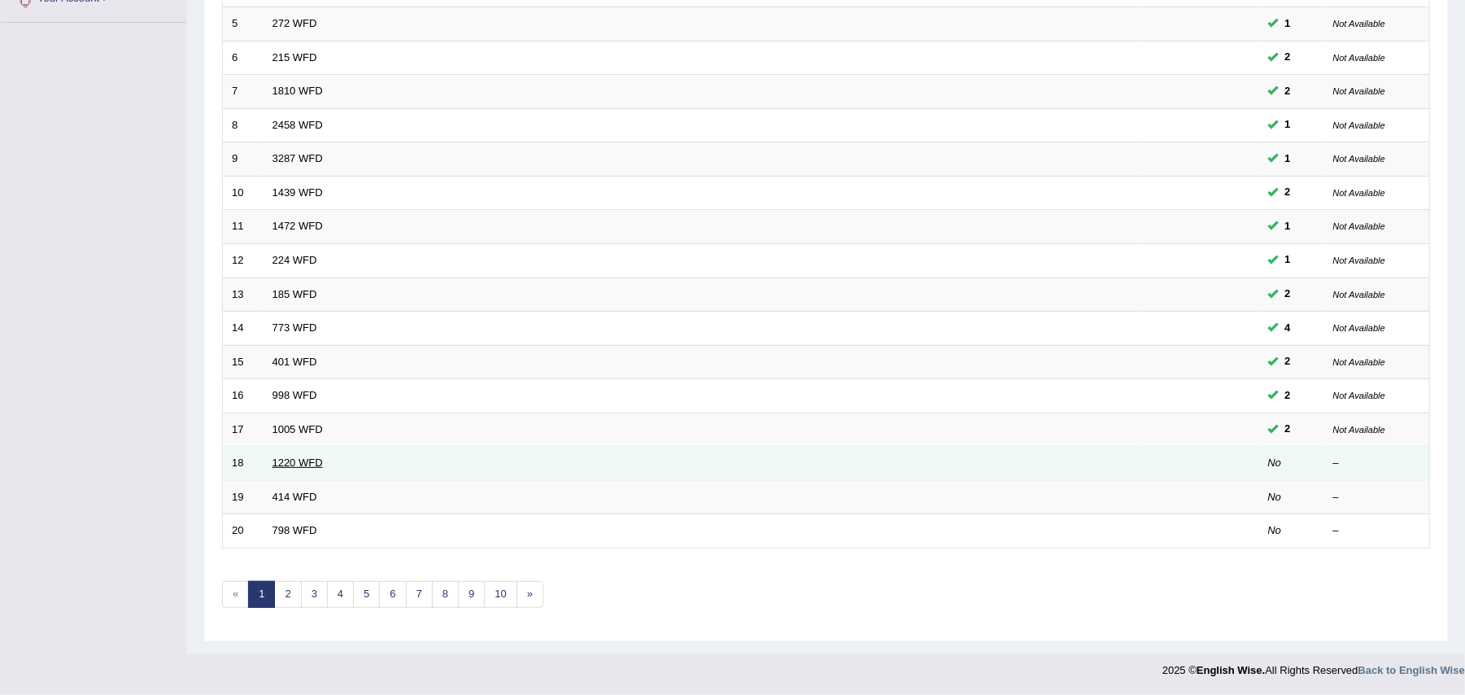
click at [297, 460] on link "1220 WFD" at bounding box center [297, 462] width 50 height 12
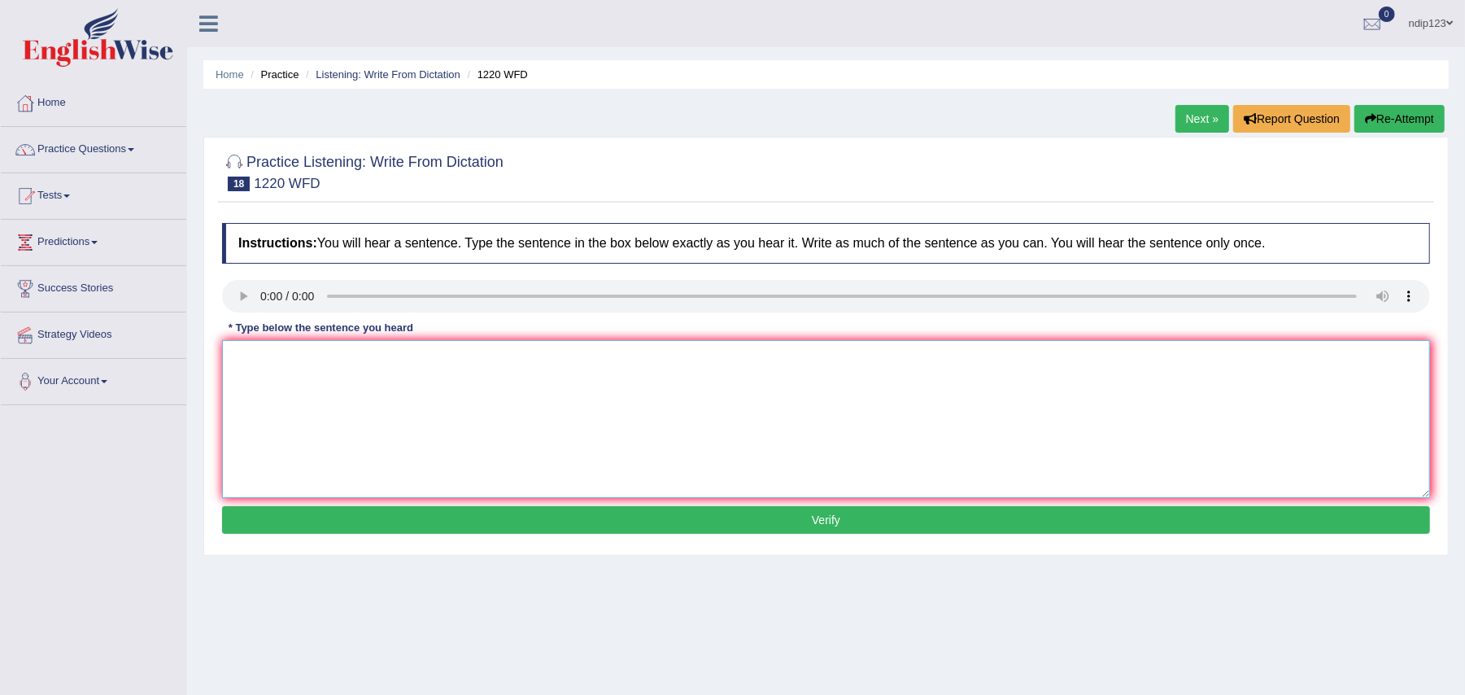
click at [281, 395] on textarea at bounding box center [826, 419] width 1208 height 158
type textarea "We are able to accommodate more students than previously"
click at [821, 517] on button "Verify" at bounding box center [826, 520] width 1208 height 28
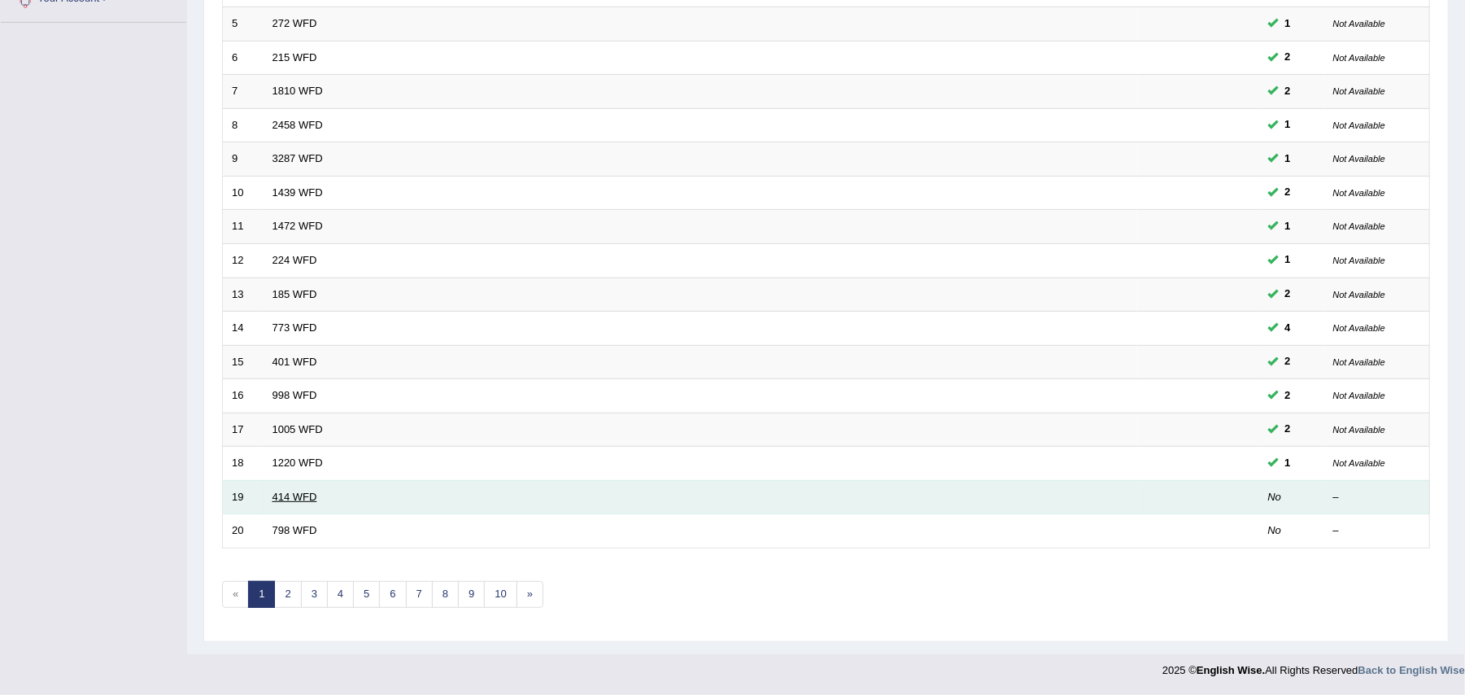
click at [281, 491] on link "414 WFD" at bounding box center [294, 496] width 45 height 12
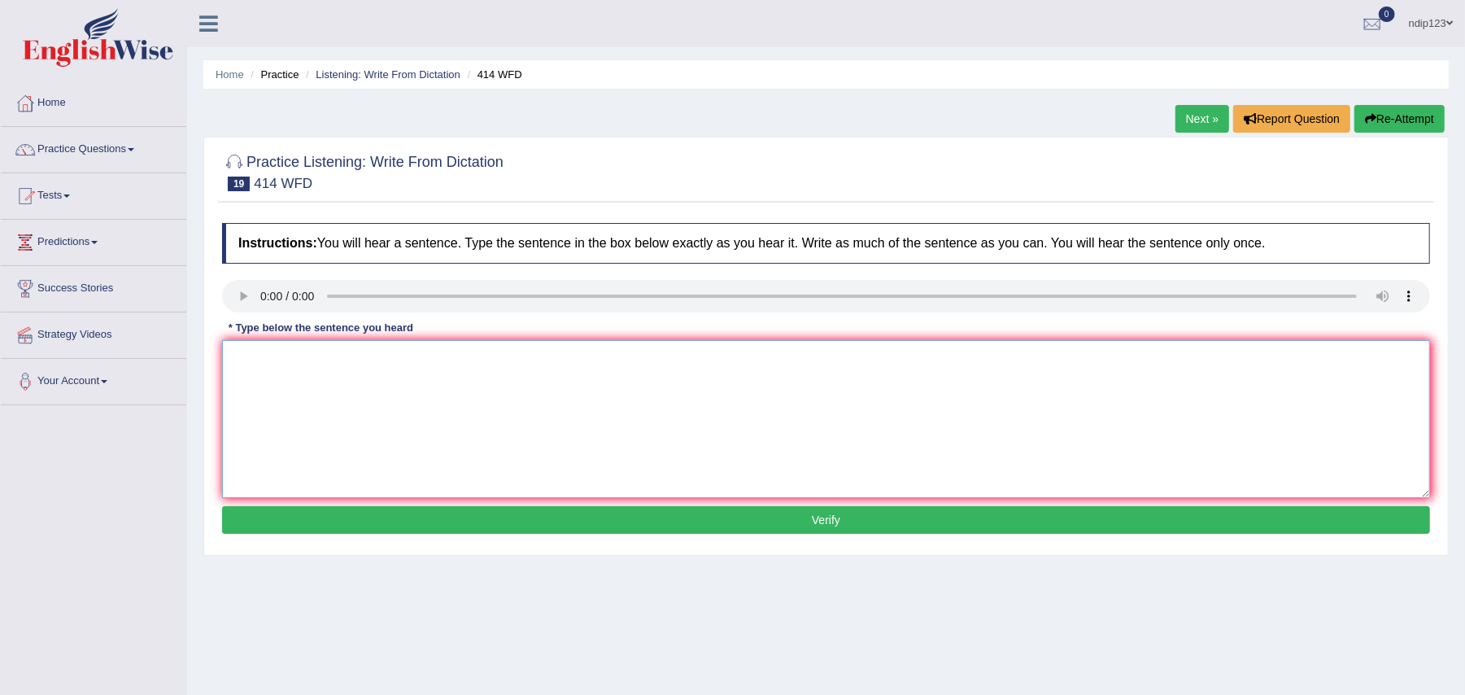
click at [290, 377] on textarea at bounding box center [826, 419] width 1208 height 158
click at [547, 355] on textarea "The leading companies changed their policies after the" at bounding box center [826, 419] width 1208 height 158
click at [560, 362] on textarea "The leading companies changed their policies after the report for release." at bounding box center [826, 419] width 1208 height 158
click at [617, 355] on textarea "The leading companies changed their policies after the reports were release." at bounding box center [826, 419] width 1208 height 158
type textarea "The leading companies changed their policies after the reports were released."
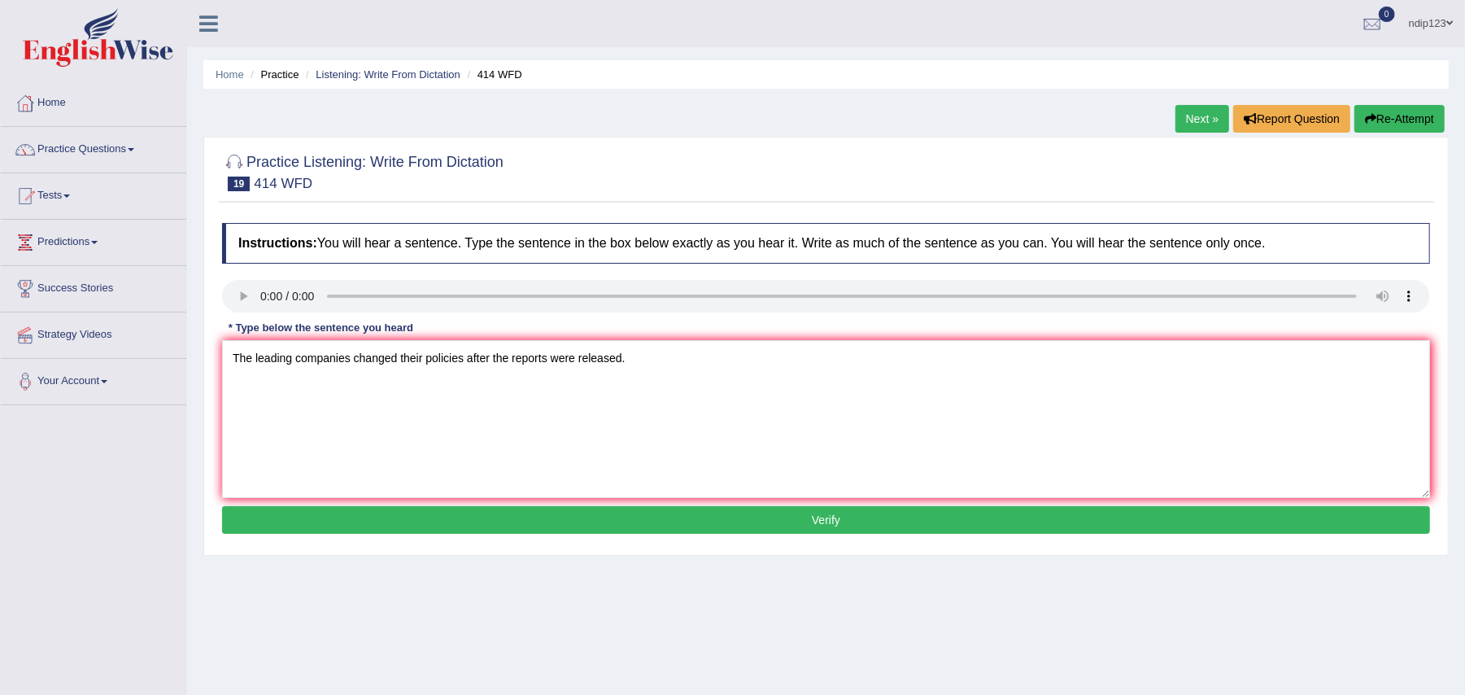
click at [810, 524] on button "Verify" at bounding box center [826, 520] width 1208 height 28
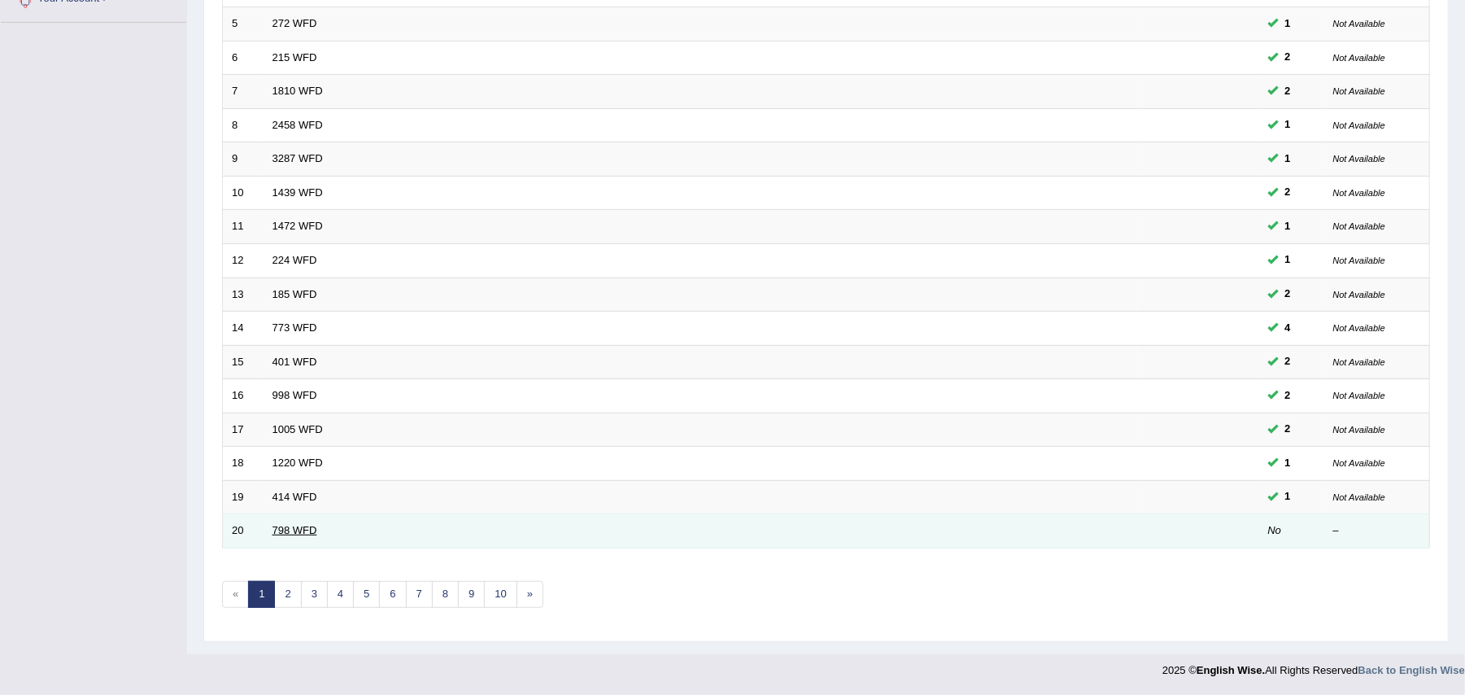
click at [300, 525] on link "798 WFD" at bounding box center [294, 530] width 45 height 12
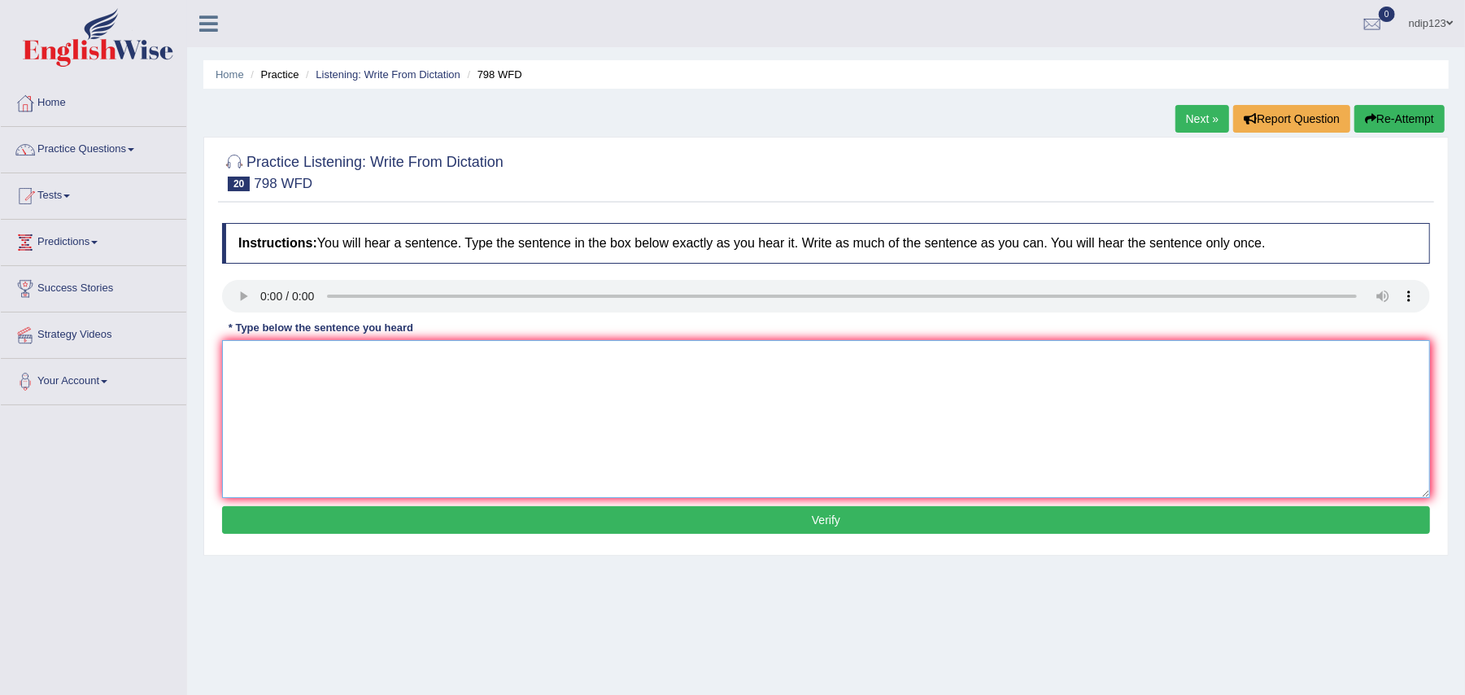
click at [334, 391] on textarea at bounding box center [826, 419] width 1208 height 158
click at [408, 375] on textarea "Sugar is a compound" at bounding box center [826, 419] width 1208 height 158
click at [465, 362] on textarea "Sugar is a compound includding carbon" at bounding box center [826, 419] width 1208 height 158
click at [377, 355] on textarea "Sugar is a compound includding carbon, hydrogen and oxygen dioxide." at bounding box center [826, 419] width 1208 height 158
type textarea "Sugar is a compound including carbon, hydrogen and oxygen dioxide."
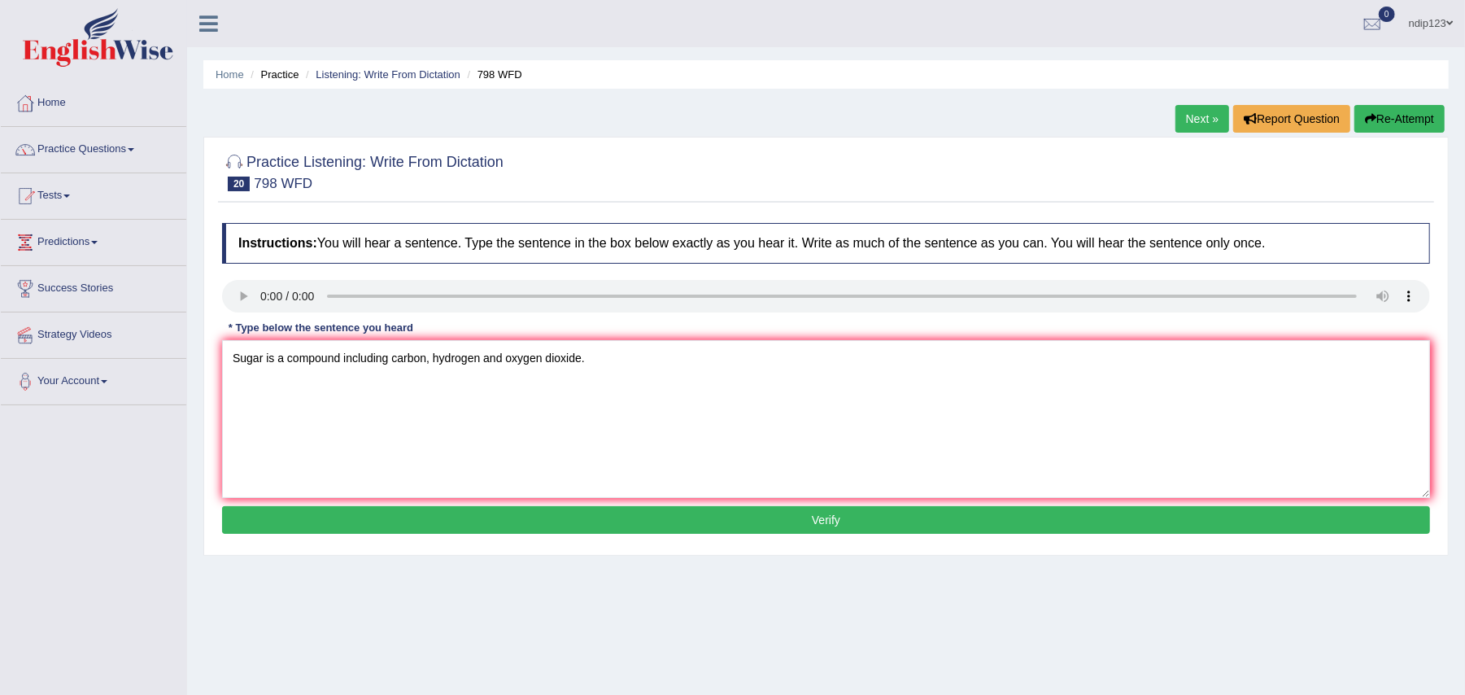
click at [836, 521] on button "Verify" at bounding box center [826, 520] width 1208 height 28
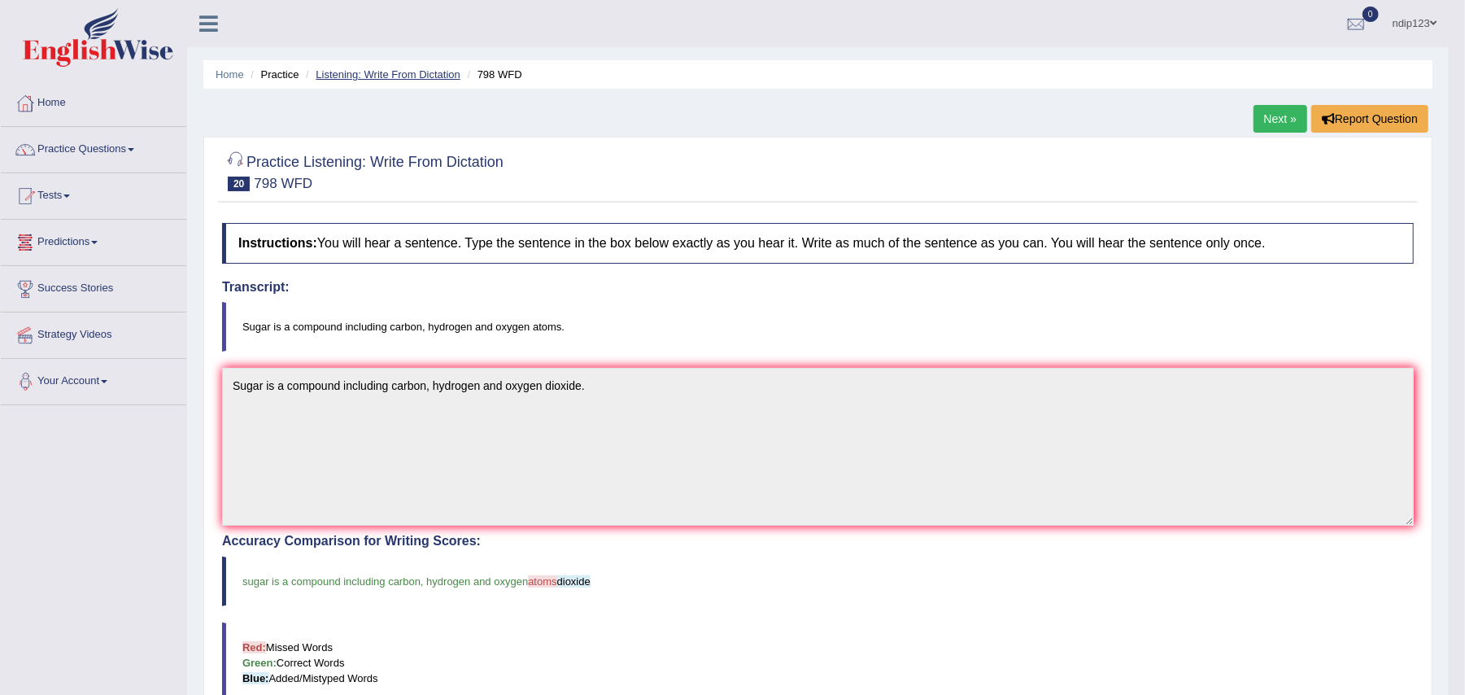
click at [340, 70] on link "Listening: Write From Dictation" at bounding box center [388, 74] width 145 height 12
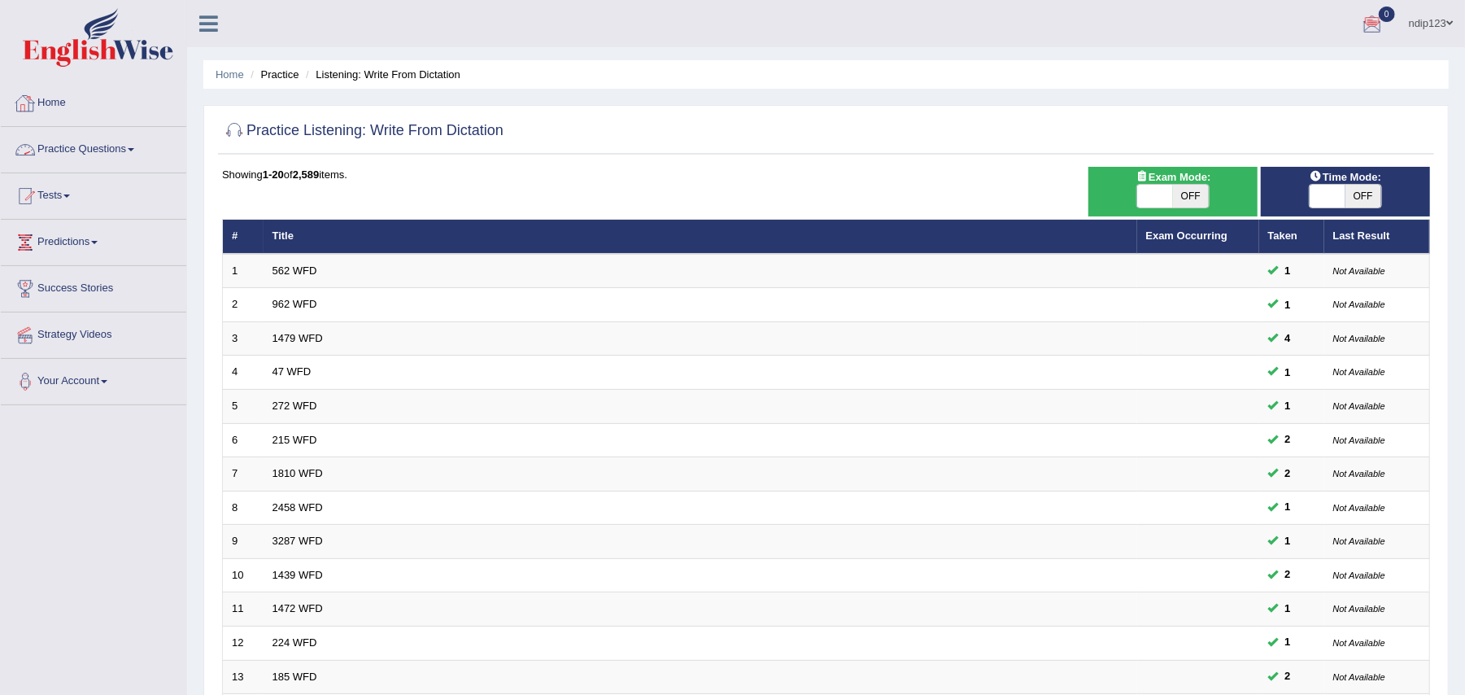
click at [78, 106] on link "Home" at bounding box center [93, 101] width 185 height 41
